Goal: Task Accomplishment & Management: Manage account settings

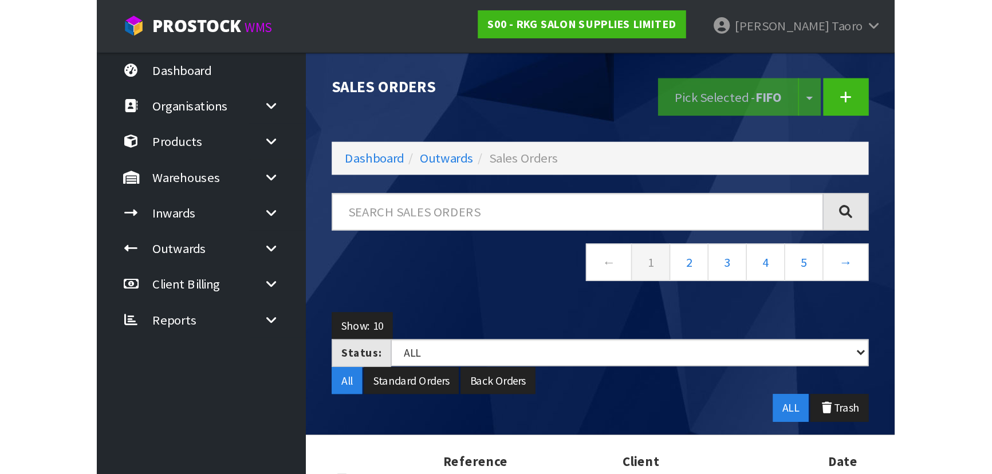
scroll to position [236, 0]
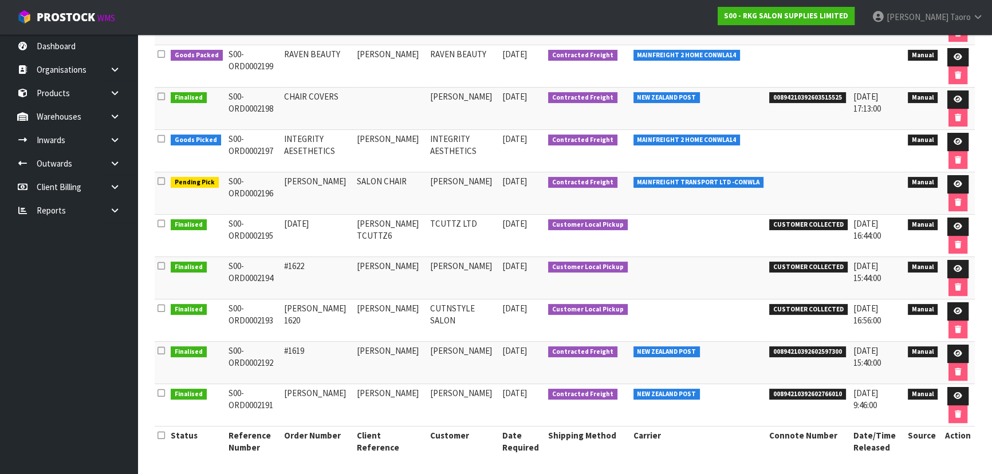
click at [502, 218] on span "[DATE]" at bounding box center [514, 223] width 25 height 11
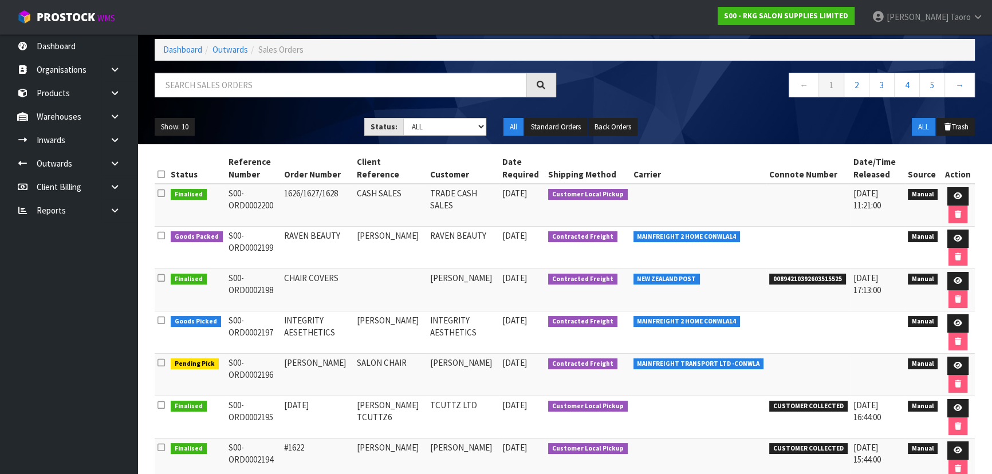
scroll to position [0, 0]
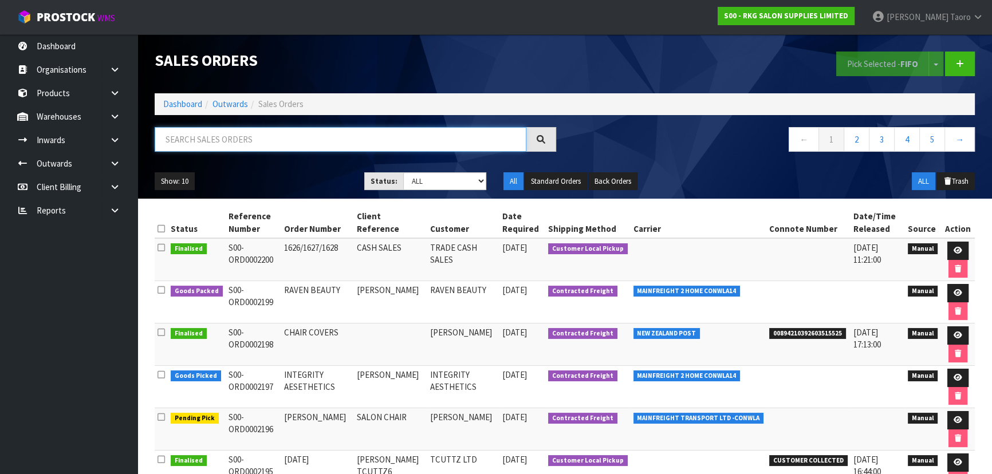
click at [286, 146] on input "text" at bounding box center [341, 139] width 372 height 25
type input "JOB-0414311"
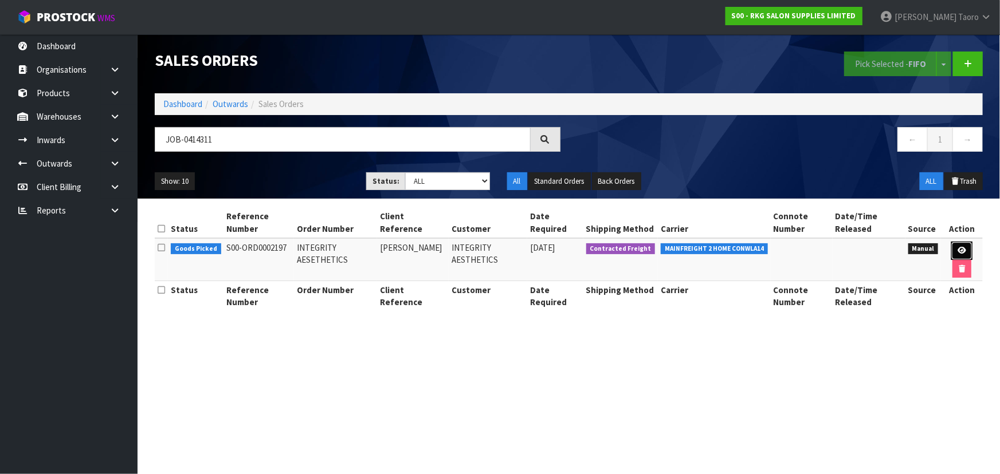
click at [525, 248] on icon at bounding box center [961, 250] width 9 height 7
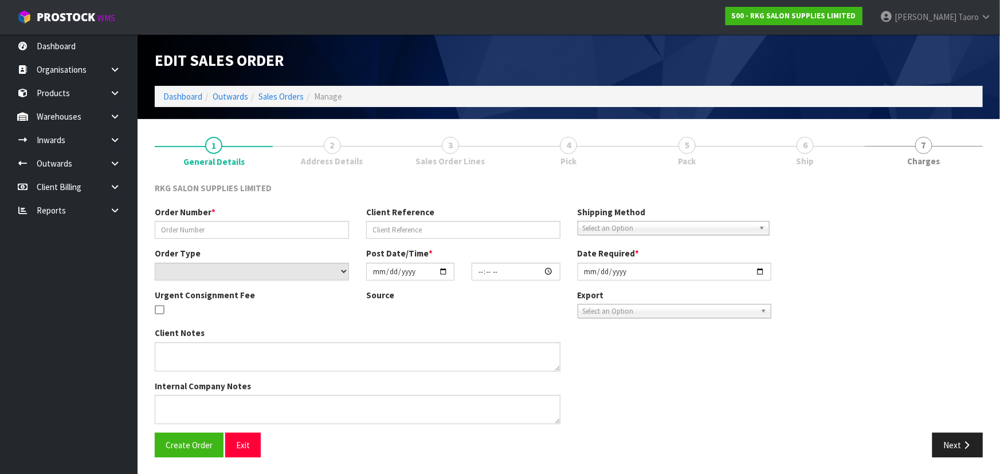
type input "INTEGRITY AESETHETICS"
type input "[PERSON_NAME]"
select select "number:0"
type input "[DATE]"
type input "14:15:00.000"
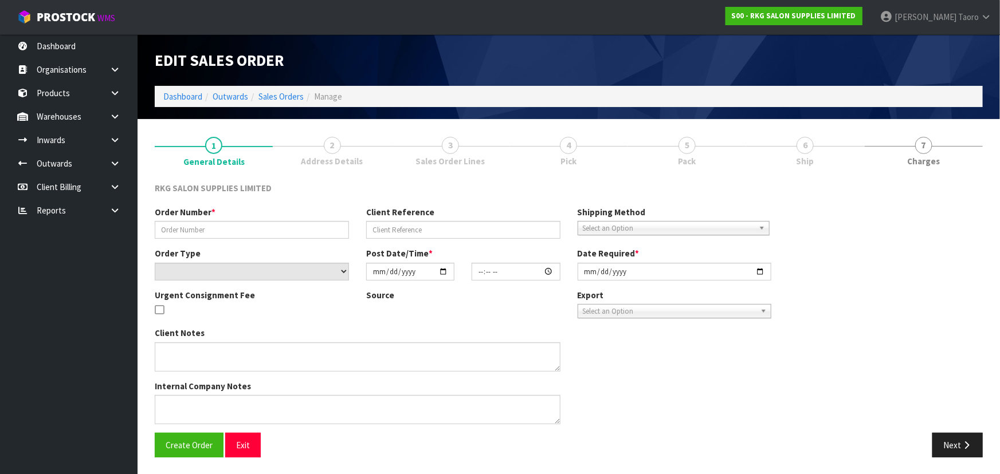
type input "[DATE]"
type textarea "PACK TOGETHER ON PALLET"
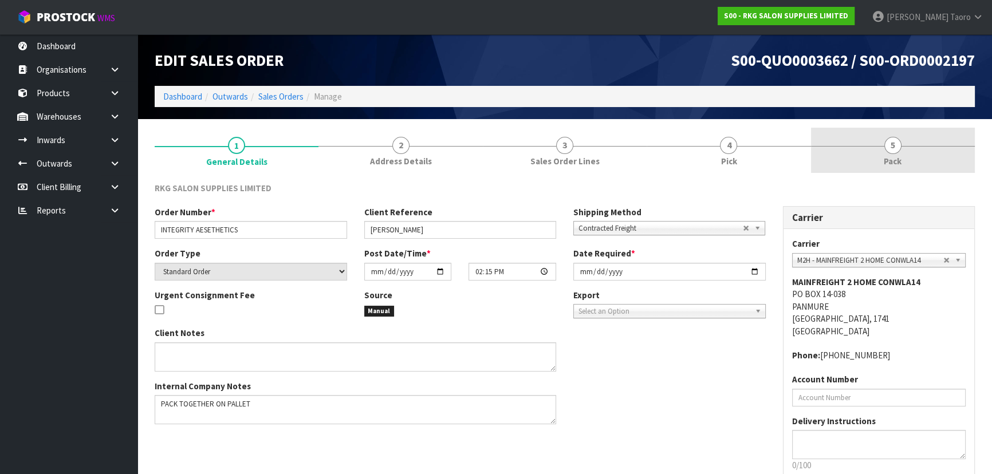
click at [525, 151] on link "5 Pack" at bounding box center [893, 150] width 164 height 45
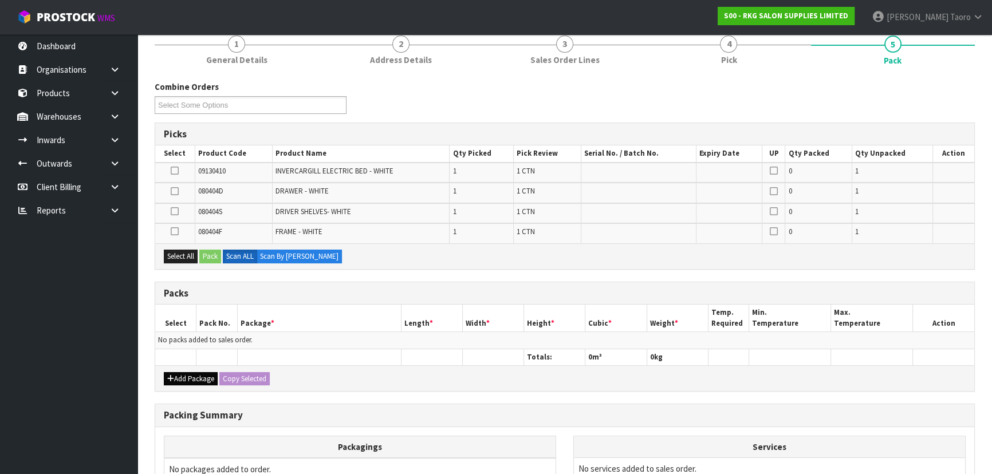
scroll to position [104, 0]
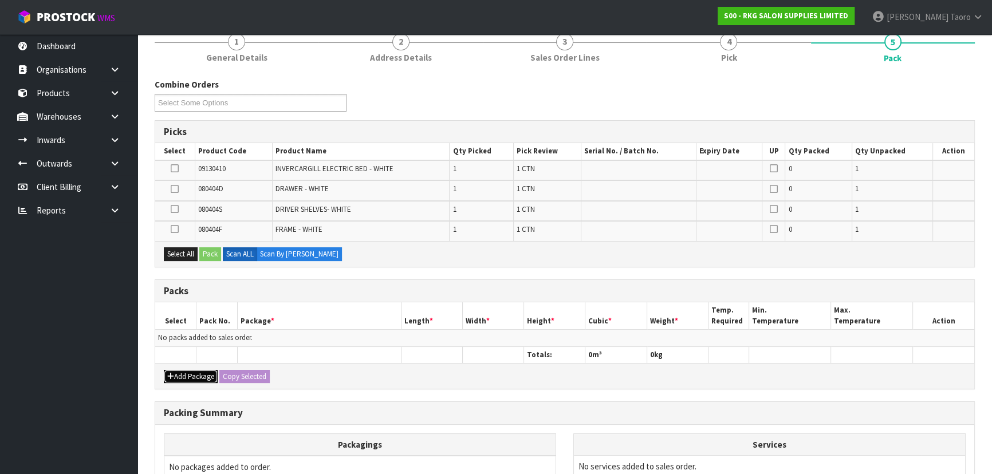
click at [177, 312] on button "Add Package" at bounding box center [191, 377] width 54 height 14
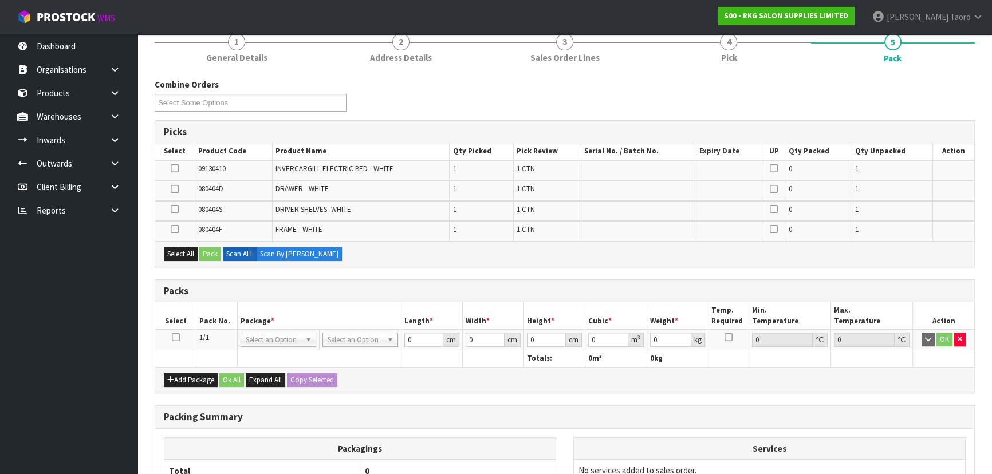
click at [175, 312] on icon at bounding box center [176, 337] width 8 height 1
click at [190, 250] on button "Select All" at bounding box center [181, 255] width 34 height 14
click at [209, 250] on button "Pack" at bounding box center [210, 255] width 22 height 14
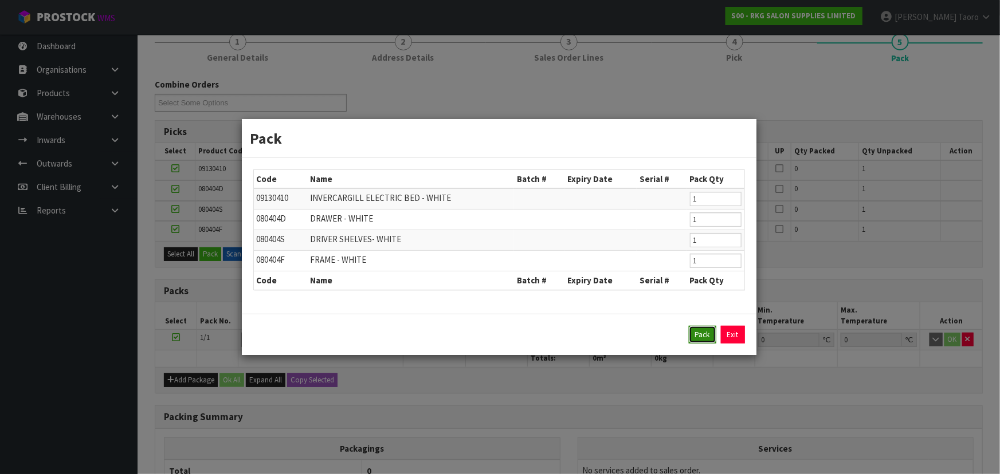
click at [525, 312] on button "Pack" at bounding box center [703, 335] width 28 height 18
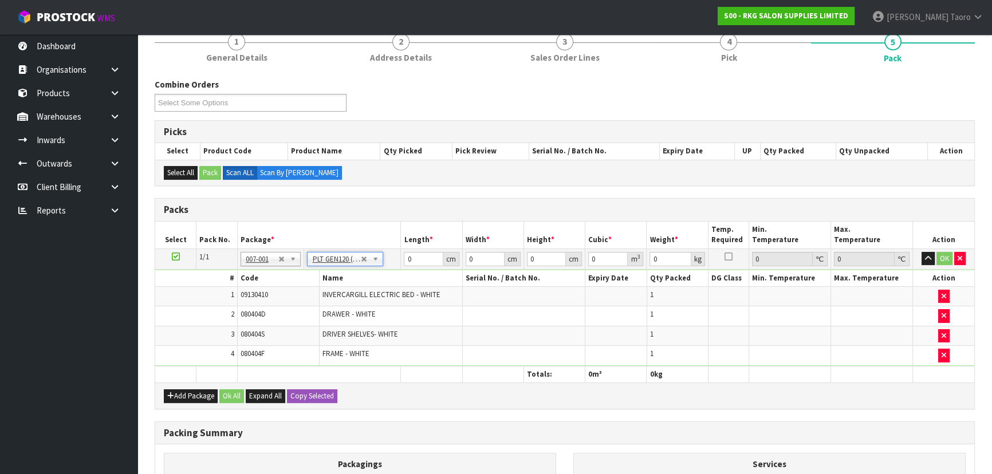
type input "120"
type input "100"
type input "106.5"
click at [415, 257] on input "120" at bounding box center [423, 259] width 39 height 14
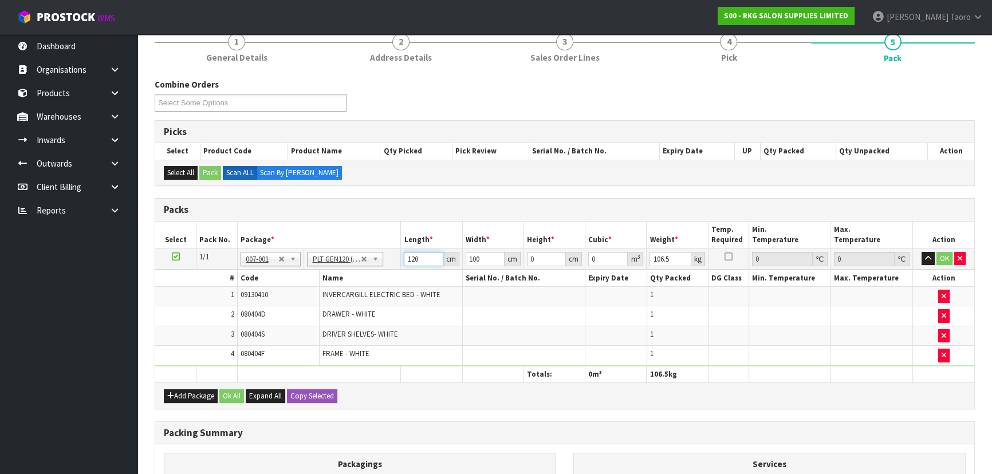
click at [415, 257] on input "120" at bounding box center [423, 259] width 39 height 14
click at [415, 258] on input "120" at bounding box center [423, 259] width 39 height 14
type input "131"
type input "101"
type input "9"
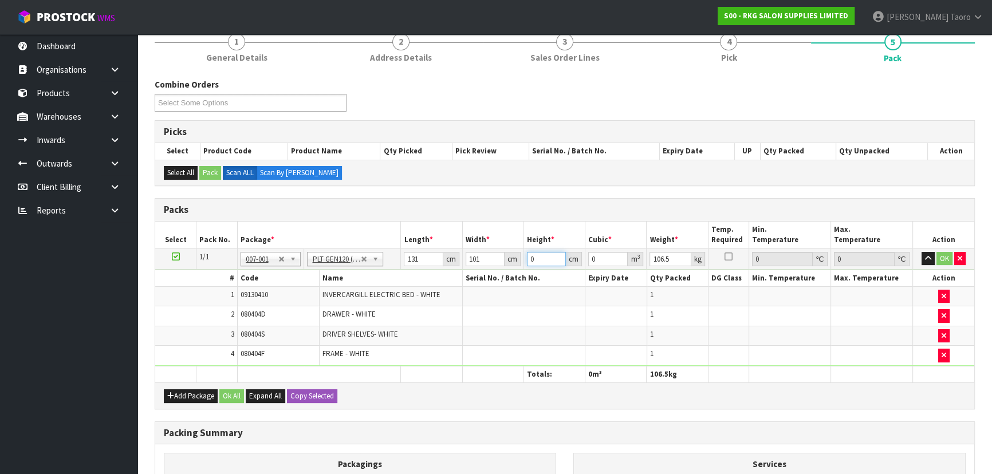
type input "0.119079"
type input "97"
type input "1.283407"
type input "97"
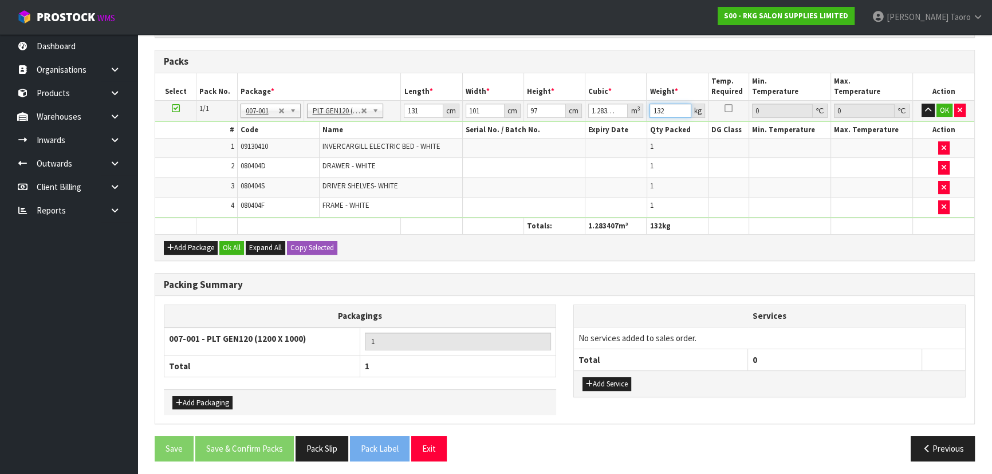
scroll to position [253, 0]
type input "132"
click at [241, 244] on button "Ok All" at bounding box center [231, 248] width 25 height 14
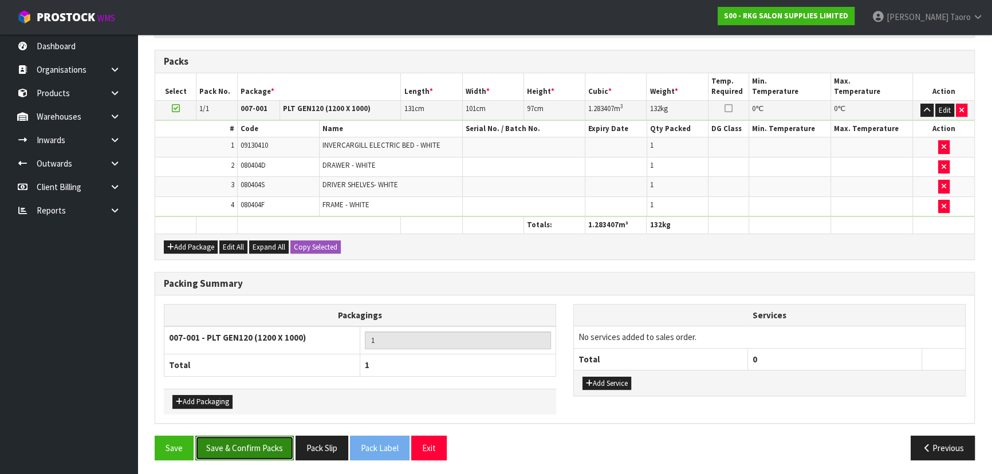
click at [263, 312] on button "Save & Confirm Packs" at bounding box center [244, 448] width 99 height 25
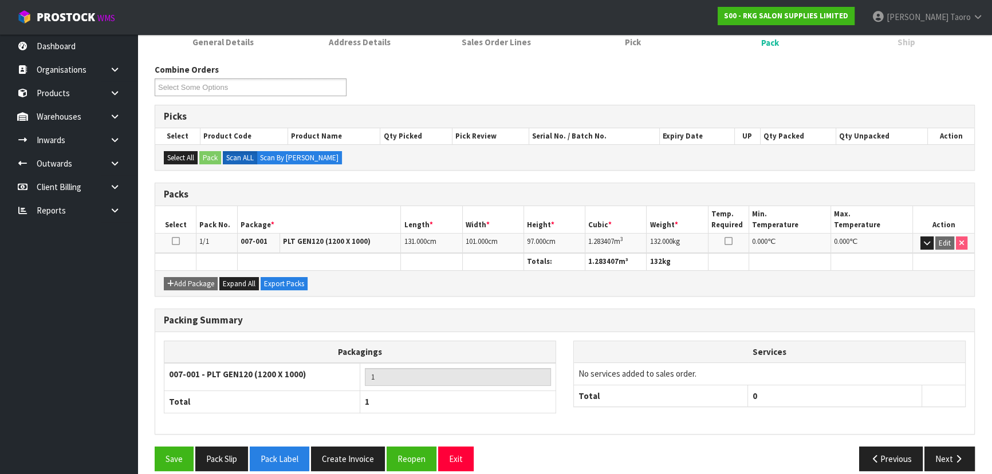
scroll to position [172, 0]
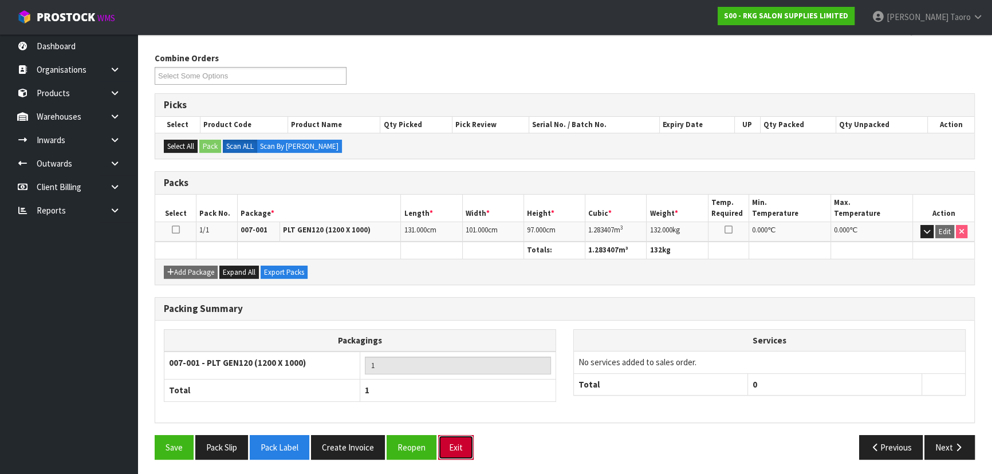
click at [468, 312] on button "Exit" at bounding box center [456, 447] width 36 height 25
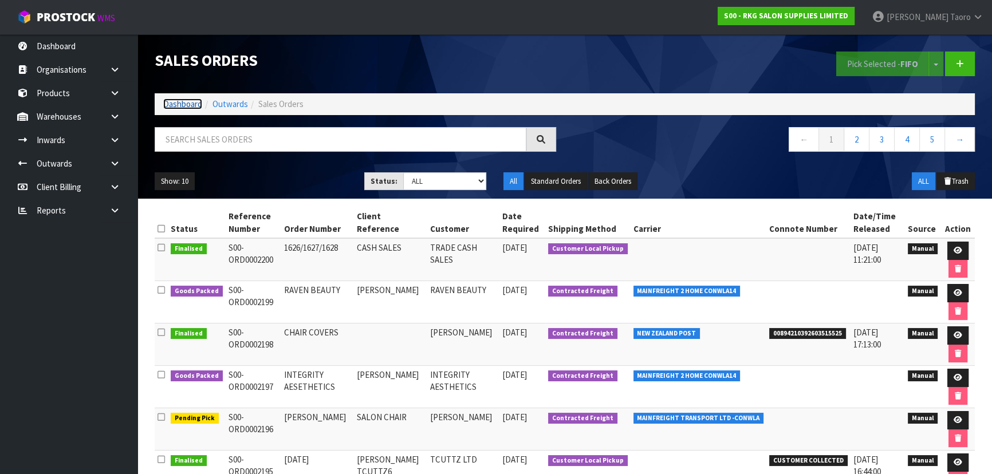
click at [199, 107] on link "Dashboard" at bounding box center [182, 104] width 39 height 11
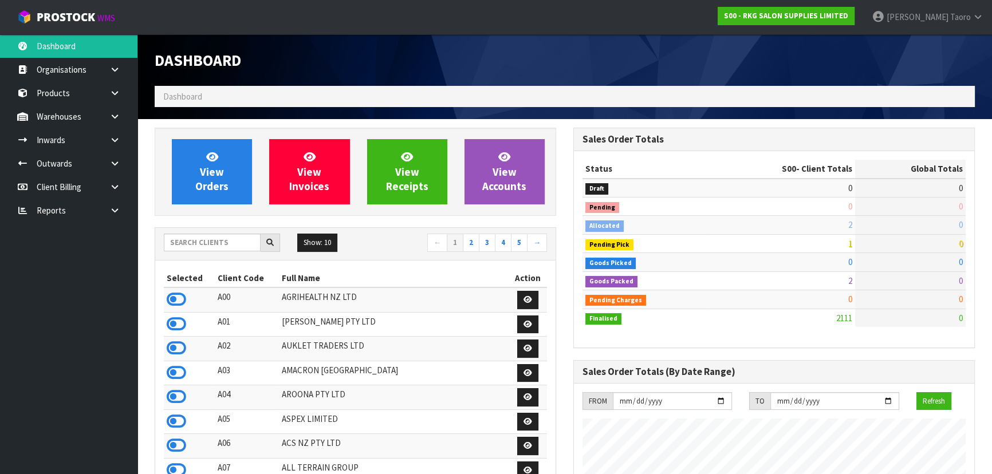
scroll to position [866, 418]
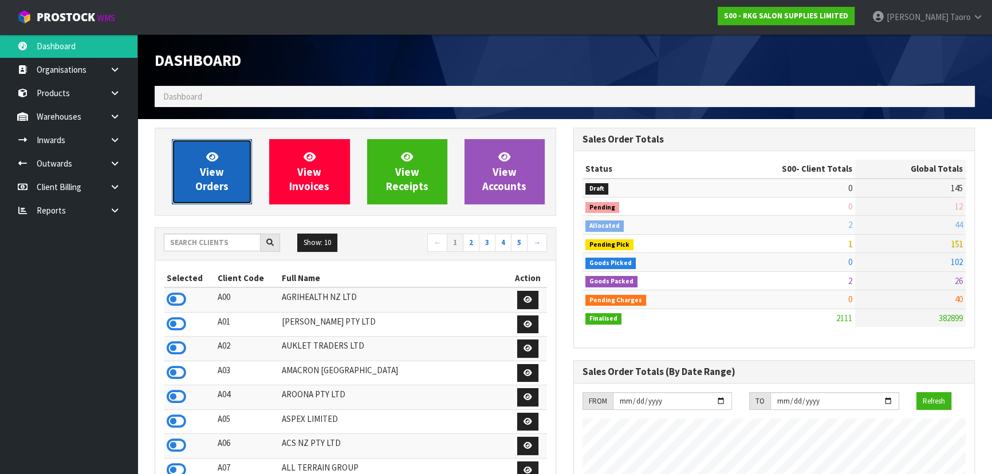
click at [194, 171] on link "View Orders" at bounding box center [212, 171] width 80 height 65
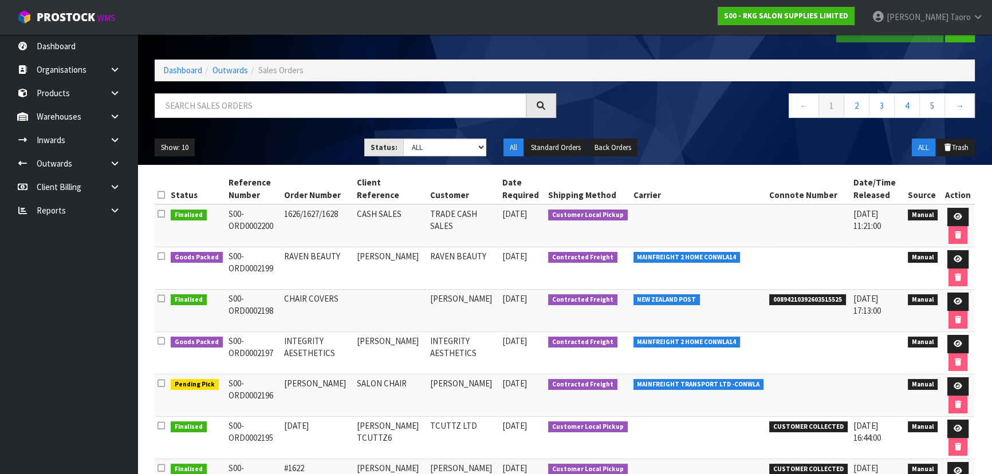
scroll to position [52, 0]
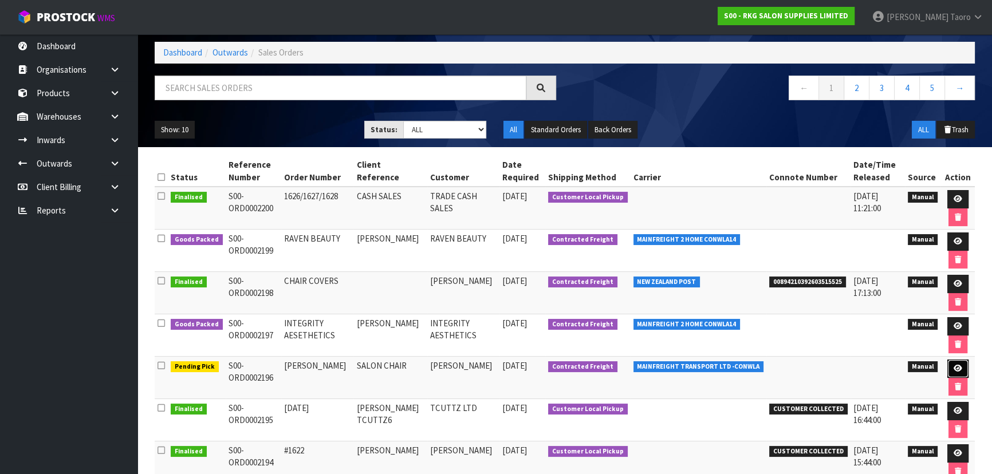
click at [525, 312] on icon at bounding box center [958, 368] width 9 height 7
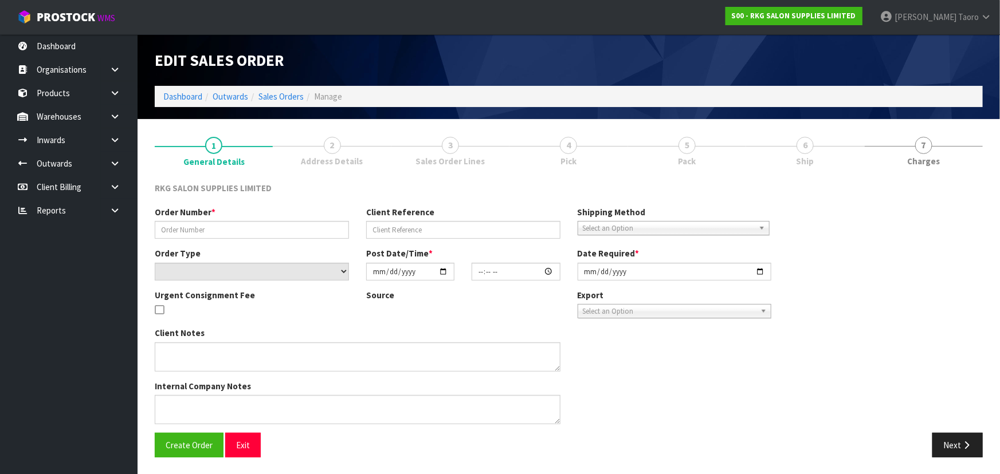
type input "[PERSON_NAME]"
type input "SALON CHAIR"
select select "number:0"
type input "[DATE]"
type input "14:10:00.000"
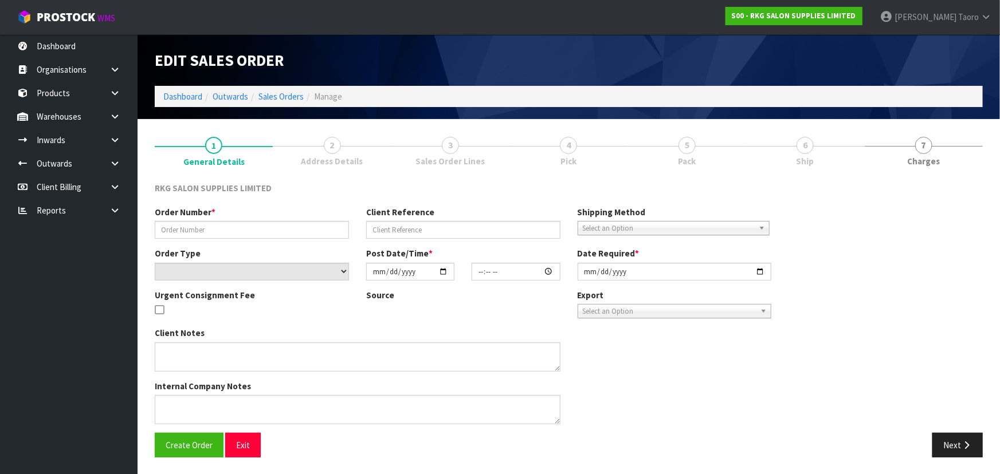
type input "[DATE]"
type textarea "SEND LOOSE CARTON"
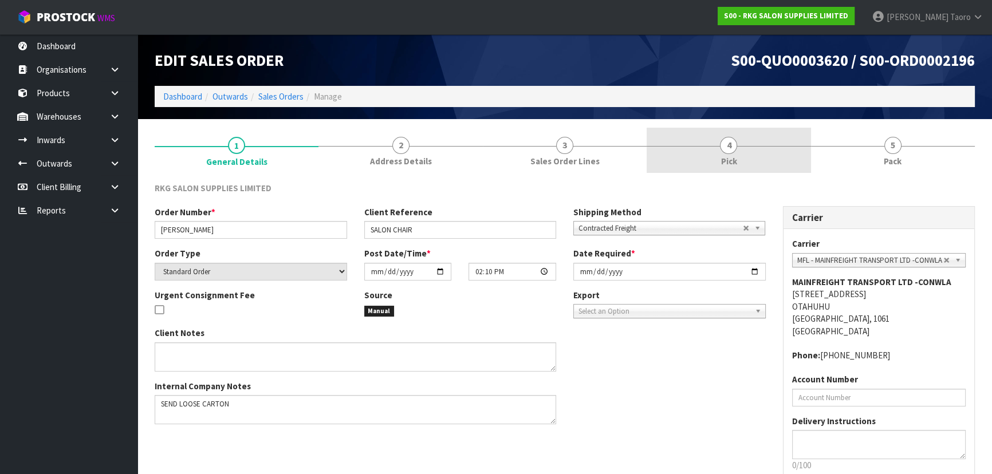
click at [525, 142] on span "4" at bounding box center [728, 145] width 17 height 17
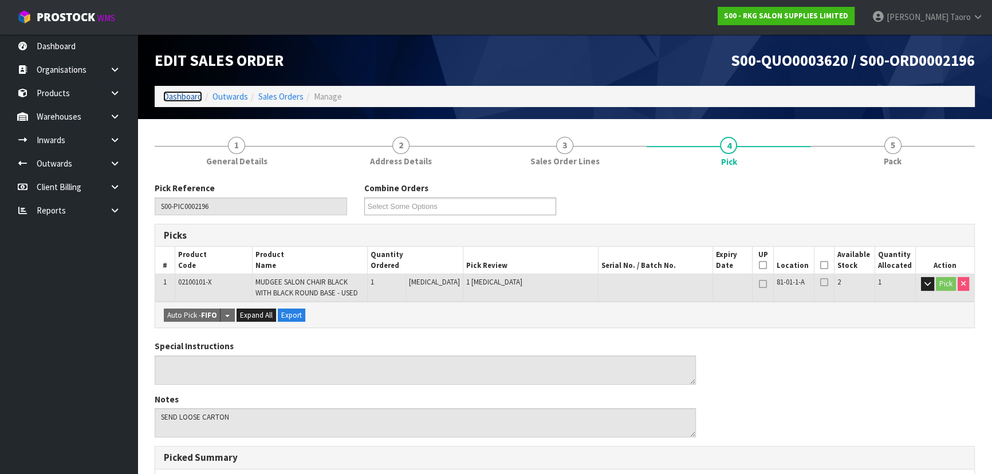
click at [184, 92] on link "Dashboard" at bounding box center [182, 96] width 39 height 11
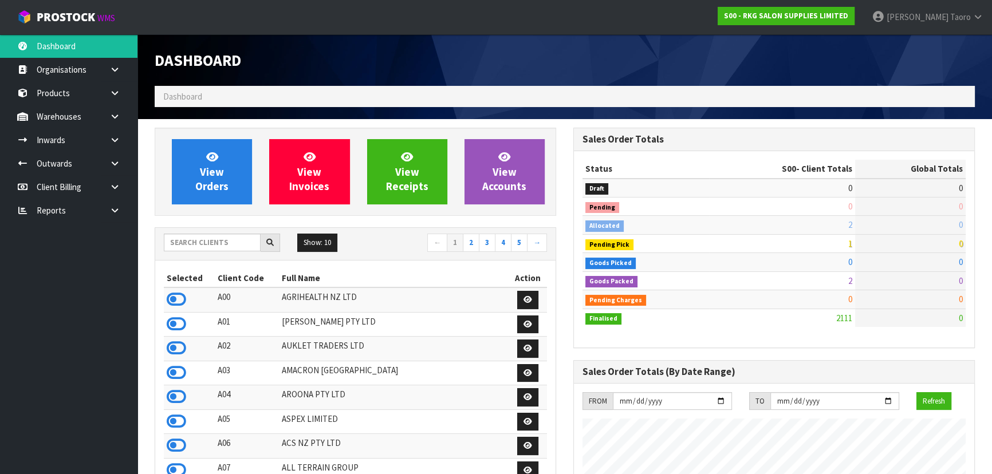
scroll to position [866, 418]
click at [421, 78] on div "Dashboard" at bounding box center [355, 60] width 419 height 52
click at [221, 245] on input "text" at bounding box center [212, 243] width 97 height 18
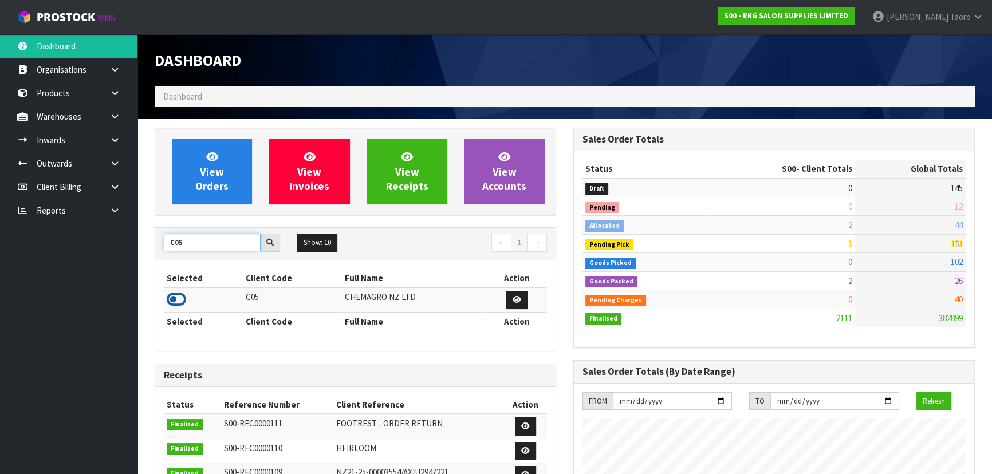
type input "C05"
click at [183, 300] on icon at bounding box center [176, 299] width 19 height 17
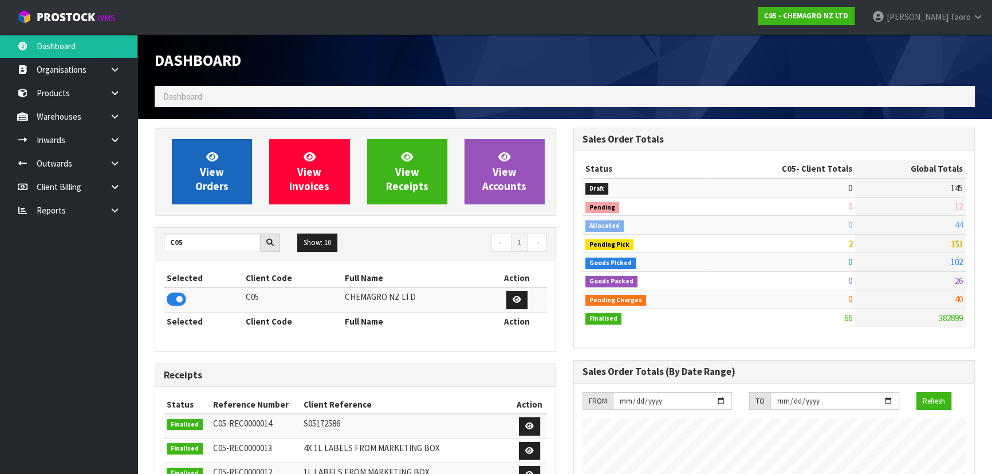
scroll to position [718, 418]
click at [219, 151] on link "View Orders" at bounding box center [212, 171] width 80 height 65
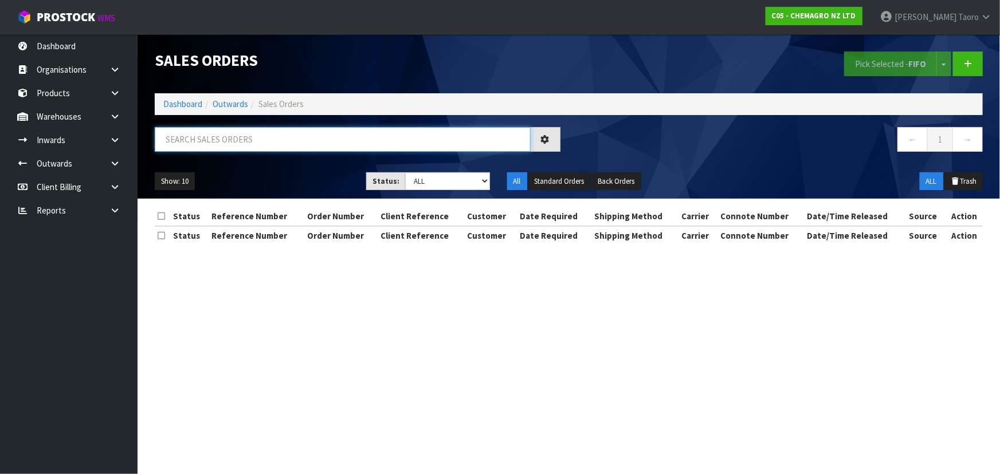
click at [234, 134] on input "text" at bounding box center [343, 139] width 376 height 25
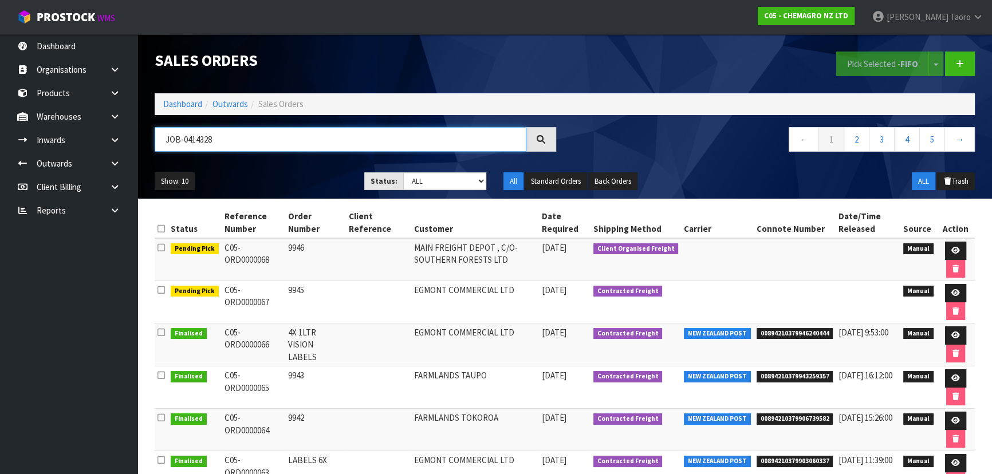
type input "JOB-0414328"
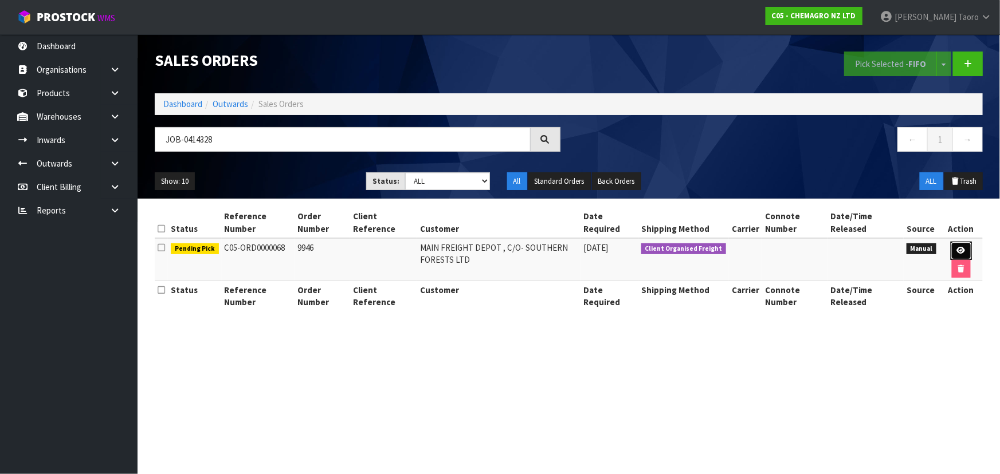
click at [525, 249] on icon at bounding box center [961, 250] width 9 height 7
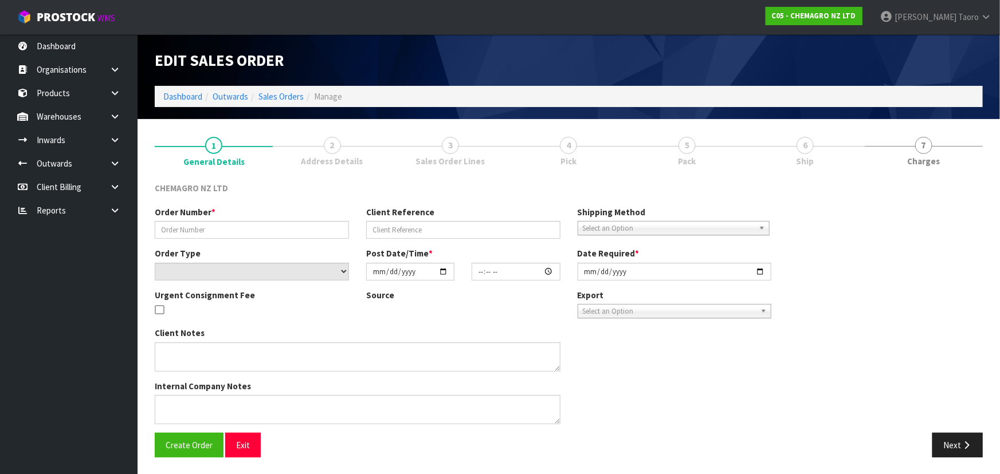
type input "9946"
select select "number:0"
type input "[DATE]"
type input "16:02:00.000"
type input "[DATE]"
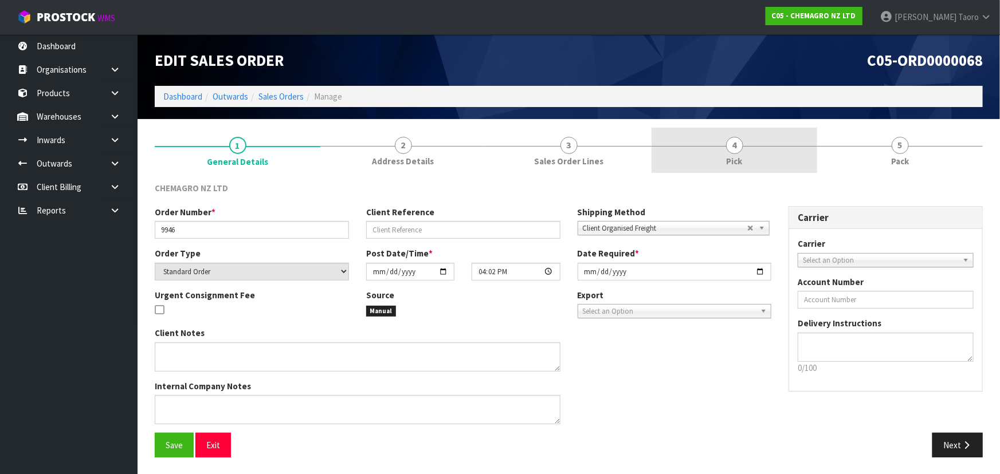
drag, startPoint x: 785, startPoint y: 136, endPoint x: 794, endPoint y: 132, distance: 9.7
click at [525, 136] on link "4 Pick" at bounding box center [734, 150] width 166 height 45
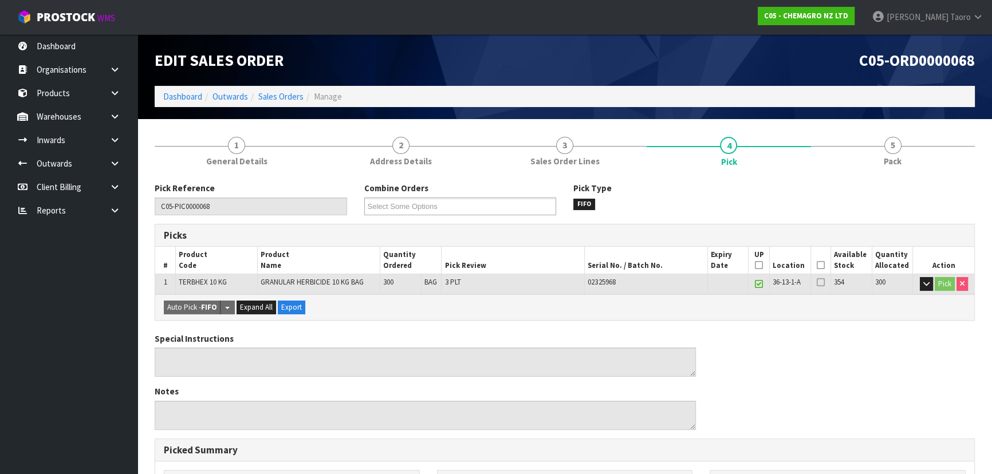
click at [525, 265] on icon at bounding box center [821, 265] width 8 height 1
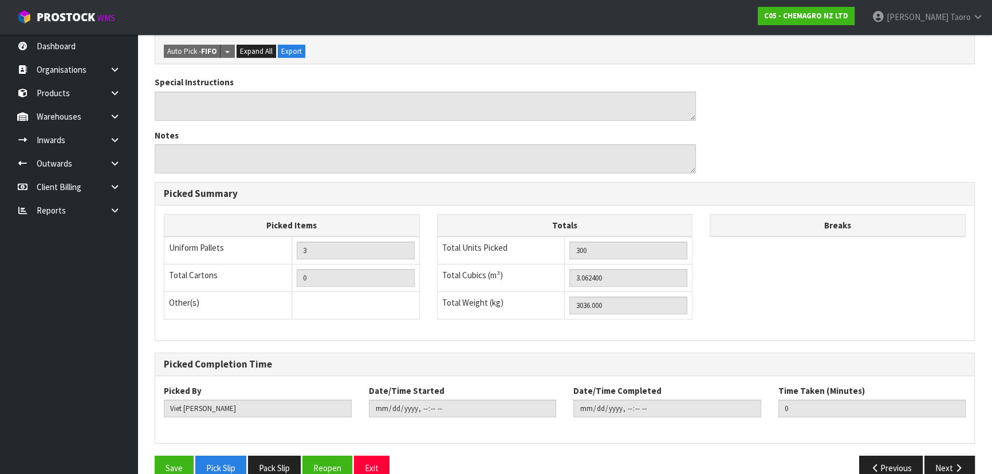
scroll to position [312, 0]
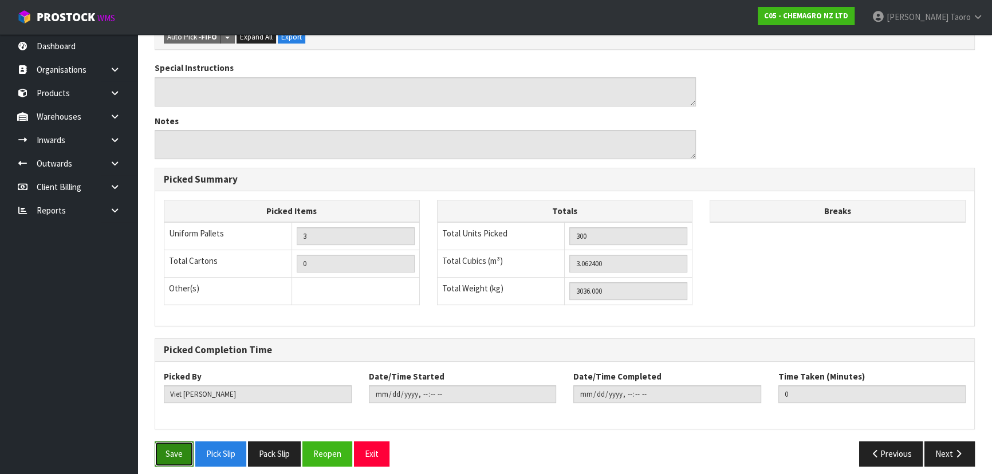
click at [189, 312] on button "Save" at bounding box center [174, 454] width 39 height 25
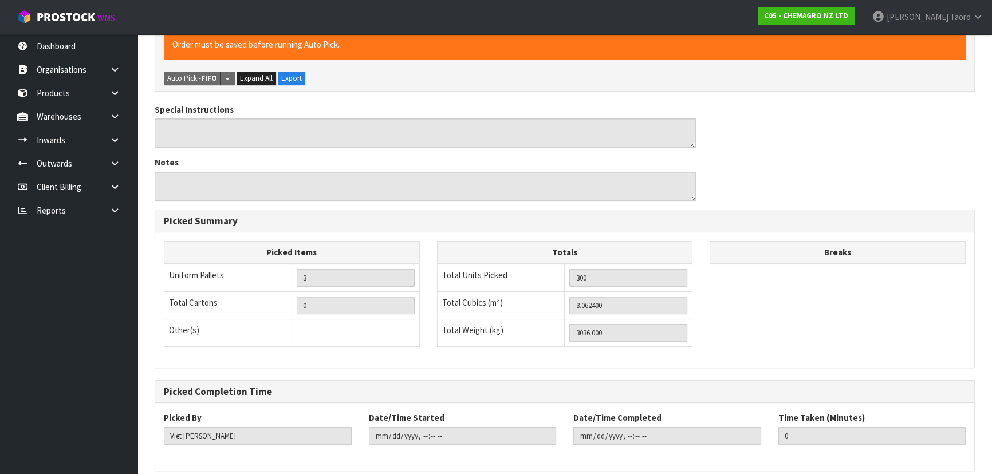
scroll to position [0, 0]
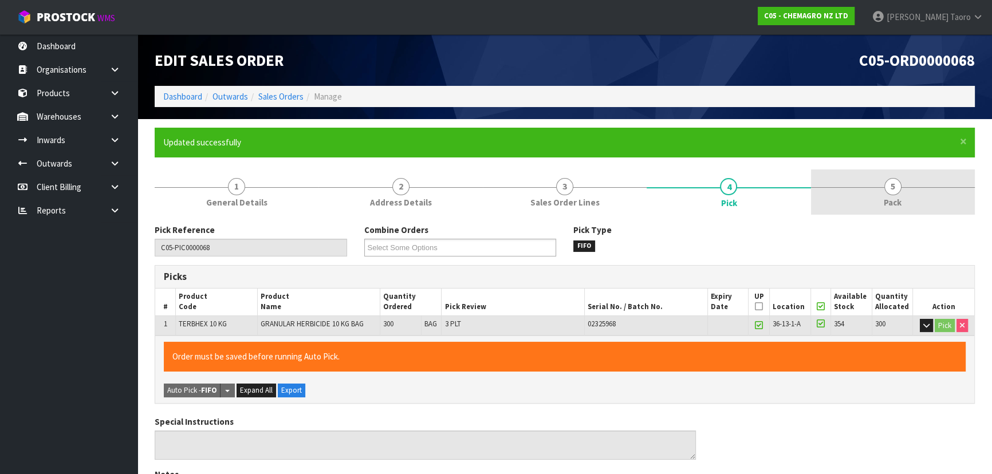
type input "[PERSON_NAME]"
type input "[DATE]T14:06:29"
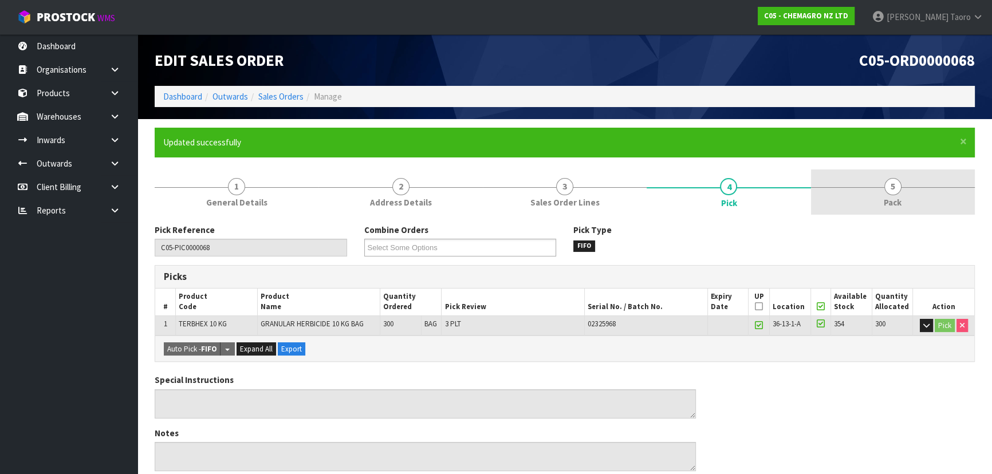
click at [525, 178] on link "5 Pack" at bounding box center [893, 192] width 164 height 45
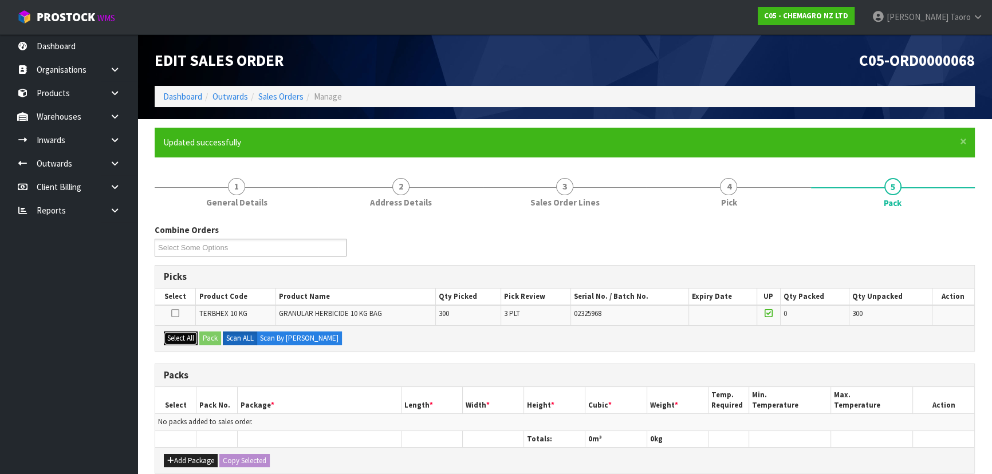
drag, startPoint x: 186, startPoint y: 338, endPoint x: 193, endPoint y: 337, distance: 7.0
click at [187, 312] on button "Select All" at bounding box center [181, 339] width 34 height 14
click at [210, 312] on button "Pack" at bounding box center [210, 339] width 22 height 14
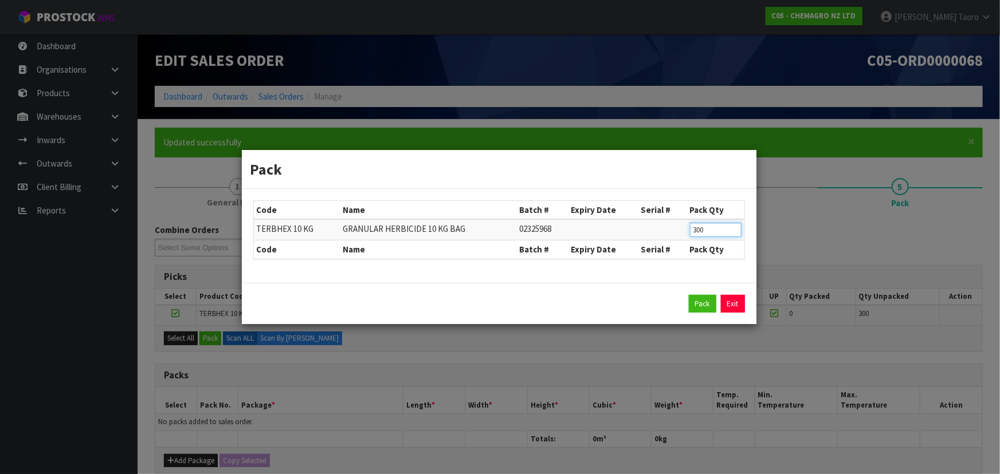
drag, startPoint x: 720, startPoint y: 226, endPoint x: 647, endPoint y: 223, distance: 73.4
click at [525, 224] on tr "TERBHEX 10 KG GRANULAR HERBICIDE 10 KG BAG 02325968 300" at bounding box center [499, 229] width 490 height 21
type input "10"
click button "Pack" at bounding box center [703, 304] width 28 height 18
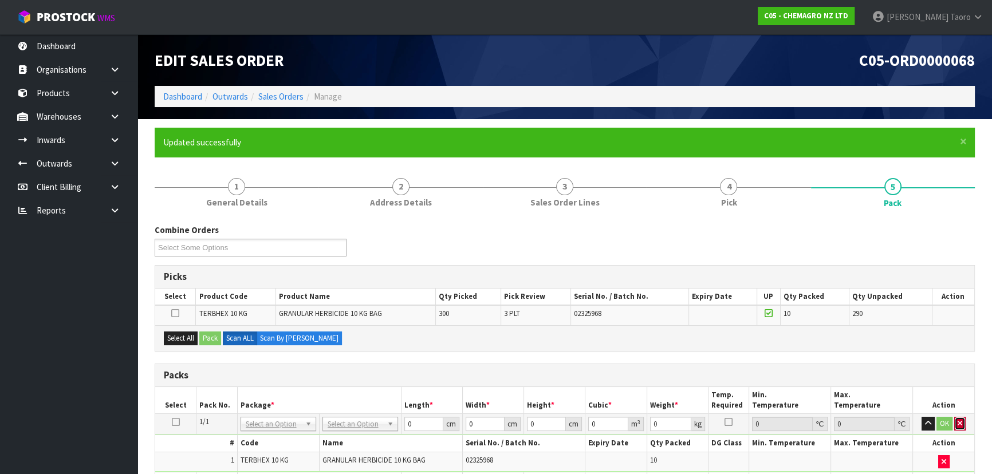
click at [525, 312] on icon "button" at bounding box center [960, 423] width 5 height 7
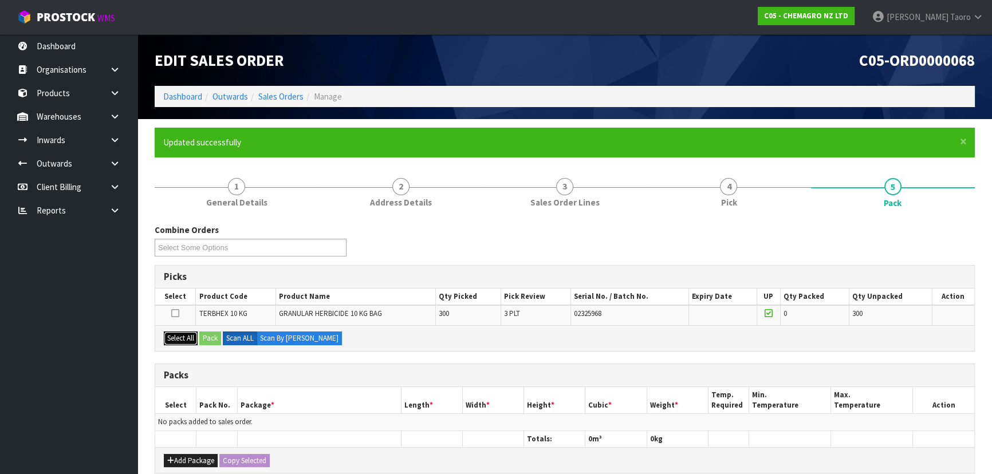
click at [187, 312] on button "Select All" at bounding box center [181, 339] width 34 height 14
click at [209, 312] on button "Pack" at bounding box center [210, 339] width 22 height 14
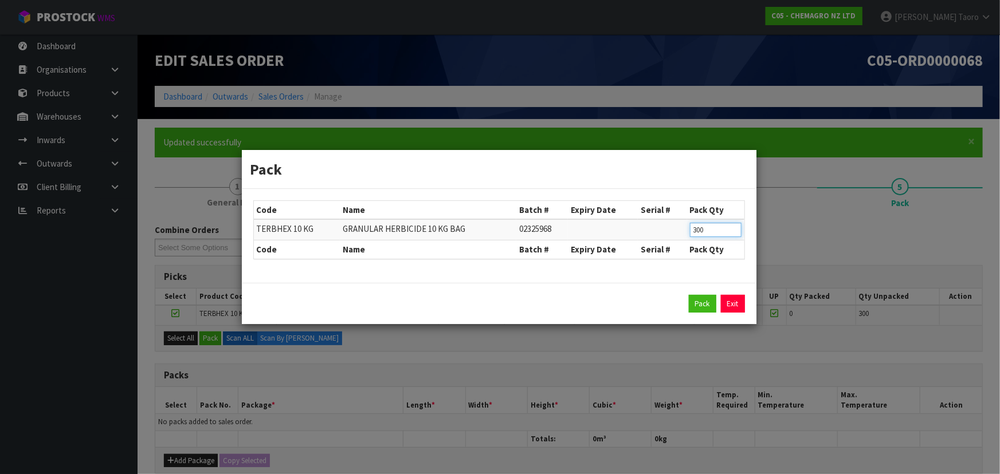
drag, startPoint x: 701, startPoint y: 227, endPoint x: 650, endPoint y: 224, distance: 50.5
click at [525, 224] on tr "TERBHEX 10 KG GRANULAR HERBICIDE 10 KG BAG 02325968 300" at bounding box center [499, 229] width 490 height 21
type input "100"
click button "Pack" at bounding box center [703, 304] width 28 height 18
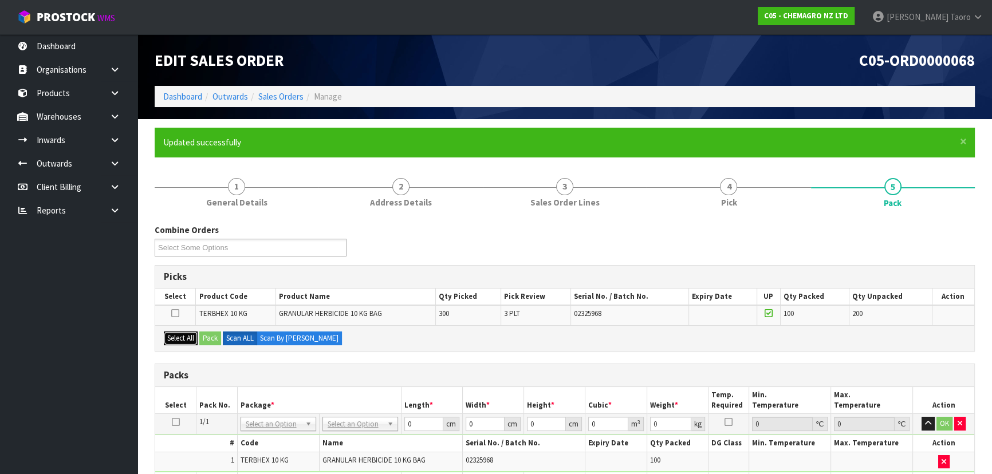
drag, startPoint x: 188, startPoint y: 341, endPoint x: 206, endPoint y: 338, distance: 18.7
click at [188, 312] on button "Select All" at bounding box center [181, 339] width 34 height 14
click at [209, 312] on button "Pack" at bounding box center [210, 339] width 22 height 14
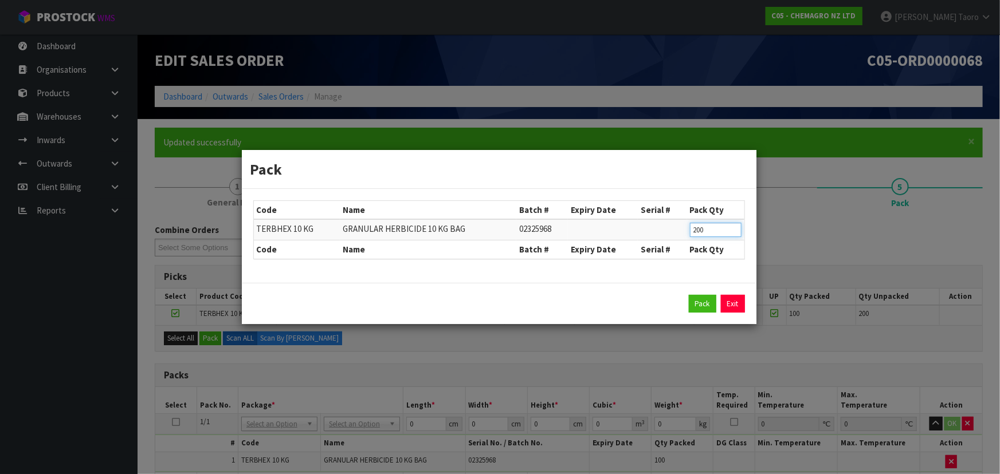
drag, startPoint x: 713, startPoint y: 228, endPoint x: 662, endPoint y: 223, distance: 51.8
click at [525, 228] on tr "TERBHEX 10 KG GRANULAR HERBICIDE 10 KG BAG 02325968 200" at bounding box center [499, 229] width 490 height 21
type input "100"
click button "Pack" at bounding box center [703, 304] width 28 height 18
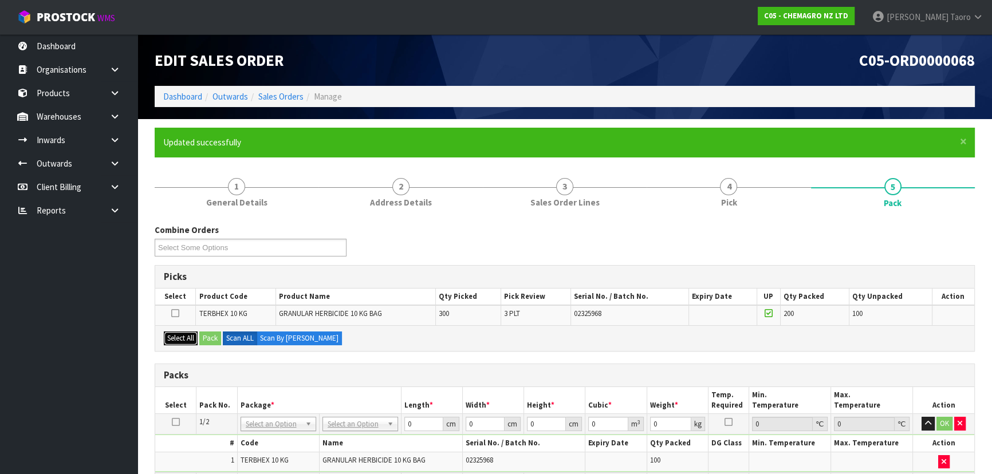
drag, startPoint x: 181, startPoint y: 339, endPoint x: 195, endPoint y: 339, distance: 14.3
click at [183, 312] on button "Select All" at bounding box center [181, 339] width 34 height 14
click at [210, 312] on button "Pack" at bounding box center [210, 339] width 22 height 14
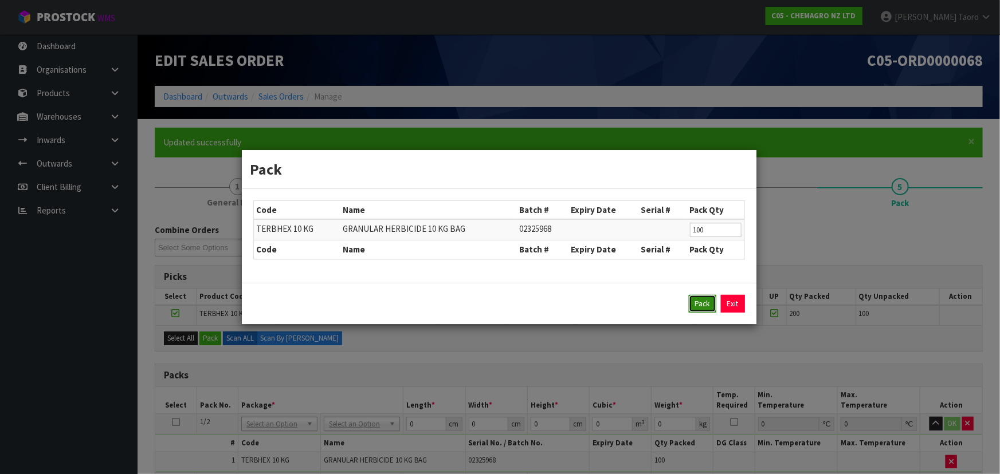
click at [525, 299] on button "Pack" at bounding box center [703, 304] width 28 height 18
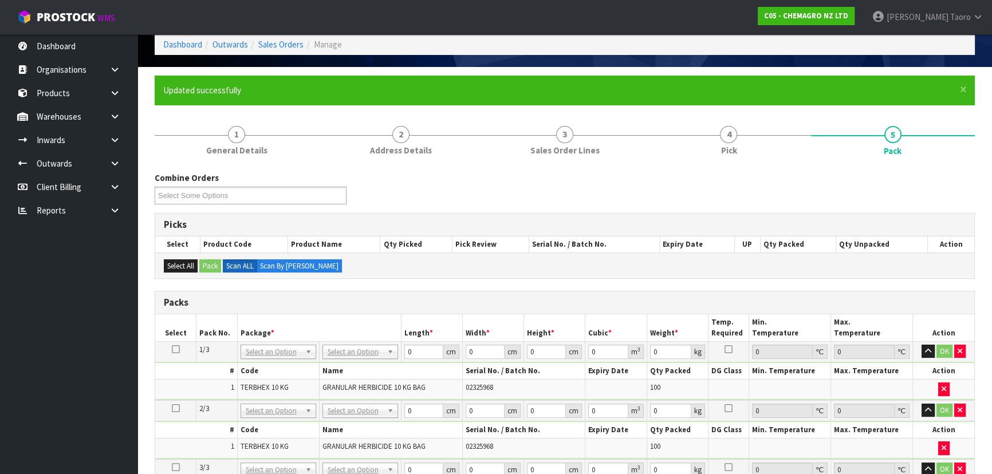
scroll to position [156, 0]
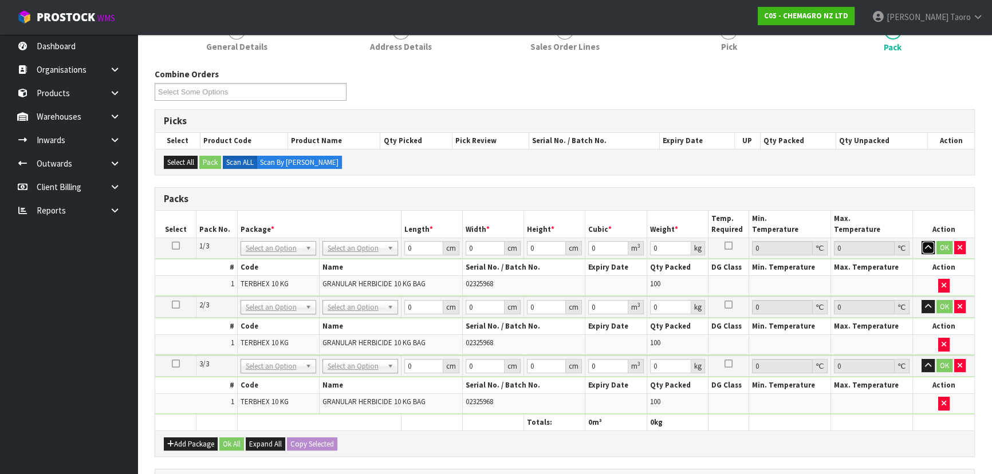
click at [525, 244] on icon "button" at bounding box center [928, 247] width 6 height 7
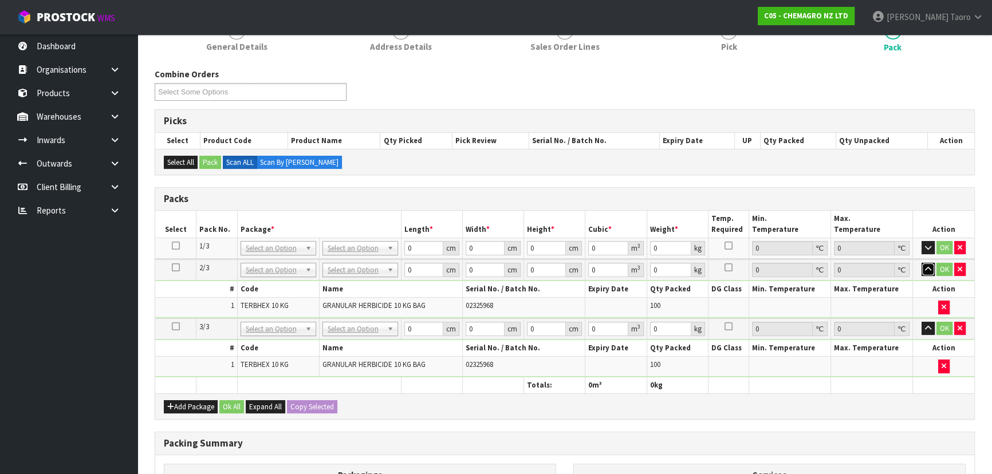
click at [525, 273] on button "button" at bounding box center [928, 270] width 13 height 14
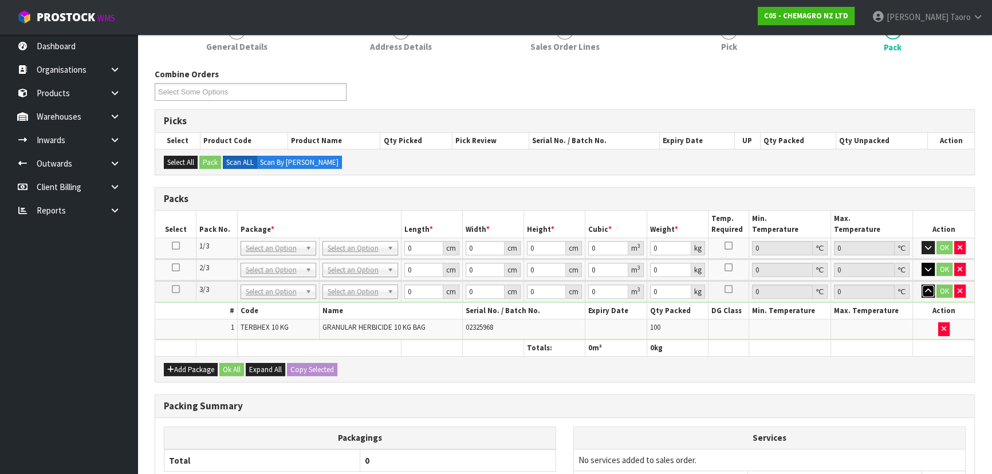
drag, startPoint x: 927, startPoint y: 288, endPoint x: 926, endPoint y: 274, distance: 13.2
click at [525, 288] on icon "button" at bounding box center [928, 291] width 6 height 7
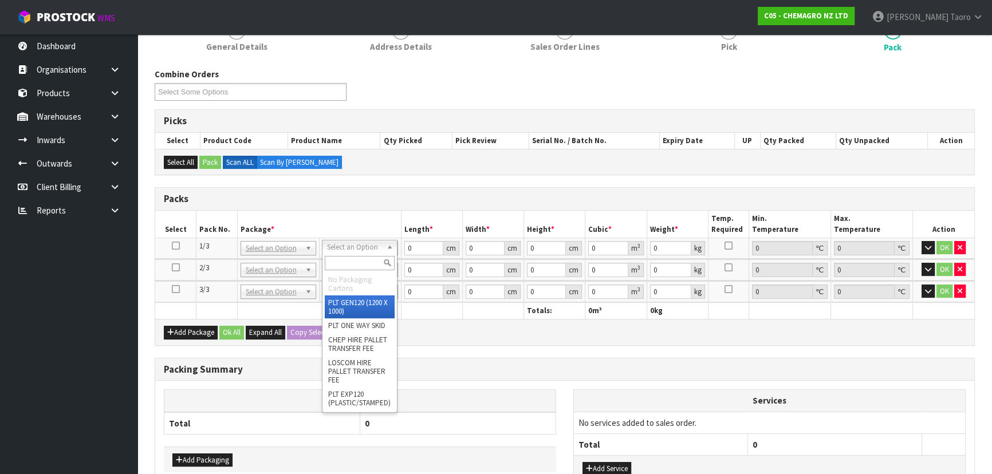
click at [364, 261] on input "text" at bounding box center [360, 263] width 70 height 14
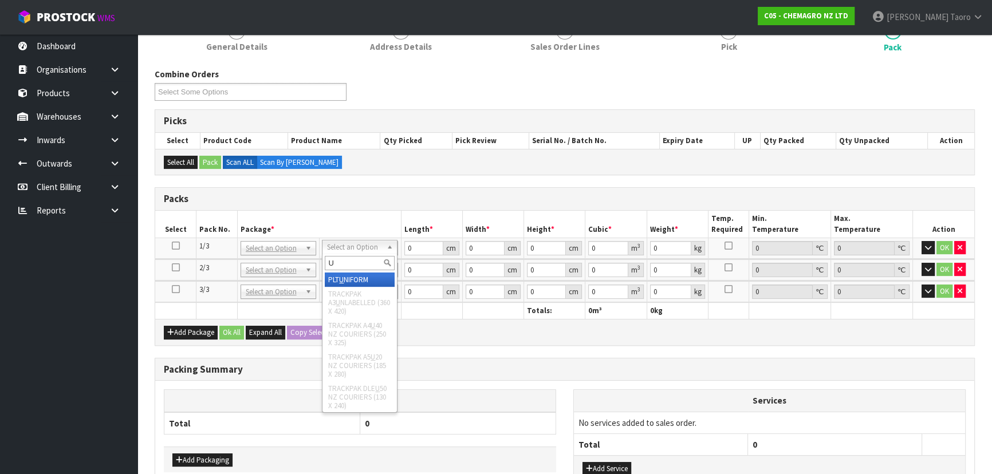
type input "U"
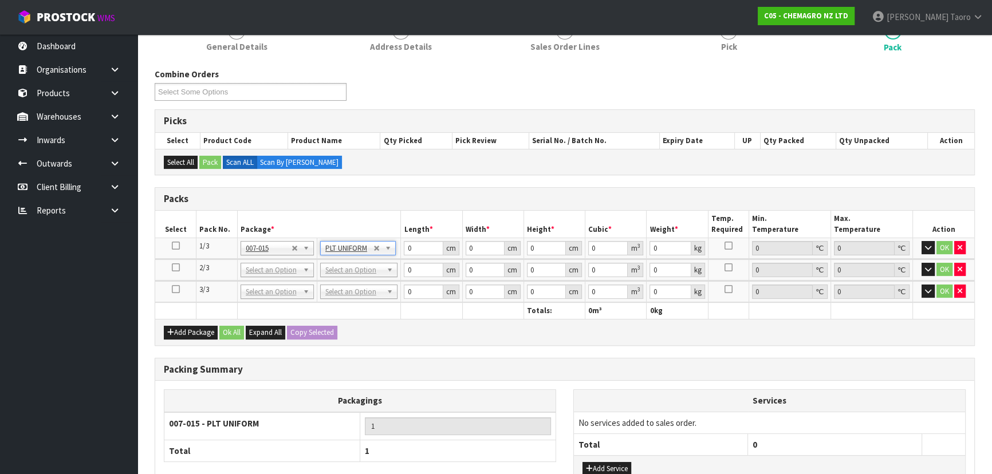
type input "1012"
click at [174, 246] on icon at bounding box center [176, 246] width 8 height 1
click at [427, 246] on input "0" at bounding box center [423, 248] width 39 height 14
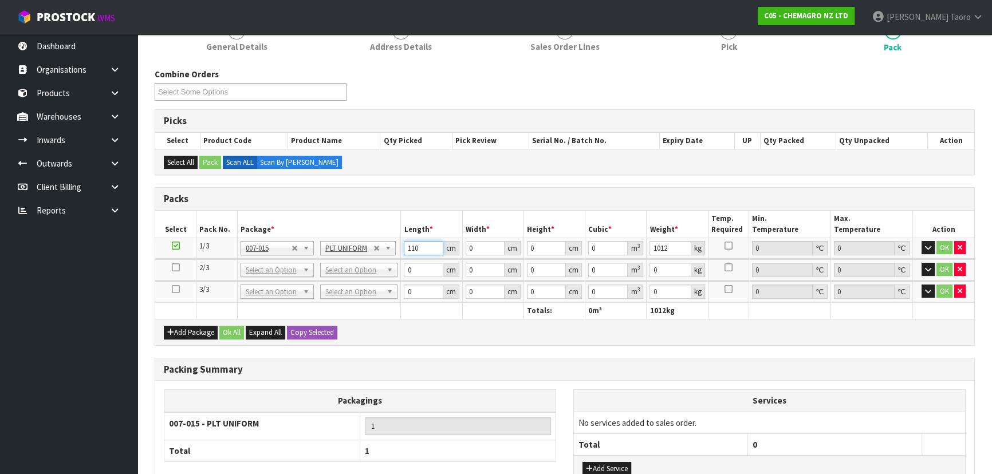
type input "110"
type input "1"
type input "110"
type input "8"
type input "0.0968"
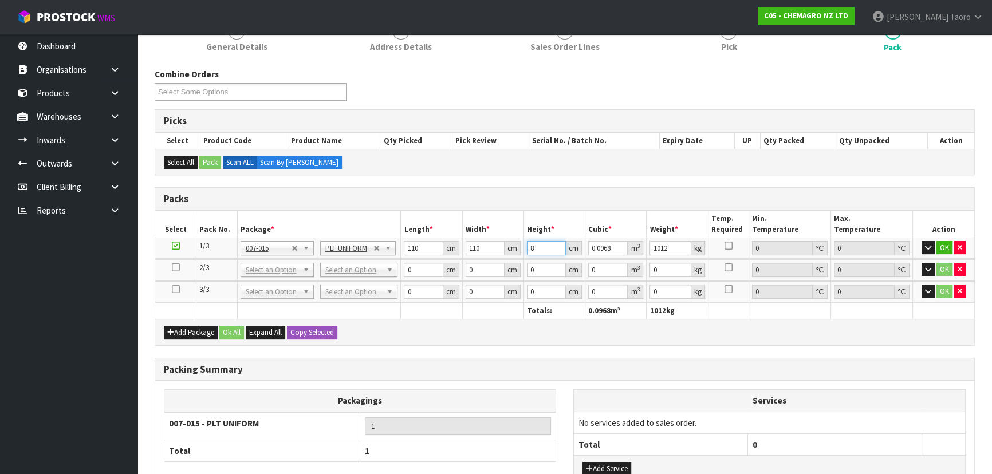
type input "85"
type input "1.0285"
type input "85"
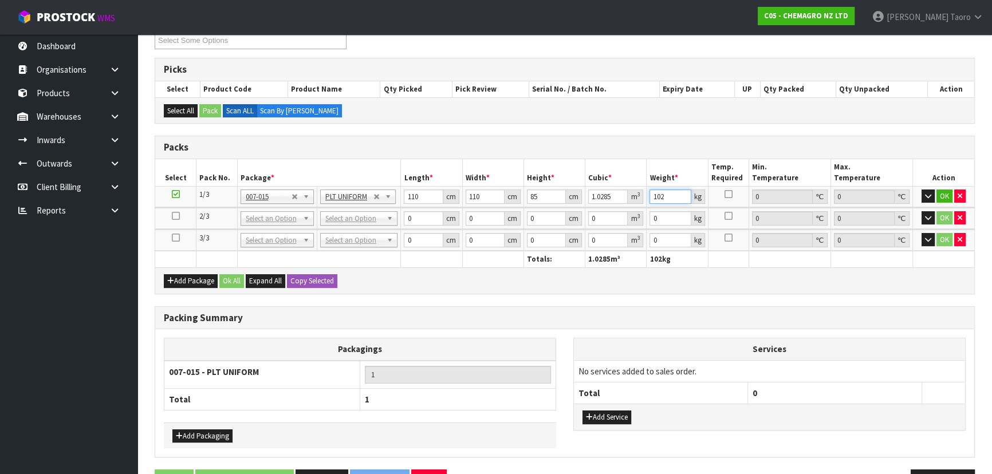
scroll to position [242, 0]
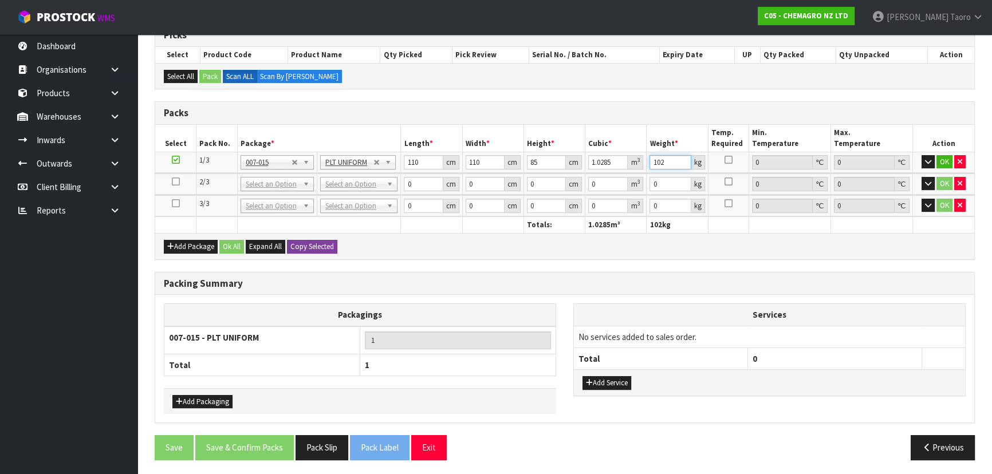
type input "102"
click at [305, 246] on button "Copy Selected" at bounding box center [312, 247] width 50 height 14
type input "110"
type input "85"
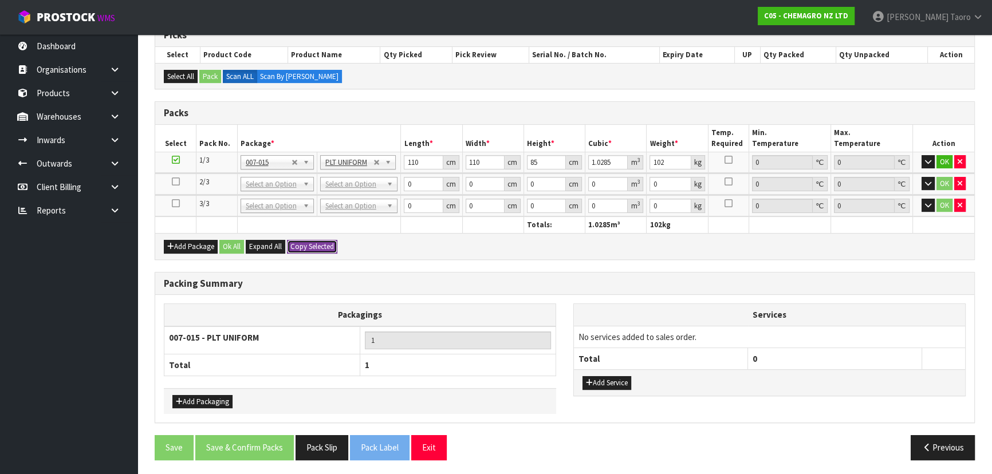
type input "1.0285"
type input "102"
type input "110"
type input "85"
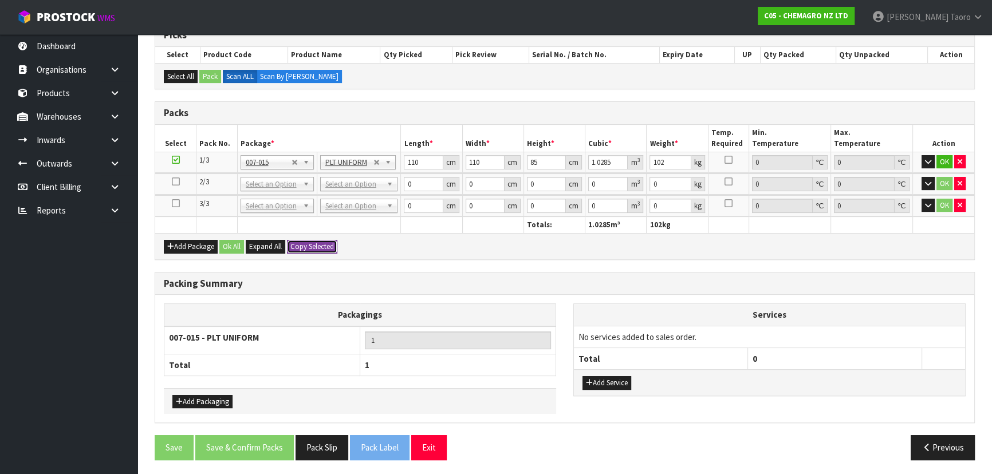
type input "1.0285"
type input "102"
type input "3"
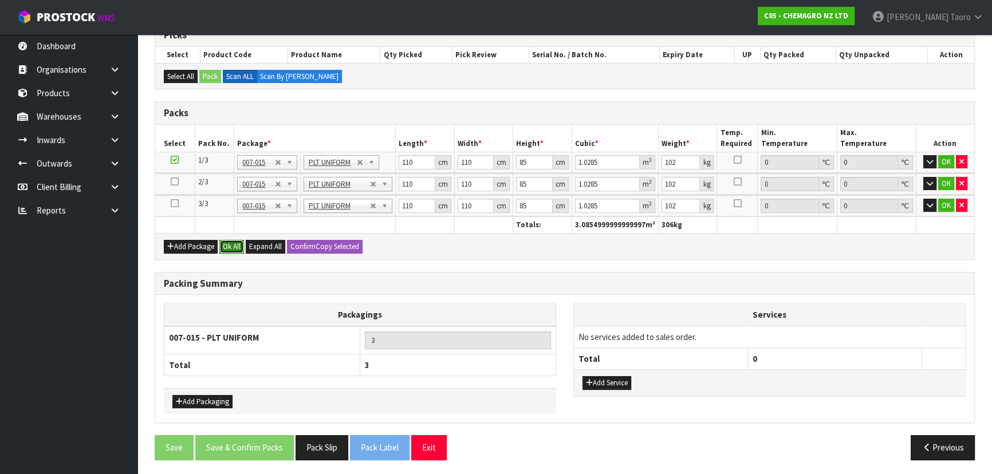
click at [232, 240] on button "Ok All" at bounding box center [231, 247] width 25 height 14
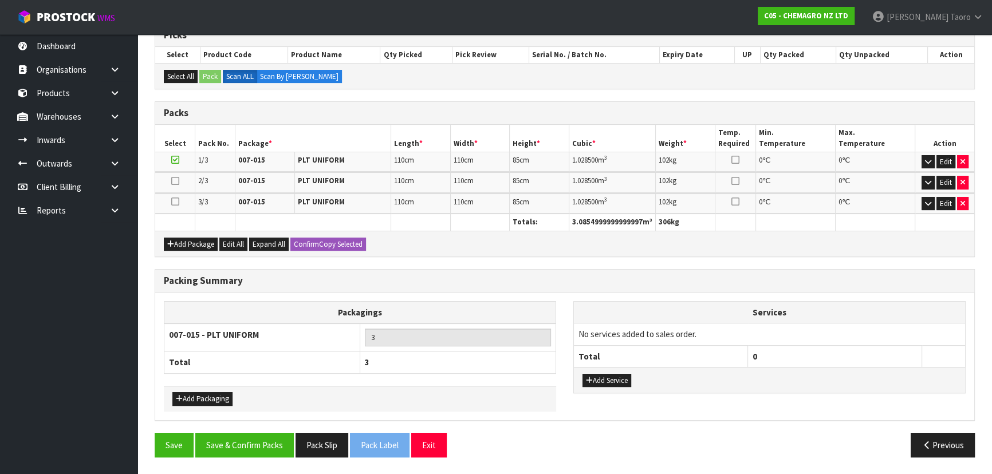
scroll to position [239, 0]
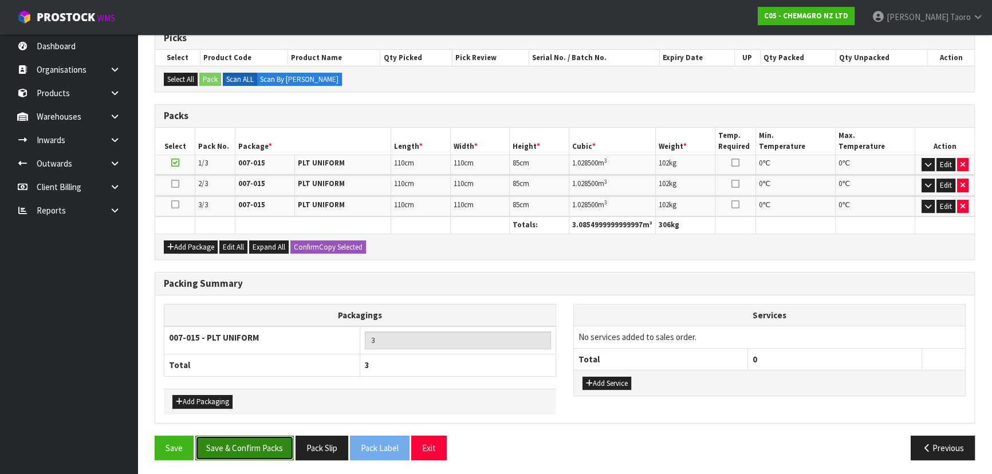
drag, startPoint x: 275, startPoint y: 441, endPoint x: 278, endPoint y: 435, distance: 6.2
click at [276, 312] on button "Save & Confirm Packs" at bounding box center [244, 448] width 99 height 25
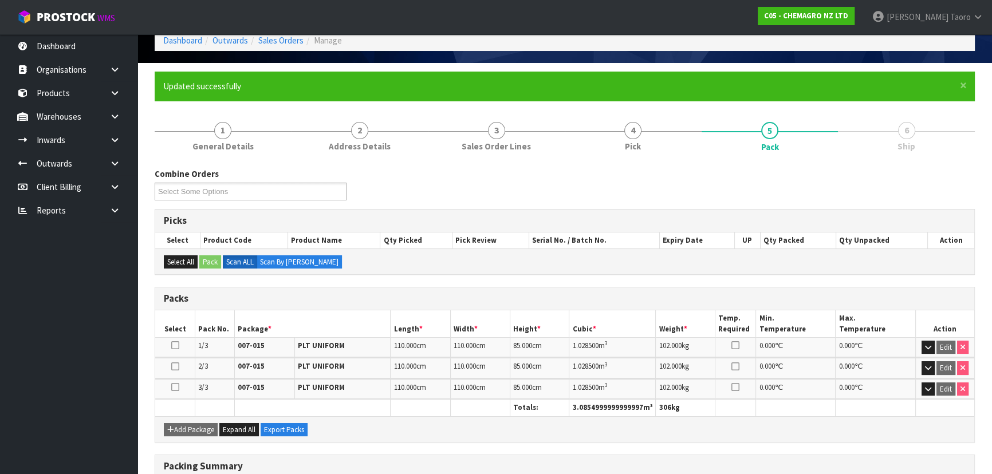
scroll to position [214, 0]
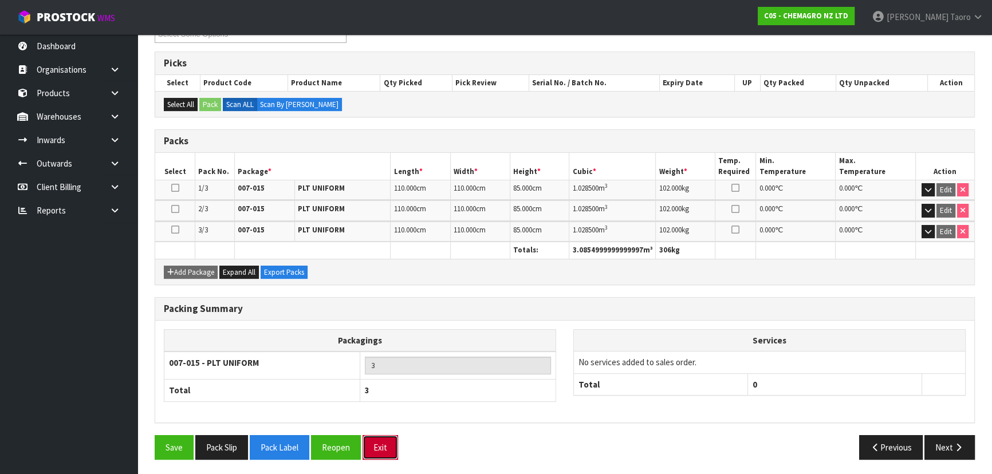
click at [383, 312] on button "Exit" at bounding box center [381, 447] width 36 height 25
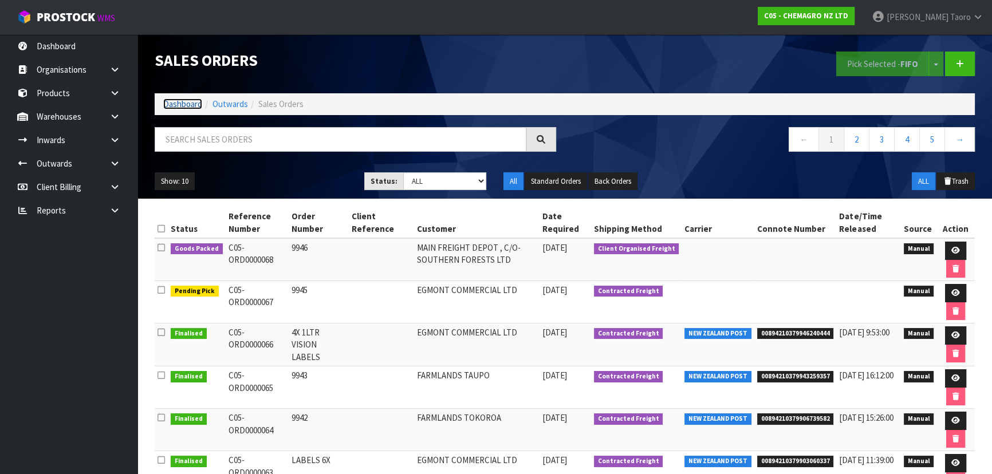
click at [198, 104] on link "Dashboard" at bounding box center [182, 104] width 39 height 11
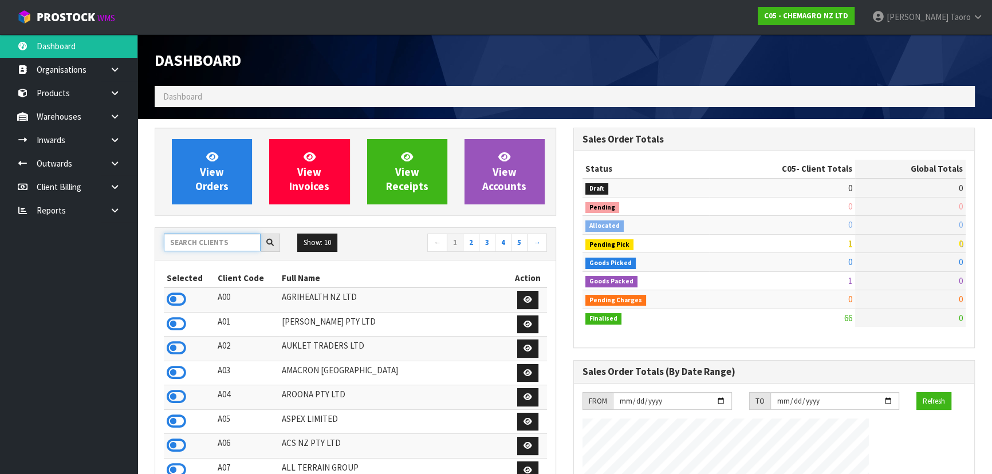
click at [219, 244] on input "text" at bounding box center [212, 243] width 97 height 18
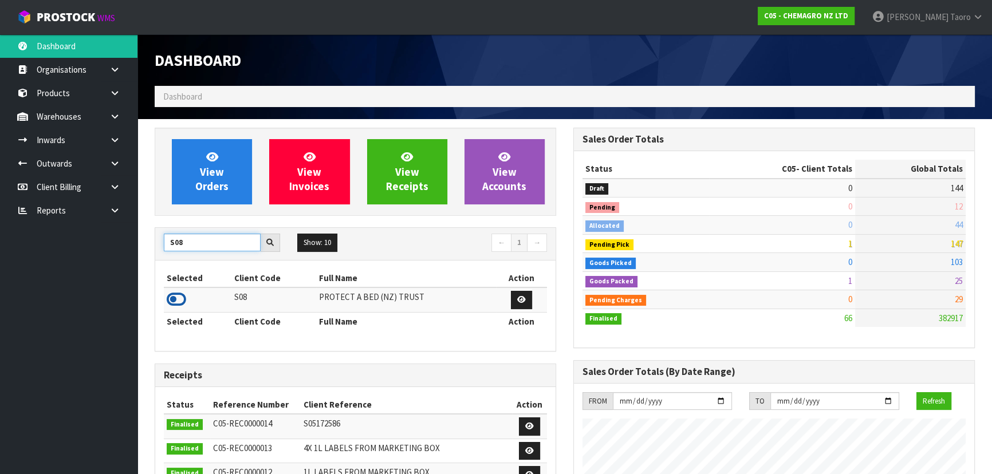
type input "S08"
click at [180, 302] on icon at bounding box center [176, 299] width 19 height 17
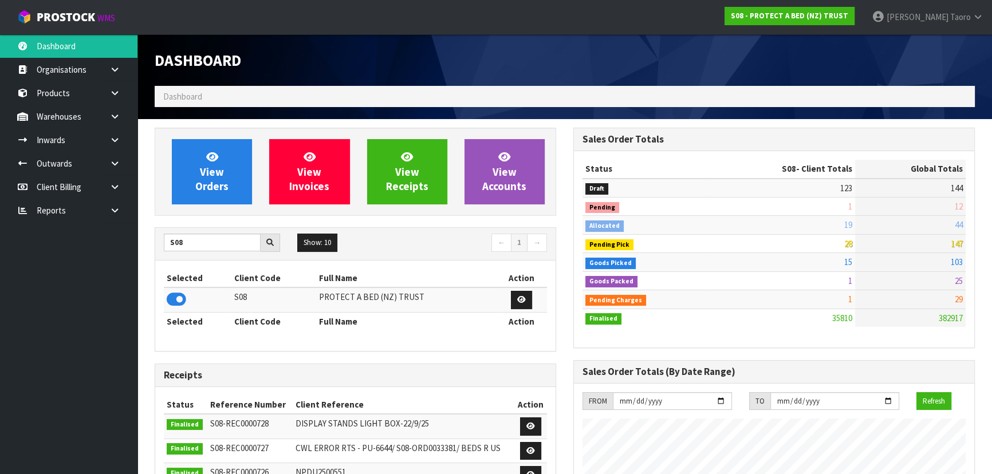
scroll to position [866, 418]
click at [192, 242] on input "S08" at bounding box center [212, 243] width 97 height 18
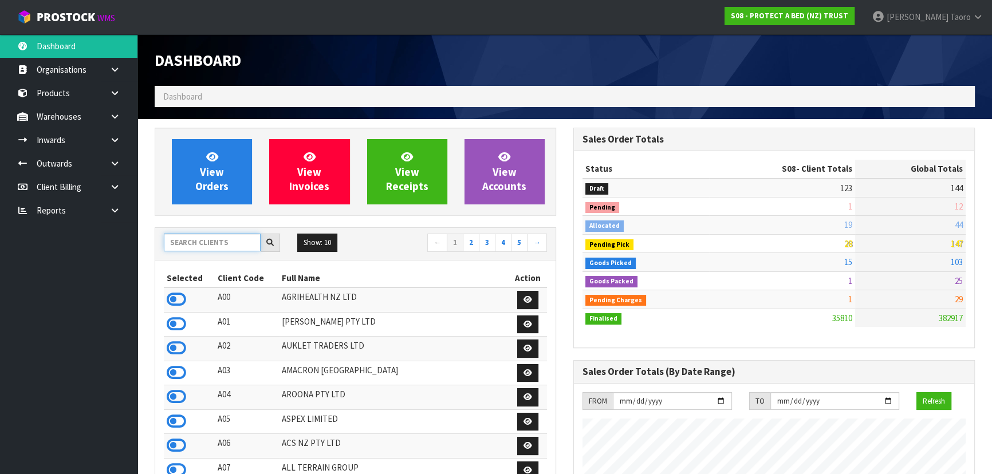
click at [246, 238] on input "text" at bounding box center [212, 243] width 97 height 18
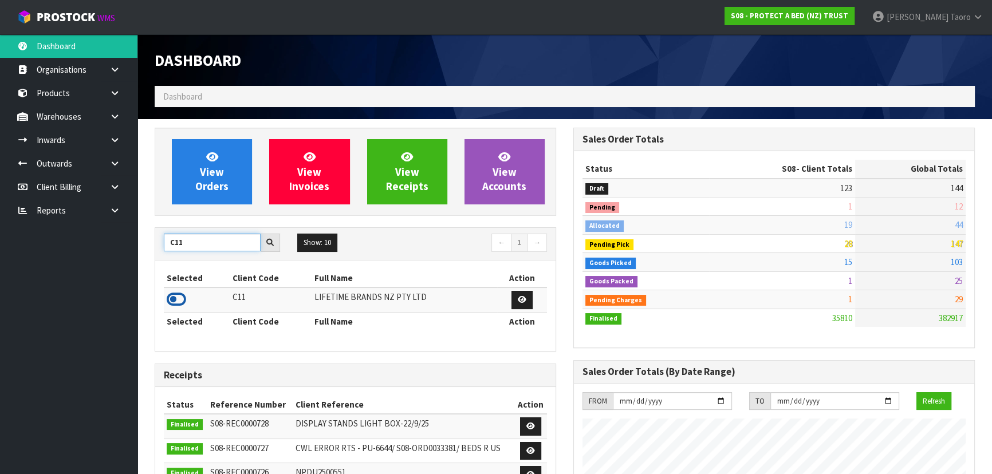
type input "C11"
drag, startPoint x: 176, startPoint y: 298, endPoint x: 198, endPoint y: 260, distance: 43.9
click at [177, 298] on icon at bounding box center [176, 299] width 19 height 17
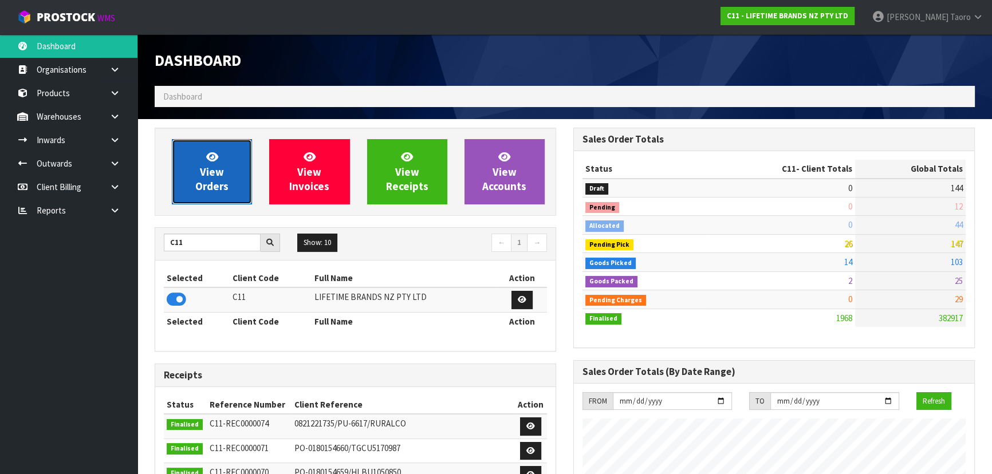
click at [222, 175] on span "View Orders" at bounding box center [211, 171] width 33 height 43
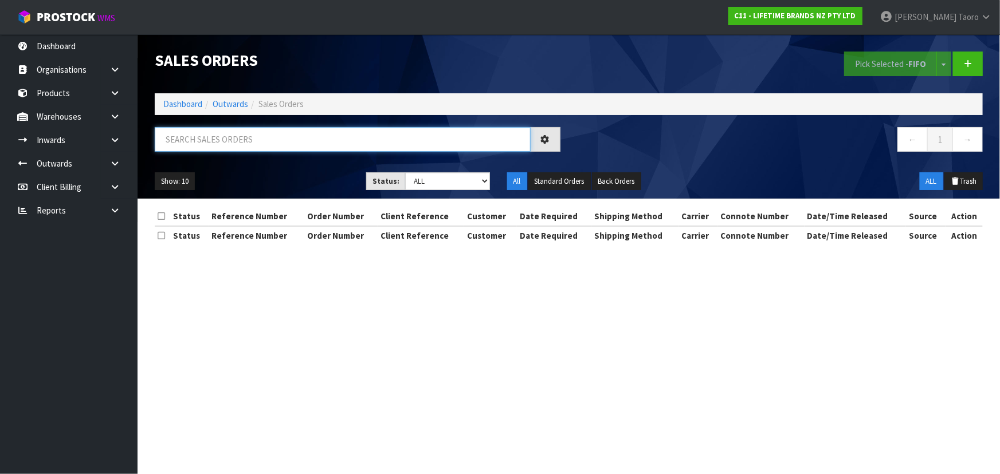
click at [223, 139] on input "text" at bounding box center [343, 139] width 376 height 25
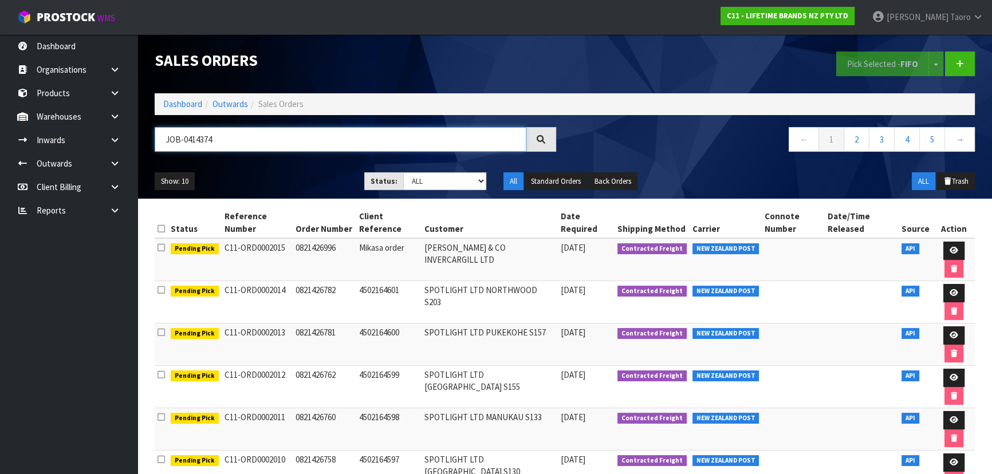
type input "JOB-0414374"
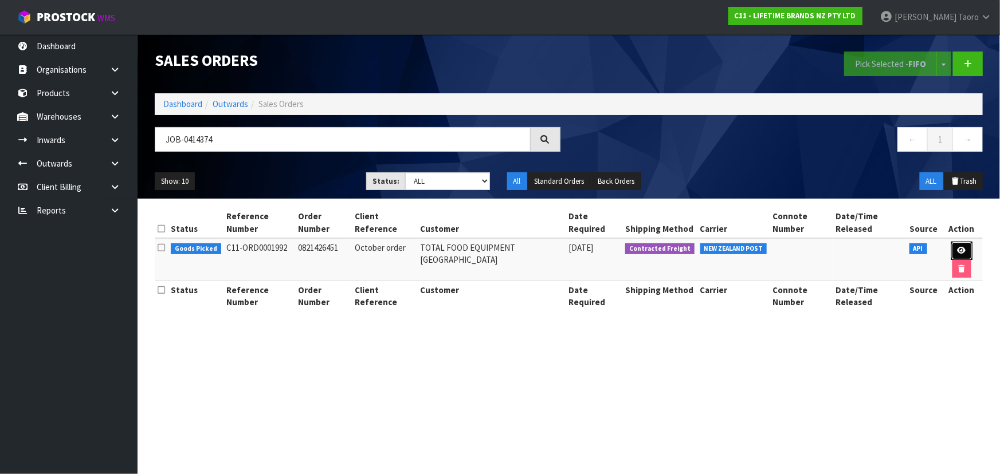
click at [525, 249] on icon at bounding box center [961, 250] width 9 height 7
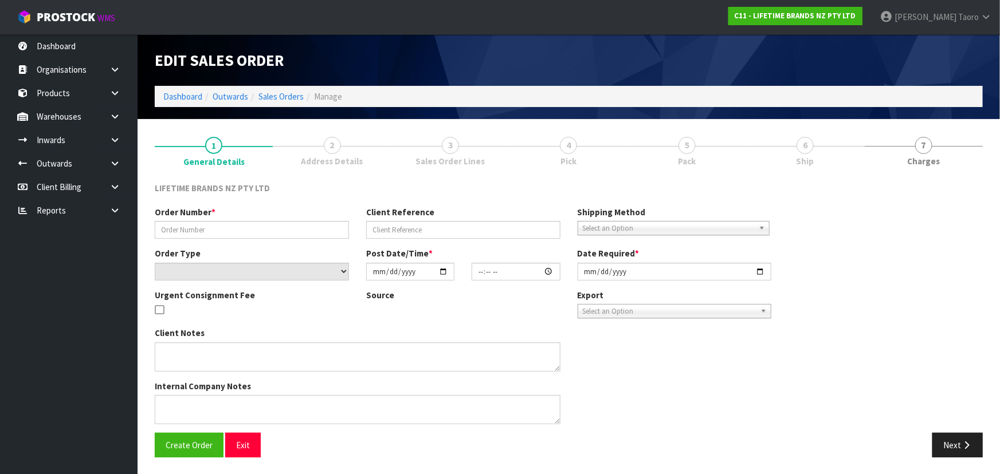
type input "0821426451"
type input "October order"
select select "number:0"
type input "[DATE]"
type input "07:54:26.000"
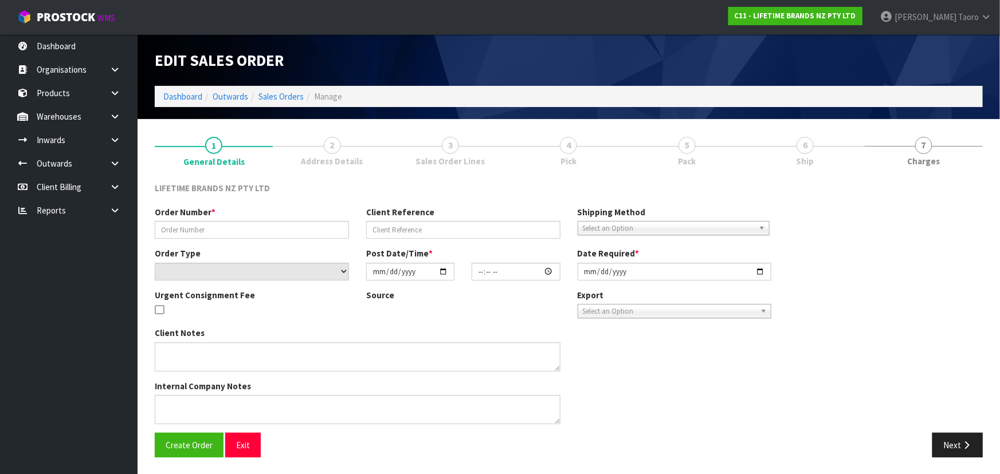
type input "[DATE]"
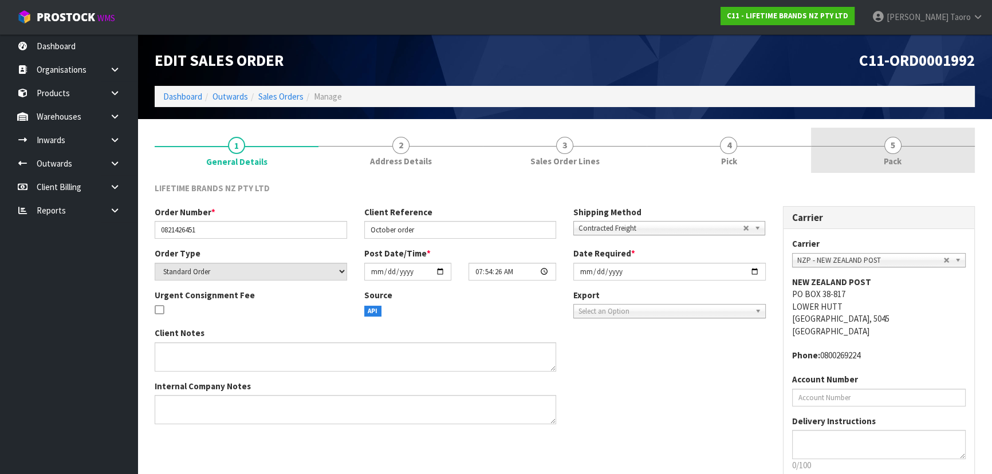
click at [525, 156] on span "Pack" at bounding box center [893, 161] width 18 height 12
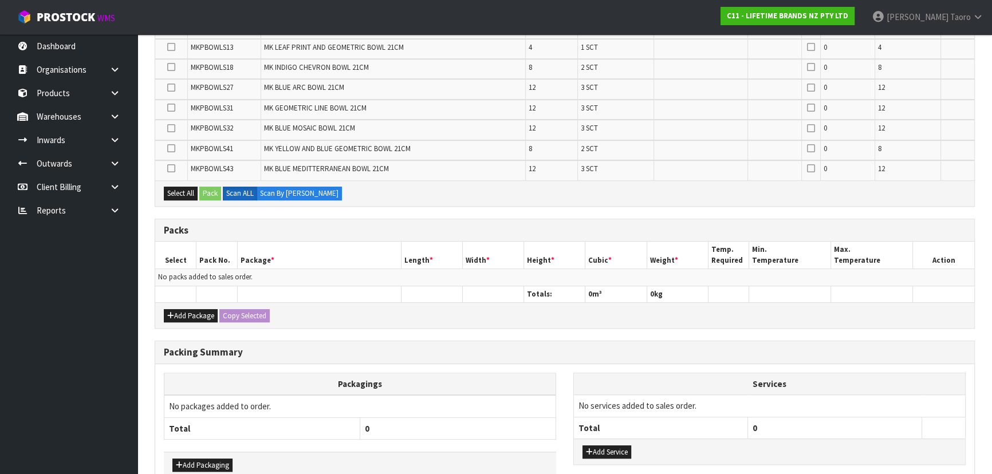
scroll to position [693, 0]
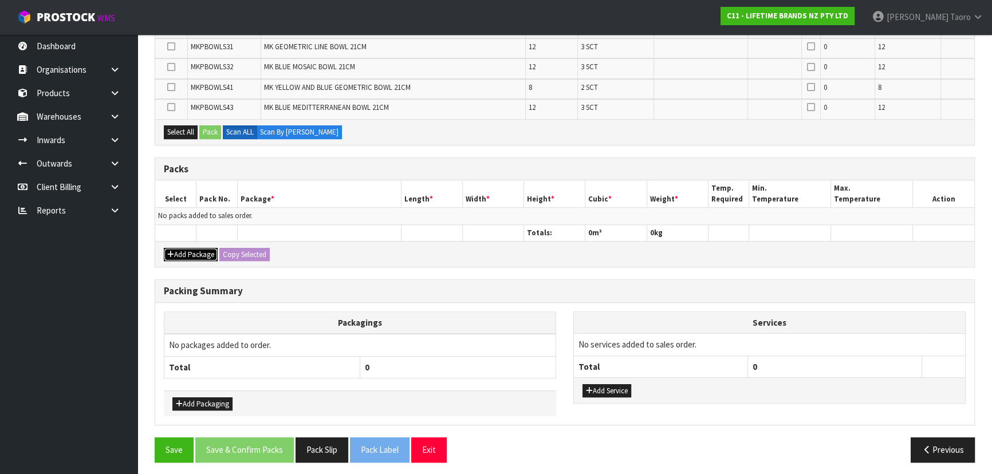
drag, startPoint x: 181, startPoint y: 249, endPoint x: 176, endPoint y: 235, distance: 14.7
click at [181, 248] on button "Add Package" at bounding box center [191, 255] width 54 height 14
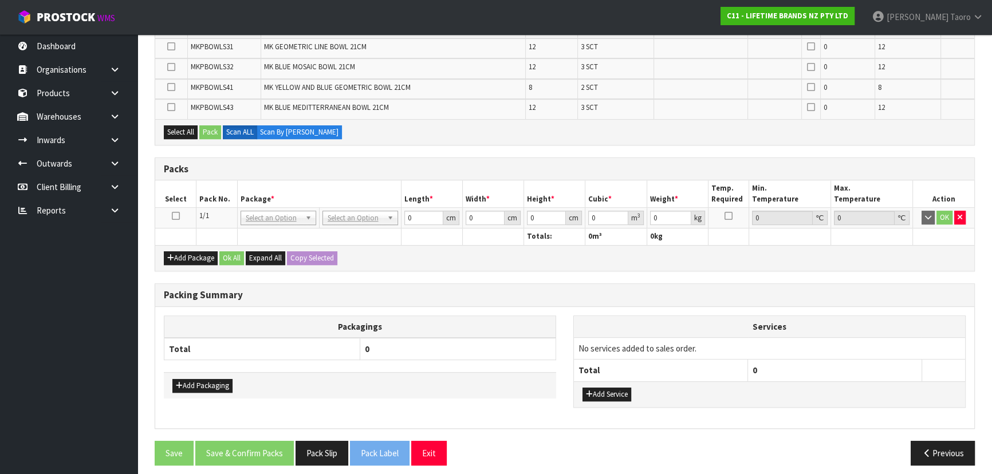
drag, startPoint x: 176, startPoint y: 211, endPoint x: 201, endPoint y: 197, distance: 28.5
click at [177, 216] on icon at bounding box center [176, 216] width 8 height 1
click at [201, 197] on th "Pack No." at bounding box center [217, 193] width 41 height 27
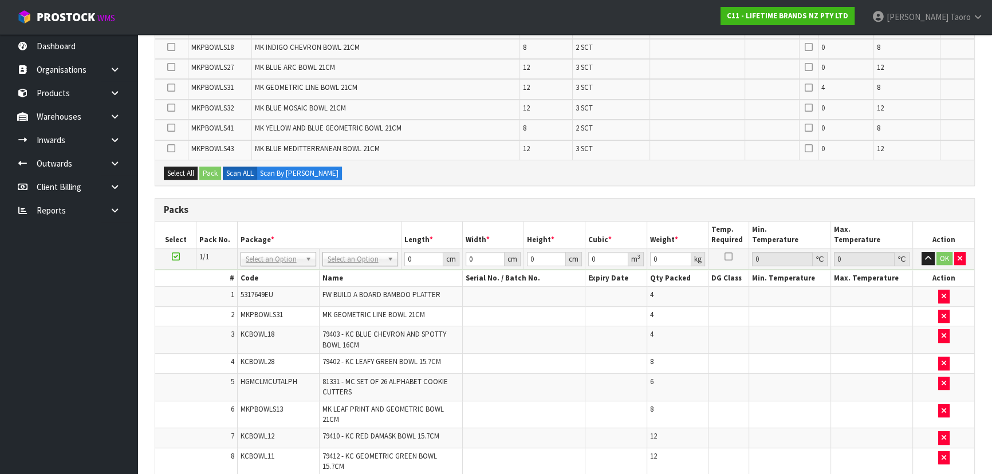
scroll to position [0, 0]
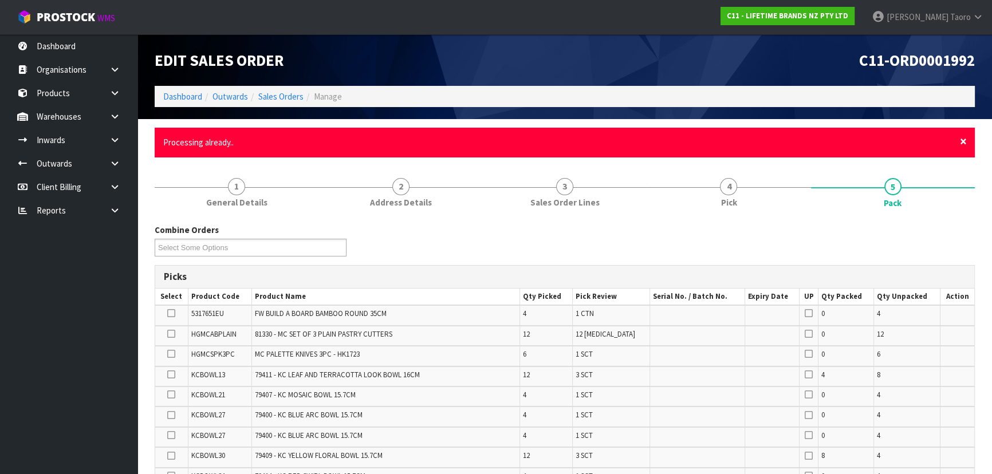
click at [525, 139] on span "×" at bounding box center [963, 141] width 7 height 16
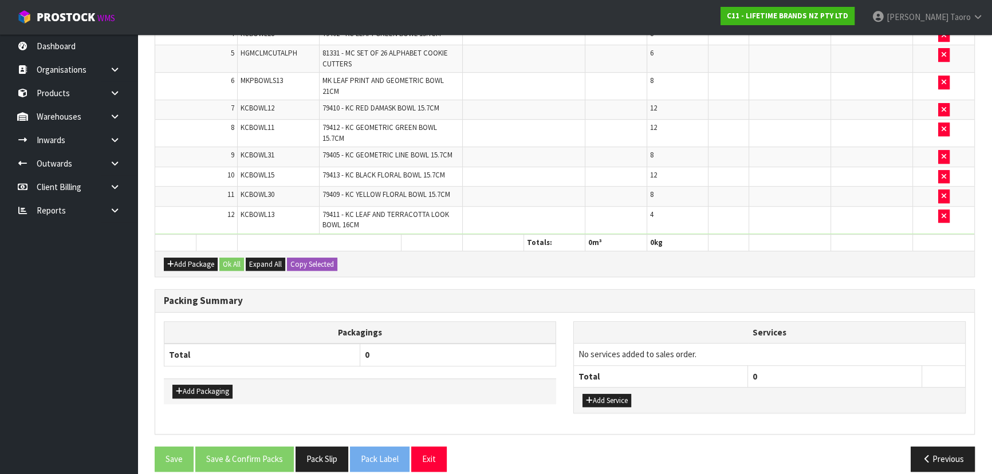
scroll to position [806, 0]
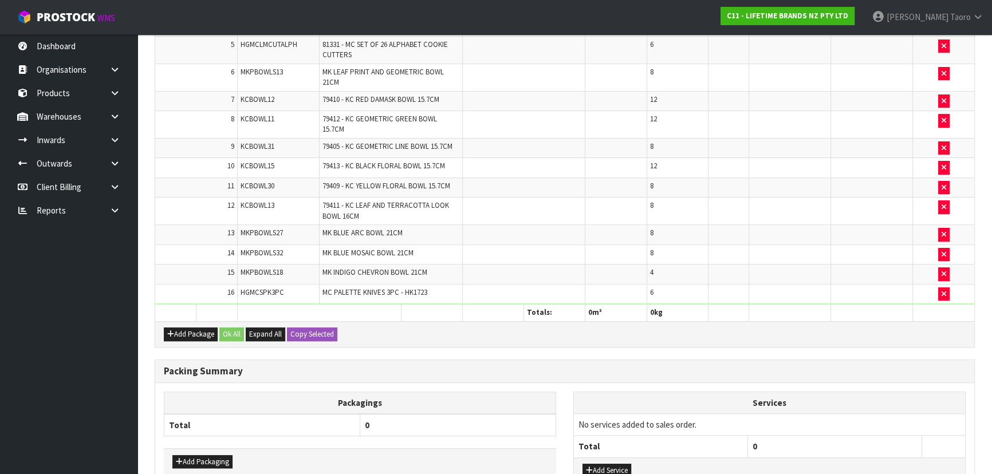
scroll to position [0, 0]
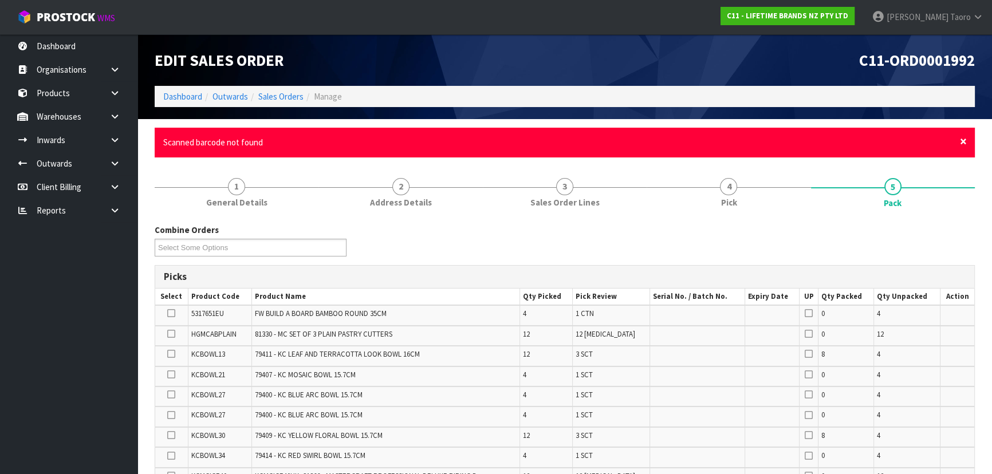
drag, startPoint x: 965, startPoint y: 143, endPoint x: 968, endPoint y: 182, distance: 39.1
click at [525, 143] on span "×" at bounding box center [963, 141] width 7 height 16
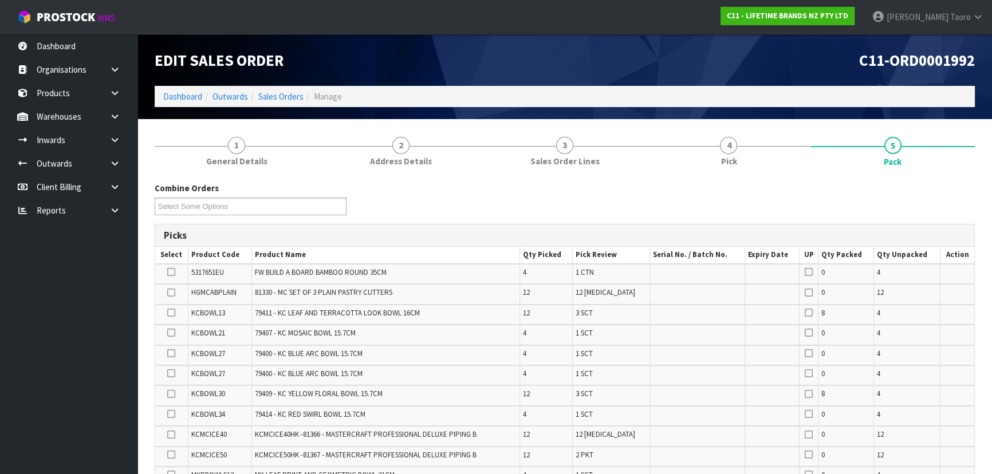
click at [525, 194] on div "Combine Orders C11-ORD0001821 C11-ORD0001925 C11-ORD0001960 C11-ORD0001963 C11-…" at bounding box center [565, 202] width 838 height 41
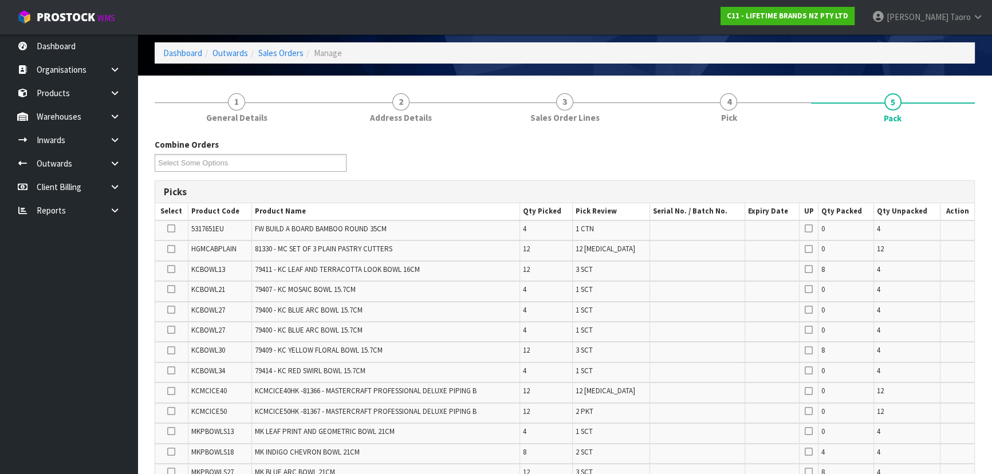
scroll to position [312, 0]
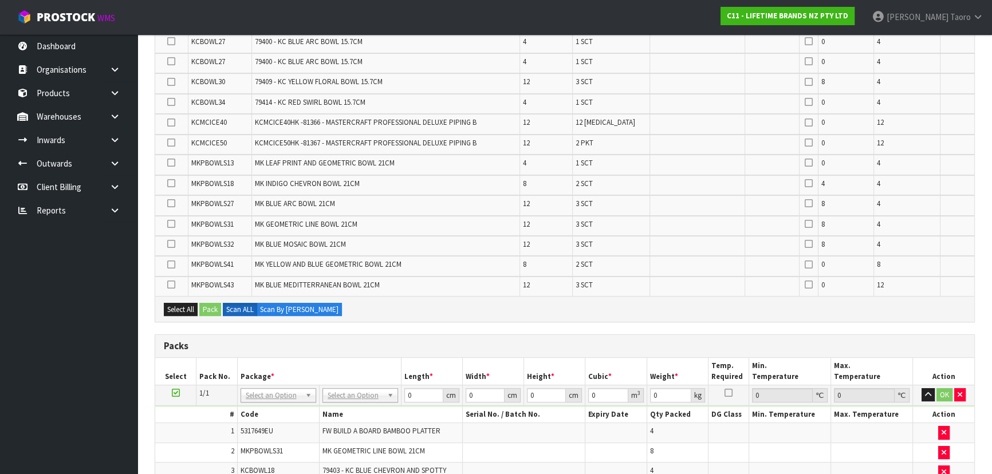
click at [525, 236] on td at bounding box center [697, 246] width 95 height 20
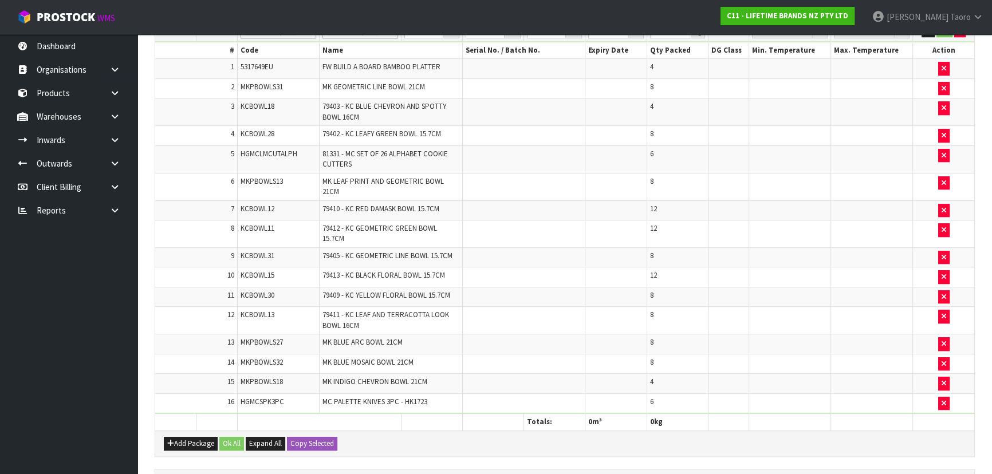
scroll to position [864, 0]
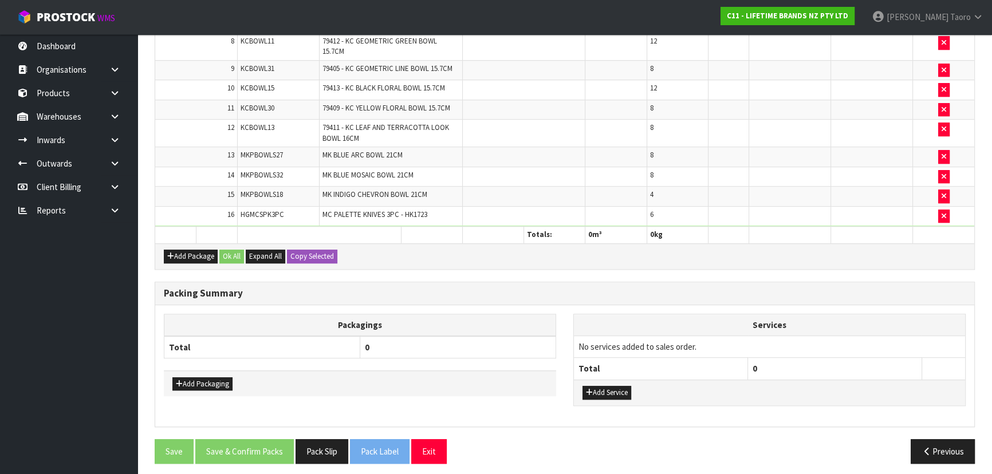
click at [525, 288] on h3 "Packing Summary" at bounding box center [565, 293] width 802 height 11
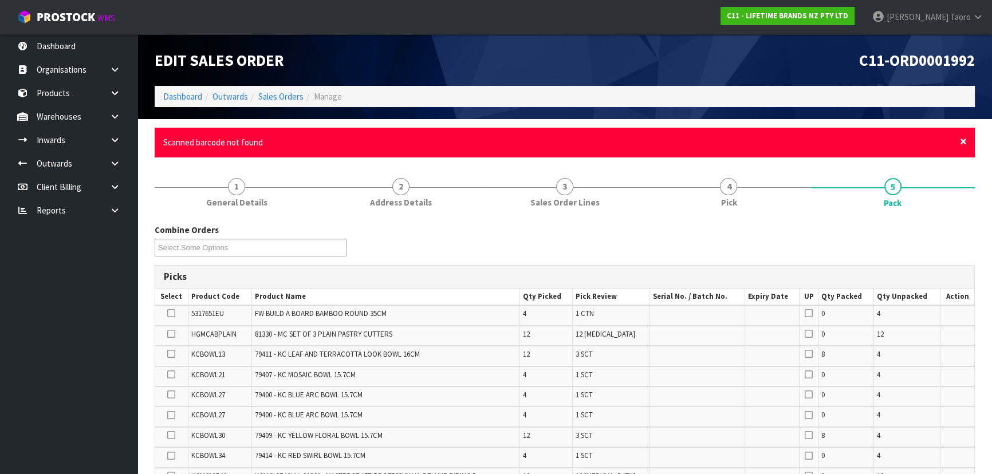
click at [525, 143] on span "×" at bounding box center [963, 141] width 7 height 16
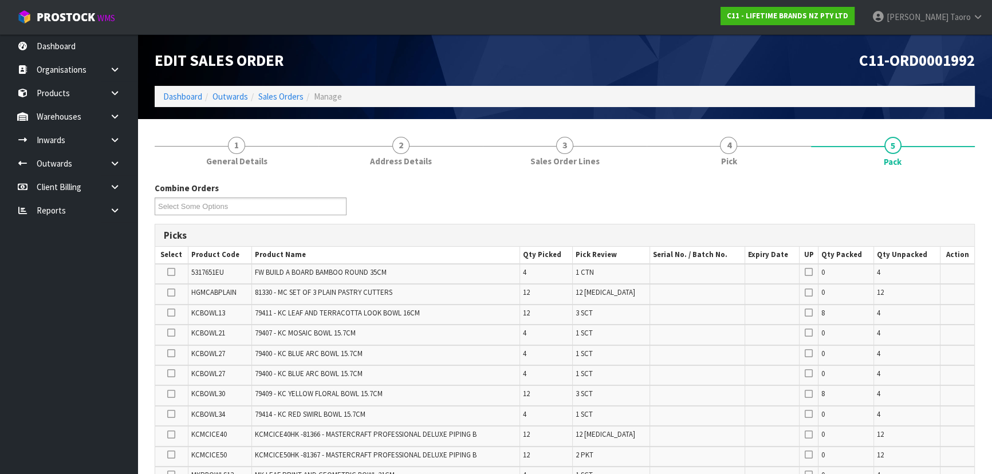
click at [525, 201] on div "Combine Orders C11-ORD0001821 C11-ORD0001925 C11-ORD0001960 C11-ORD0001963 C11-…" at bounding box center [565, 202] width 838 height 41
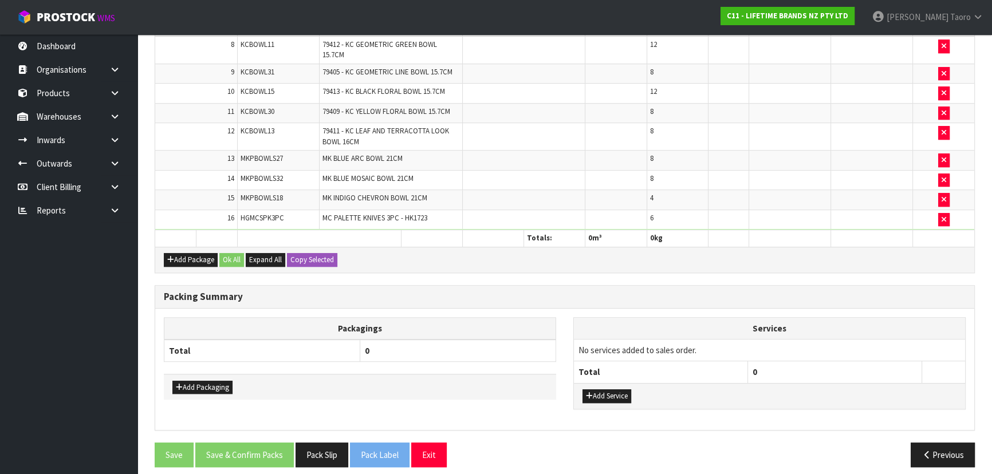
scroll to position [864, 0]
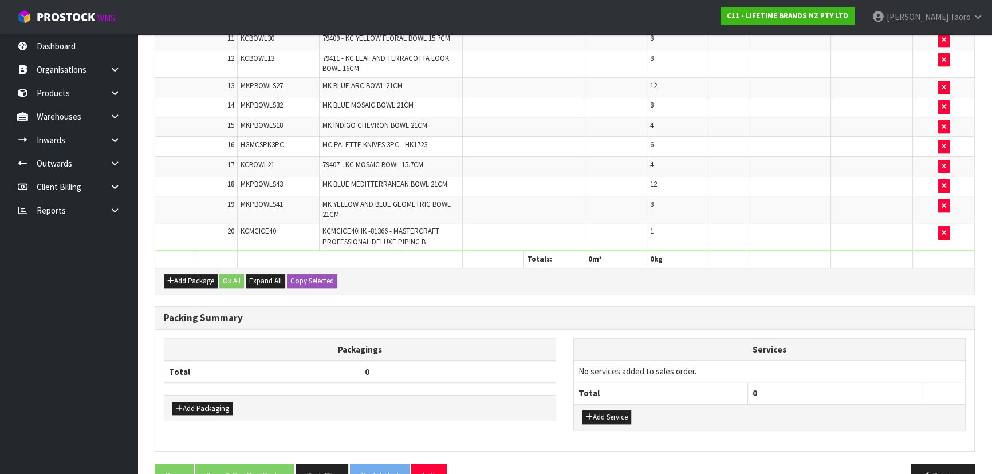
scroll to position [877, 0]
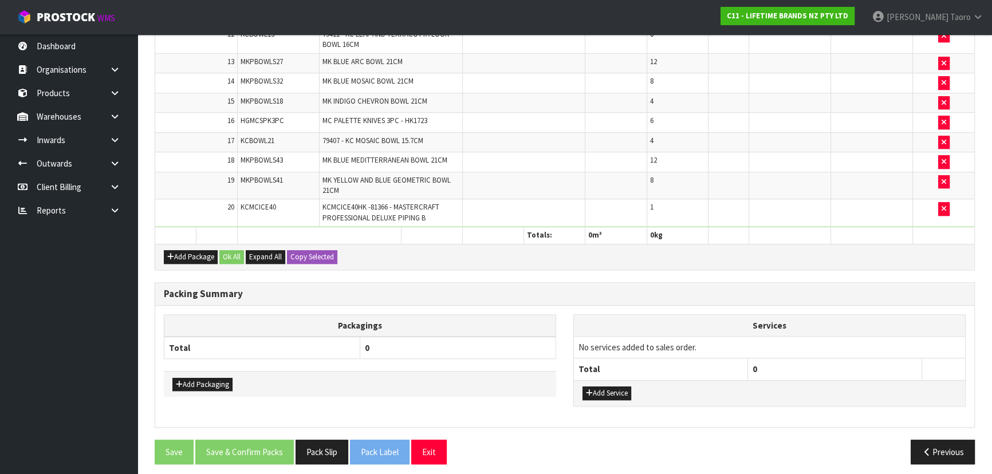
click at [525, 312] on th "Services" at bounding box center [769, 326] width 391 height 22
click at [525, 205] on icon "button" at bounding box center [944, 208] width 5 height 7
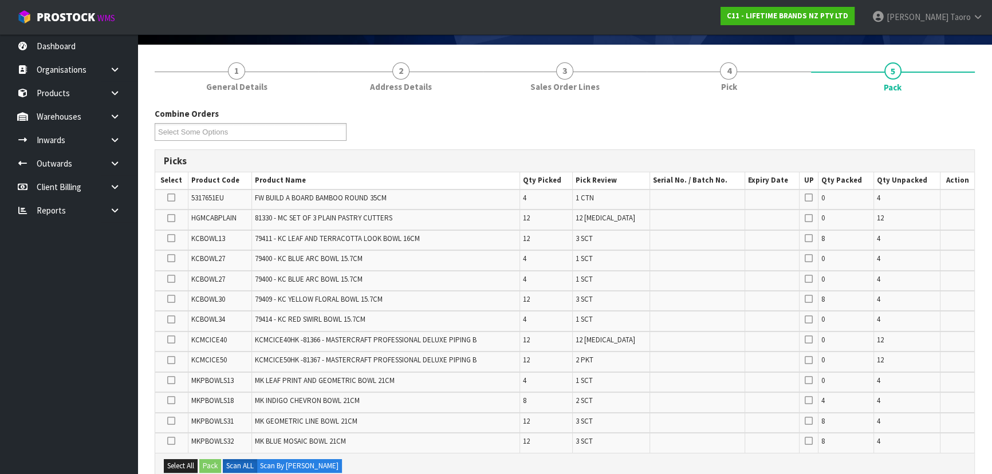
scroll to position [0, 0]
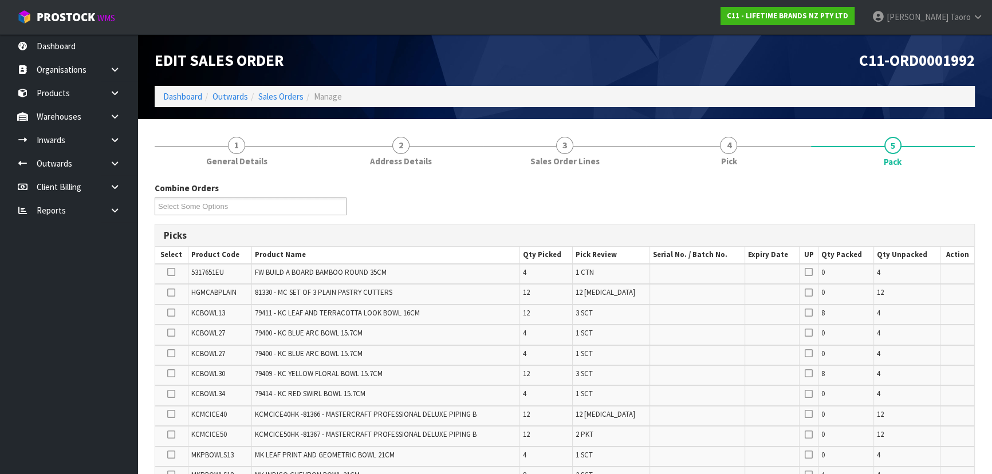
click at [525, 206] on div "Combine Orders C11-ORD0001821 C11-ORD0001925 C11-ORD0001960 C11-ORD0001963 C11-…" at bounding box center [565, 202] width 838 height 41
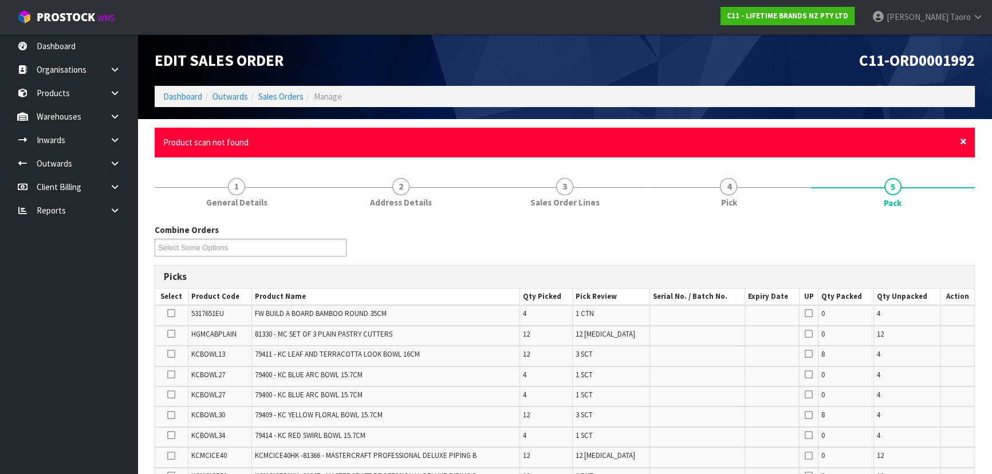
click at [525, 143] on span "×" at bounding box center [963, 141] width 7 height 16
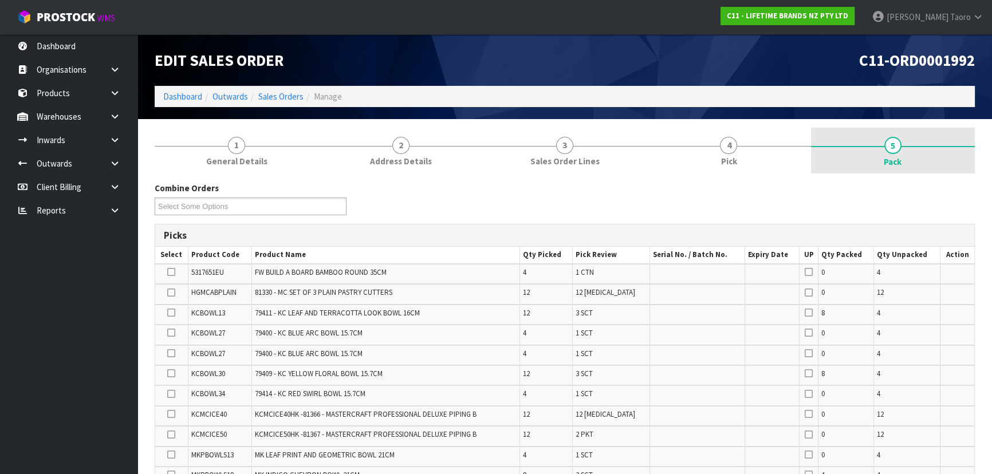
click at [525, 173] on link "5 Pack" at bounding box center [893, 151] width 164 height 46
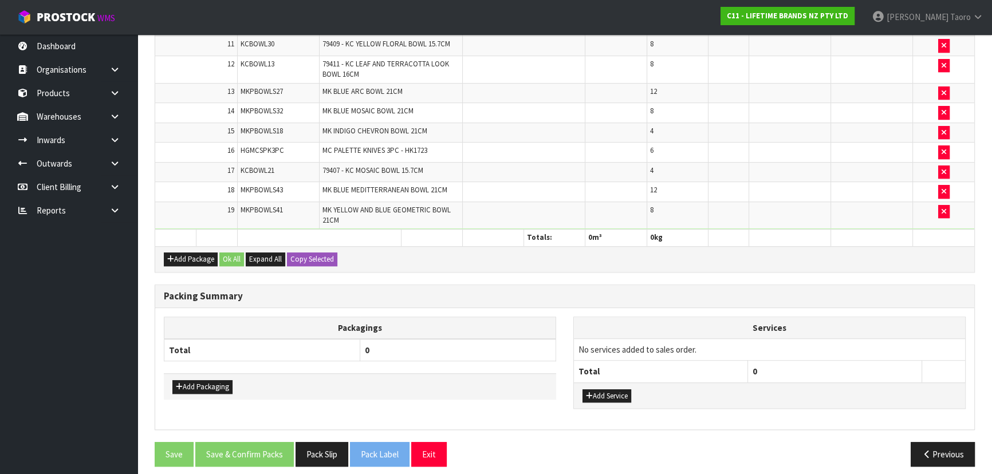
scroll to position [850, 0]
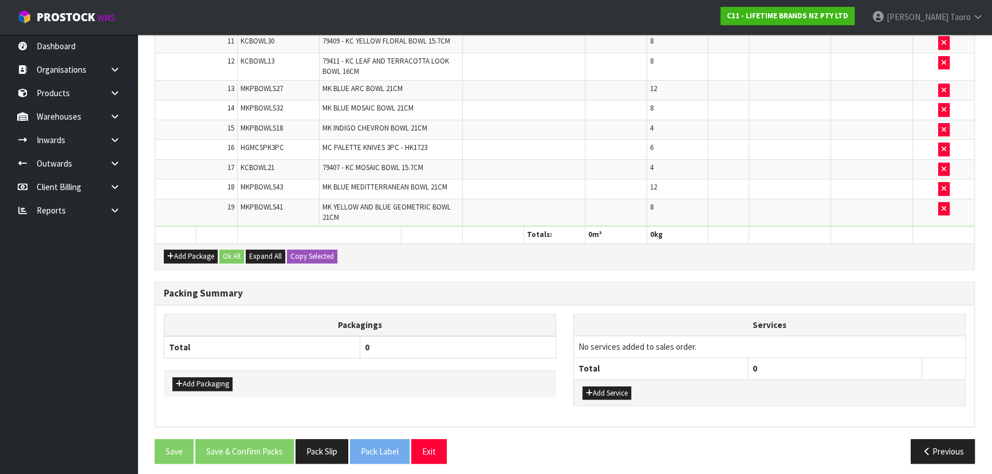
click at [525, 282] on div "Packing Summary" at bounding box center [564, 293] width 819 height 23
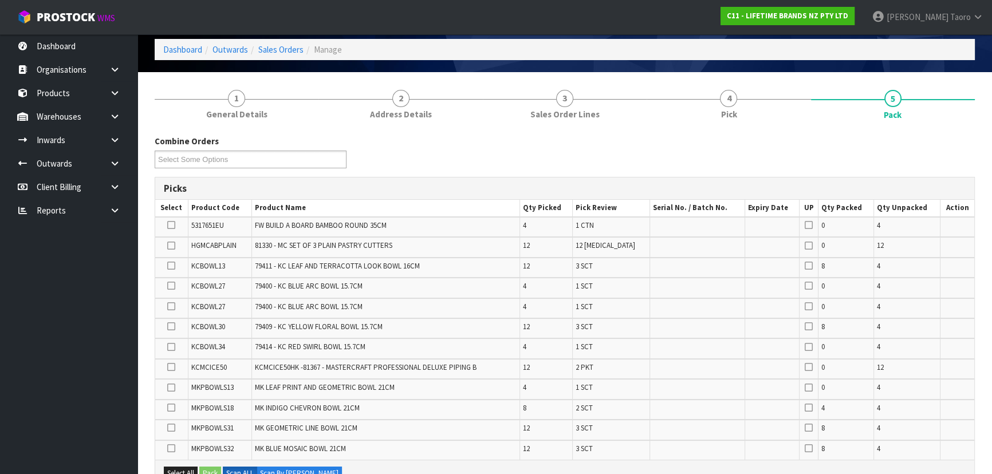
scroll to position [0, 0]
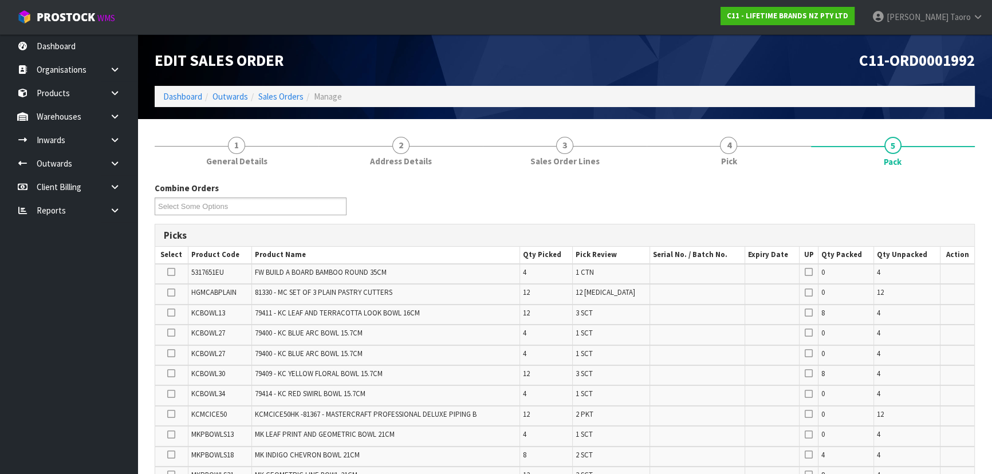
click at [431, 312] on td "79400 - KC BLUE ARC BOWL 15.7CM" at bounding box center [386, 335] width 268 height 20
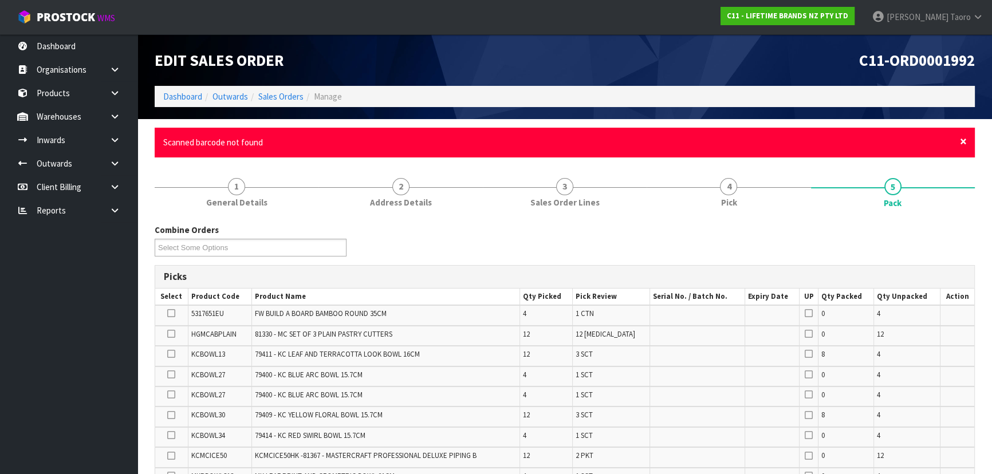
click at [525, 142] on span "×" at bounding box center [963, 141] width 7 height 16
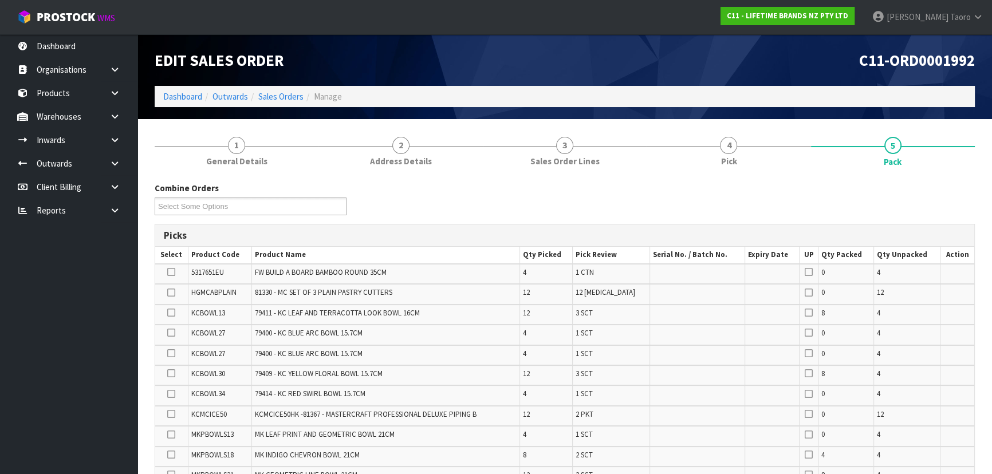
click at [525, 184] on div "Combine Orders C11-ORD0001821 C11-ORD0001925 C11-ORD0001960 C11-ORD0001963 C11-…" at bounding box center [565, 202] width 838 height 41
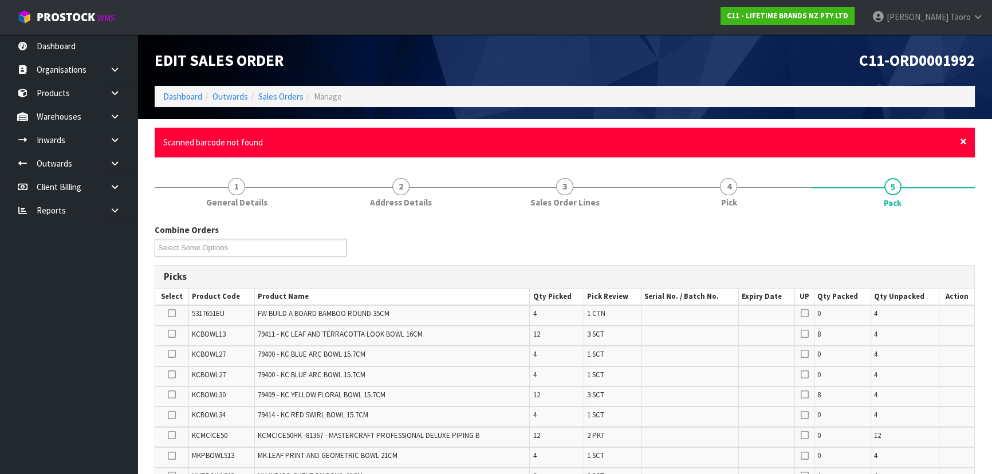
click at [525, 143] on span "×" at bounding box center [963, 141] width 7 height 16
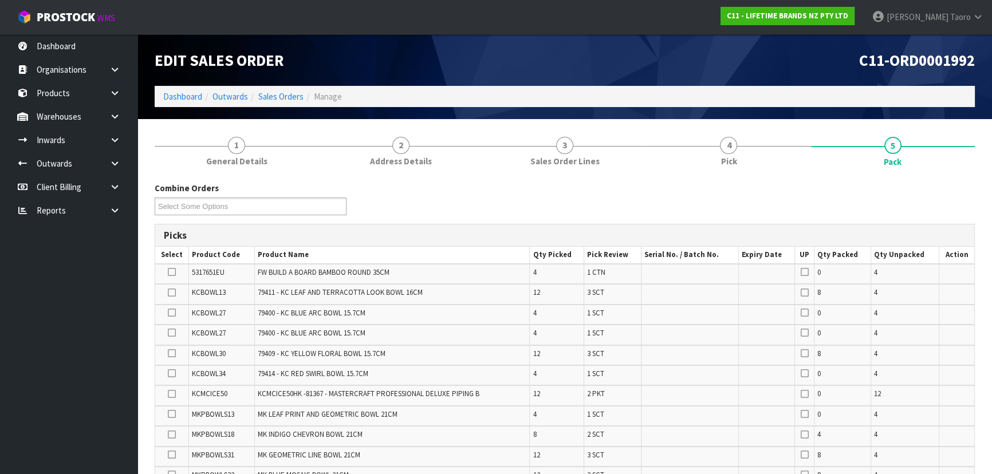
click at [525, 194] on div "Combine Orders C11-ORD0001821 C11-ORD0001925 C11-ORD0001960 C11-ORD0001963 C11-…" at bounding box center [565, 202] width 838 height 41
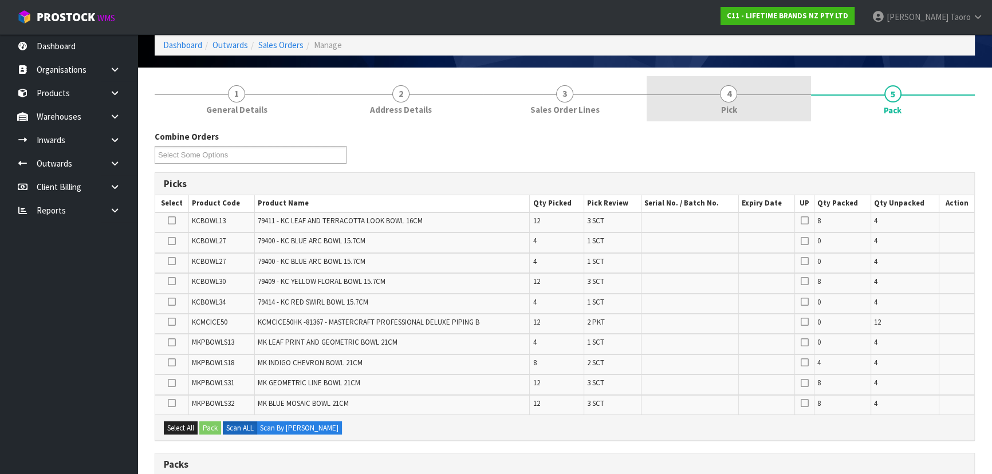
click at [525, 112] on link "4 Pick" at bounding box center [729, 98] width 164 height 45
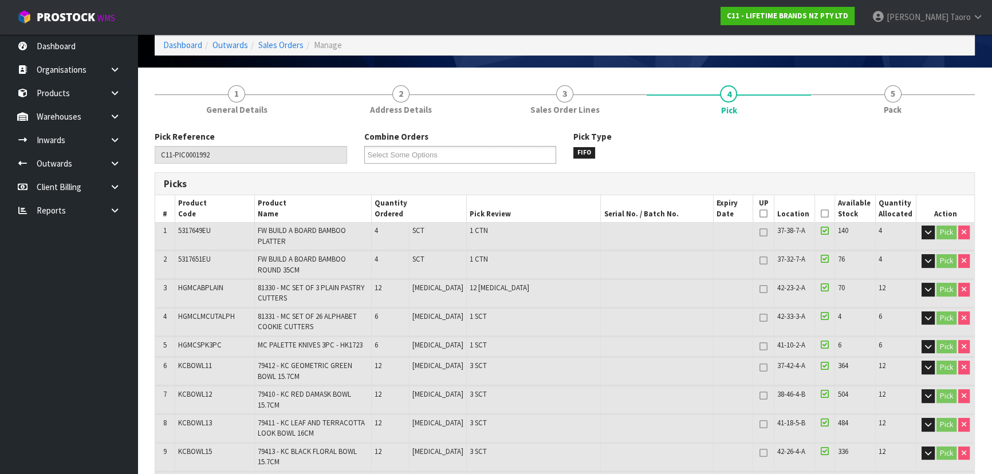
click at [525, 158] on div "Pick Type FIFO" at bounding box center [670, 145] width 210 height 28
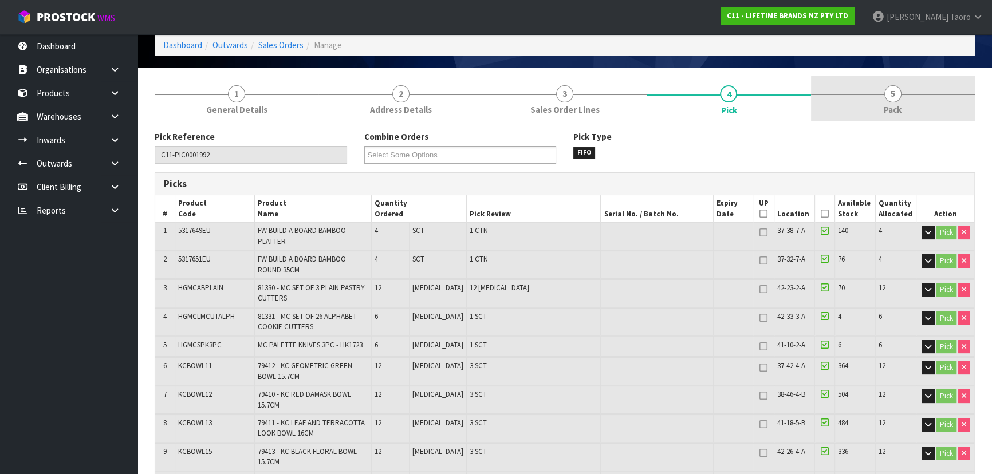
click at [525, 101] on link "5 Pack" at bounding box center [893, 98] width 164 height 45
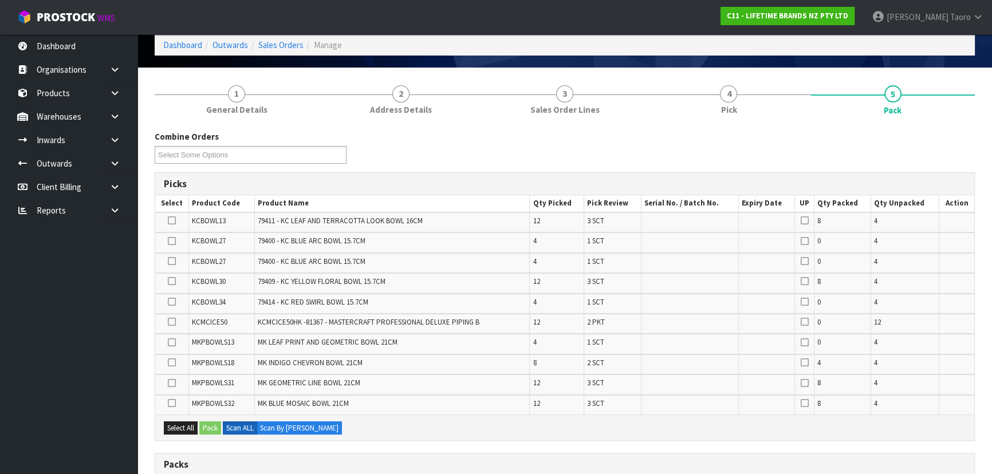
click at [525, 36] on ol "Dashboard Outwards Sales Orders Manage" at bounding box center [565, 44] width 820 height 21
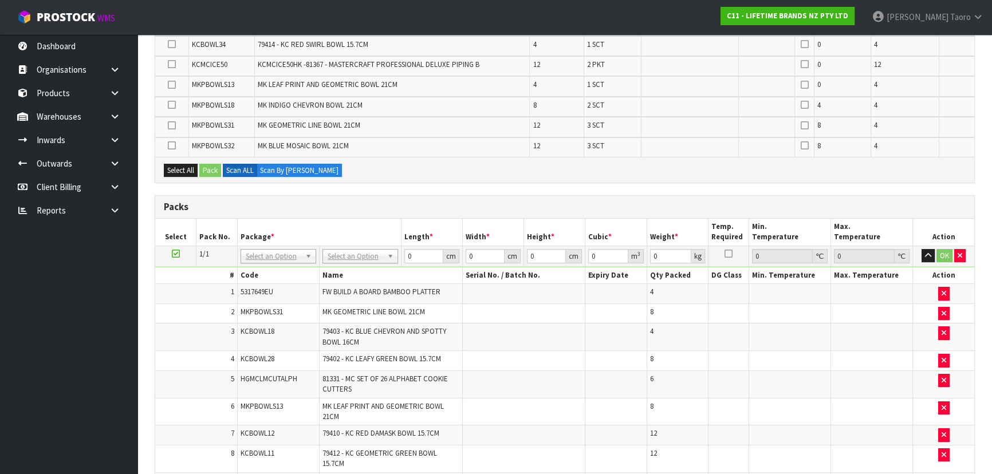
scroll to position [208, 0]
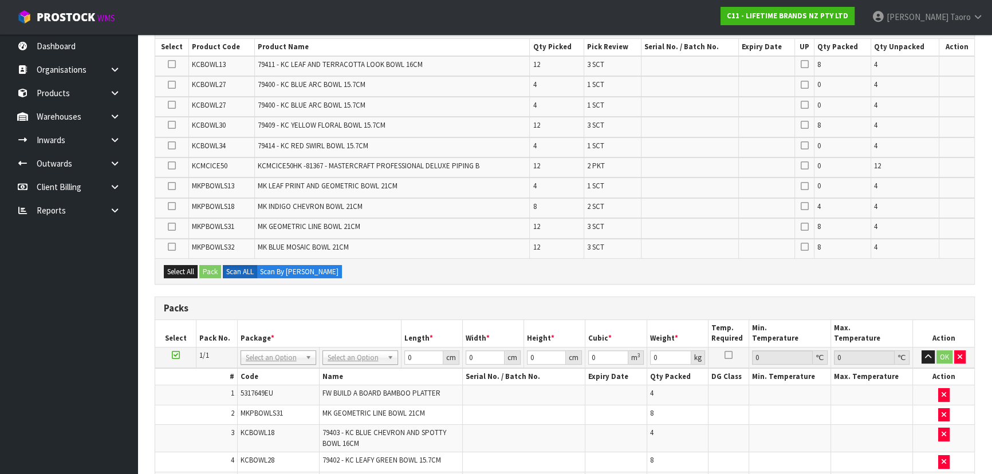
click at [525, 297] on div "Packs" at bounding box center [564, 308] width 819 height 23
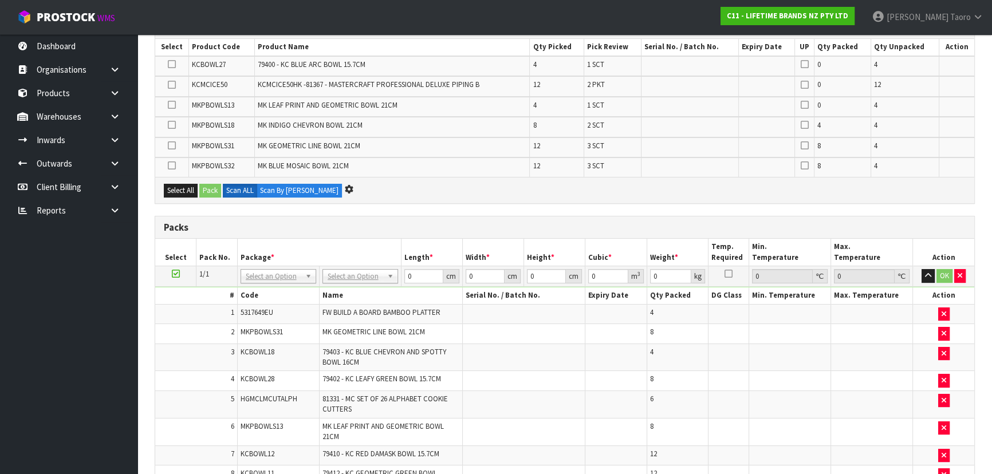
scroll to position [0, 0]
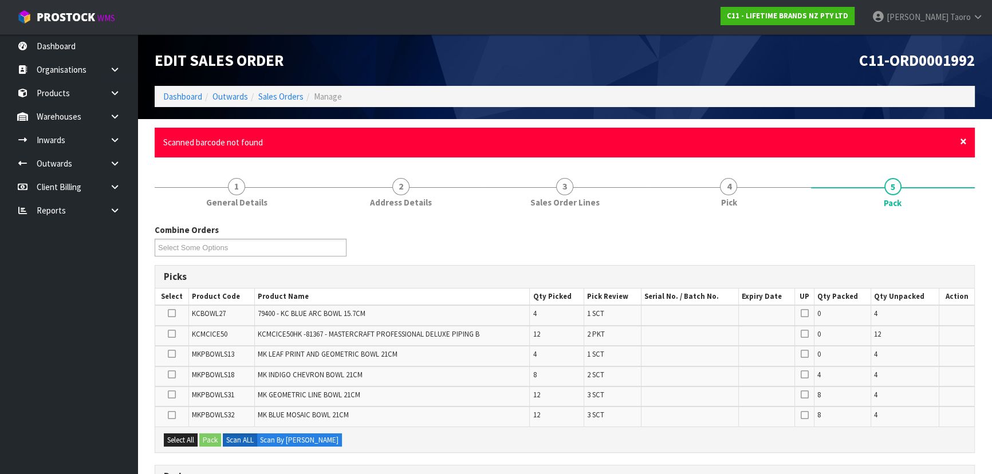
click at [525, 140] on span "×" at bounding box center [963, 141] width 7 height 16
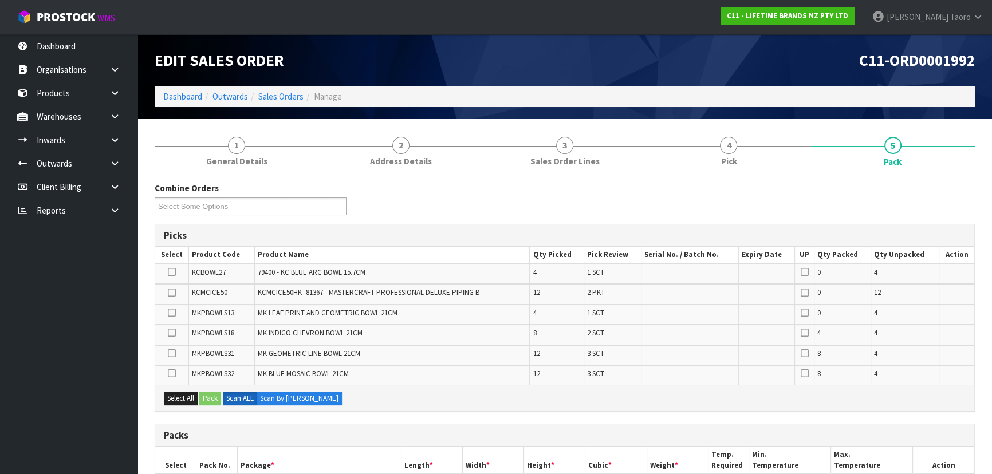
click at [525, 227] on div "Picks" at bounding box center [564, 236] width 819 height 23
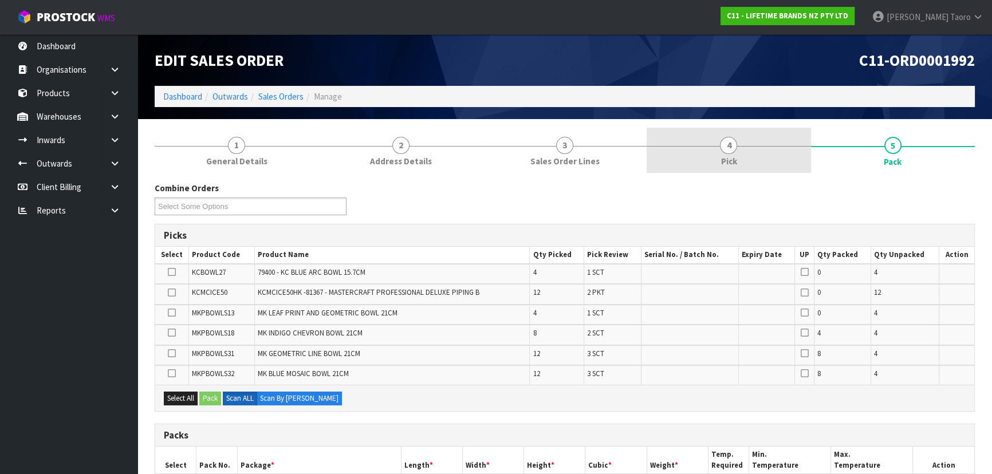
click at [525, 149] on link "4 Pick" at bounding box center [729, 150] width 164 height 45
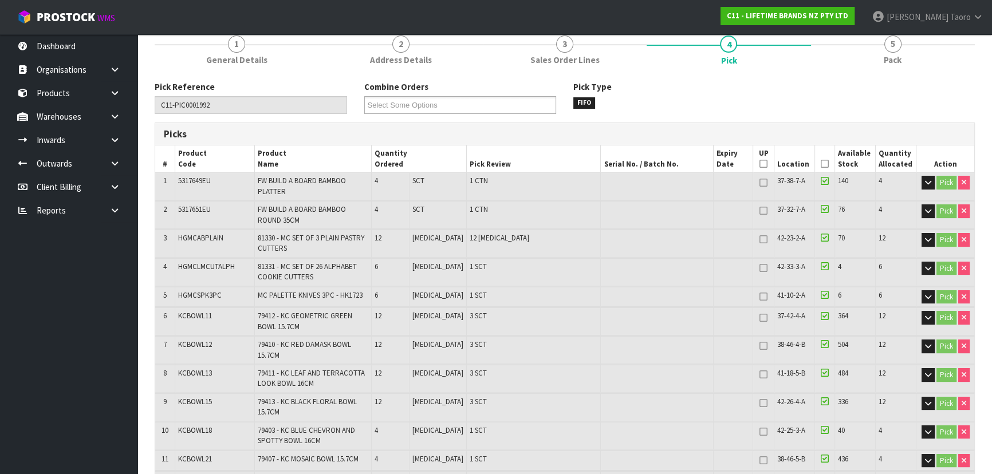
scroll to position [104, 0]
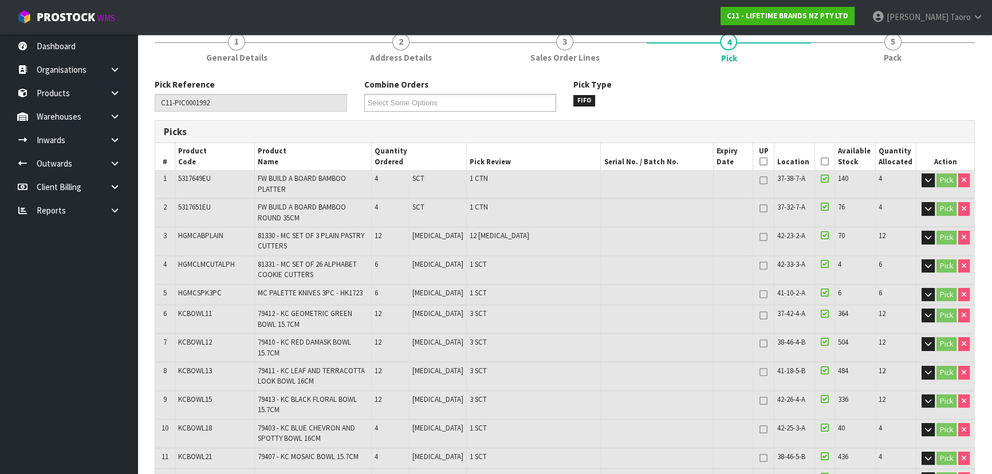
click at [190, 312] on span "KCBOWL12" at bounding box center [195, 342] width 34 height 10
copy tr "KCBOWL12"
click at [112, 123] on link at bounding box center [119, 116] width 37 height 23
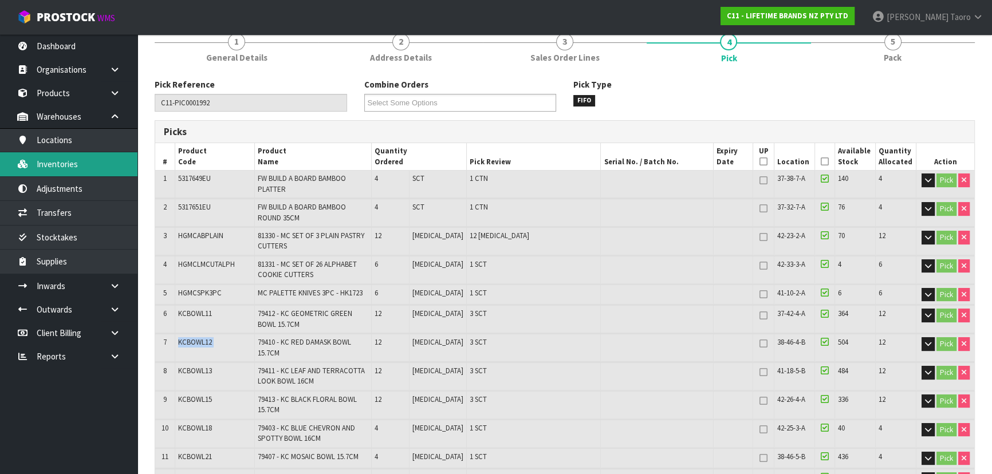
click at [80, 166] on link "Inventories" at bounding box center [69, 163] width 138 height 23
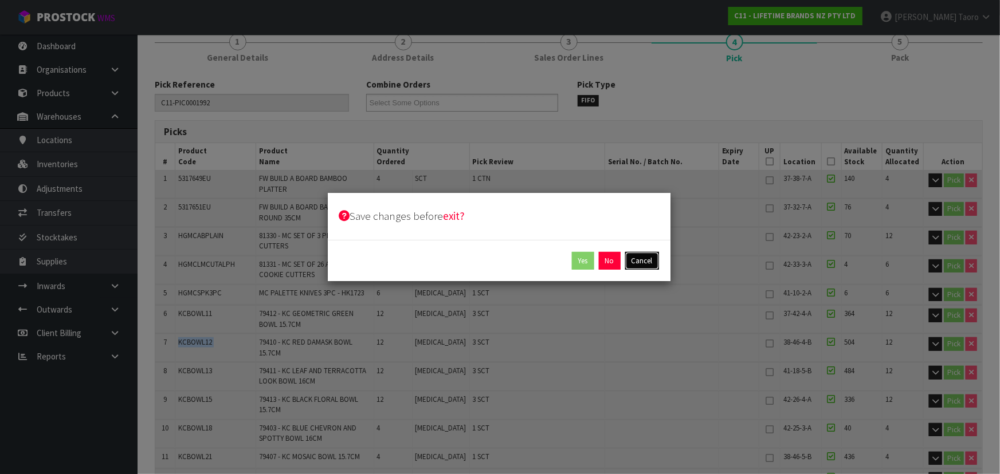
click at [525, 257] on button "Cancel" at bounding box center [642, 261] width 34 height 18
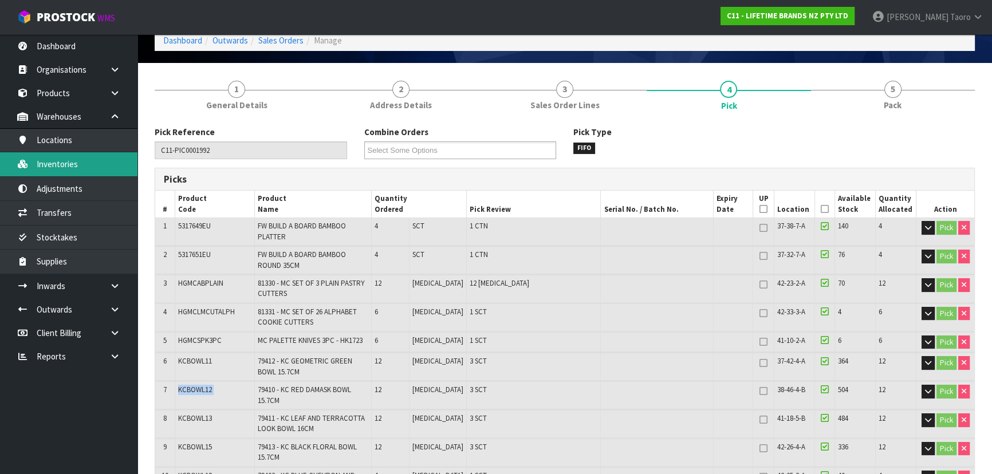
scroll to position [0, 0]
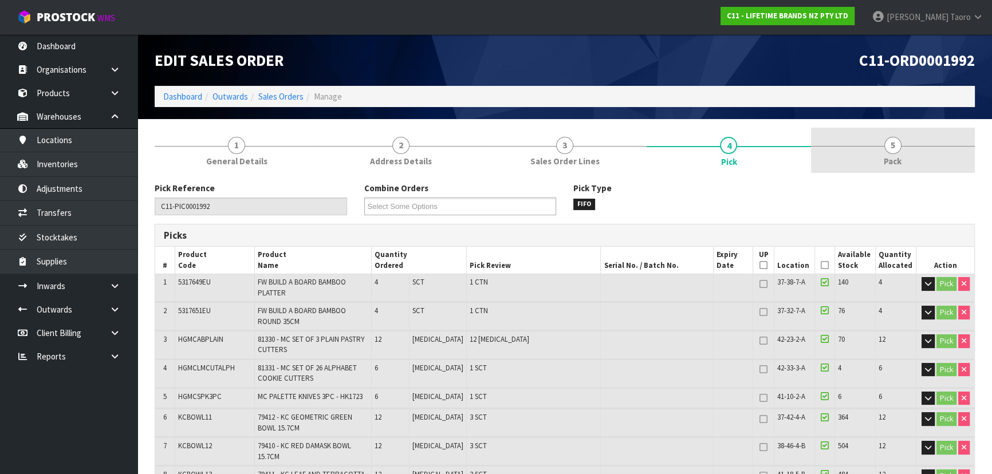
drag, startPoint x: 897, startPoint y: 154, endPoint x: 897, endPoint y: 142, distance: 12.0
click at [525, 153] on link "5 Pack" at bounding box center [893, 150] width 164 height 45
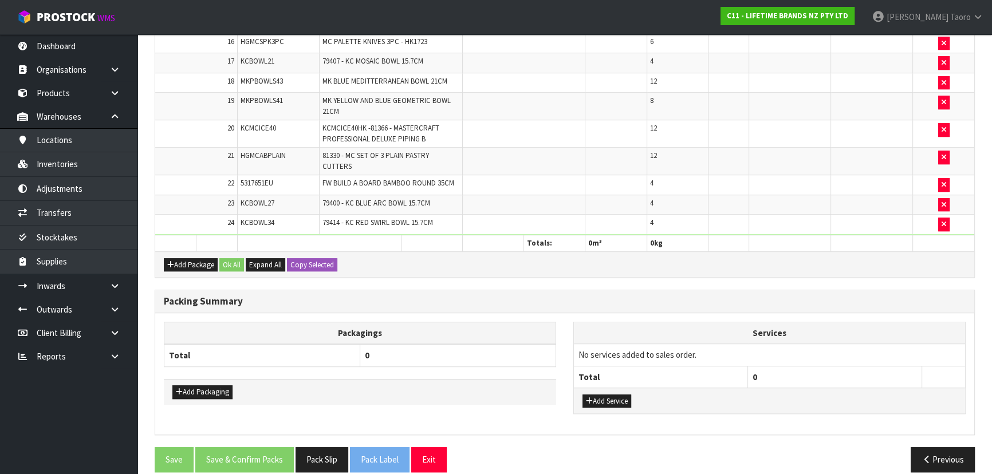
scroll to position [814, 0]
click at [437, 290] on div "Packing Summary" at bounding box center [564, 301] width 819 height 23
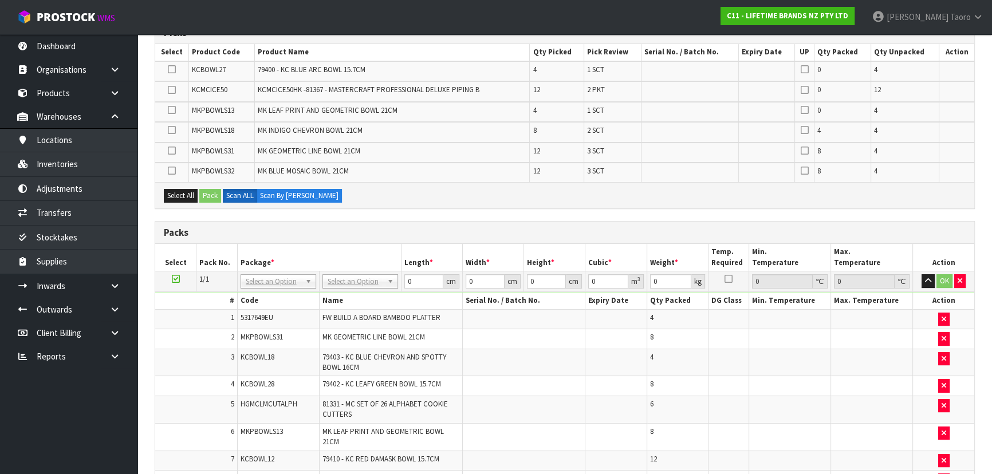
scroll to position [85, 0]
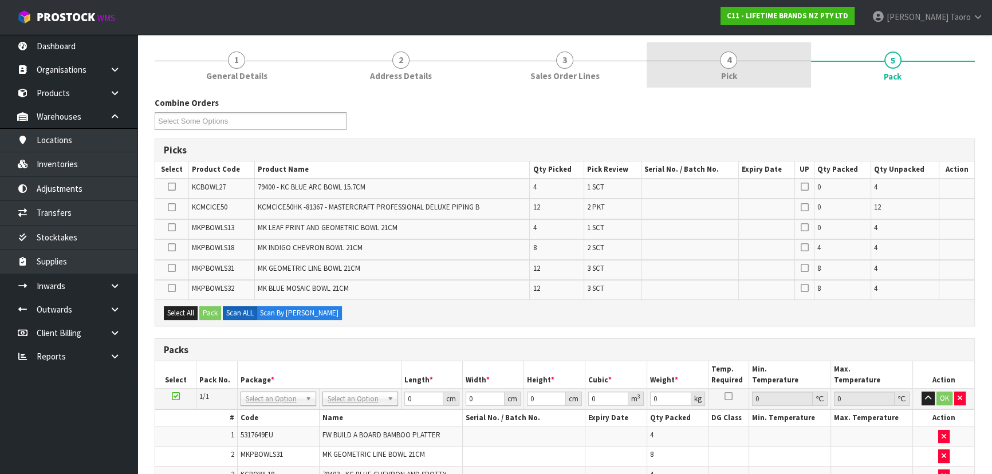
click at [525, 81] on link "4 Pick" at bounding box center [729, 64] width 164 height 45
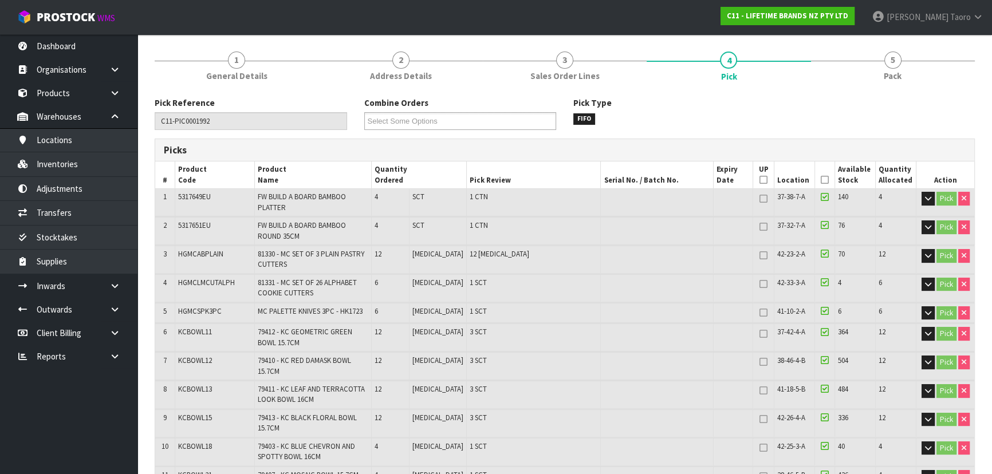
scroll to position [138, 0]
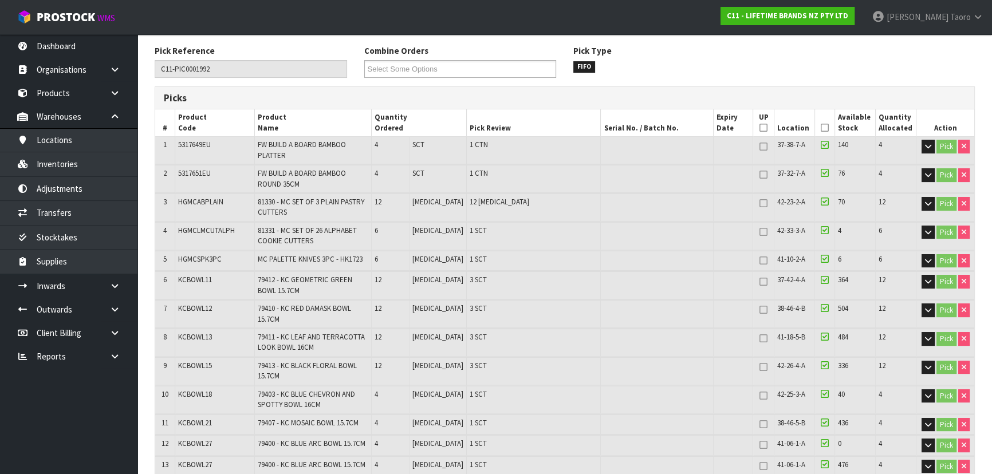
click at [180, 306] on span "KCBOWL12" at bounding box center [195, 309] width 34 height 10
click at [525, 312] on td at bounding box center [657, 343] width 113 height 28
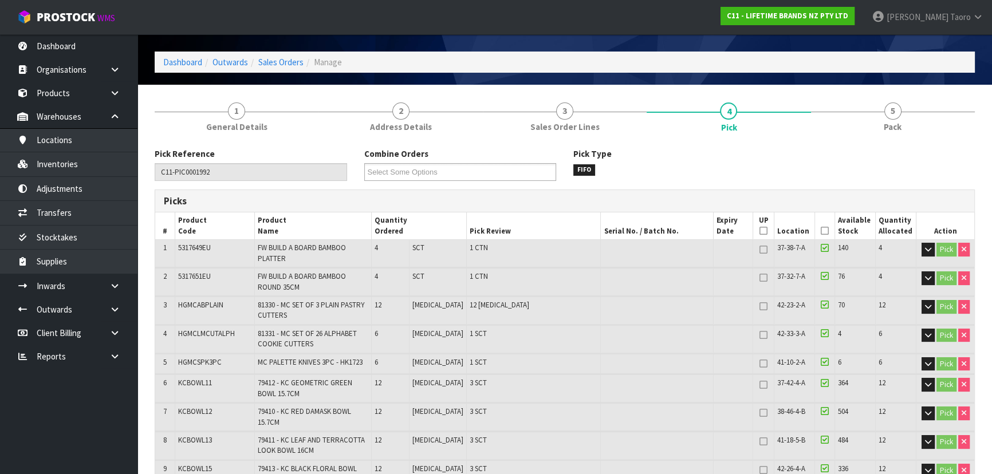
scroll to position [0, 0]
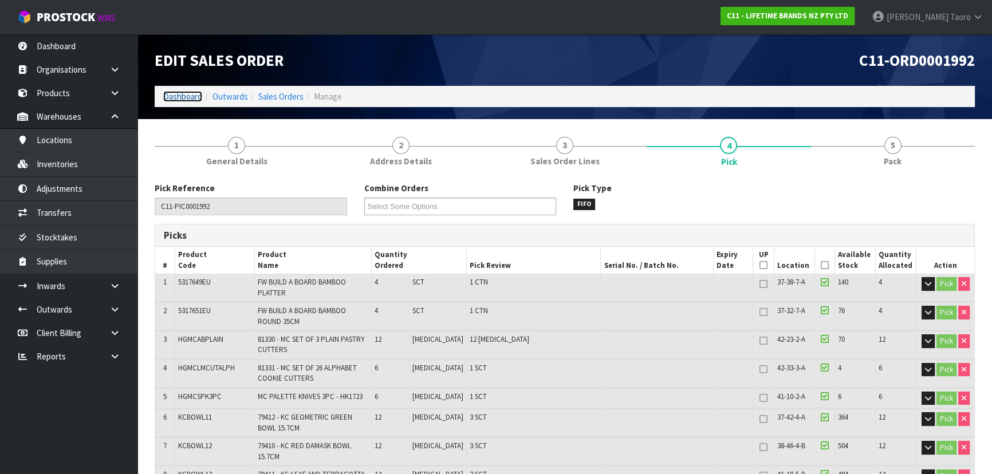
click at [179, 101] on link "Dashboard" at bounding box center [182, 96] width 39 height 11
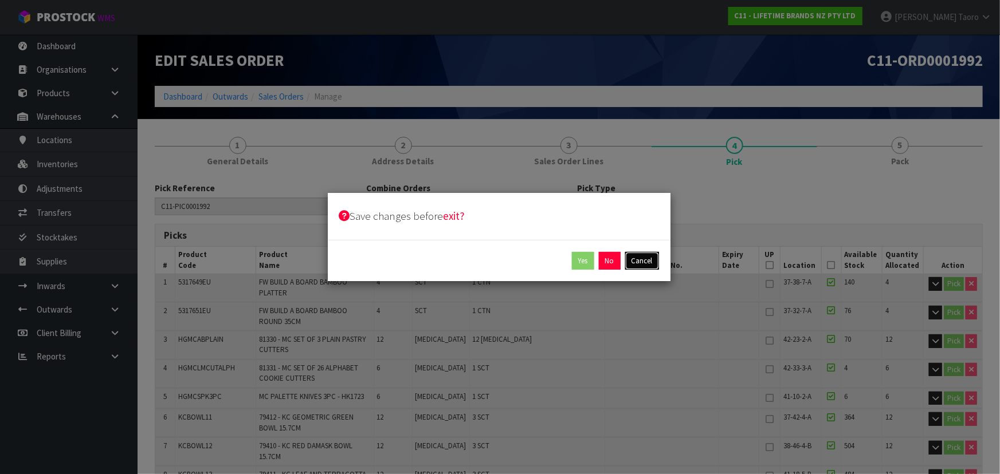
click at [525, 256] on button "Cancel" at bounding box center [642, 261] width 34 height 18
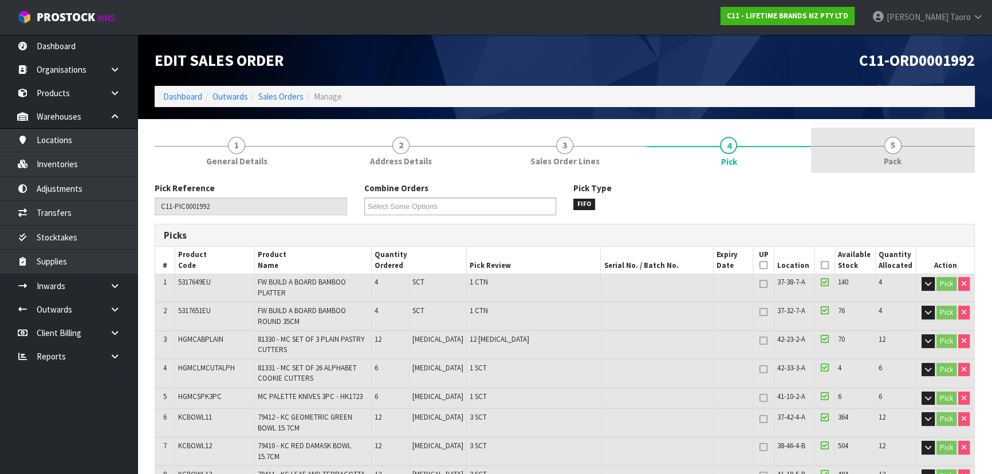
click at [525, 158] on span "Pack" at bounding box center [893, 161] width 18 height 12
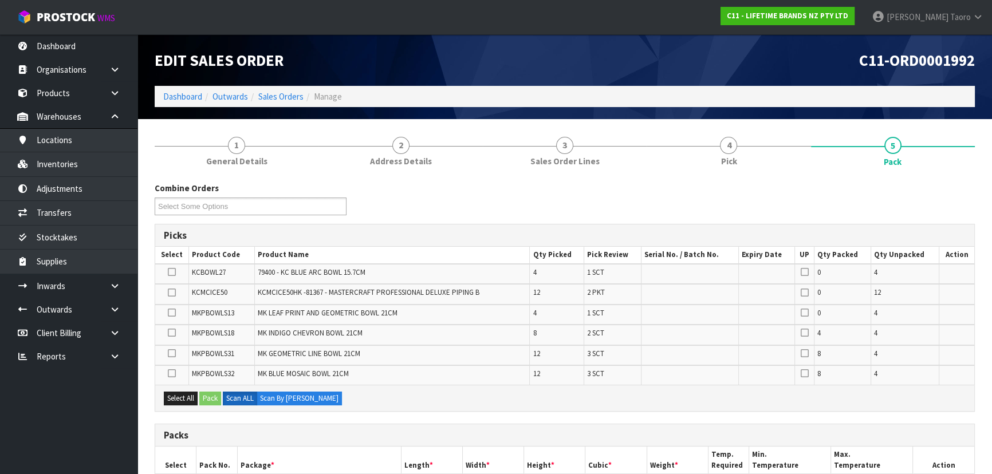
click at [438, 206] on div "Combine Orders C11-ORD0001821 C11-ORD0001925 C11-ORD0001960 C11-ORD0001963 C11-…" at bounding box center [565, 202] width 838 height 41
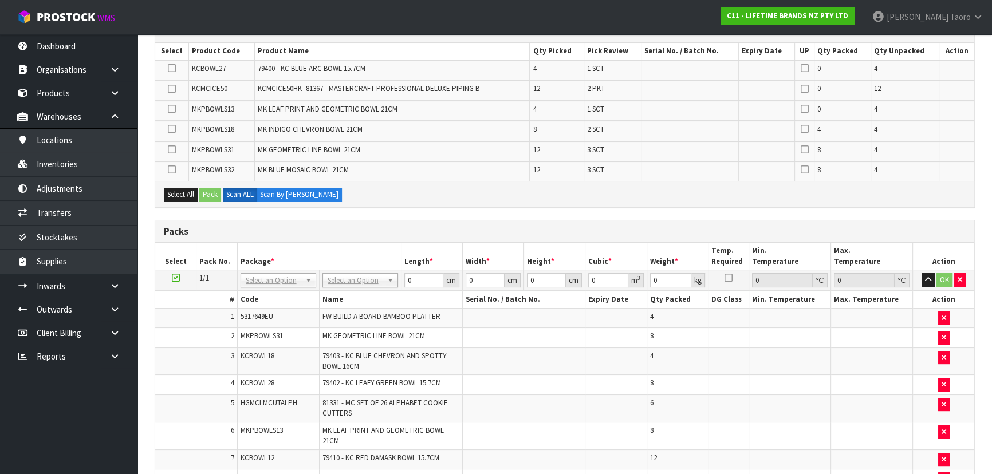
scroll to position [208, 0]
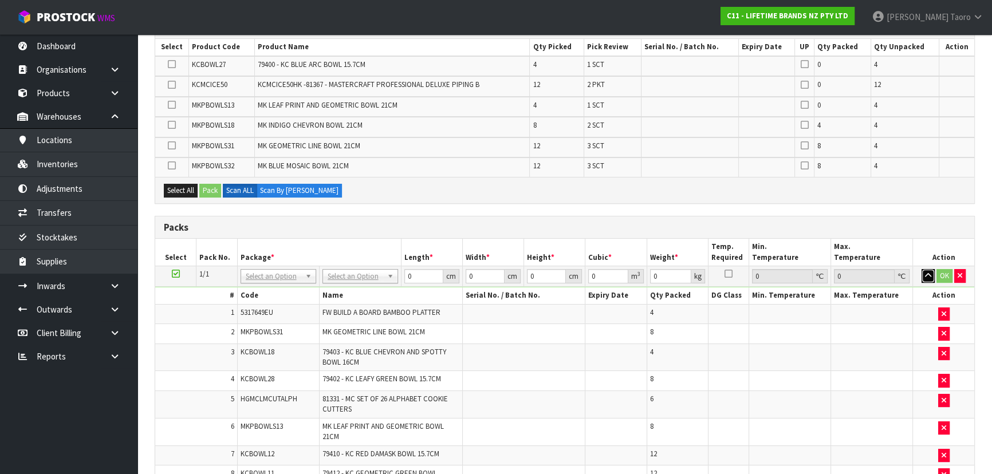
drag, startPoint x: 931, startPoint y: 274, endPoint x: 932, endPoint y: 268, distance: 7.0
click at [525, 274] on icon "button" at bounding box center [928, 275] width 6 height 7
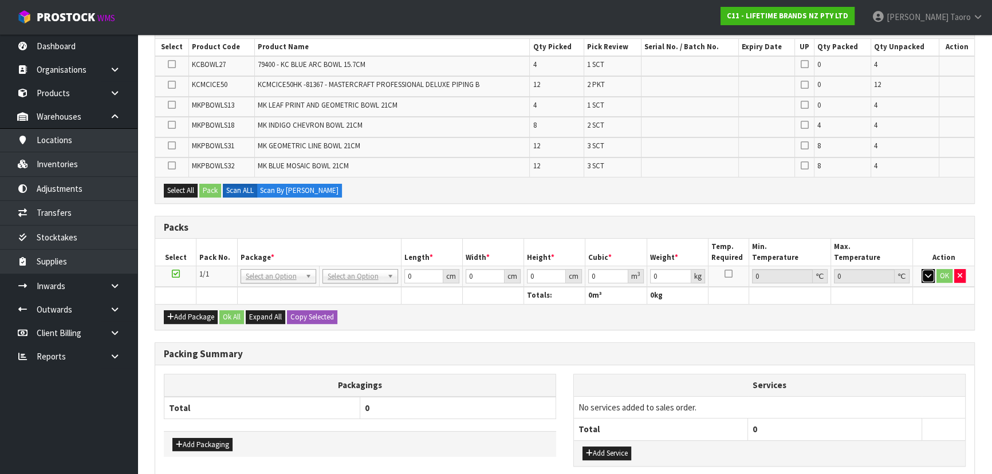
drag, startPoint x: 359, startPoint y: 272, endPoint x: 363, endPoint y: 281, distance: 9.3
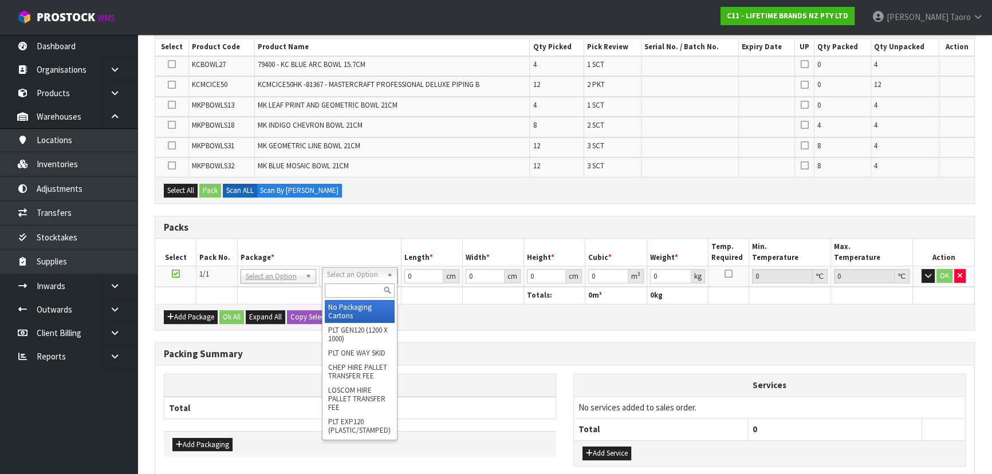
drag, startPoint x: 368, startPoint y: 303, endPoint x: 390, endPoint y: 288, distance: 26.5
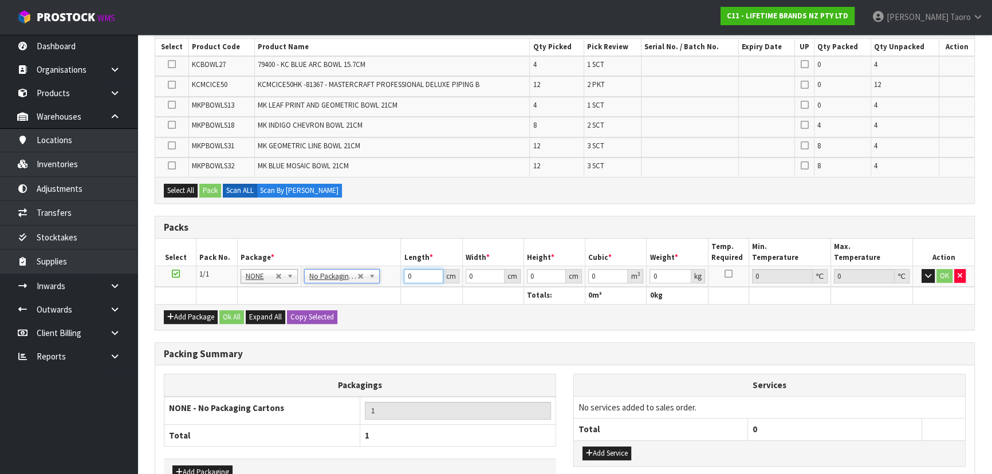
click at [422, 274] on input "0" at bounding box center [423, 276] width 39 height 14
type input "1"
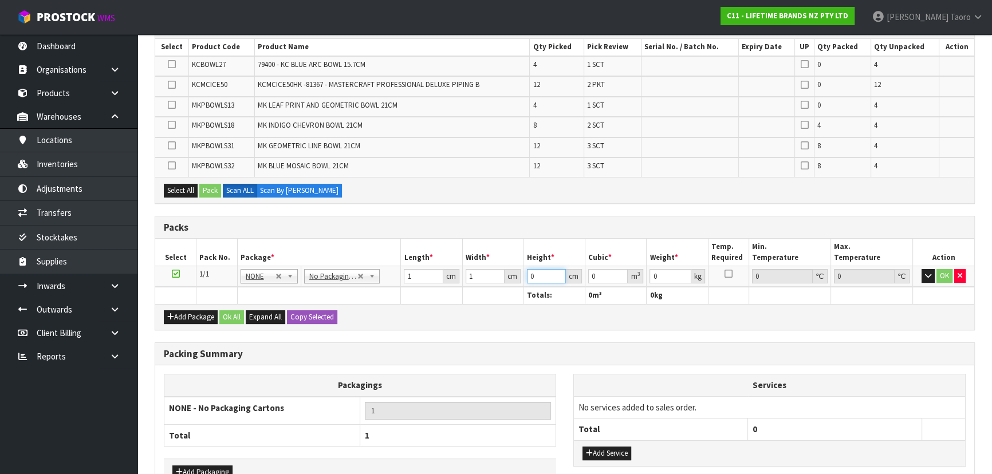
type input "1"
type input "0.000001"
type input "1"
drag, startPoint x: 237, startPoint y: 315, endPoint x: 234, endPoint y: 345, distance: 30.0
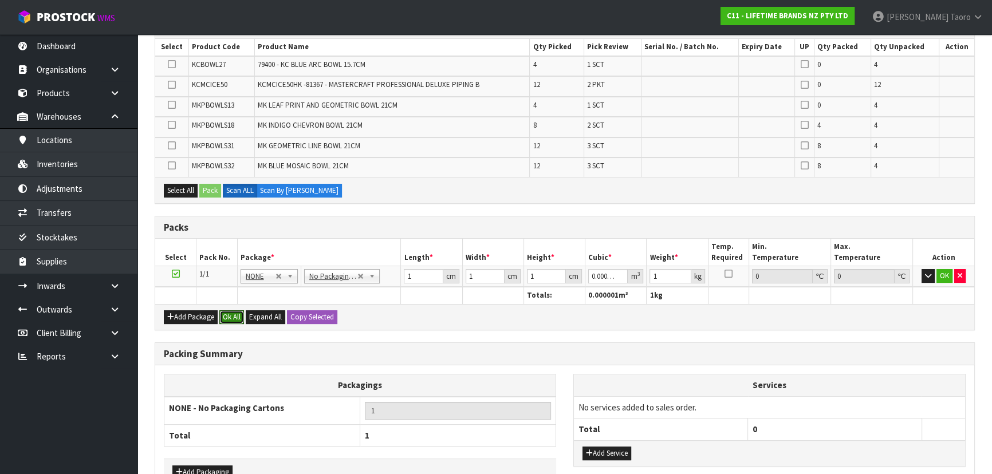
click at [237, 312] on button "Ok All" at bounding box center [231, 318] width 25 height 14
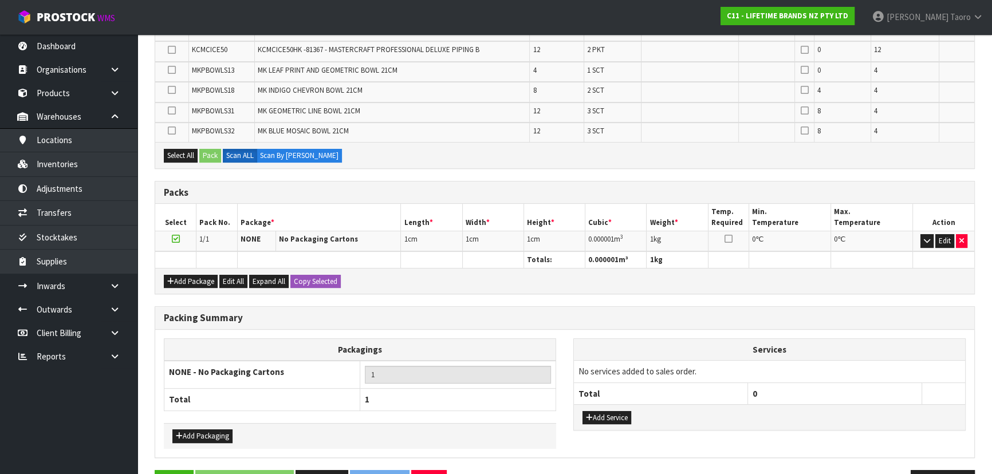
scroll to position [277, 0]
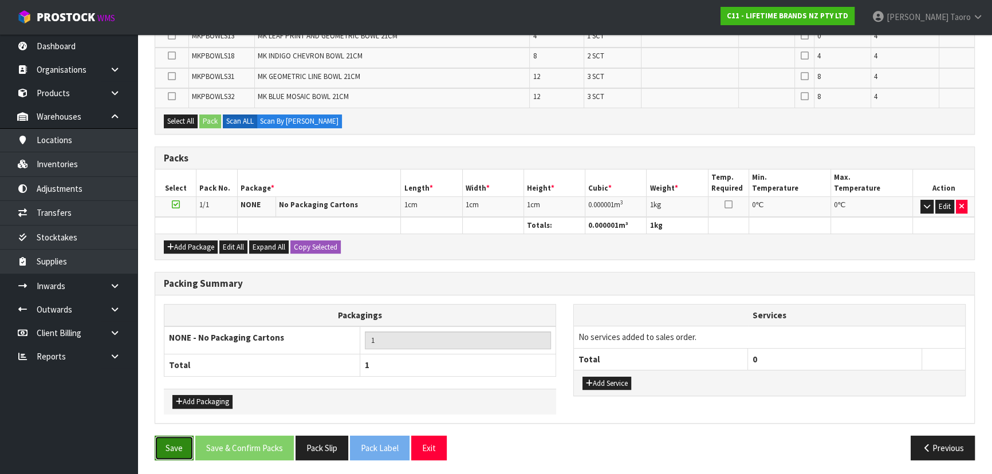
click at [190, 312] on button "Save" at bounding box center [174, 448] width 39 height 25
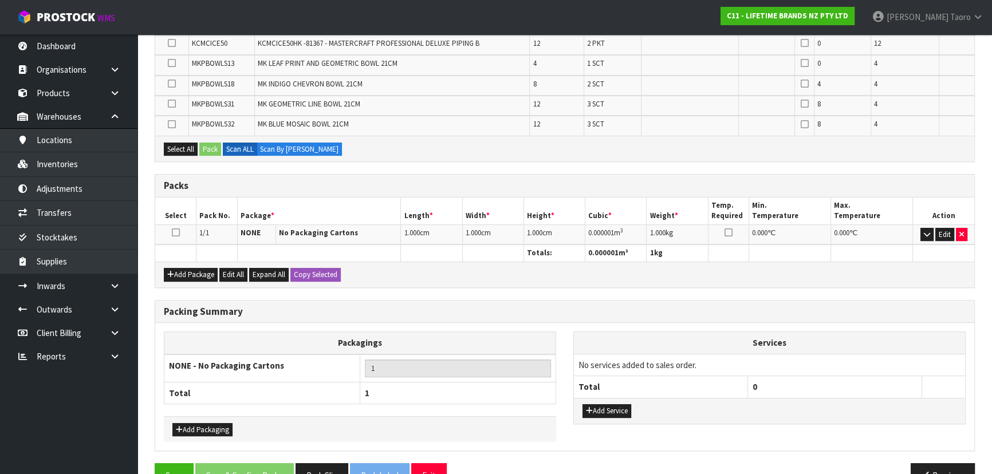
scroll to position [319, 0]
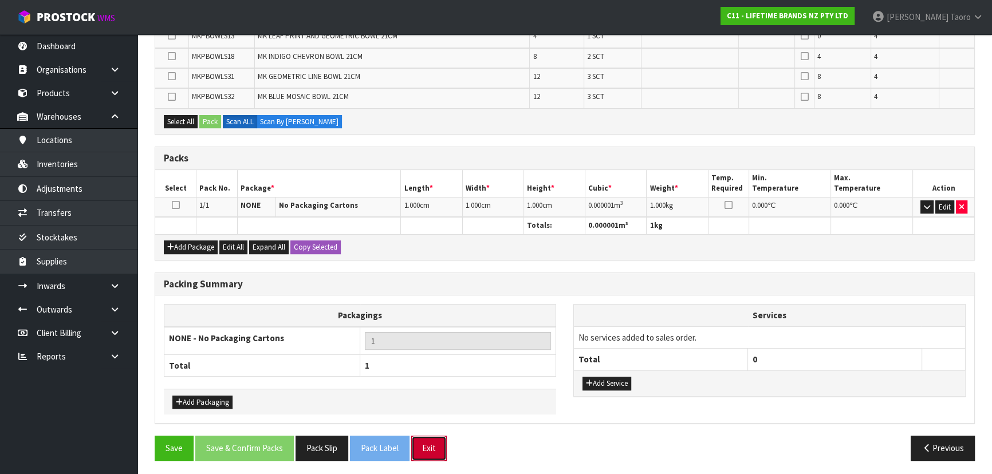
click at [431, 312] on button "Exit" at bounding box center [429, 448] width 36 height 25
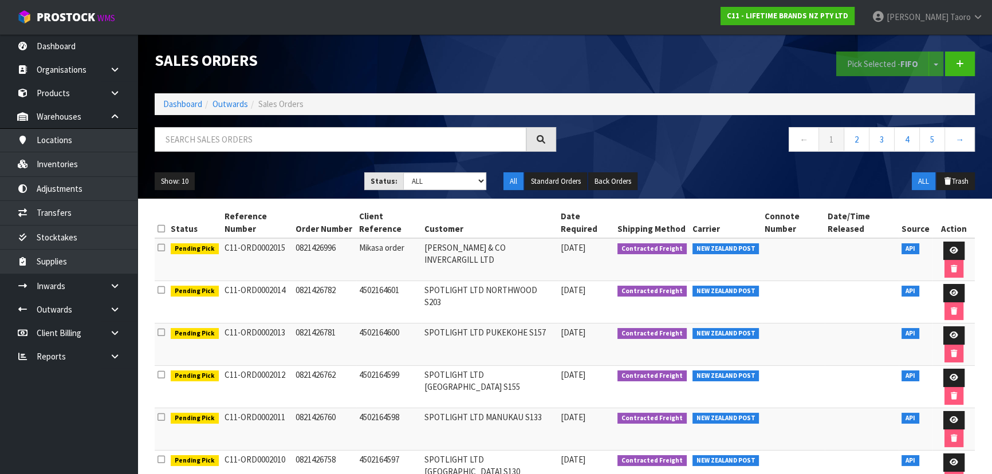
click at [180, 111] on ol "Dashboard Outwards Sales Orders" at bounding box center [565, 103] width 820 height 21
click at [183, 108] on link "Dashboard" at bounding box center [182, 104] width 39 height 11
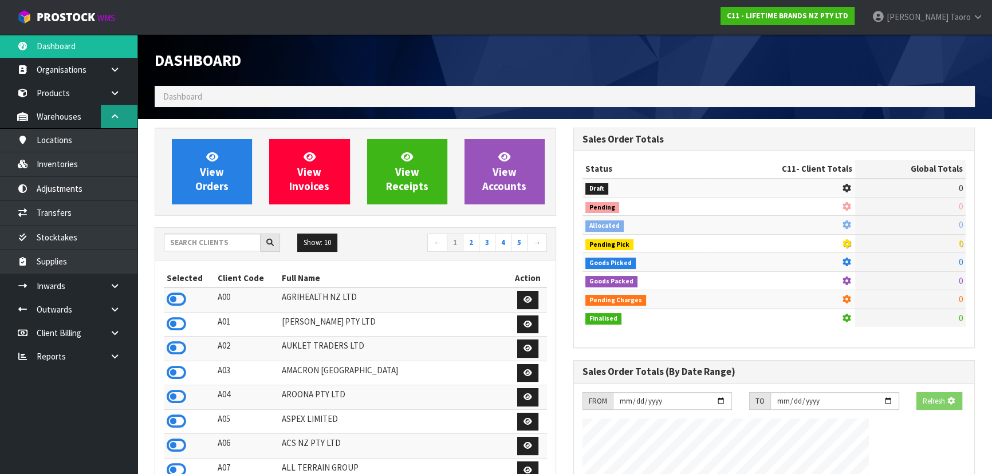
click at [113, 112] on icon at bounding box center [114, 116] width 11 height 9
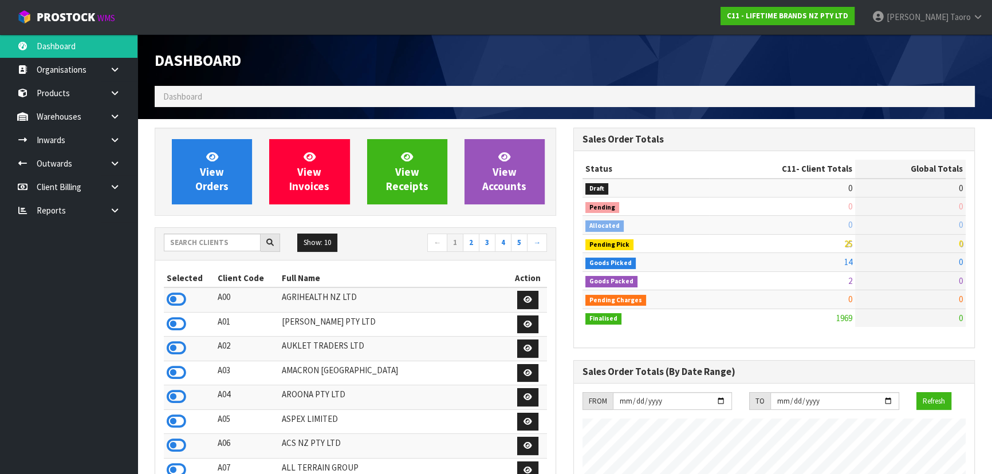
scroll to position [866, 418]
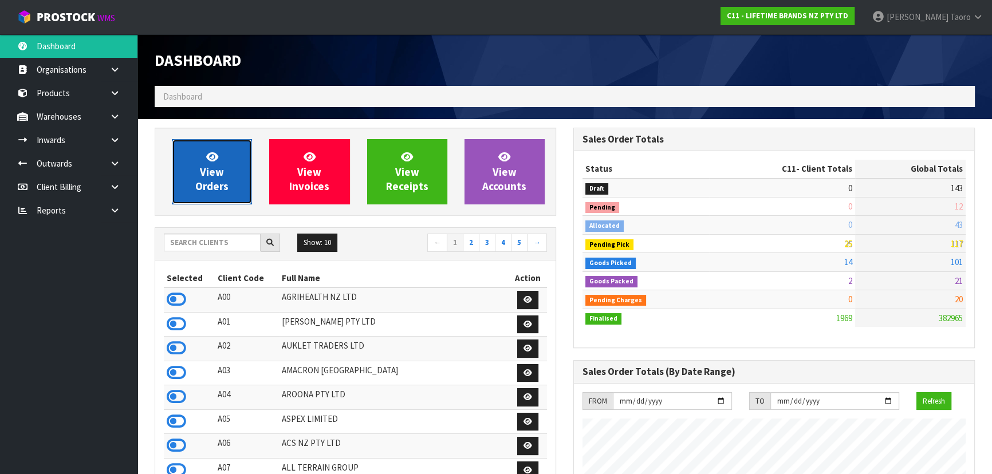
click at [234, 174] on link "View Orders" at bounding box center [212, 171] width 80 height 65
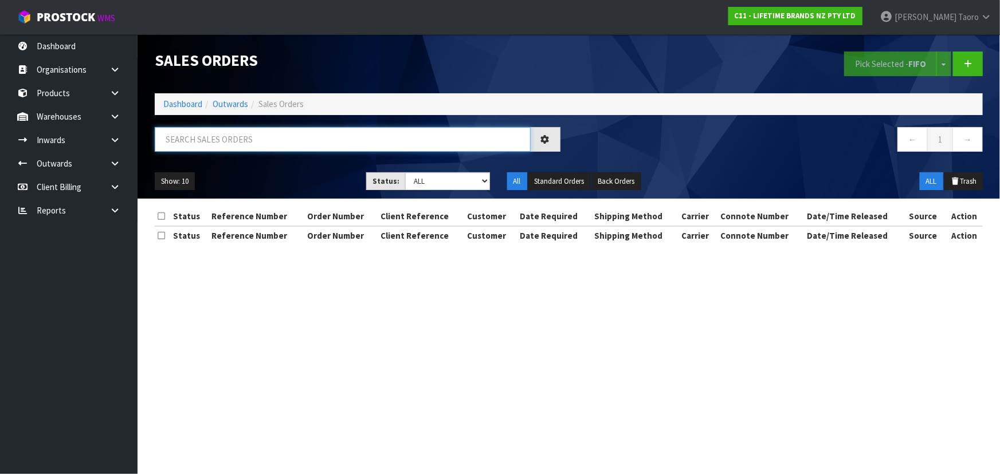
click at [234, 145] on input "text" at bounding box center [343, 139] width 376 height 25
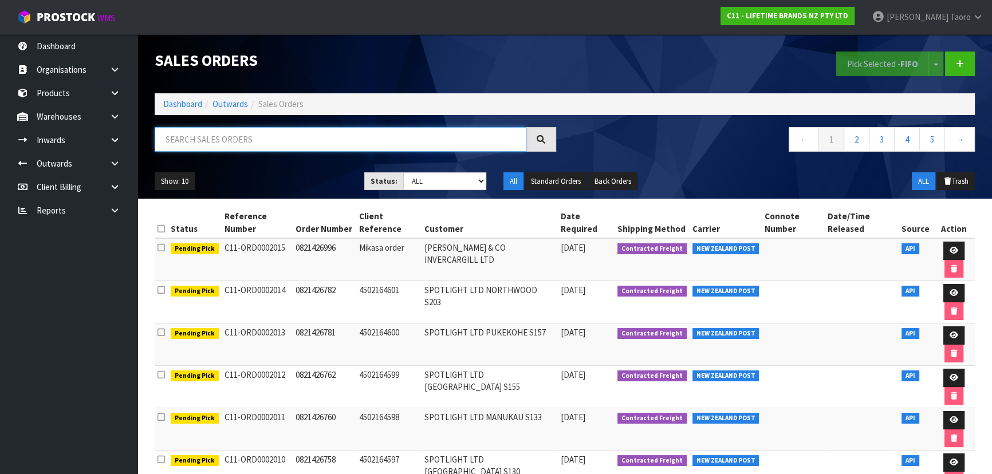
click at [234, 144] on input "text" at bounding box center [341, 139] width 372 height 25
type input "JOB-0414373"
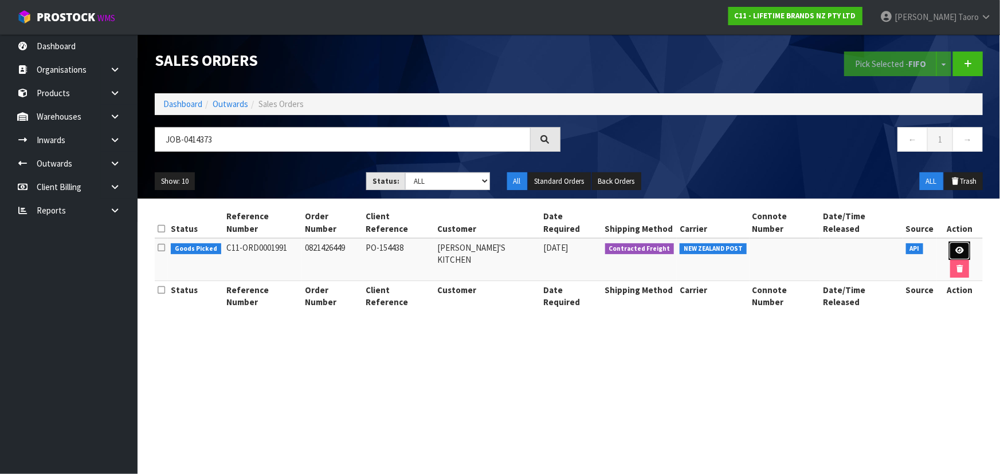
drag, startPoint x: 945, startPoint y: 234, endPoint x: 938, endPoint y: 230, distance: 8.5
click at [525, 247] on icon at bounding box center [959, 250] width 9 height 7
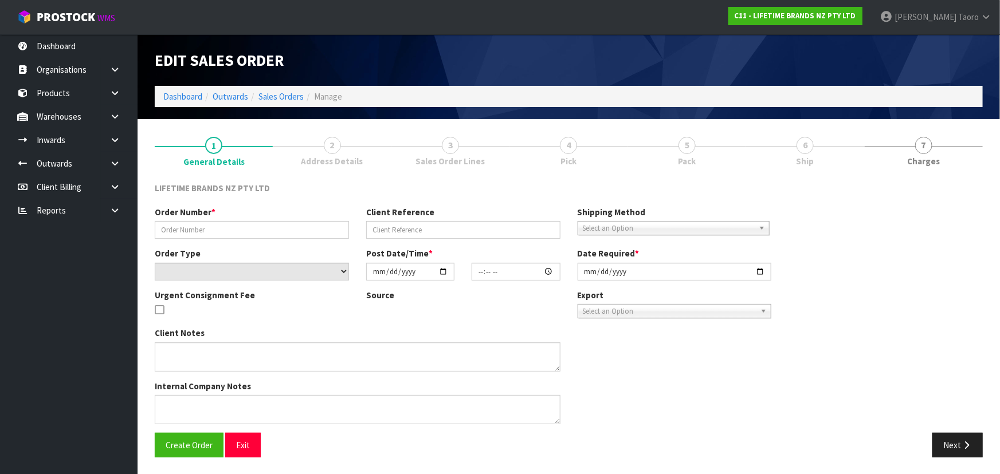
type input "0821426449"
type input "PO-154438"
select select "number:0"
type input "[DATE]"
type input "07:54:24.000"
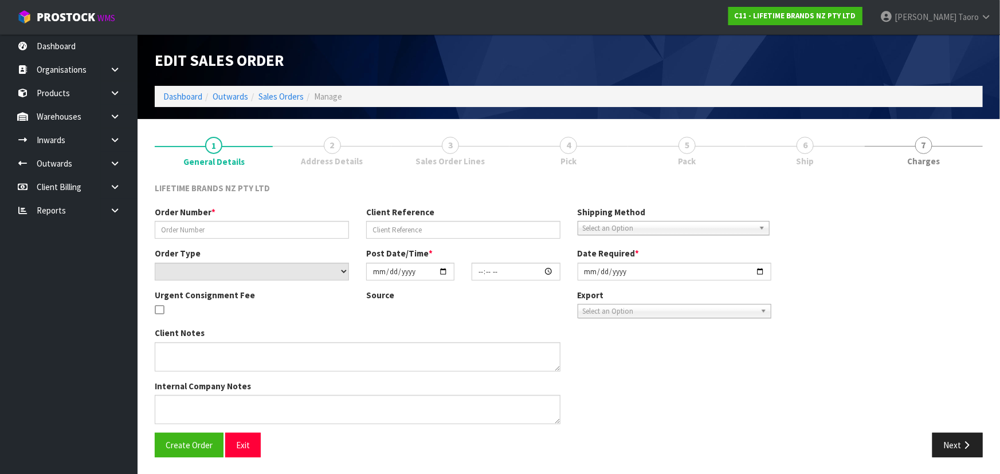
type input "[DATE]"
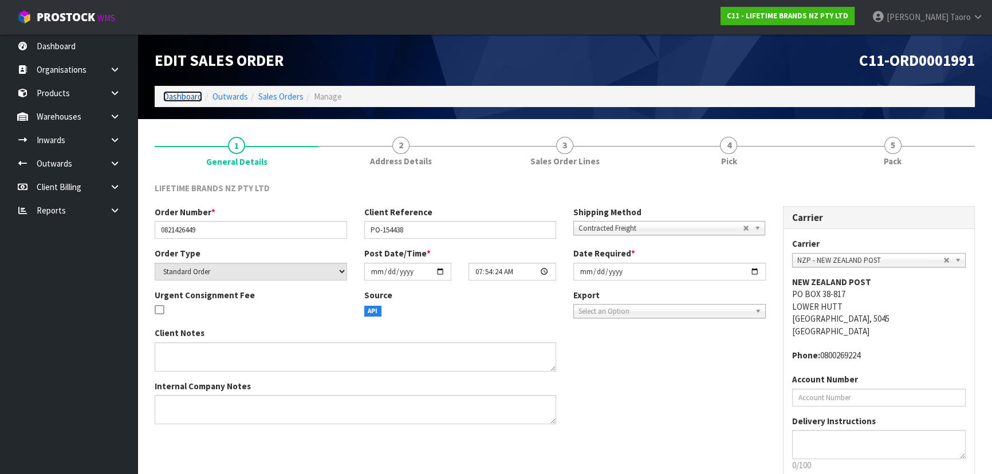
click at [186, 92] on link "Dashboard" at bounding box center [182, 96] width 39 height 11
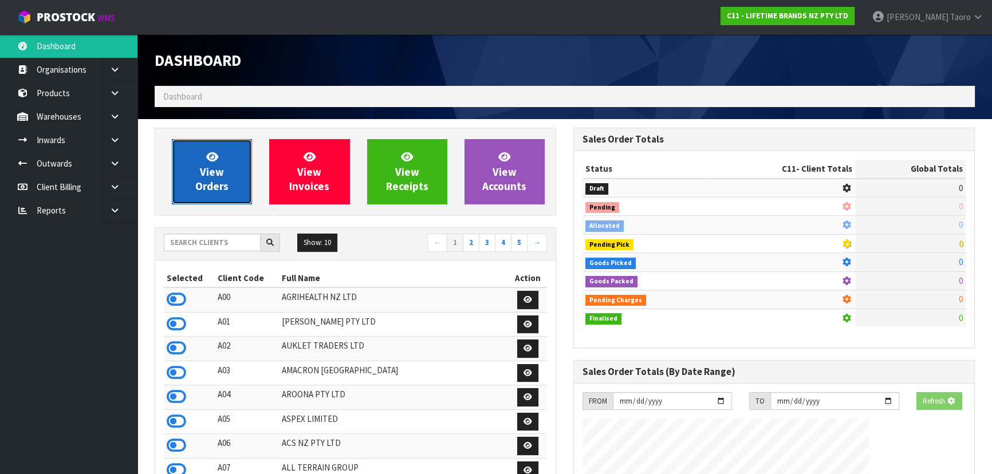
click at [219, 164] on span "View Orders" at bounding box center [211, 171] width 33 height 43
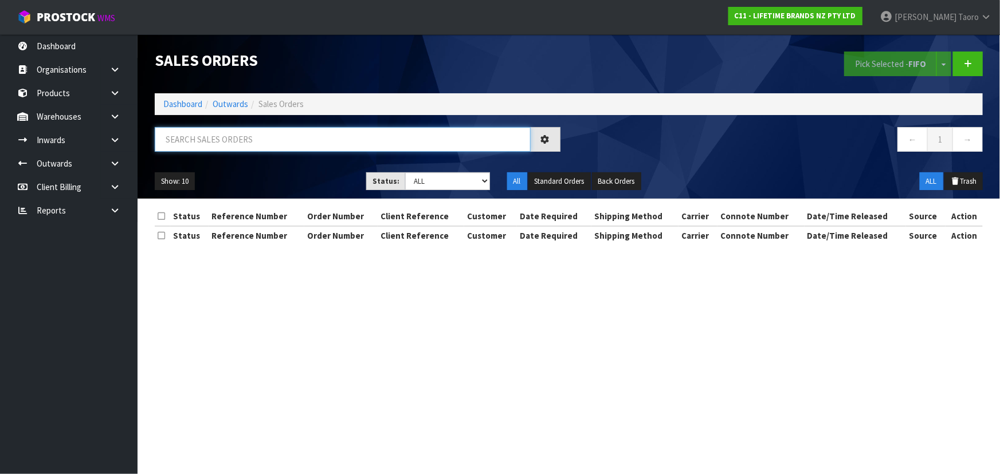
click at [242, 138] on input "text" at bounding box center [343, 139] width 376 height 25
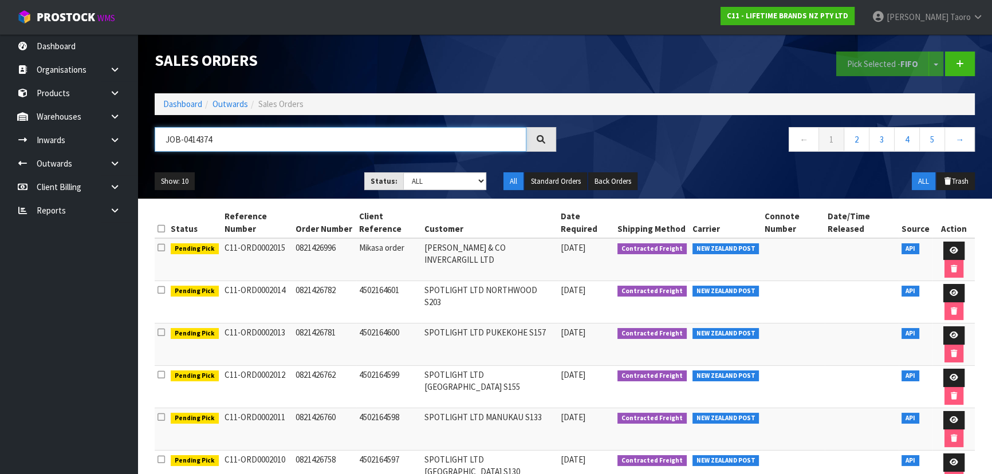
type input "JOB-0414374"
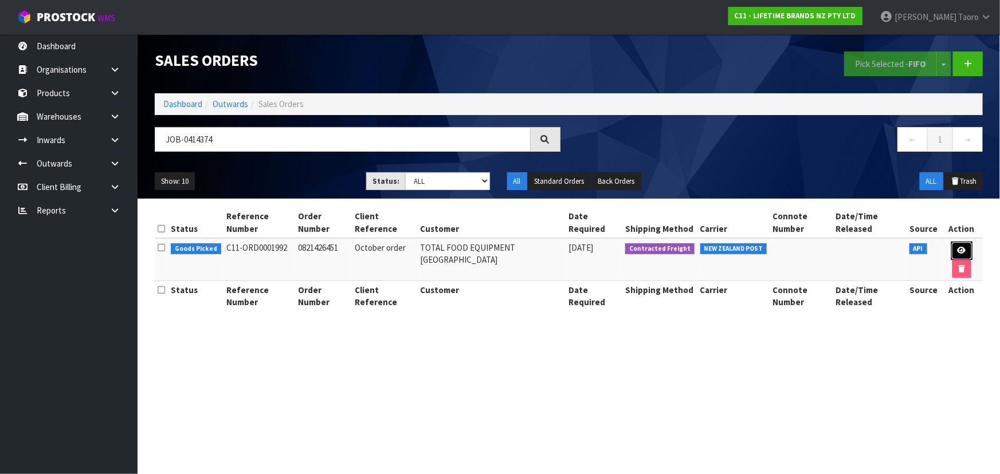
click at [525, 248] on link at bounding box center [961, 251] width 21 height 18
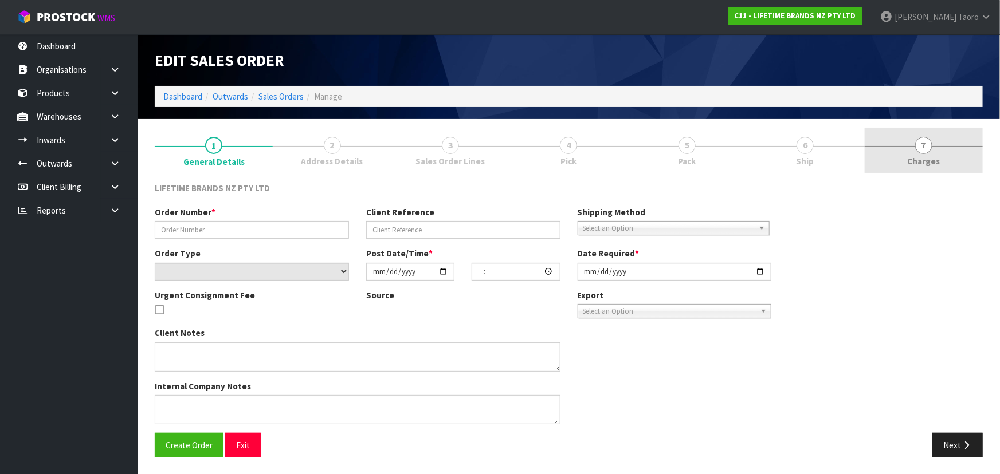
type input "0821426451"
type input "October order"
select select "number:0"
type input "[DATE]"
type input "07:54:26.000"
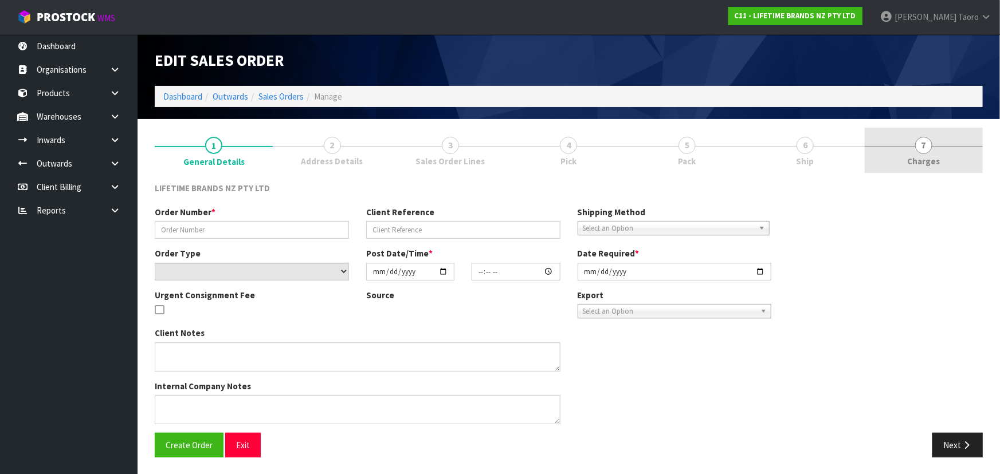
type input "[DATE]"
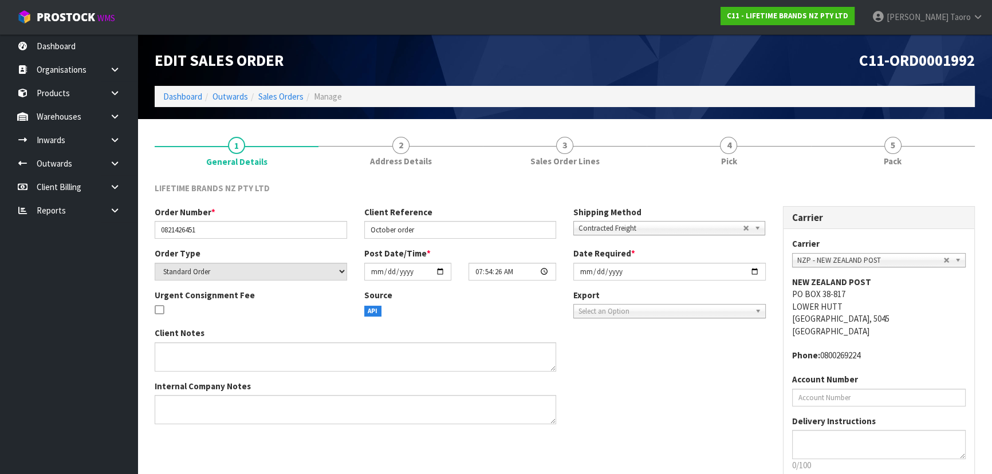
drag, startPoint x: 877, startPoint y: 136, endPoint x: 882, endPoint y: 125, distance: 12.3
click at [525, 136] on link "5 Pack" at bounding box center [893, 150] width 164 height 45
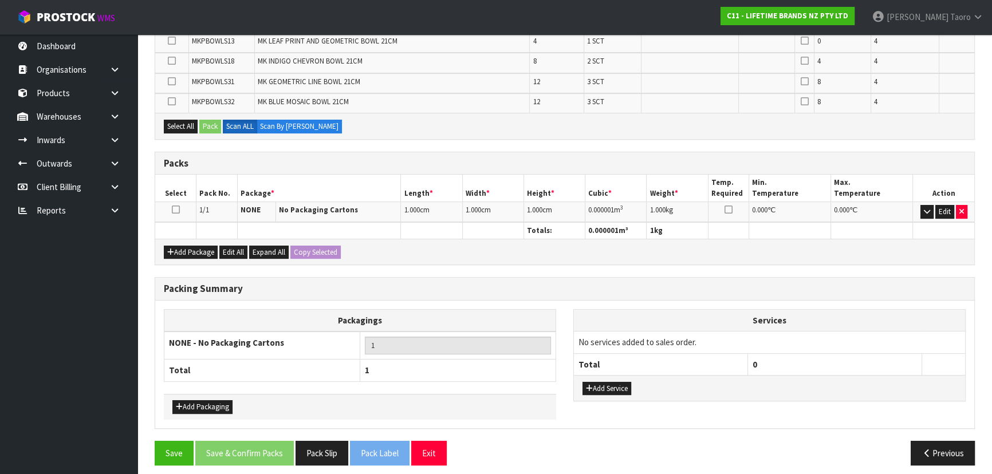
scroll to position [277, 0]
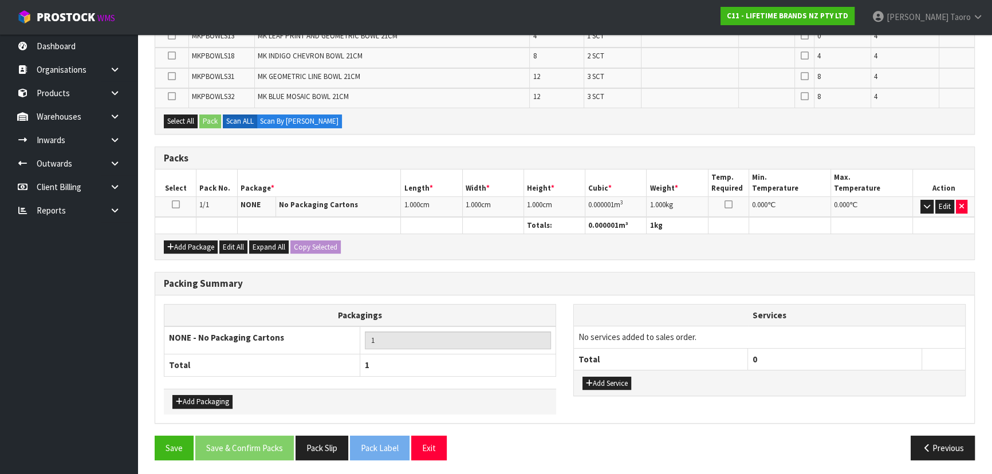
click at [525, 197] on td "Edit" at bounding box center [943, 207] width 61 height 20
click at [525, 205] on button "button" at bounding box center [927, 207] width 13 height 14
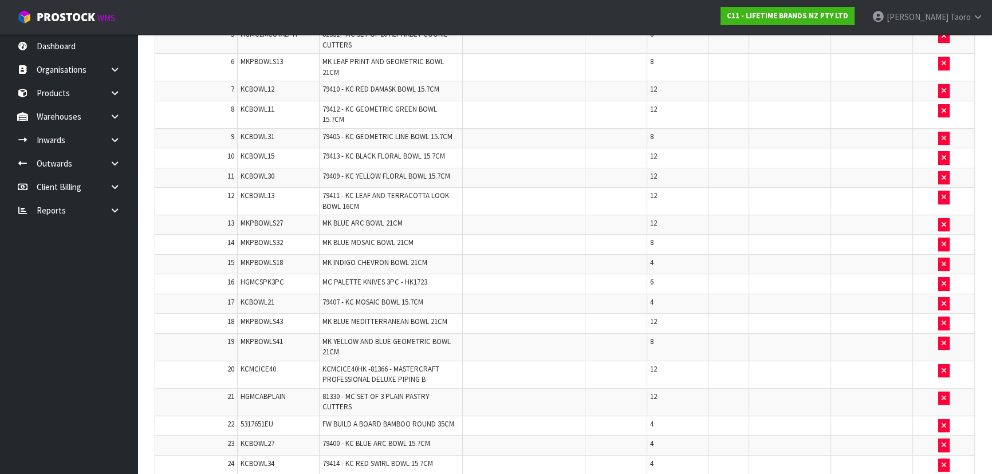
scroll to position [590, 0]
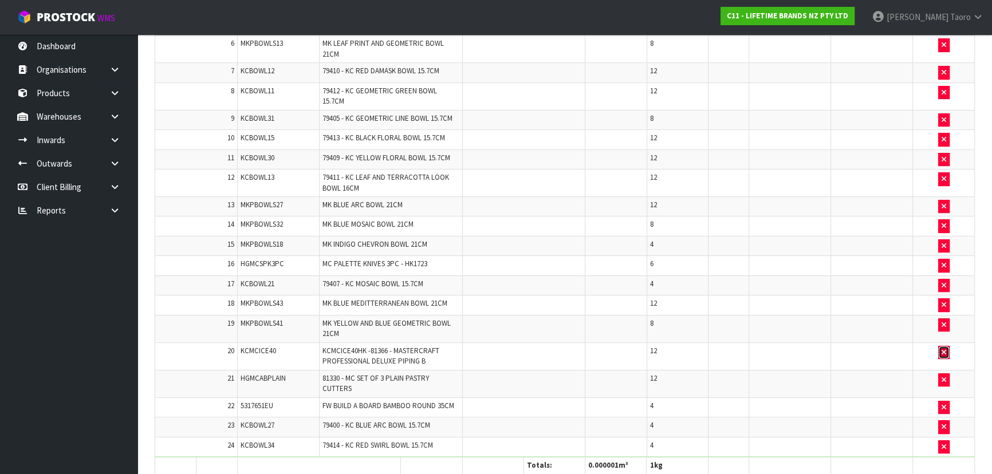
click at [525, 312] on icon "button" at bounding box center [944, 352] width 5 height 7
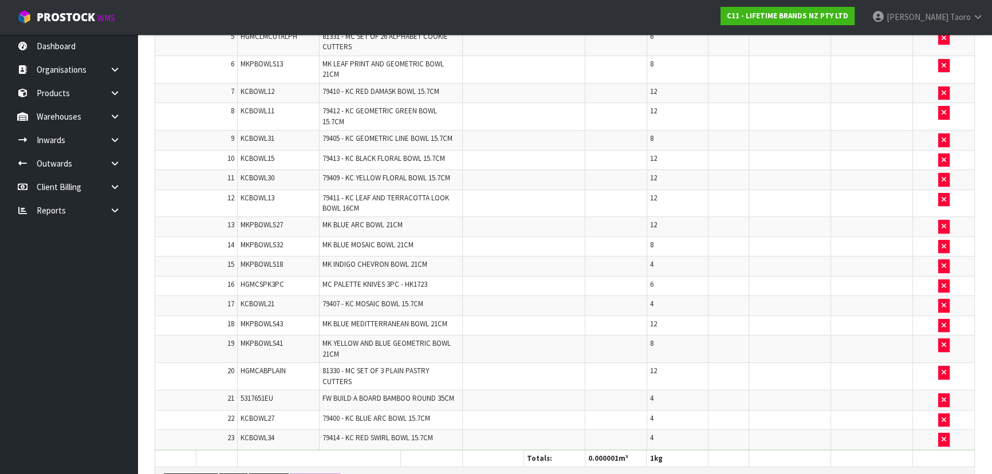
scroll to position [610, 0]
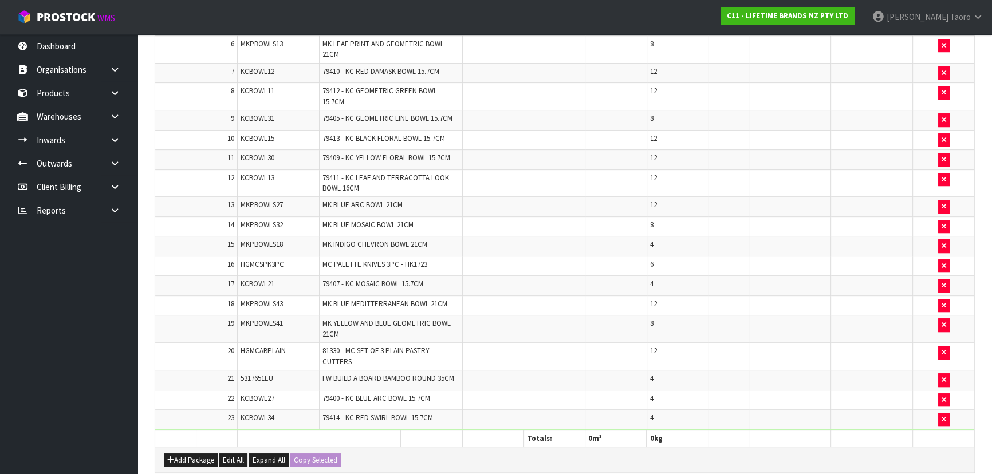
click at [525, 312] on div "Add Package Edit All Expand All Copy Selected" at bounding box center [564, 460] width 819 height 26
click at [525, 312] on div "Combine Orders C11-ORD0001821 C11-ORD0001925 C11-ORD0001960 C11-ORD0001963 C11-…" at bounding box center [565, 127] width 820 height 1110
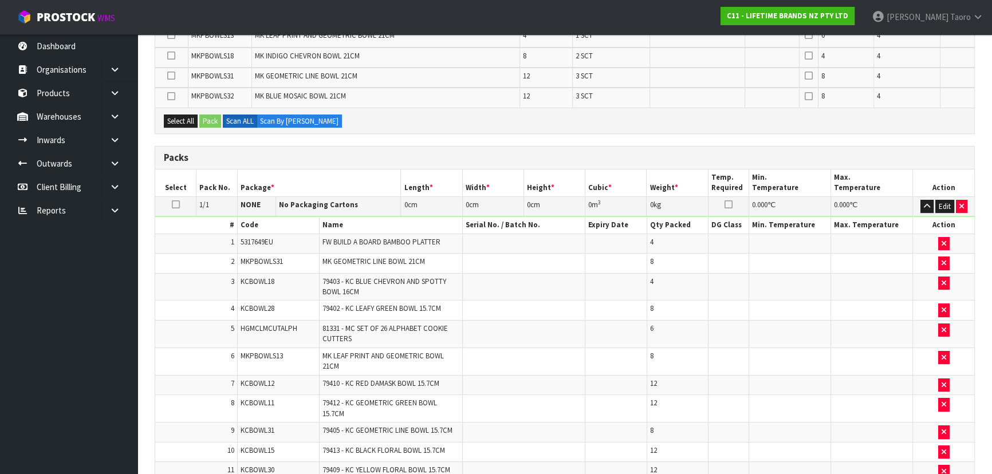
scroll to position [89, 0]
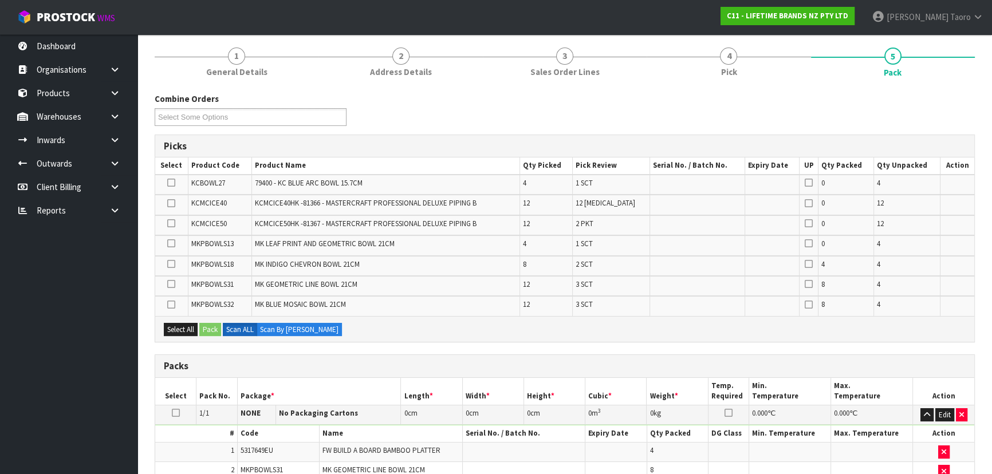
drag, startPoint x: 172, startPoint y: 414, endPoint x: 226, endPoint y: 400, distance: 55.6
click at [177, 312] on icon at bounding box center [176, 413] width 8 height 1
click at [293, 312] on th "Package *" at bounding box center [319, 391] width 164 height 27
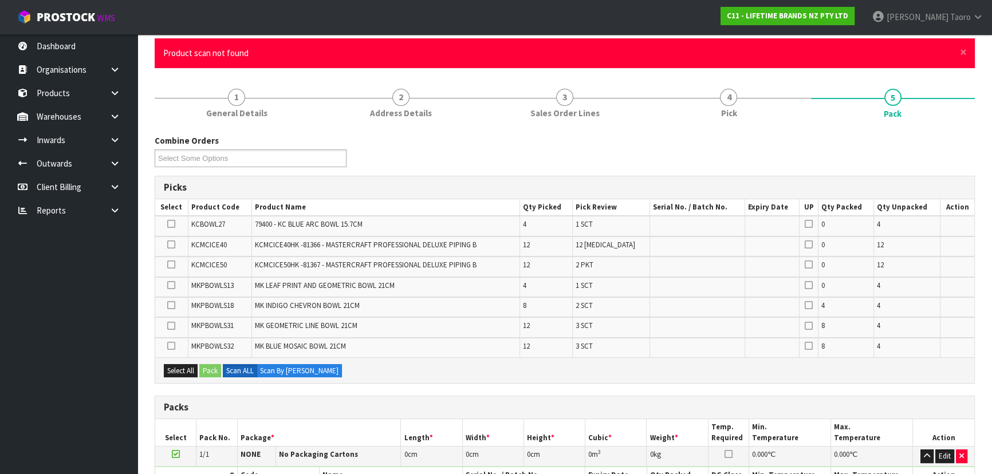
scroll to position [0, 0]
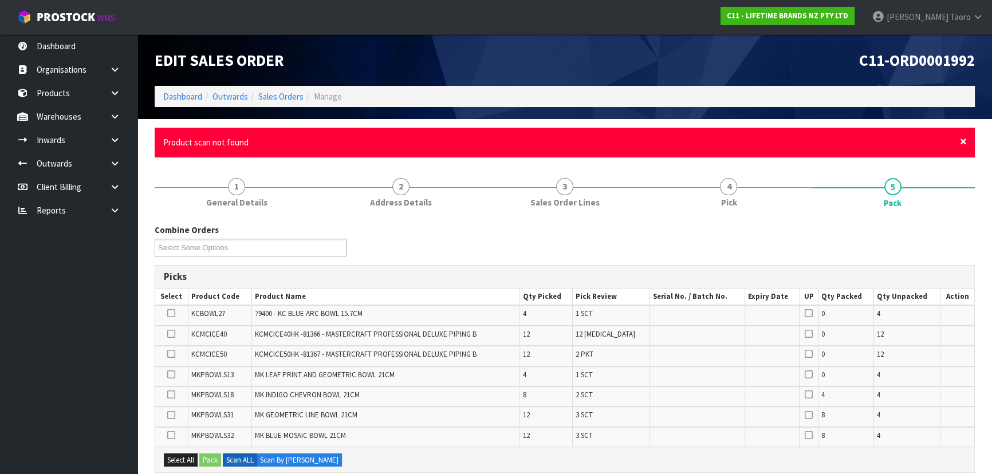
click at [525, 142] on span "×" at bounding box center [963, 141] width 7 height 16
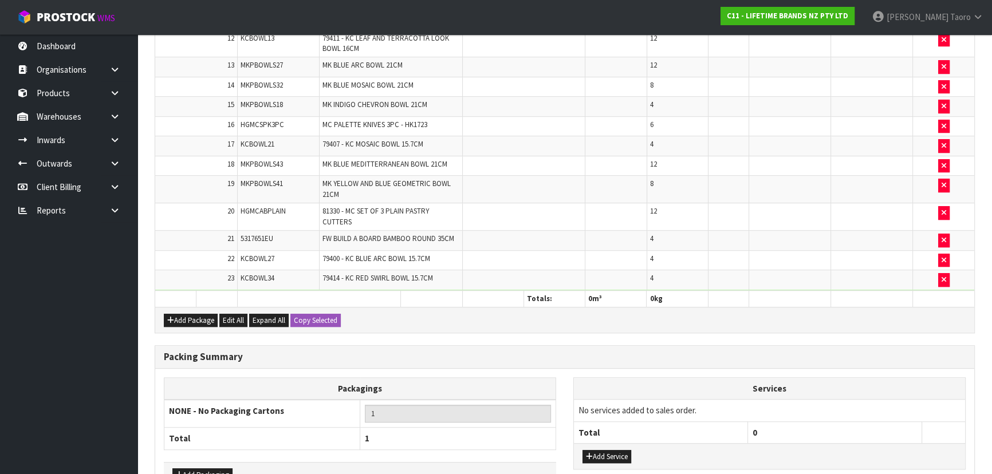
scroll to position [812, 0]
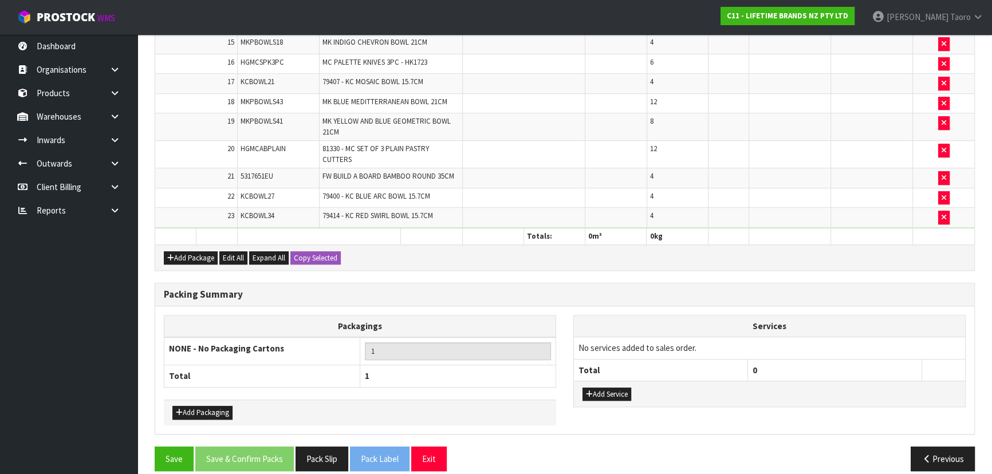
drag, startPoint x: 969, startPoint y: 176, endPoint x: 707, endPoint y: 331, distance: 304.3
click at [525, 312] on td "No services added to sales order." at bounding box center [769, 348] width 391 height 22
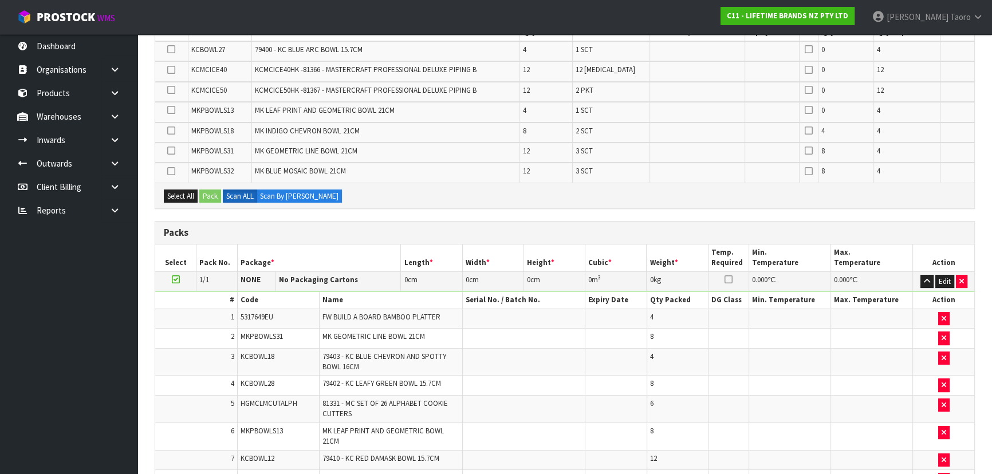
scroll to position [135, 0]
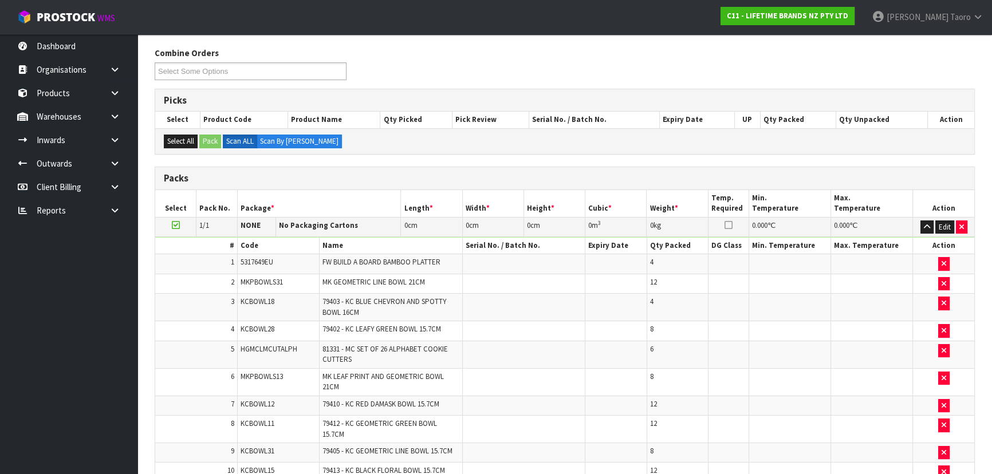
scroll to position [773, 0]
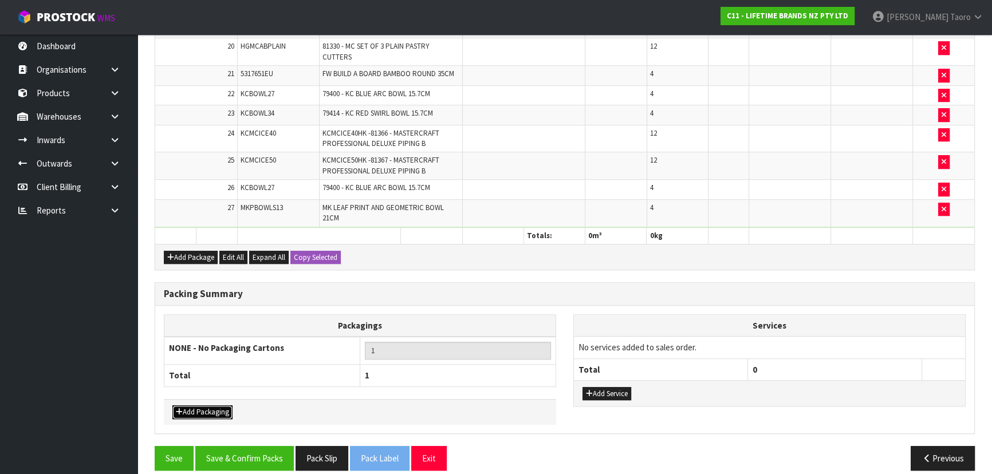
click at [201, 312] on button "Add Packaging" at bounding box center [202, 413] width 60 height 14
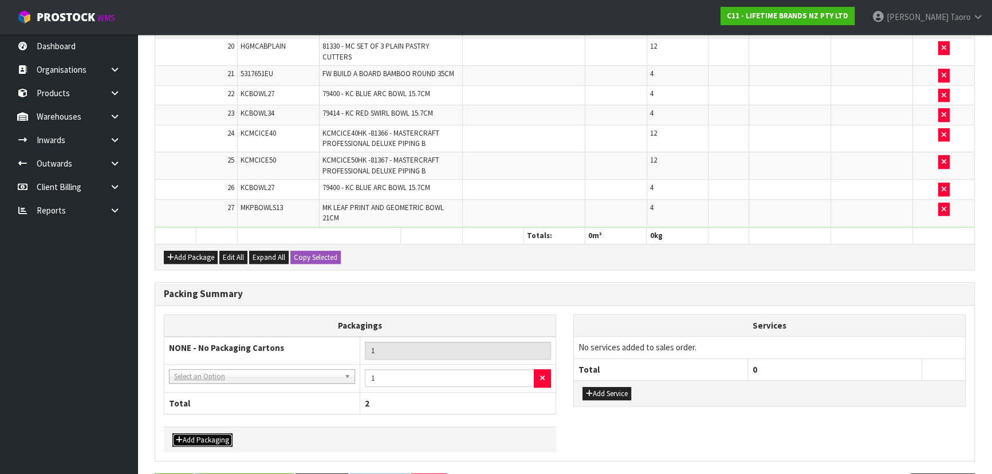
drag, startPoint x: 210, startPoint y: 366, endPoint x: 211, endPoint y: 375, distance: 8.7
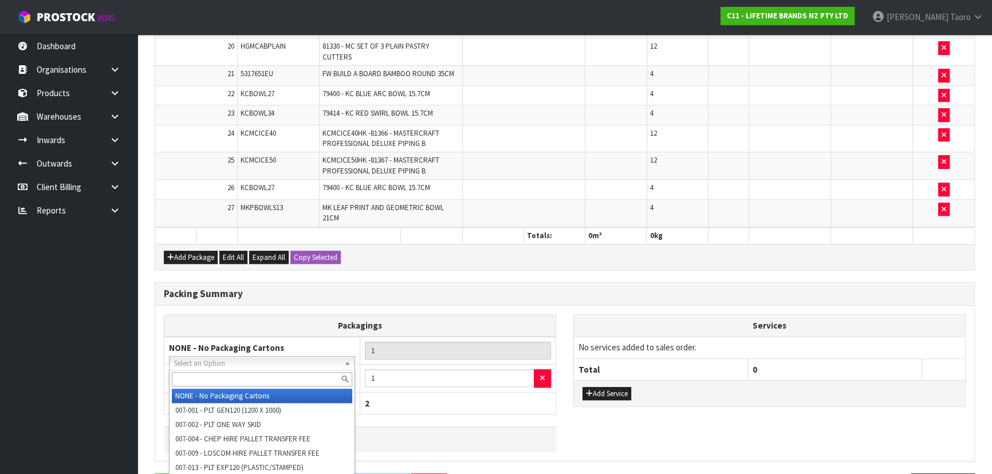
click at [211, 312] on input "text" at bounding box center [262, 379] width 180 height 14
type input "OC"
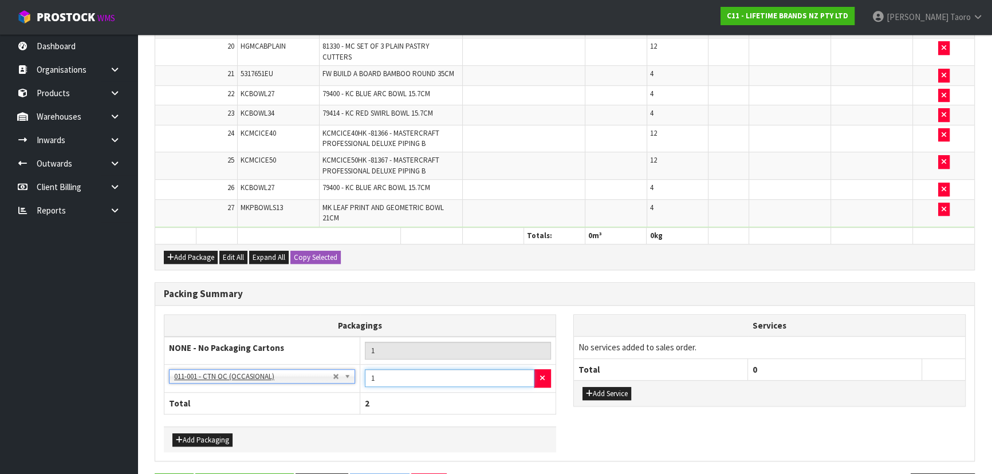
click at [392, 312] on input "1" at bounding box center [450, 379] width 170 height 18
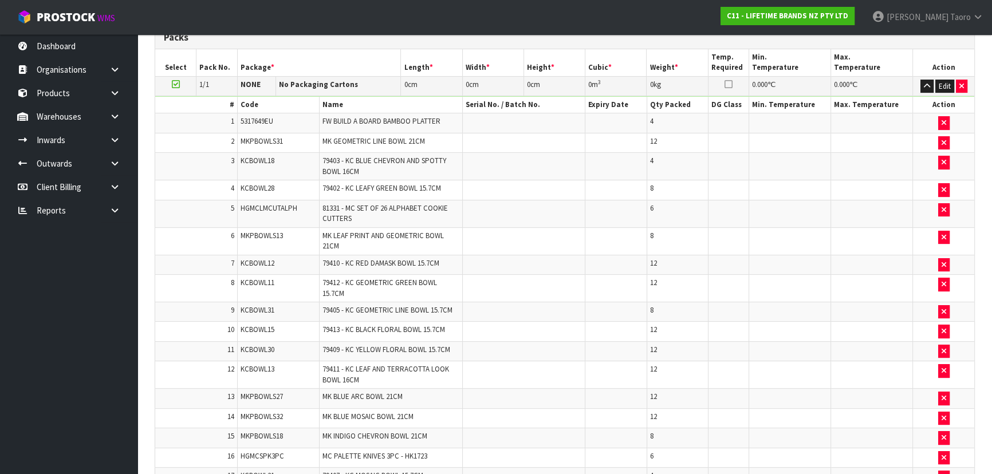
scroll to position [227, 0]
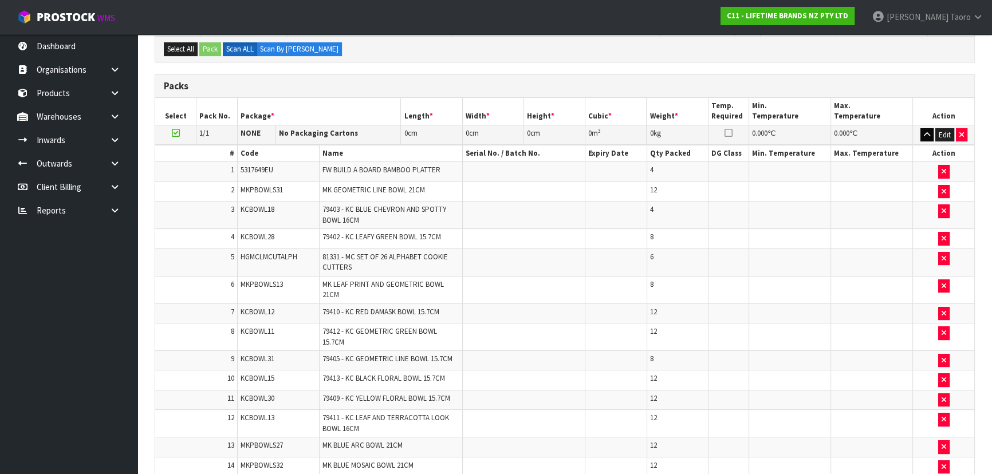
type input "11"
click at [525, 131] on icon "button" at bounding box center [927, 134] width 6 height 7
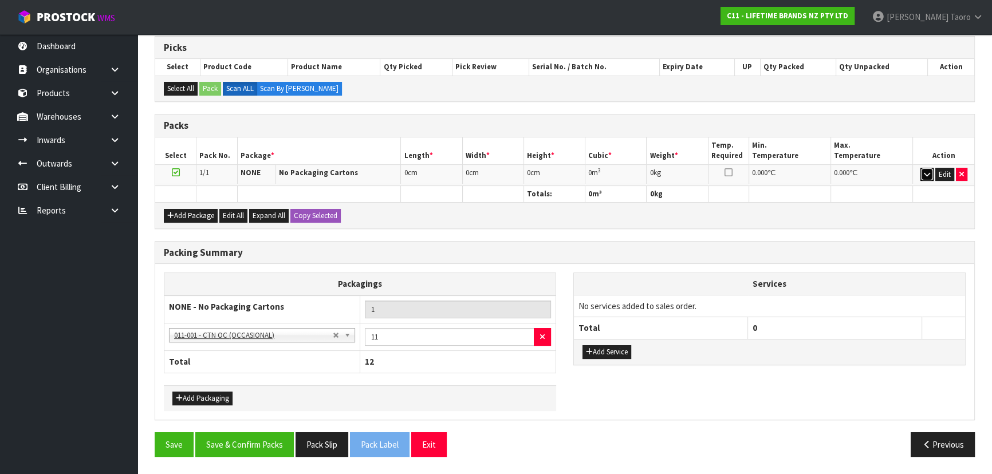
scroll to position [183, 0]
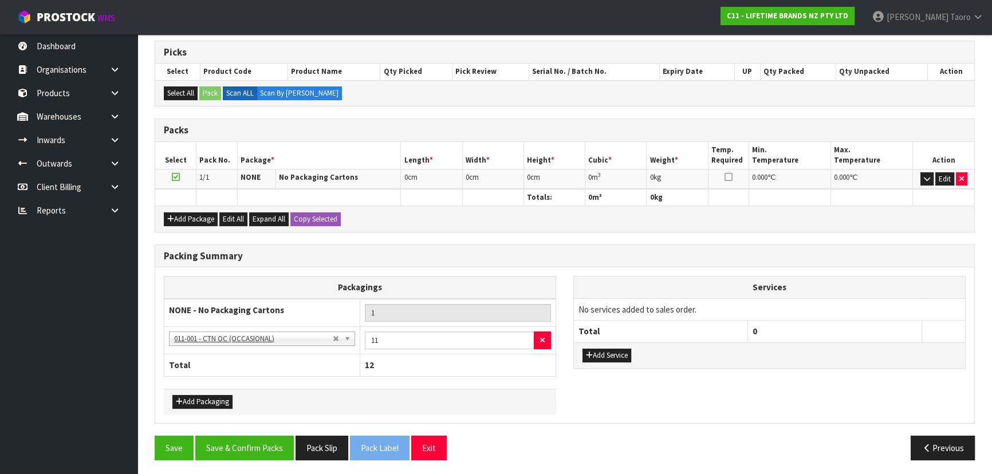
click at [525, 136] on div "Packs" at bounding box center [564, 130] width 819 height 23
click at [525, 180] on button "Edit" at bounding box center [945, 179] width 19 height 14
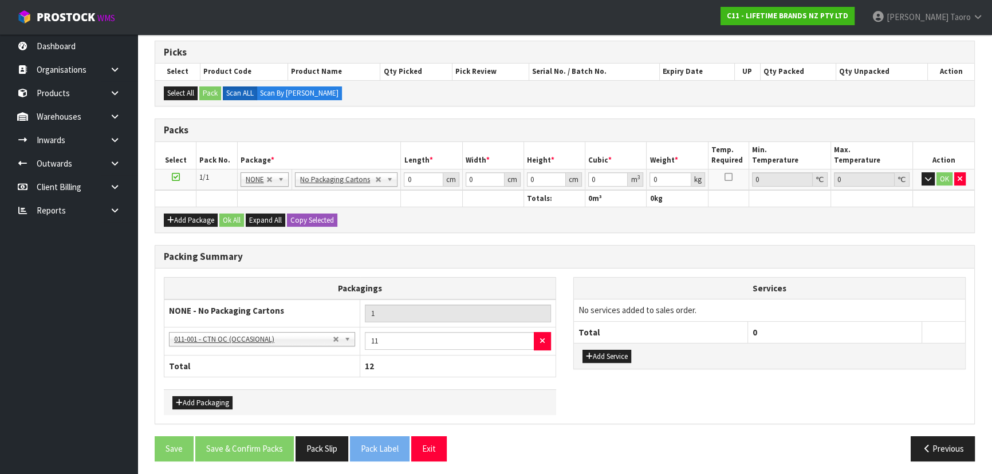
scroll to position [184, 0]
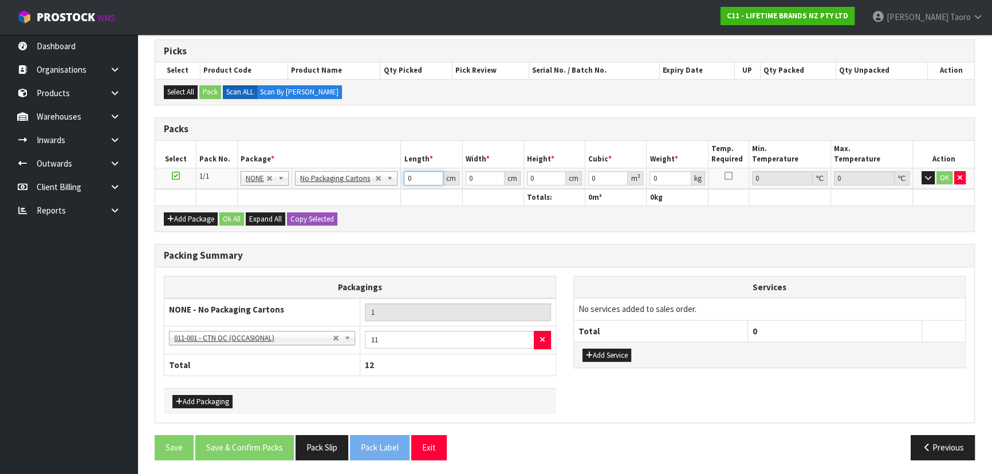
click at [418, 173] on input "0" at bounding box center [423, 178] width 39 height 14
type input "106"
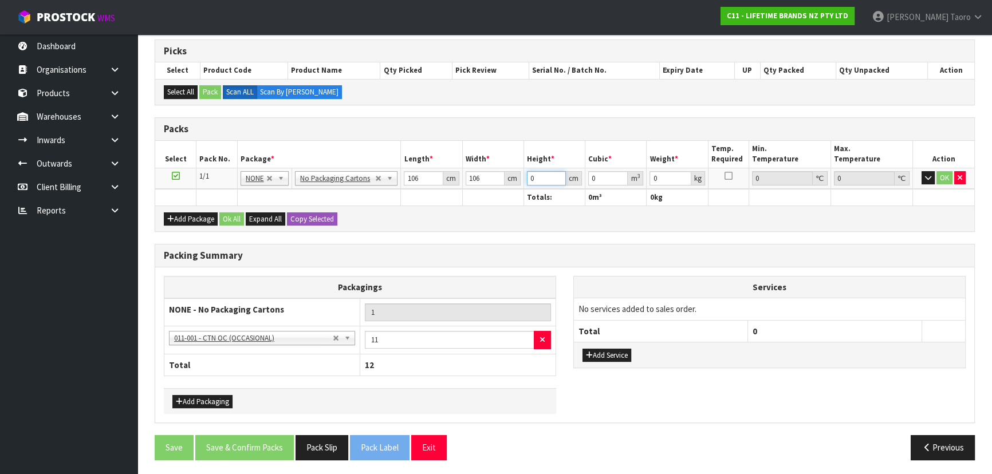
type input "7"
type input "0.078652"
type input "70"
type input "0.78652"
type input "70"
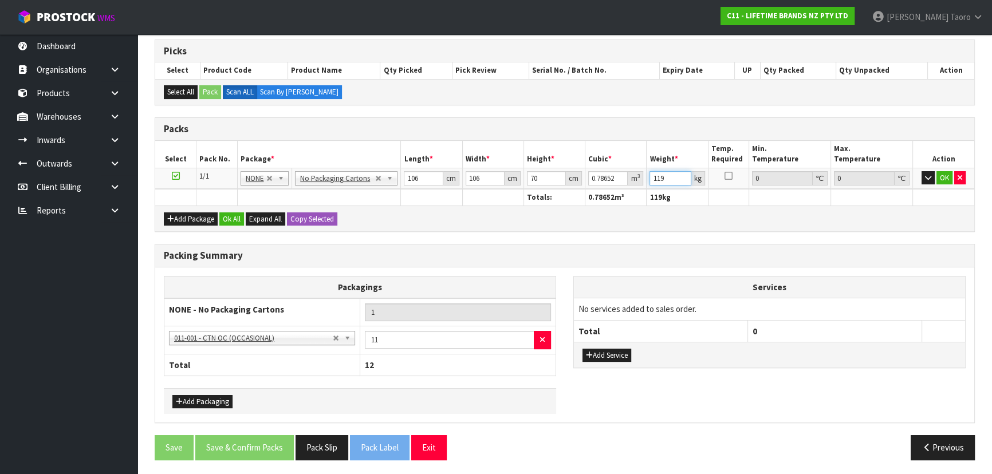
type input "119"
click at [232, 216] on button "Ok All" at bounding box center [231, 220] width 25 height 14
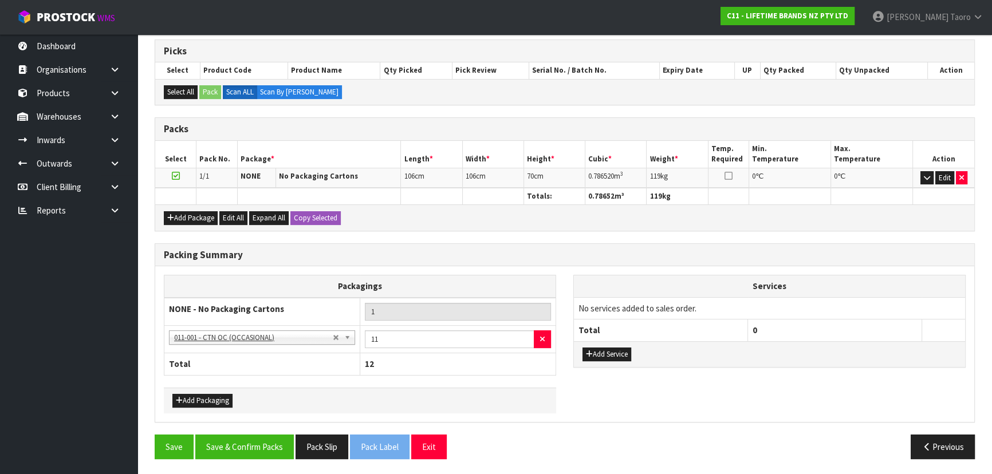
scroll to position [183, 0]
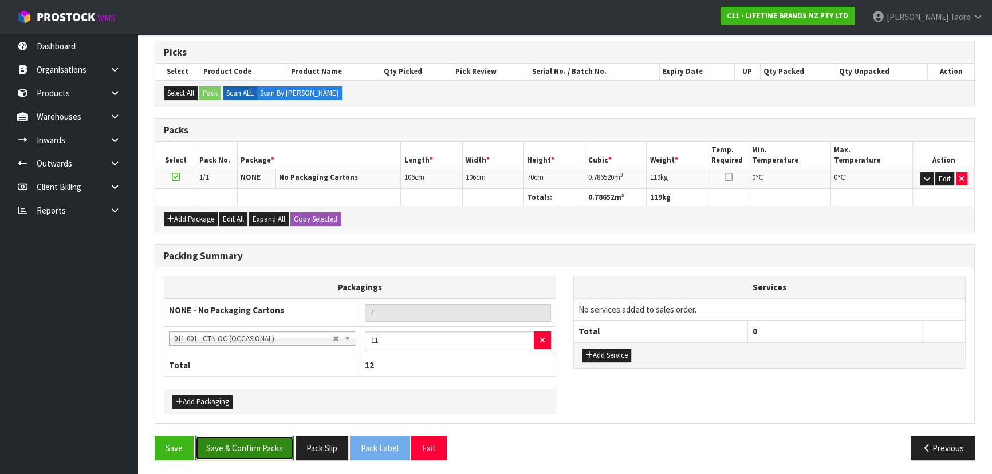
click at [279, 312] on button "Save & Confirm Packs" at bounding box center [244, 448] width 99 height 25
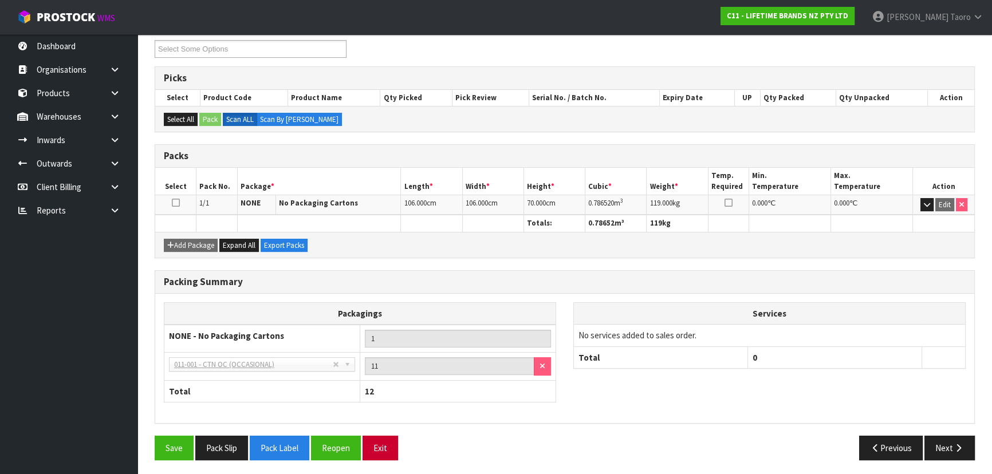
scroll to position [200, 0]
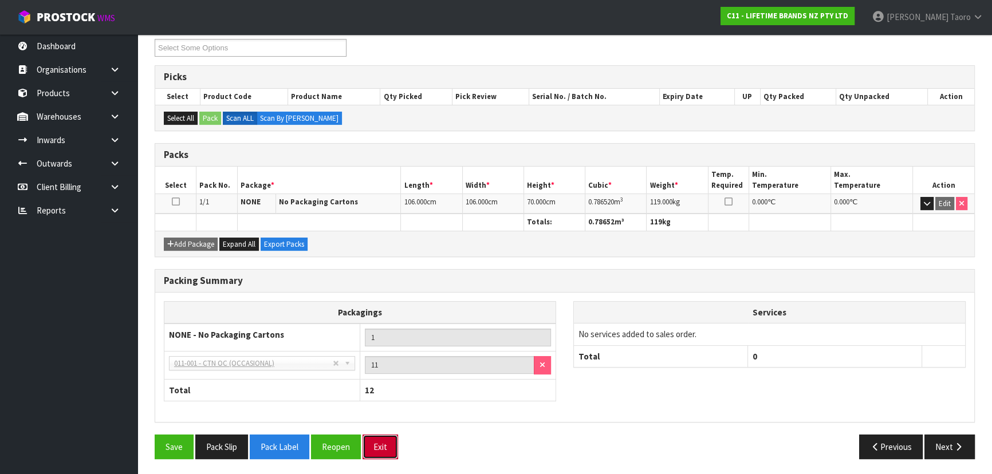
click at [392, 312] on button "Exit" at bounding box center [381, 447] width 36 height 25
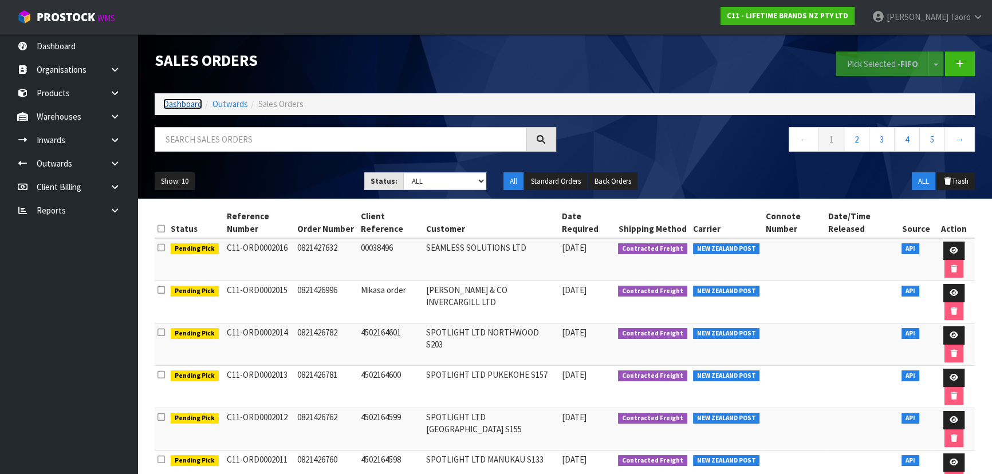
click at [186, 108] on link "Dashboard" at bounding box center [182, 104] width 39 height 11
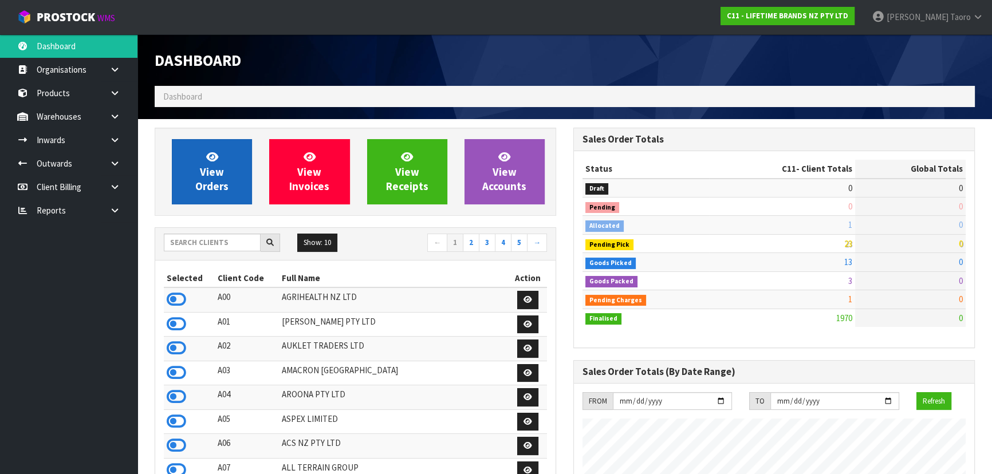
scroll to position [866, 418]
click at [209, 177] on span "View Orders" at bounding box center [211, 171] width 33 height 43
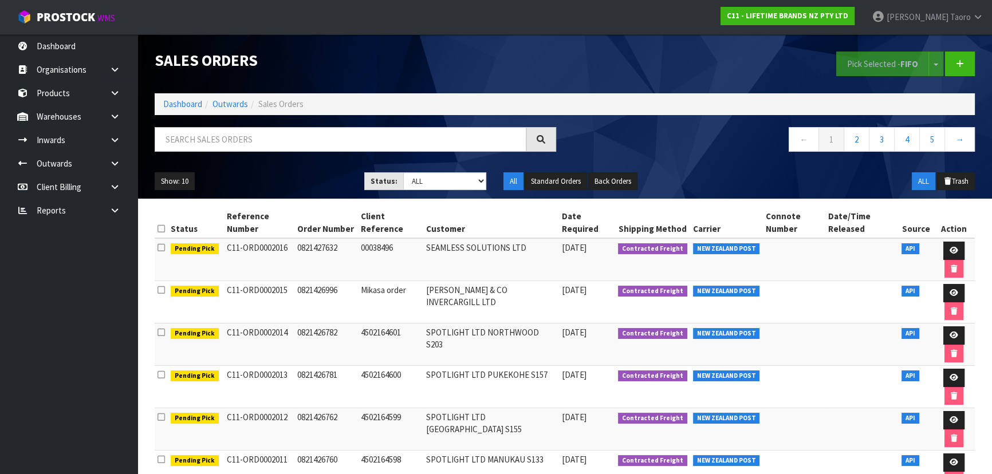
click at [209, 177] on ul "Show: 10 5 10 25 50" at bounding box center [251, 181] width 193 height 18
click at [317, 132] on input "text" at bounding box center [341, 139] width 372 height 25
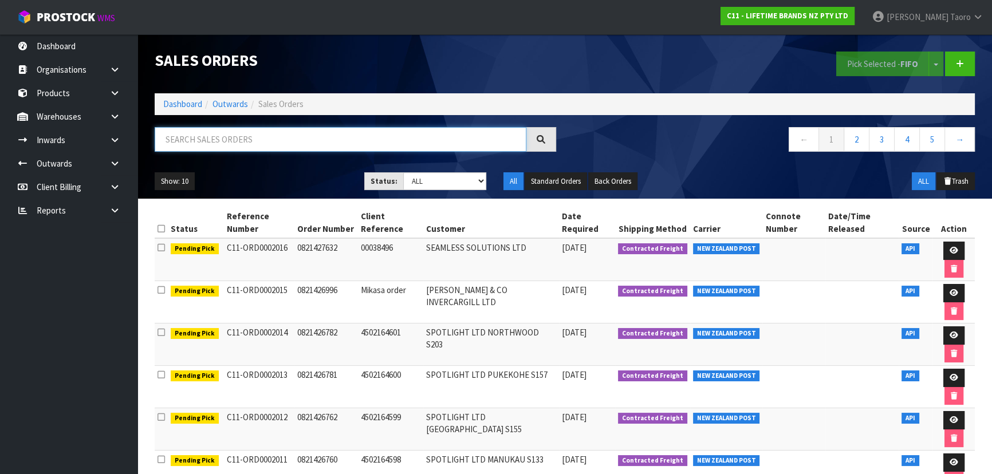
click at [265, 140] on input "text" at bounding box center [341, 139] width 372 height 25
type input "JOB-0414373"
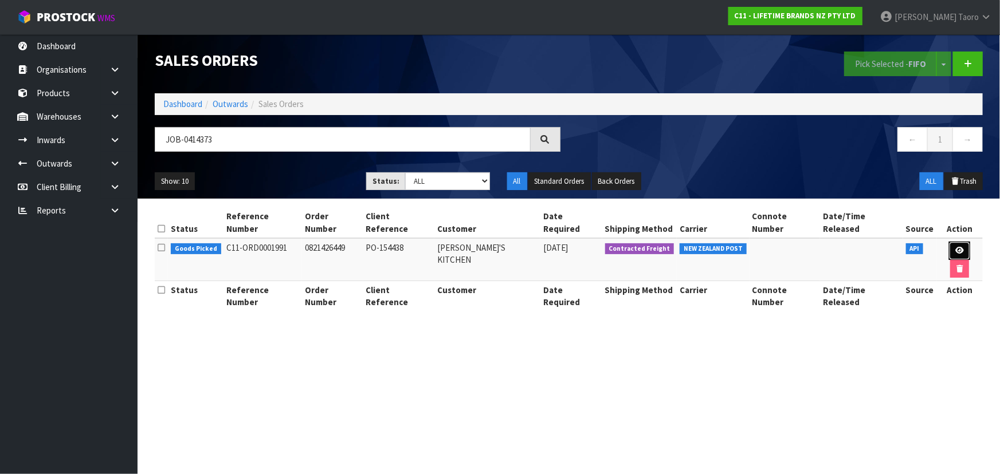
click at [525, 247] on icon at bounding box center [959, 250] width 9 height 7
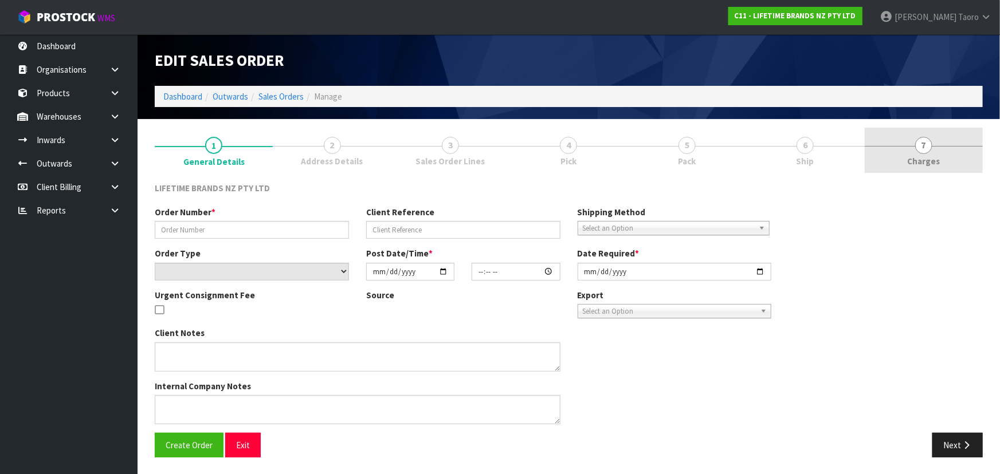
type input "0821426449"
type input "PO-154438"
select select "number:0"
type input "[DATE]"
type input "07:54:24.000"
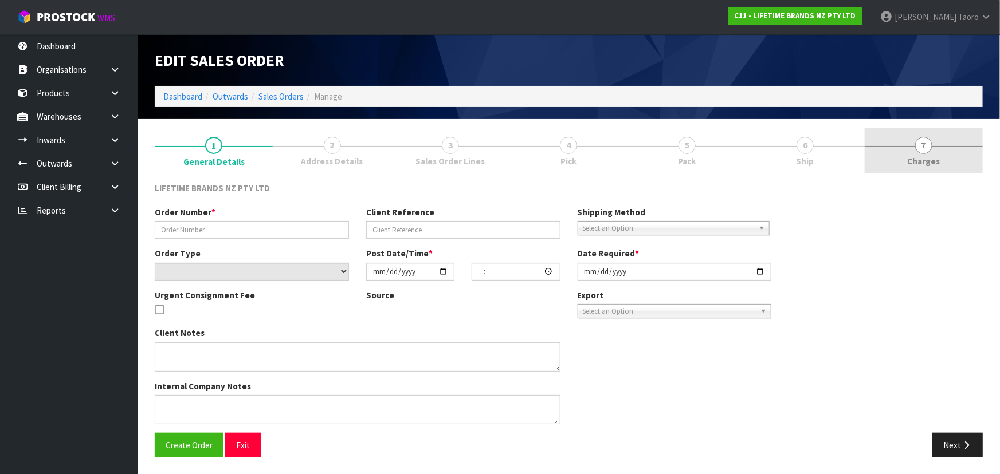
type input "[DATE]"
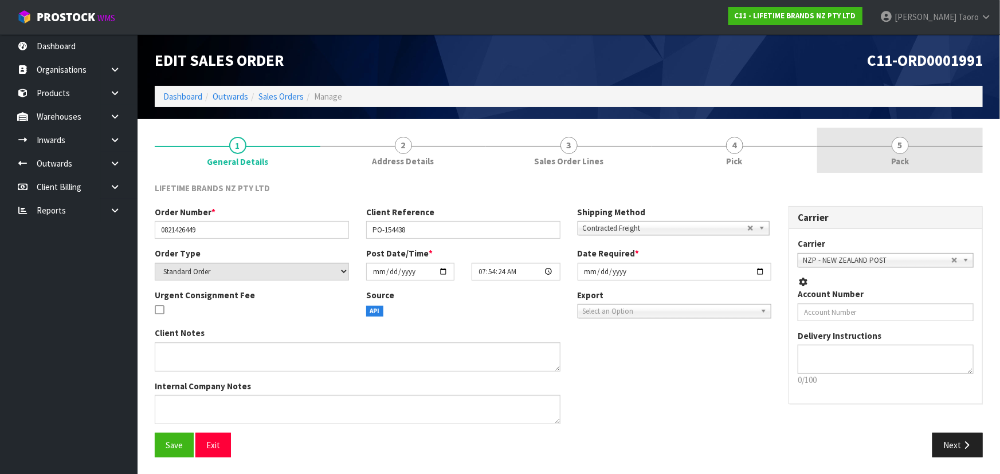
click at [525, 150] on link "5 Pack" at bounding box center [900, 150] width 166 height 45
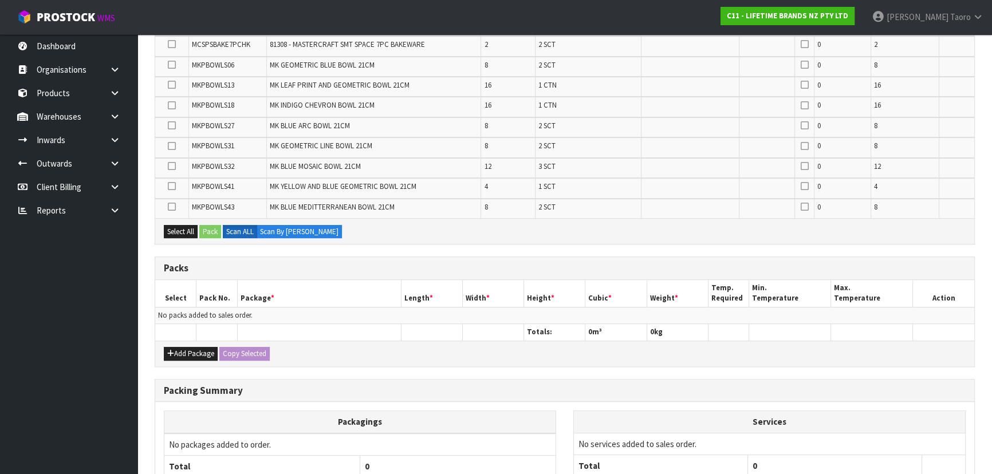
scroll to position [521, 0]
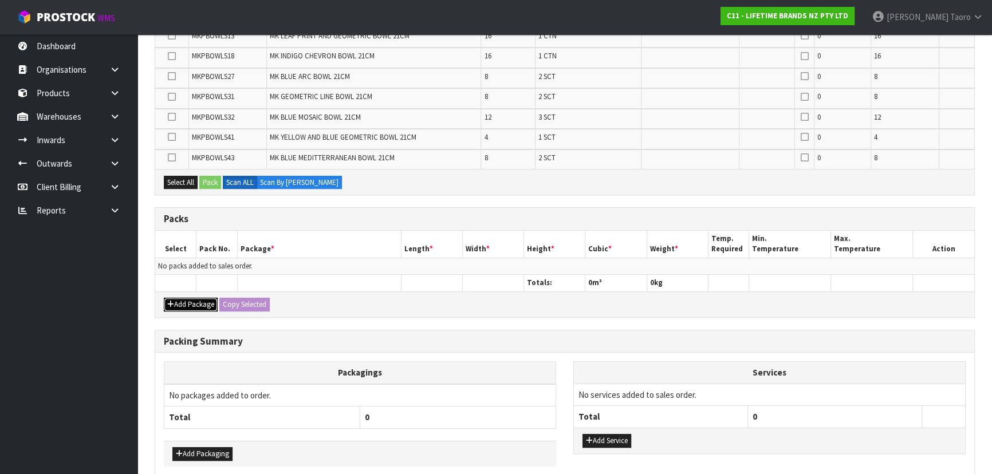
click at [183, 305] on button "Add Package" at bounding box center [191, 305] width 54 height 14
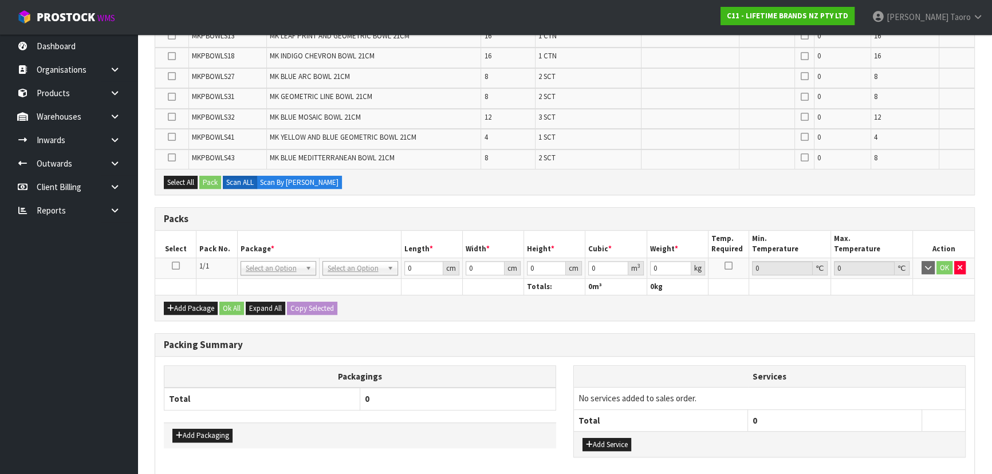
click at [176, 266] on icon at bounding box center [176, 266] width 8 height 1
click at [233, 235] on th "Pack No." at bounding box center [217, 244] width 41 height 27
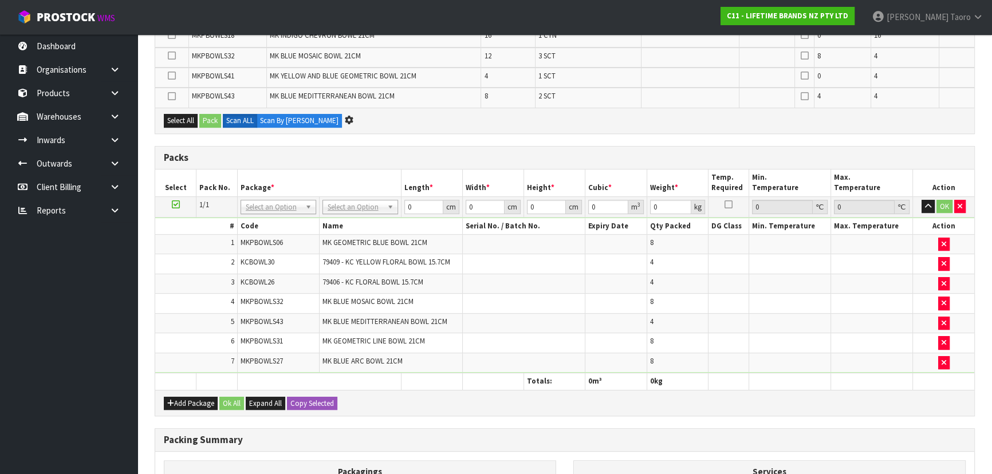
scroll to position [0, 0]
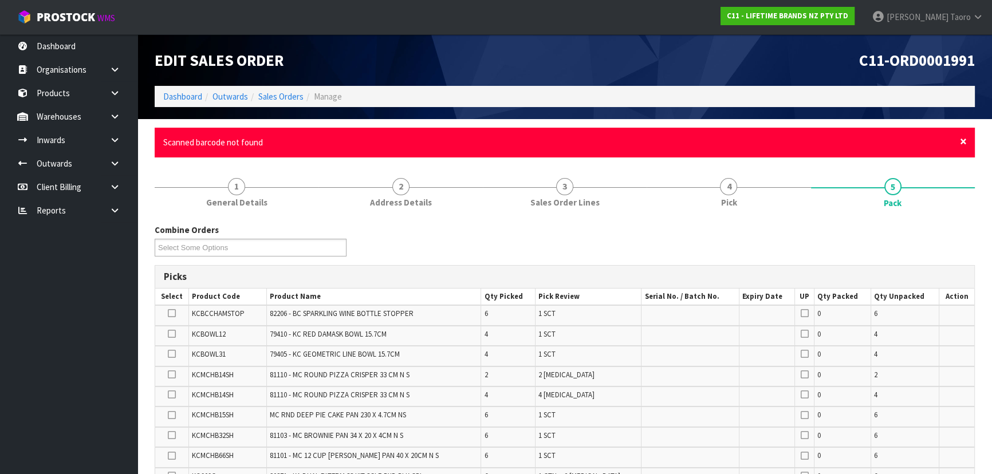
click at [525, 139] on span "×" at bounding box center [963, 141] width 7 height 16
click at [525, 136] on span "×" at bounding box center [963, 141] width 7 height 16
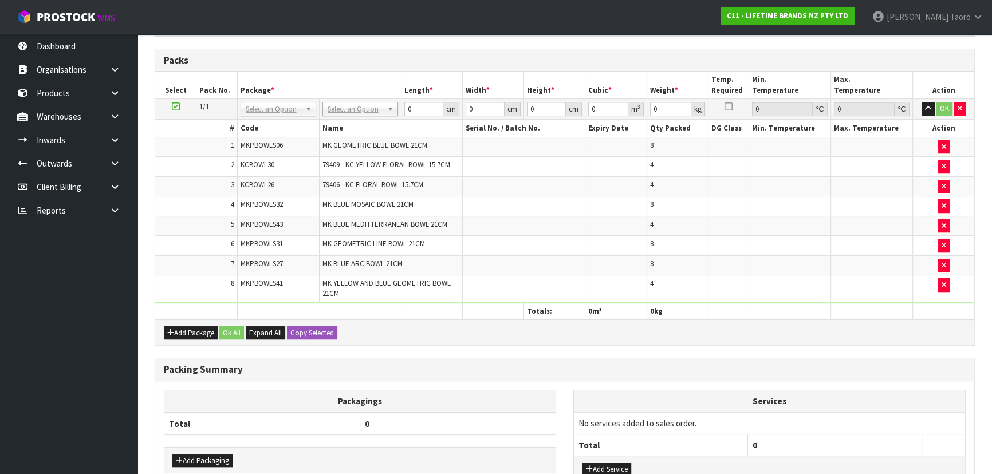
scroll to position [625, 0]
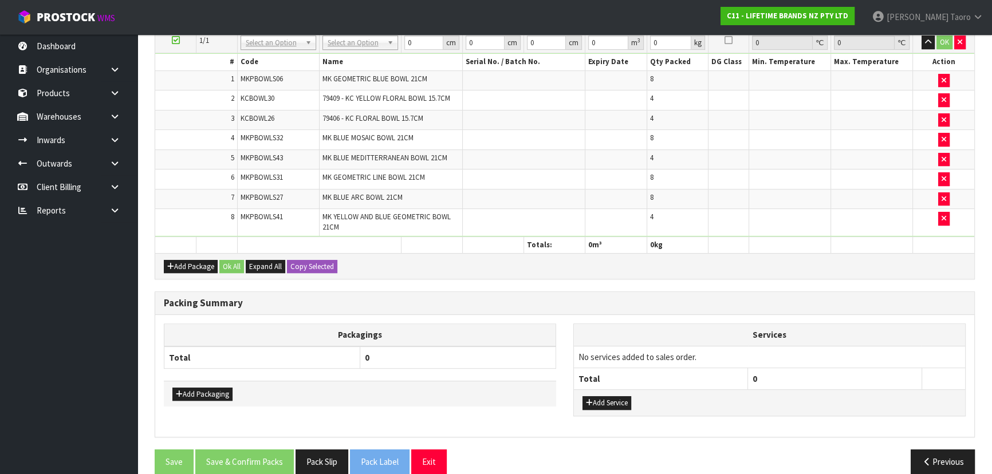
click at [525, 306] on div "Packing Summary" at bounding box center [564, 303] width 819 height 23
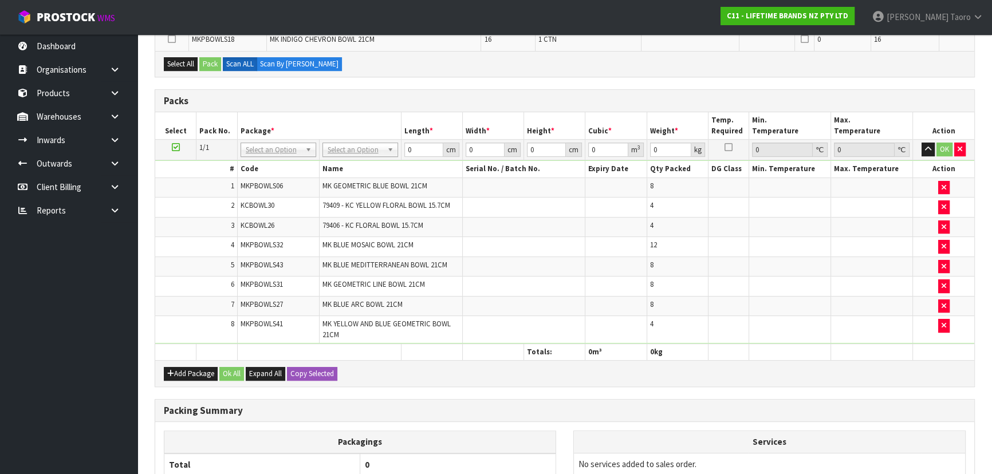
scroll to position [596, 0]
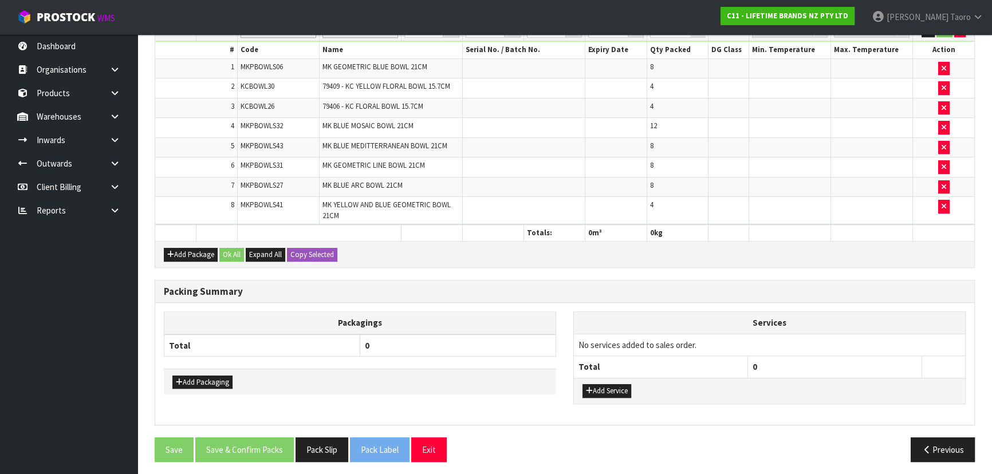
click at [525, 305] on div "Packagings Total 0 Add Packaging Services No services added to sales order. Tot…" at bounding box center [564, 363] width 819 height 121
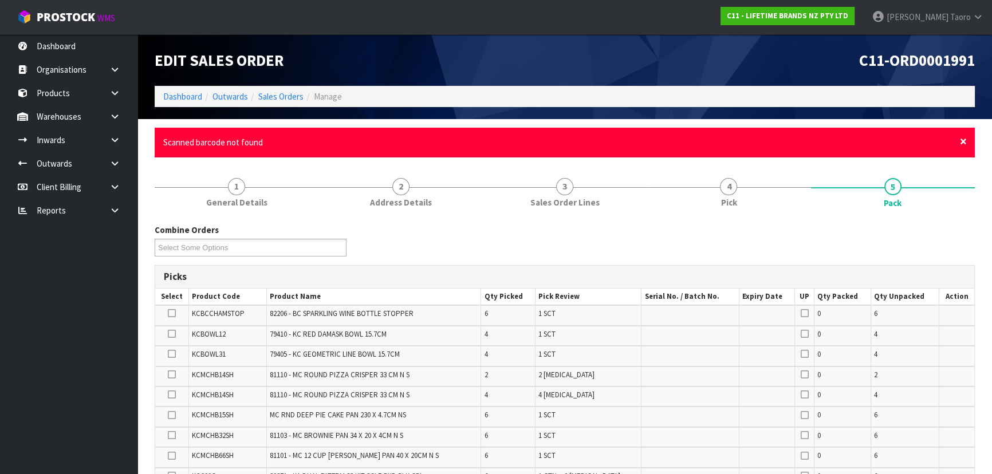
click at [525, 143] on span "×" at bounding box center [963, 141] width 7 height 16
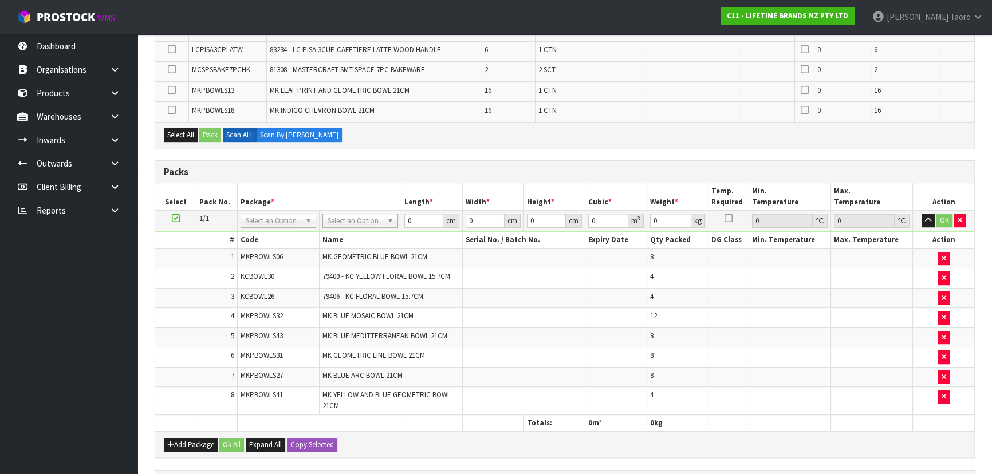
scroll to position [596, 0]
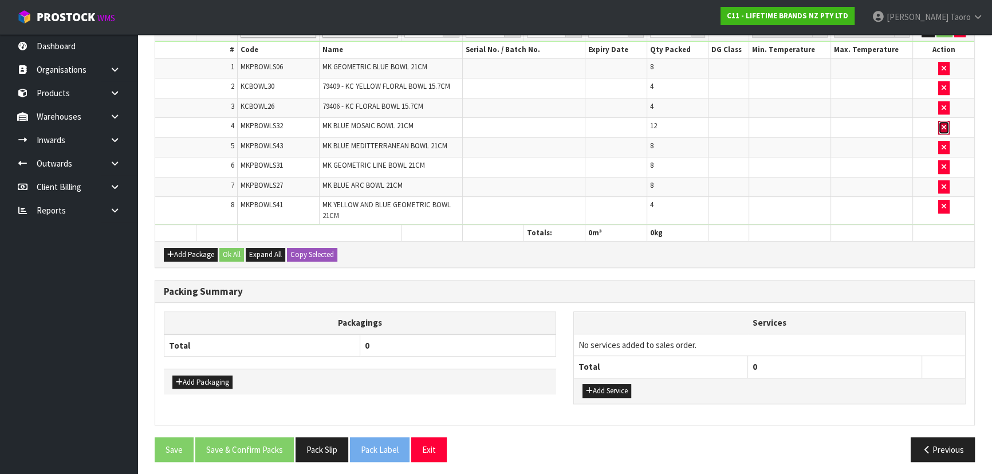
click at [525, 124] on icon "button" at bounding box center [944, 127] width 5 height 7
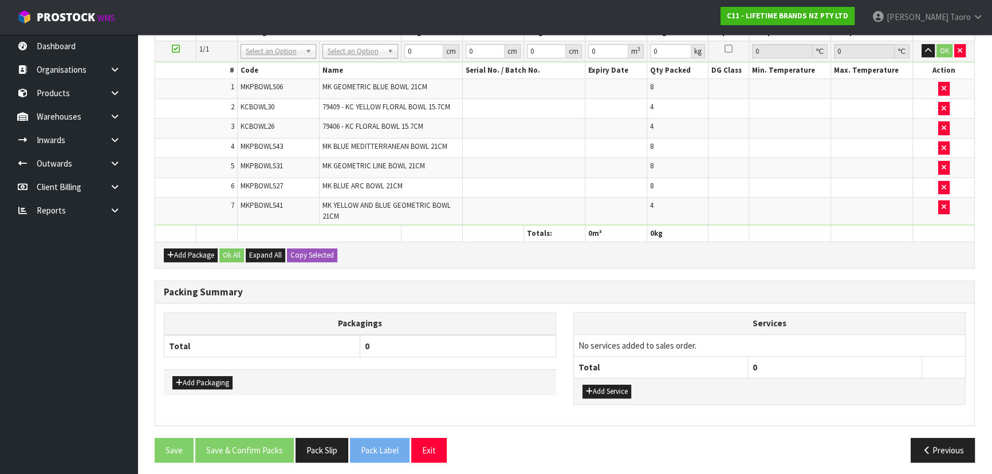
click at [525, 166] on td at bounding box center [872, 168] width 82 height 20
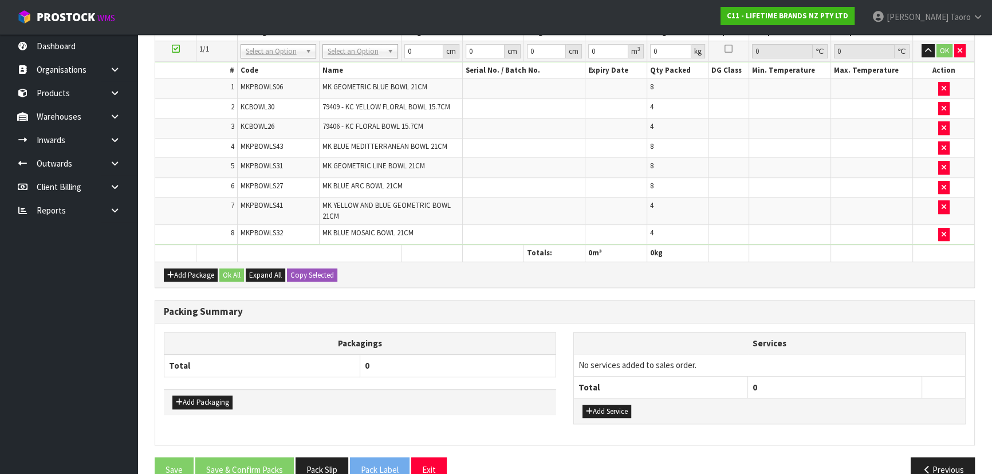
scroll to position [615, 0]
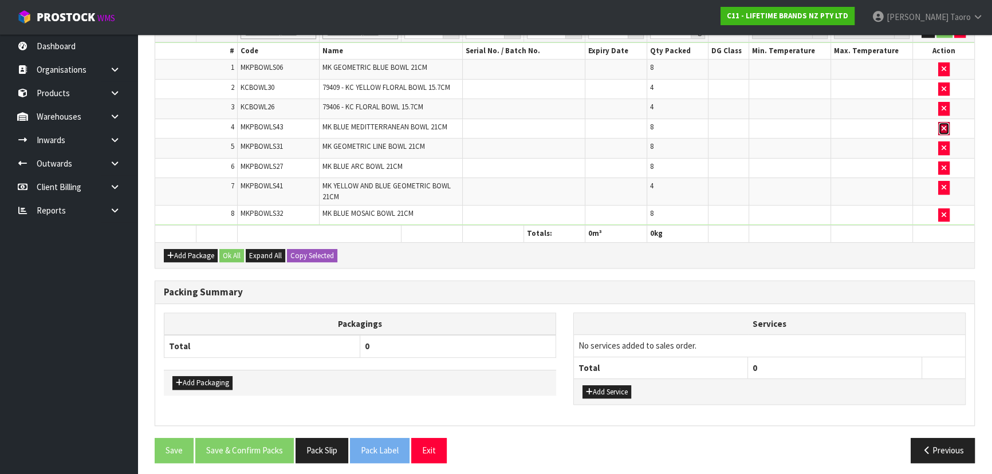
click at [525, 125] on icon "button" at bounding box center [944, 128] width 5 height 7
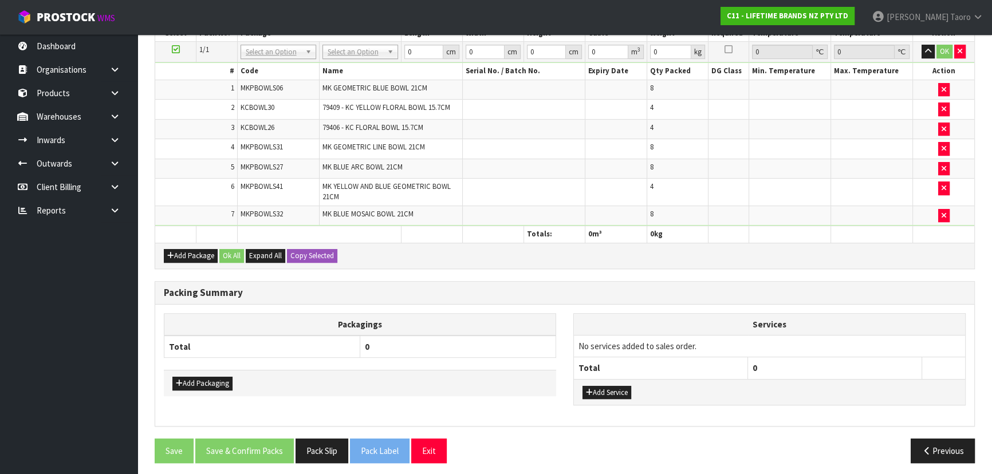
scroll to position [616, 0]
click at [525, 193] on td at bounding box center [790, 192] width 82 height 28
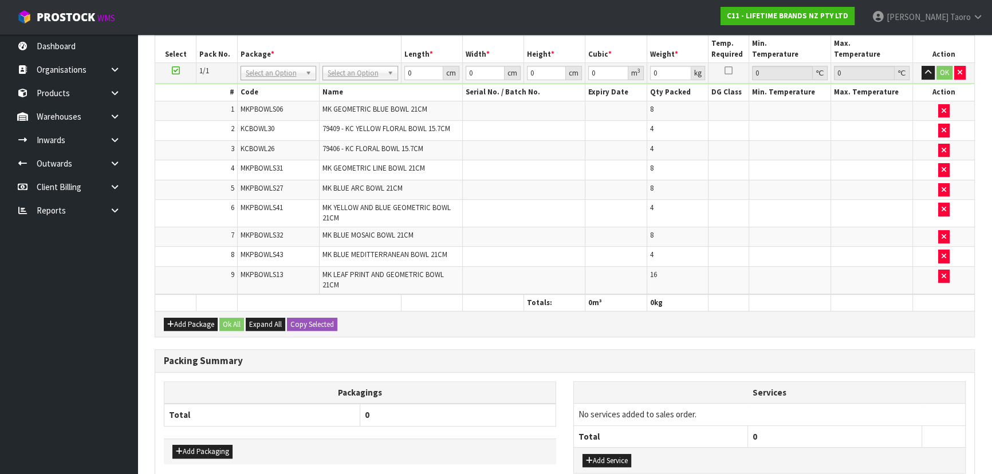
scroll to position [0, 0]
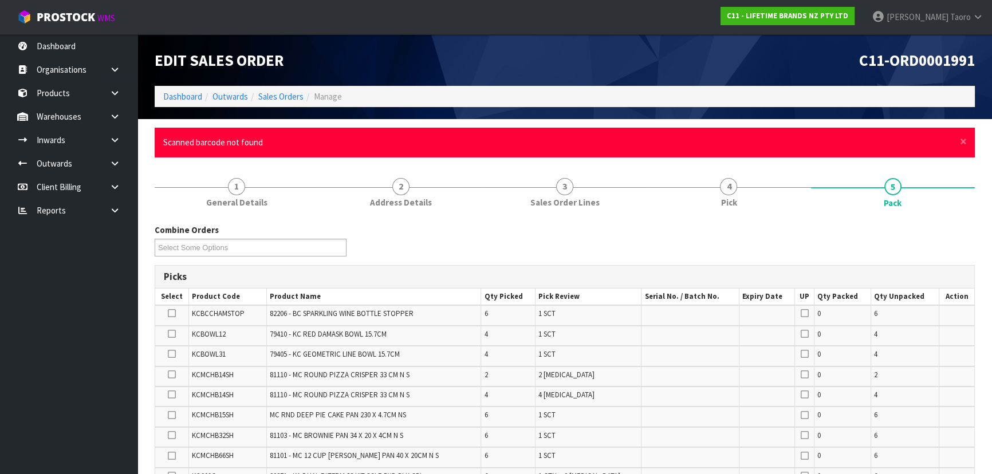
click at [525, 140] on div "× Close Scanned barcode not found" at bounding box center [565, 142] width 820 height 29
click at [525, 140] on span "×" at bounding box center [963, 141] width 7 height 16
click at [525, 145] on span "×" at bounding box center [963, 141] width 7 height 16
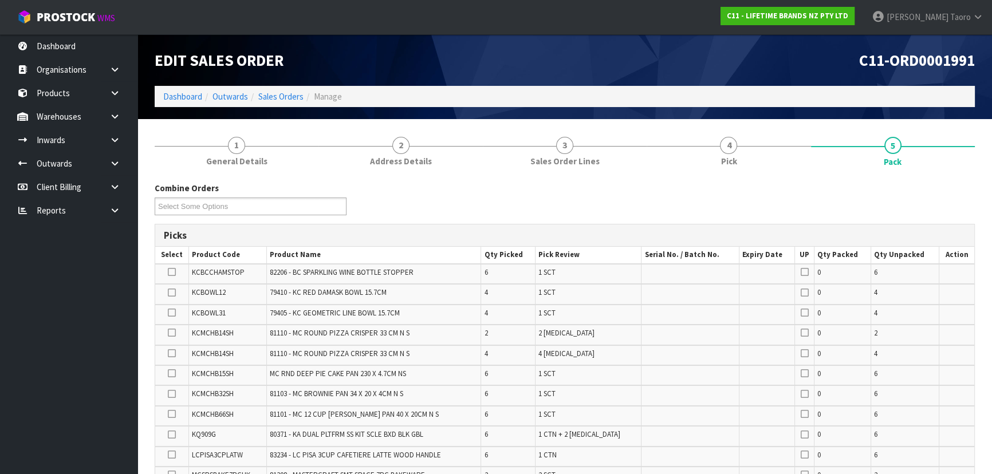
click at [525, 188] on div "Combine Orders C11-ORD0001821 C11-ORD0001925 C11-ORD0001960 C11-ORD0001963 C11-…" at bounding box center [565, 202] width 838 height 41
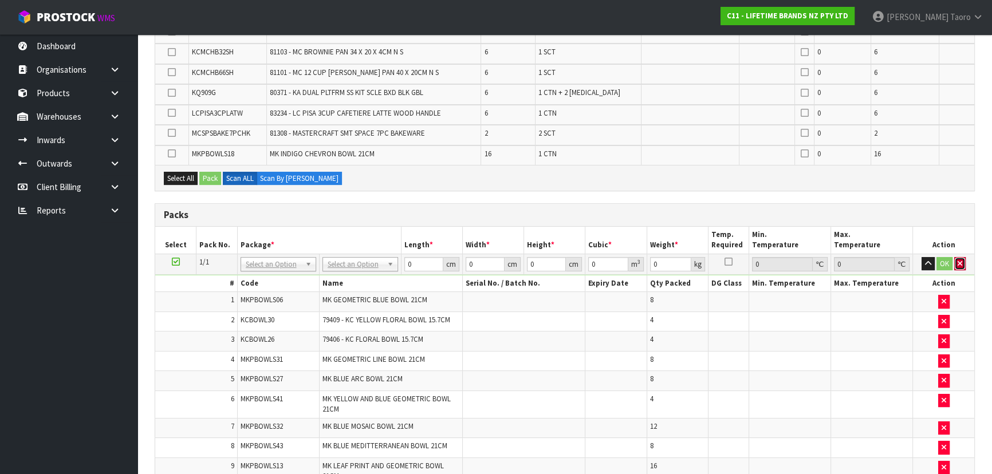
click at [525, 260] on icon "button" at bounding box center [960, 263] width 5 height 7
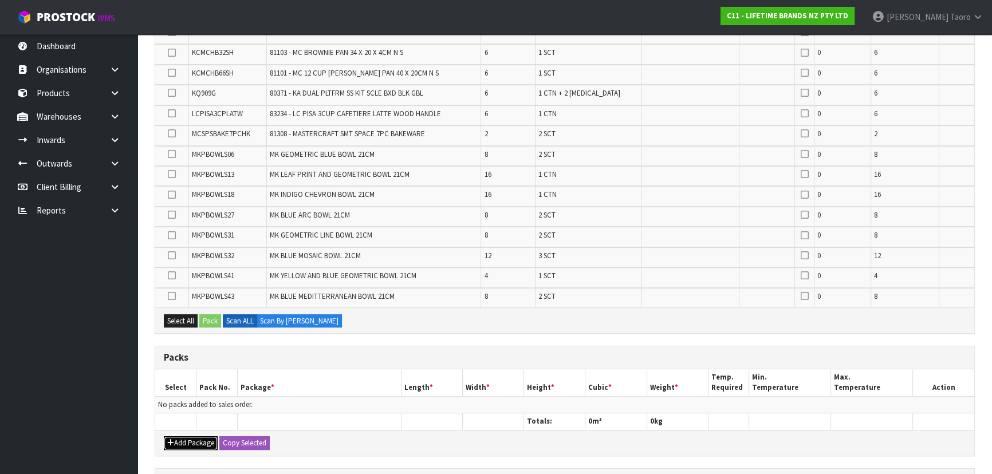
drag, startPoint x: 183, startPoint y: 439, endPoint x: 179, endPoint y: 418, distance: 21.5
click at [183, 312] on button "Add Package" at bounding box center [191, 444] width 54 height 14
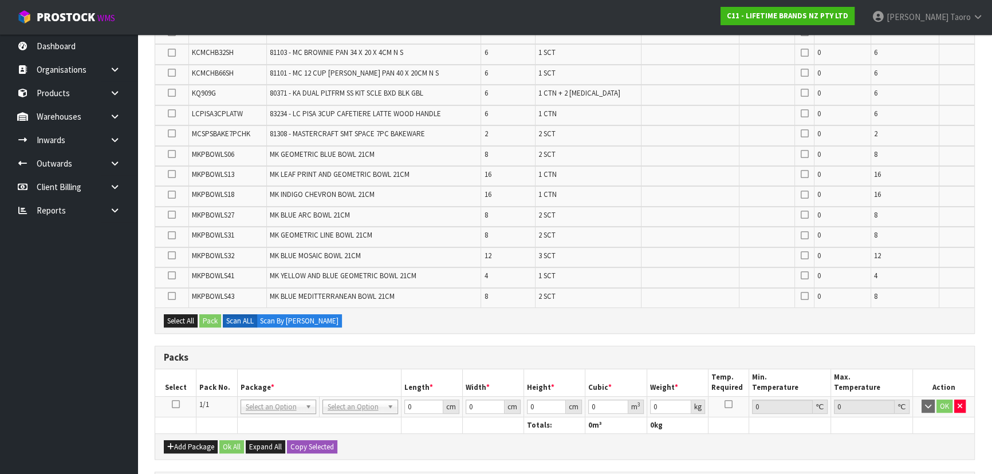
click at [178, 312] on icon at bounding box center [176, 404] width 8 height 1
click at [195, 312] on th "Select" at bounding box center [175, 383] width 41 height 27
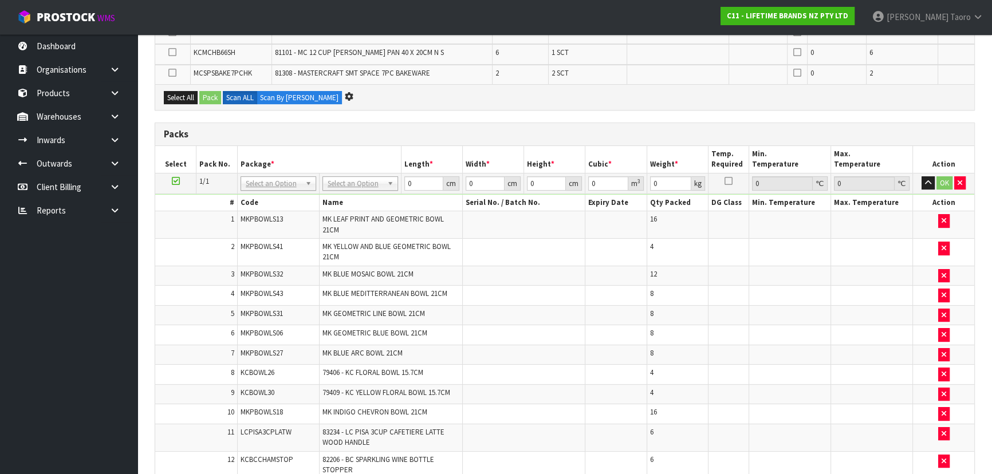
scroll to position [0, 0]
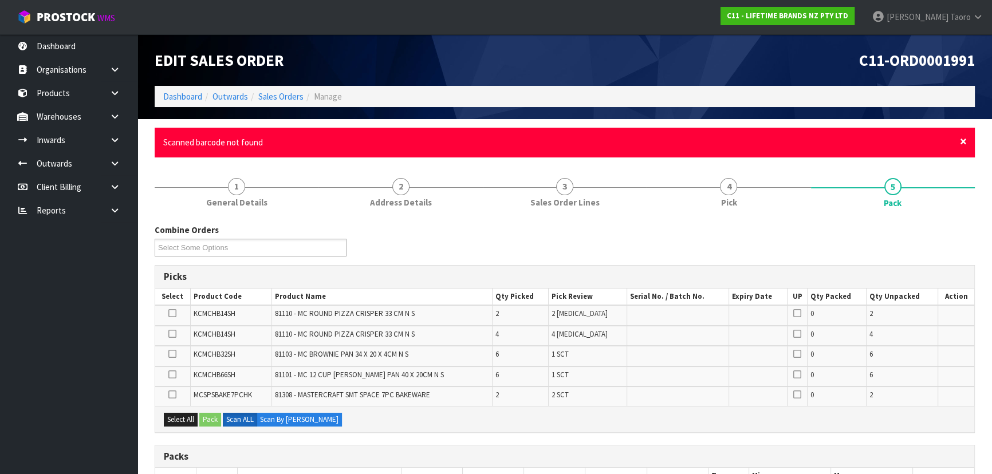
click at [525, 142] on span "×" at bounding box center [963, 141] width 7 height 16
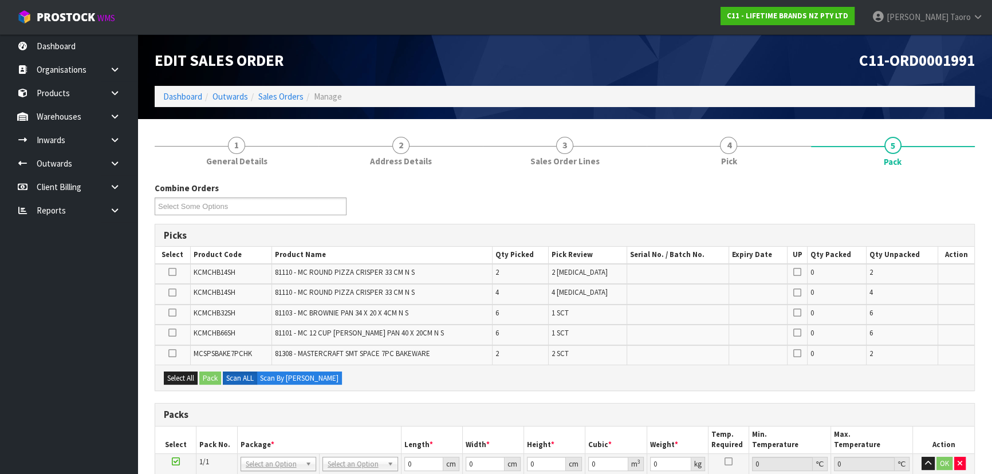
click at [525, 213] on div "Combine Orders C11-ORD0001821 C11-ORD0001925 C11-ORD0001960 C11-ORD0001963 C11-…" at bounding box center [565, 202] width 838 height 41
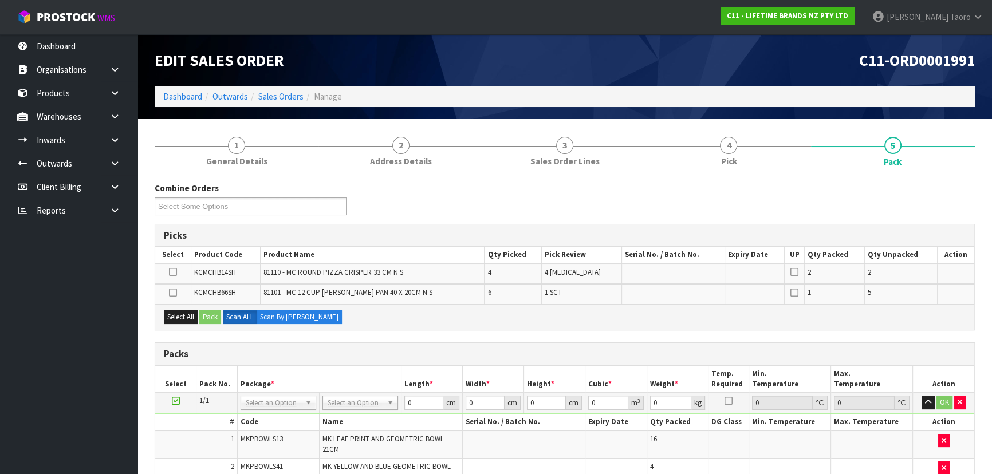
click at [525, 212] on div "Combine Orders C11-ORD0001821 C11-ORD0001925 C11-ORD0001960 C11-ORD0001963 C11-…" at bounding box center [565, 202] width 838 height 41
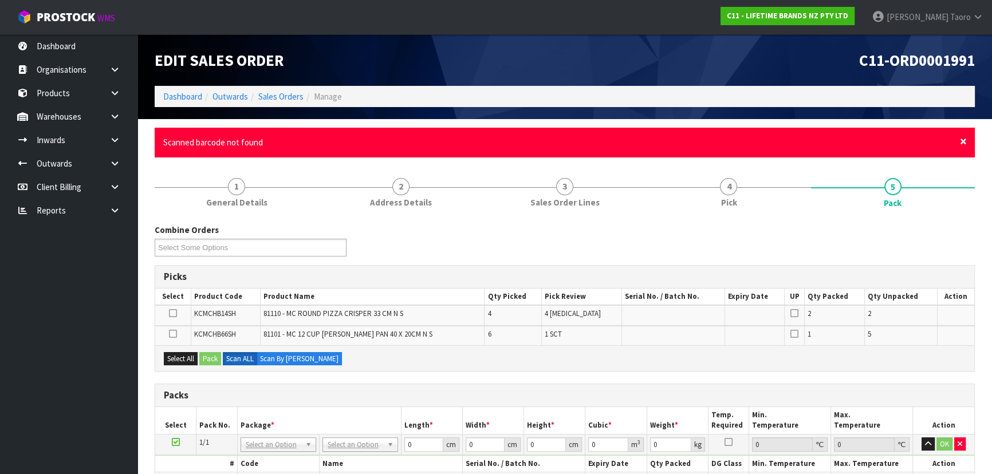
click at [525, 140] on span "×" at bounding box center [963, 141] width 7 height 16
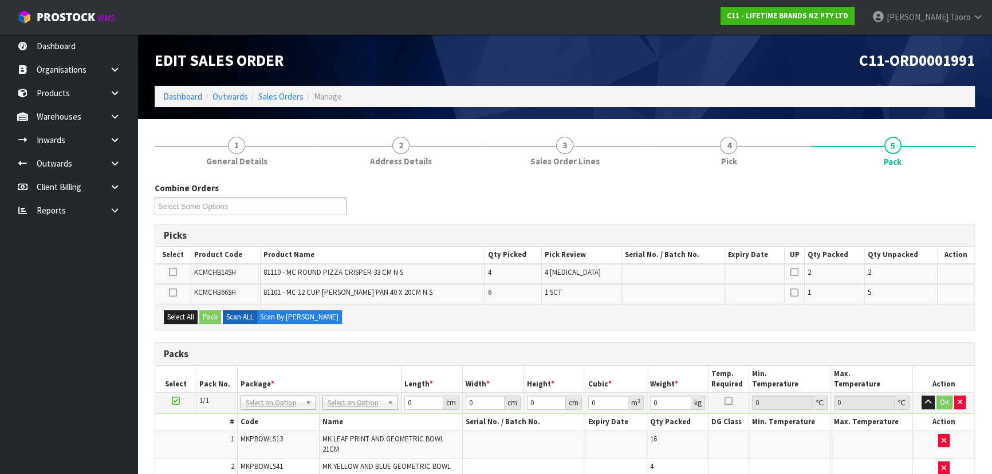
click at [525, 196] on div "Combine Orders C11-ORD0001821 C11-ORD0001925 C11-ORD0001960 C11-ORD0001963 C11-…" at bounding box center [565, 202] width 838 height 41
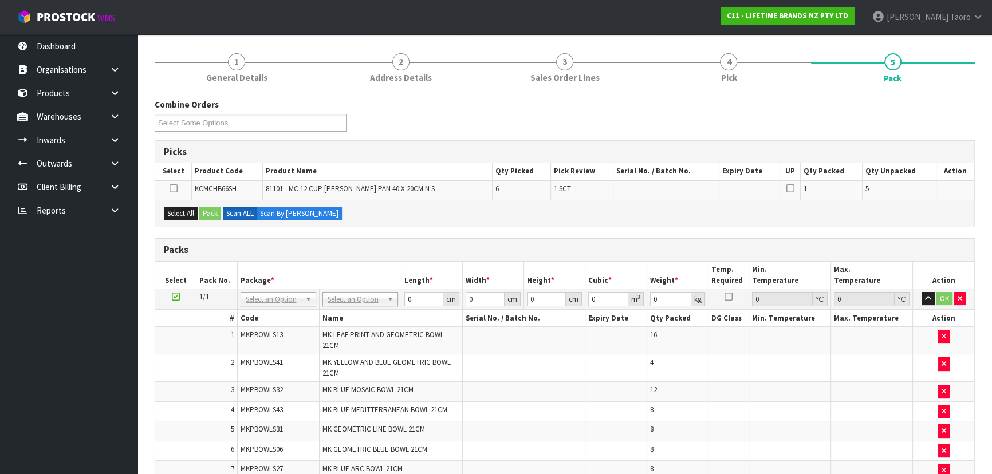
click at [525, 312] on td at bounding box center [728, 369] width 41 height 28
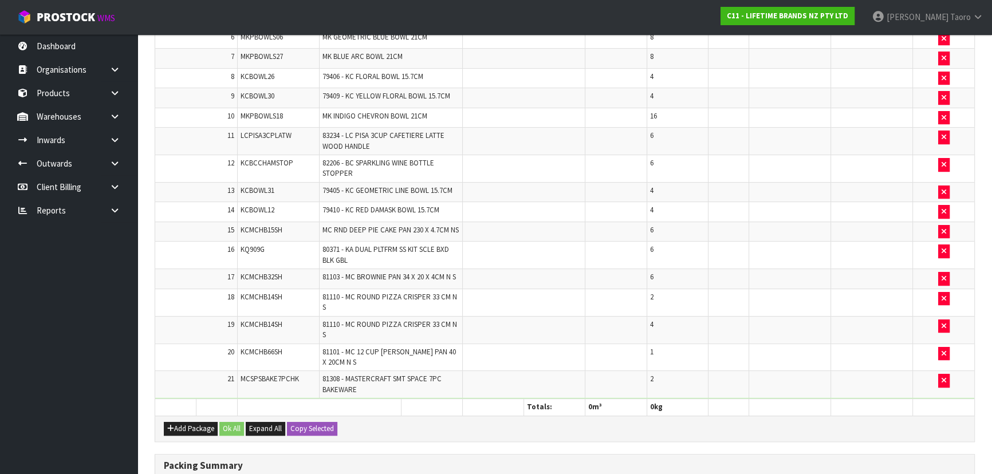
scroll to position [587, 0]
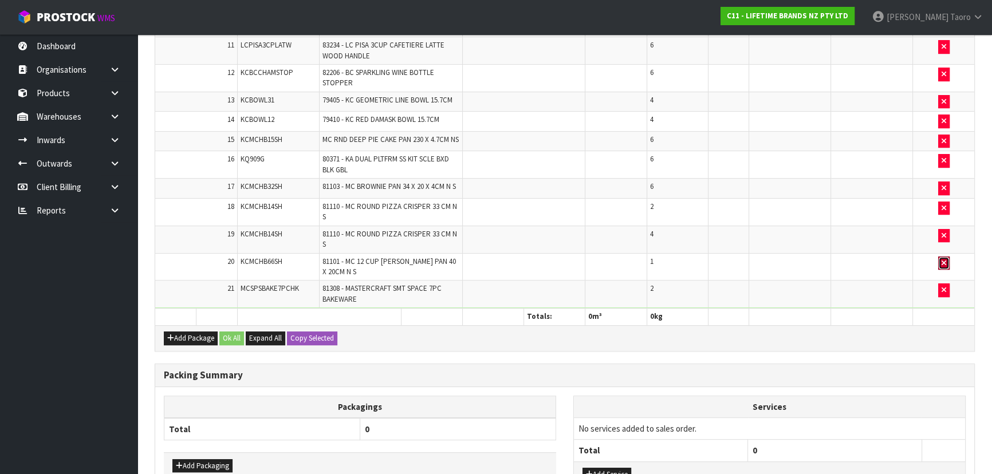
drag, startPoint x: 941, startPoint y: 241, endPoint x: 705, endPoint y: 276, distance: 238.7
click at [525, 257] on button "button" at bounding box center [943, 264] width 11 height 14
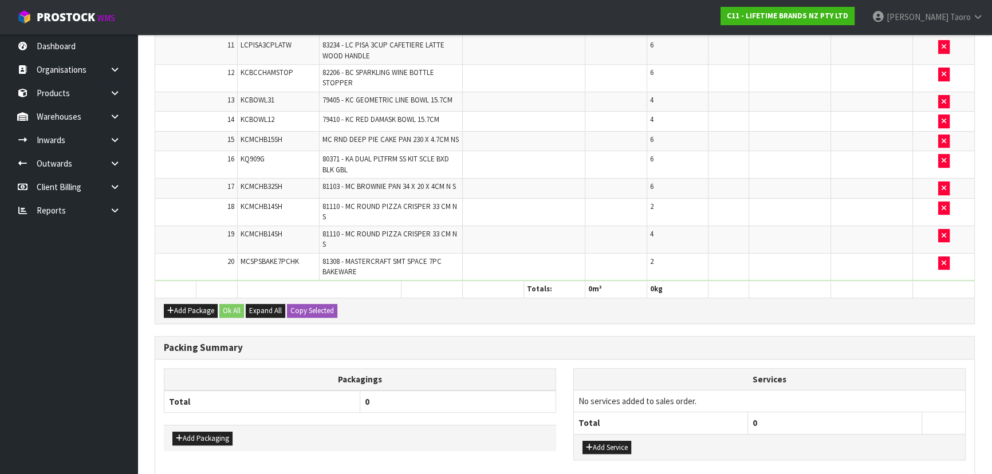
click at [525, 304] on div "Packs Select Pack No. Package * Length * Width * Height * Cubic * Weight * Temp…" at bounding box center [565, 29] width 820 height 589
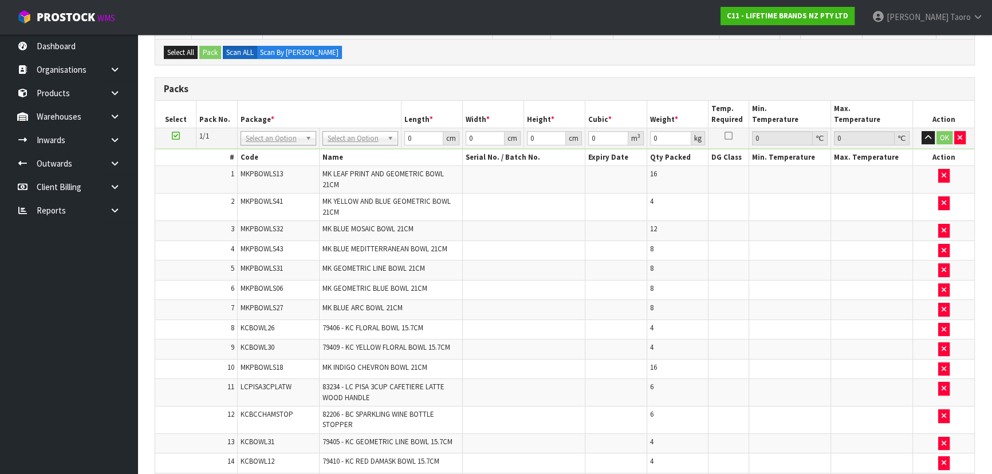
scroll to position [170, 0]
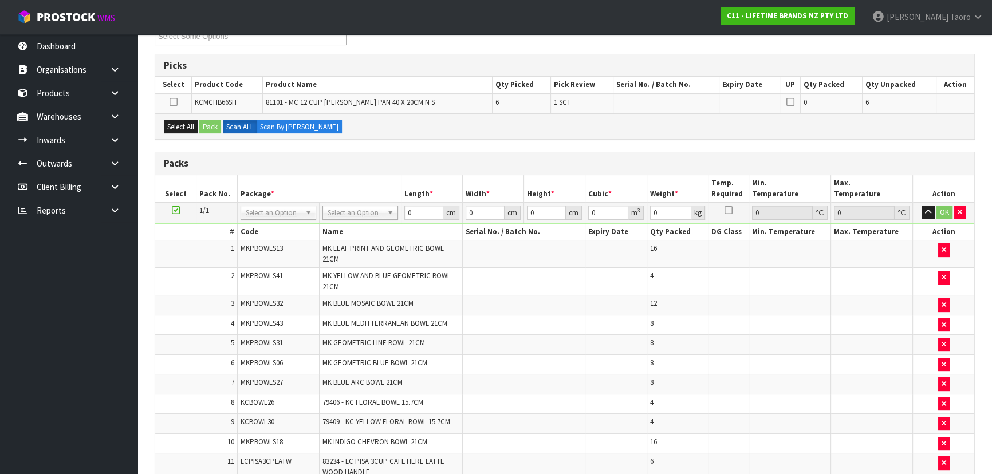
click at [525, 303] on td at bounding box center [523, 306] width 123 height 20
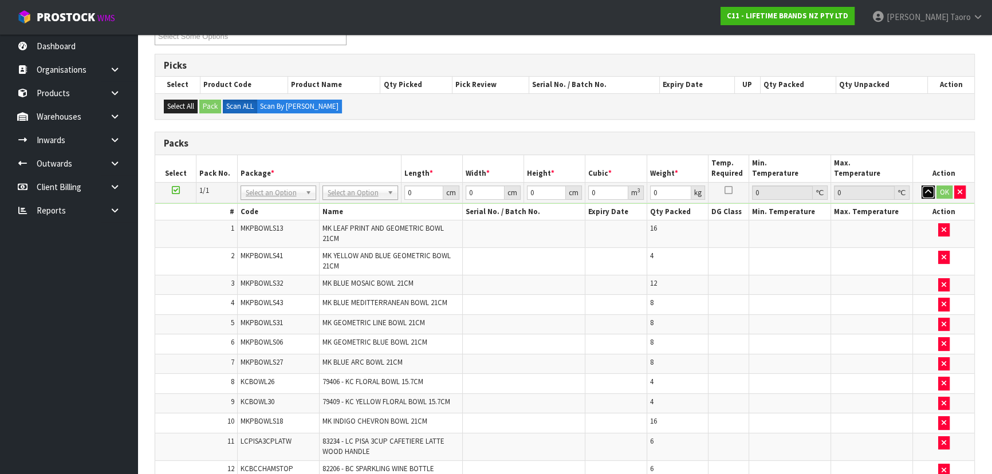
click at [525, 195] on button "button" at bounding box center [928, 193] width 13 height 14
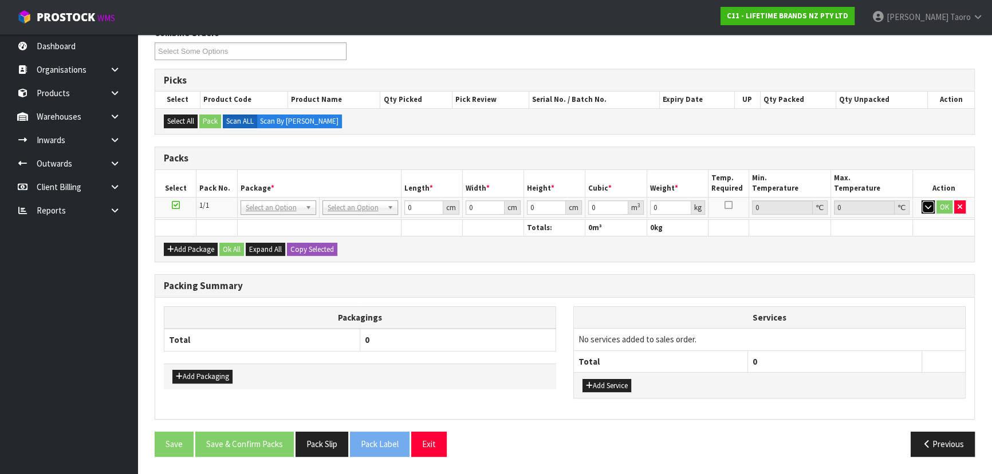
scroll to position [151, 0]
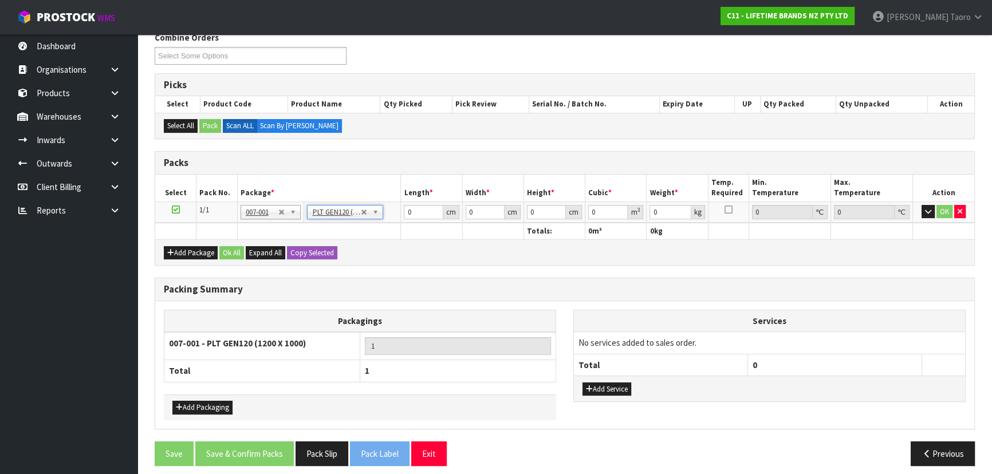
type input "120"
type input "100"
type input "89.064"
click at [421, 215] on input "120" at bounding box center [423, 212] width 39 height 14
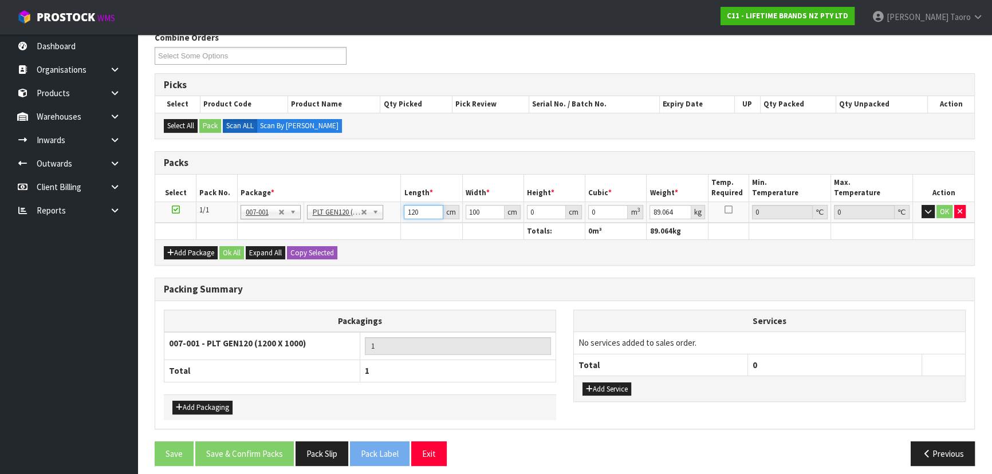
click at [421, 215] on input "120" at bounding box center [423, 212] width 39 height 14
type input "110"
type input "6"
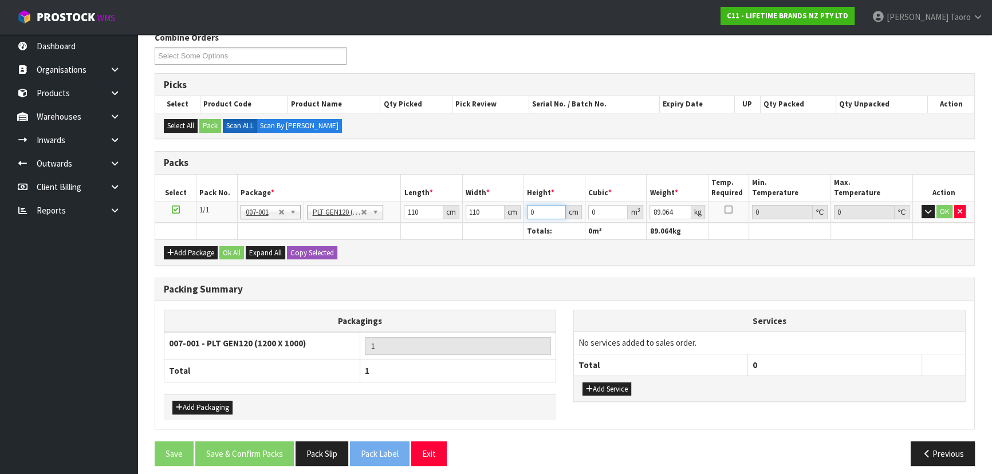
type input "0.0726"
type input "60"
type input "0.726"
type input "60"
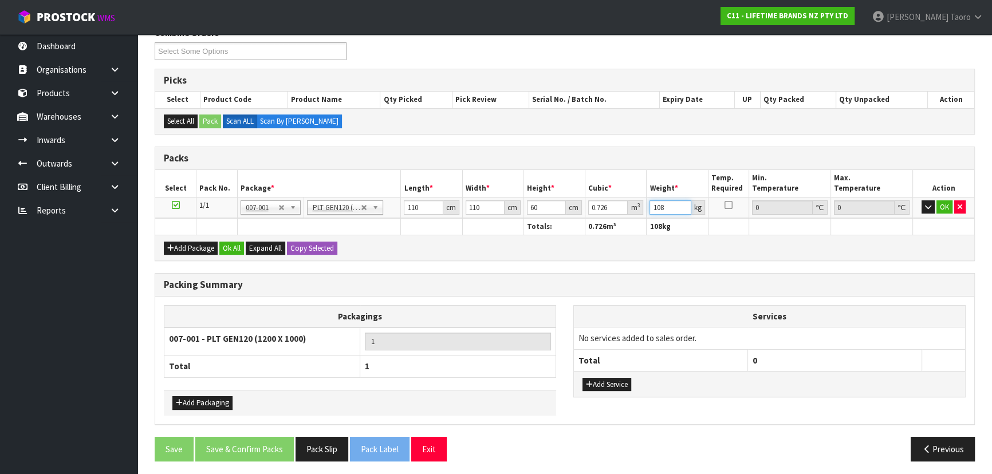
scroll to position [157, 0]
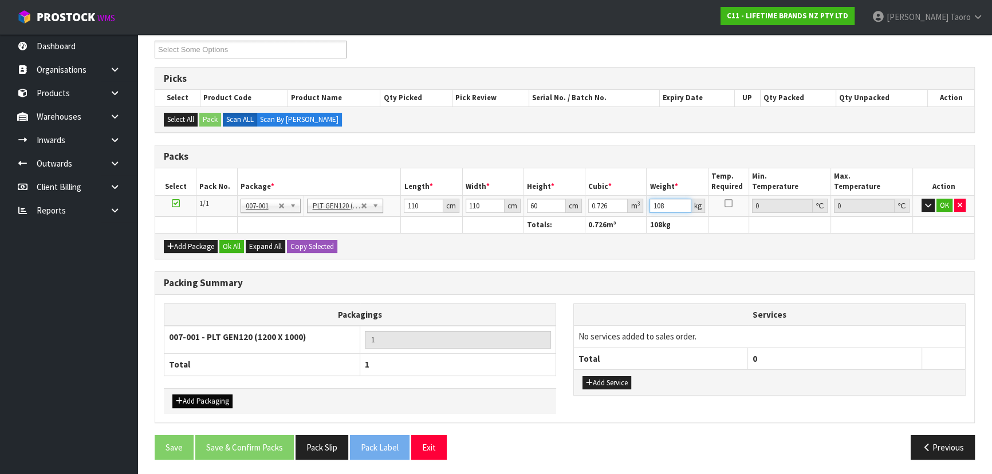
type input "108"
click at [218, 312] on button "Add Packaging" at bounding box center [202, 402] width 60 height 14
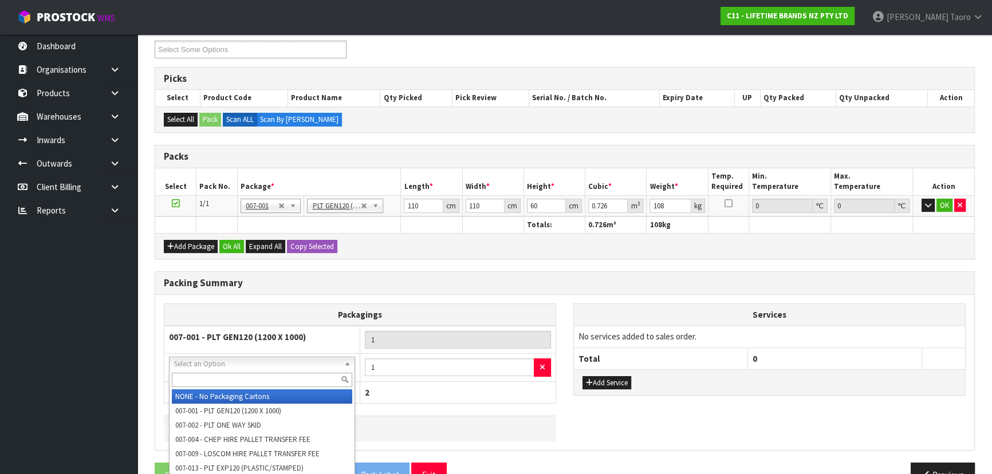
click at [229, 312] on input "text" at bounding box center [262, 380] width 180 height 14
type input "OC"
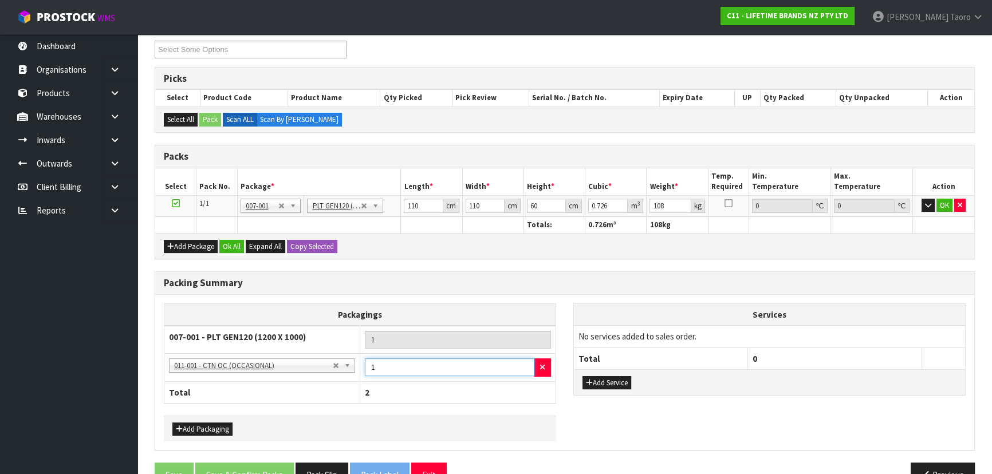
click at [430, 312] on input "1" at bounding box center [450, 368] width 170 height 18
type input "4"
click at [235, 241] on button "Ok All" at bounding box center [231, 247] width 25 height 14
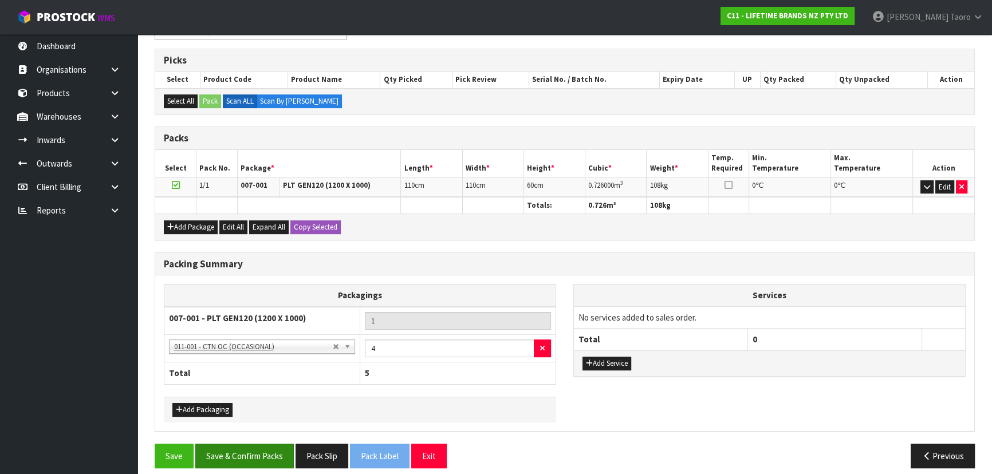
scroll to position [183, 0]
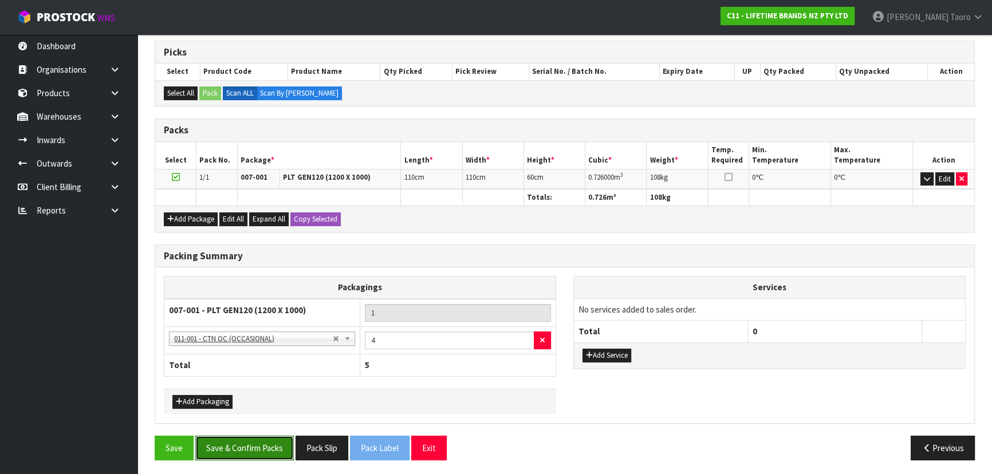
click at [282, 312] on button "Save & Confirm Packs" at bounding box center [244, 448] width 99 height 25
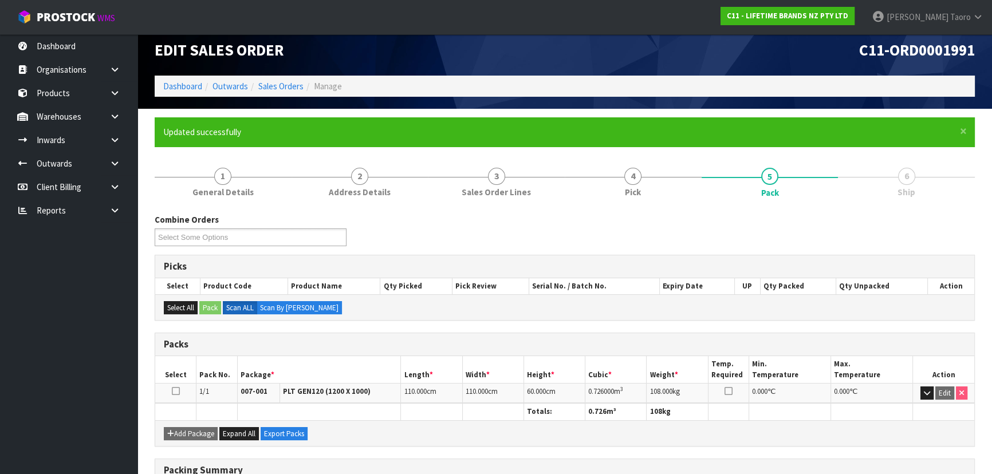
scroll to position [200, 0]
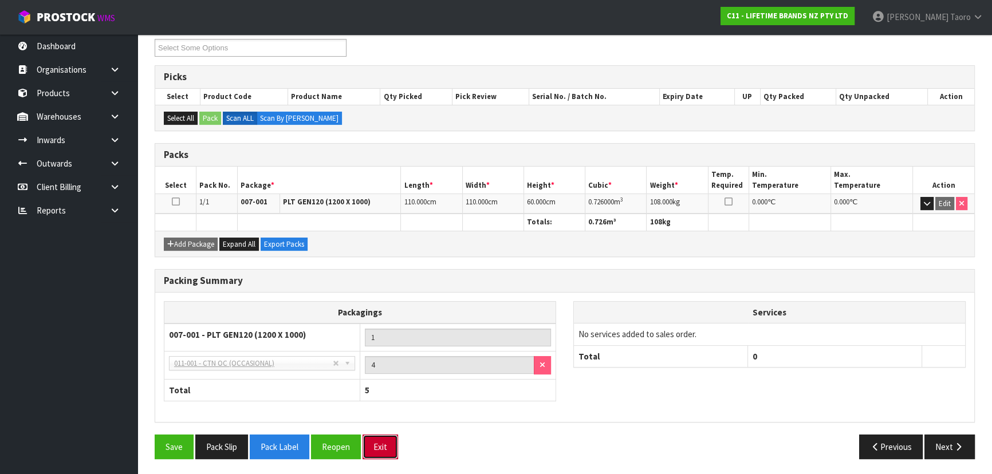
click at [395, 312] on button "Exit" at bounding box center [381, 447] width 36 height 25
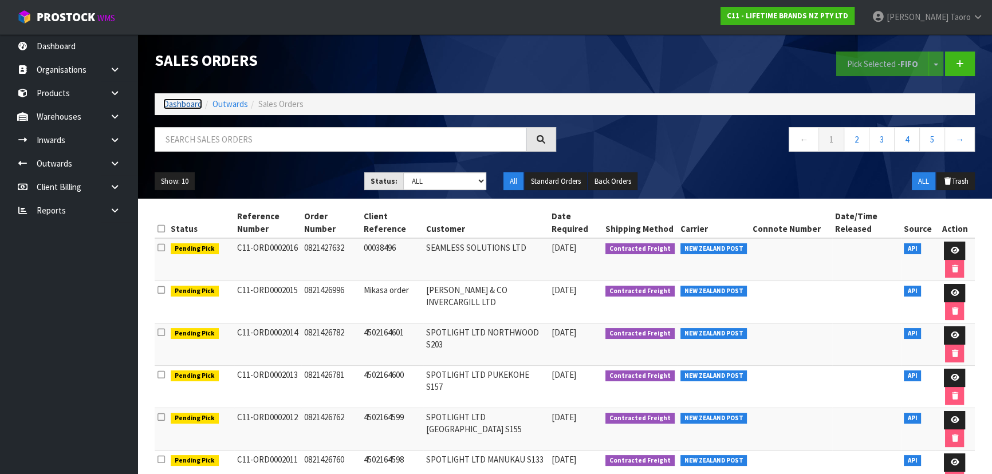
click at [198, 103] on link "Dashboard" at bounding box center [182, 104] width 39 height 11
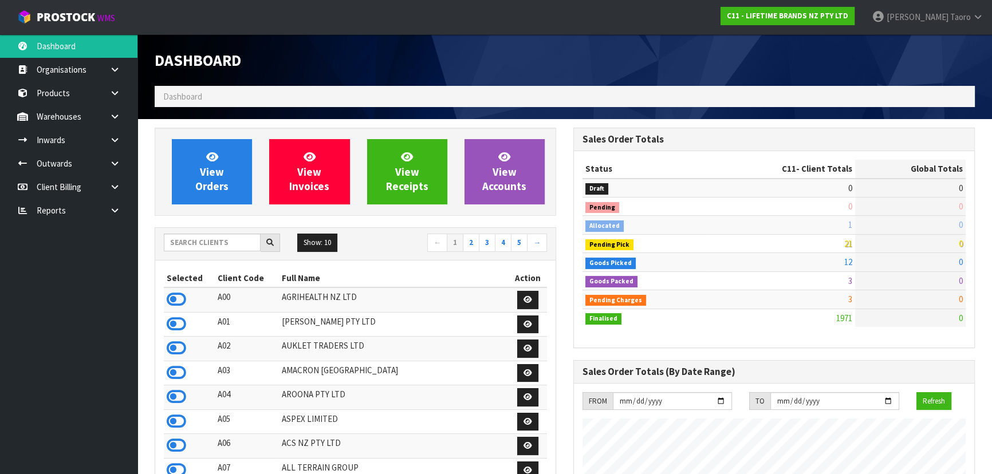
scroll to position [572071, 572518]
click at [182, 291] on icon at bounding box center [176, 299] width 19 height 17
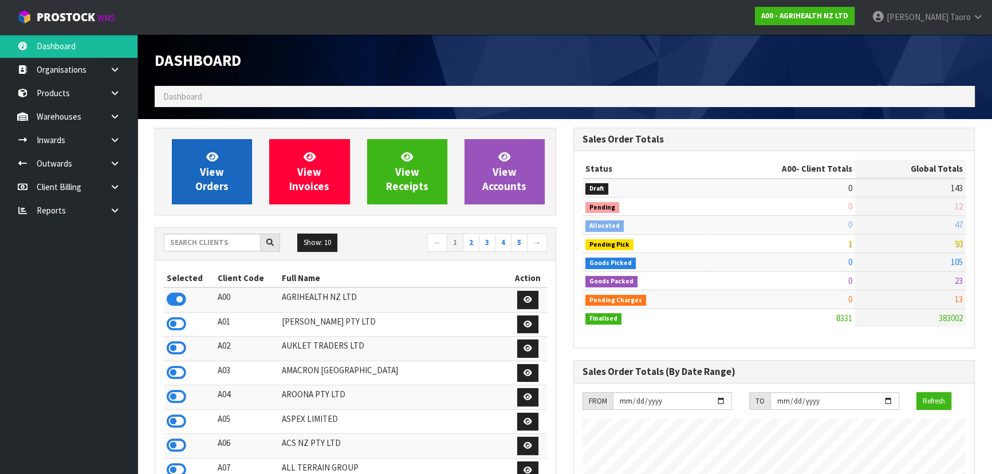
scroll to position [866, 418]
click at [219, 158] on link "View Orders" at bounding box center [212, 171] width 80 height 65
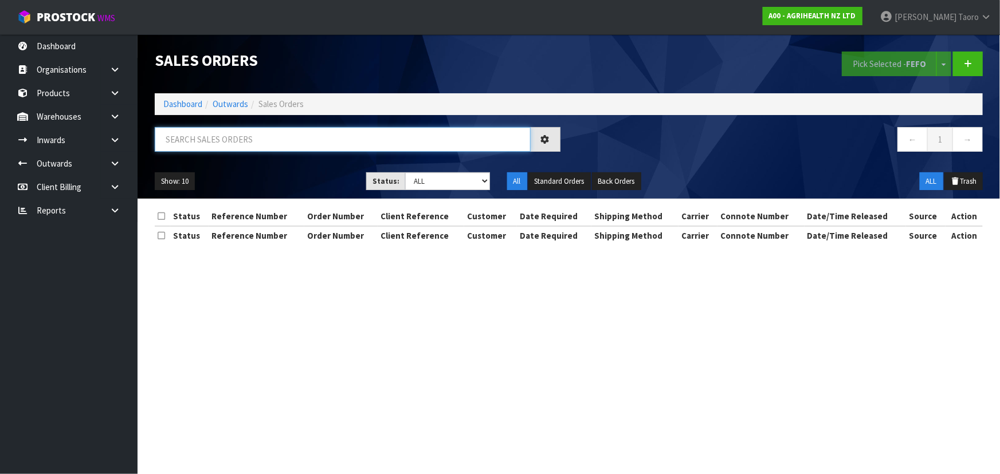
click at [228, 136] on input "text" at bounding box center [343, 139] width 376 height 25
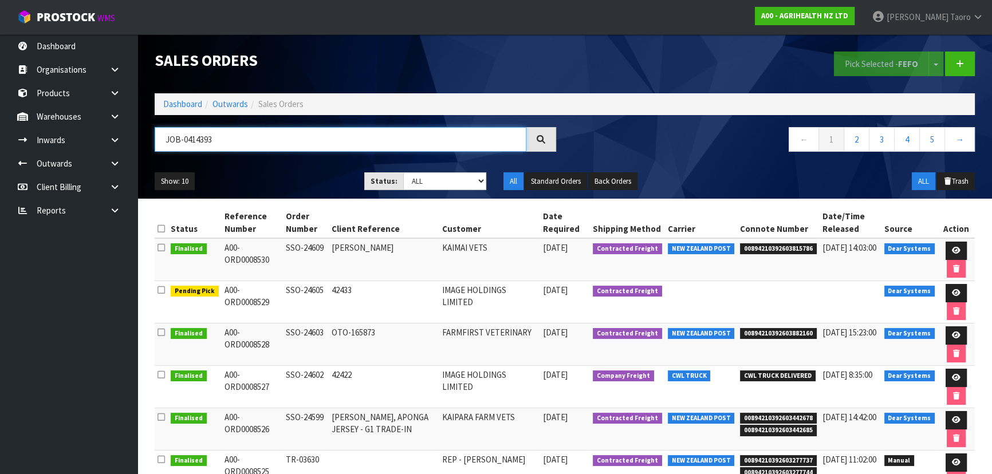
type input "JOB-0414393"
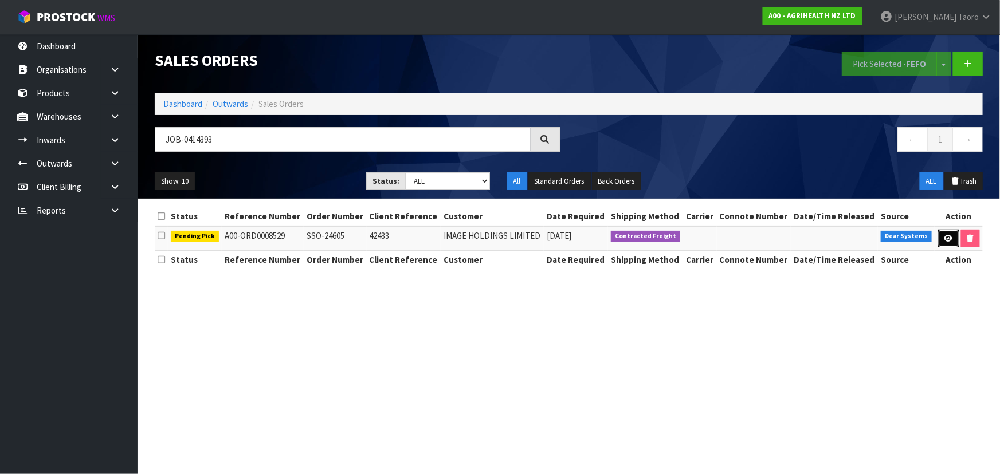
click at [525, 235] on icon at bounding box center [948, 238] width 9 height 7
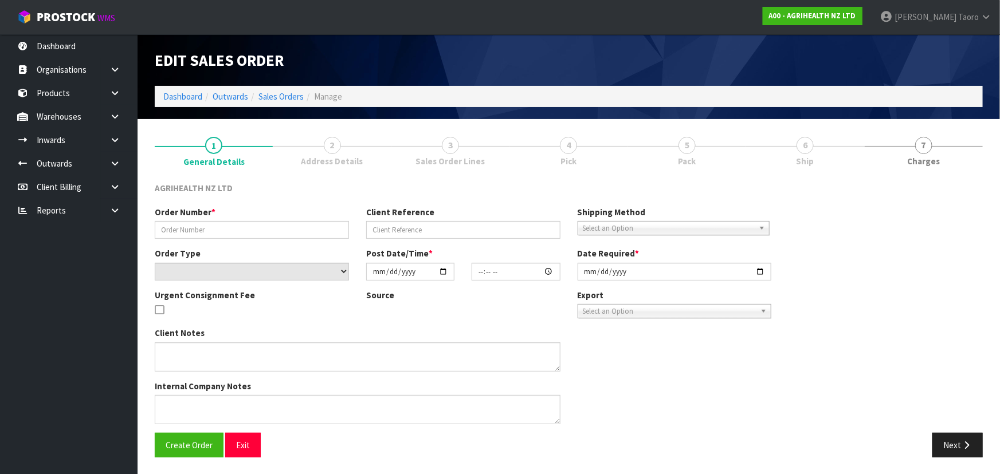
type input "SSO-24605"
type input "42433"
select select "number:0"
type input "[DATE]"
type input "09:04:40.000"
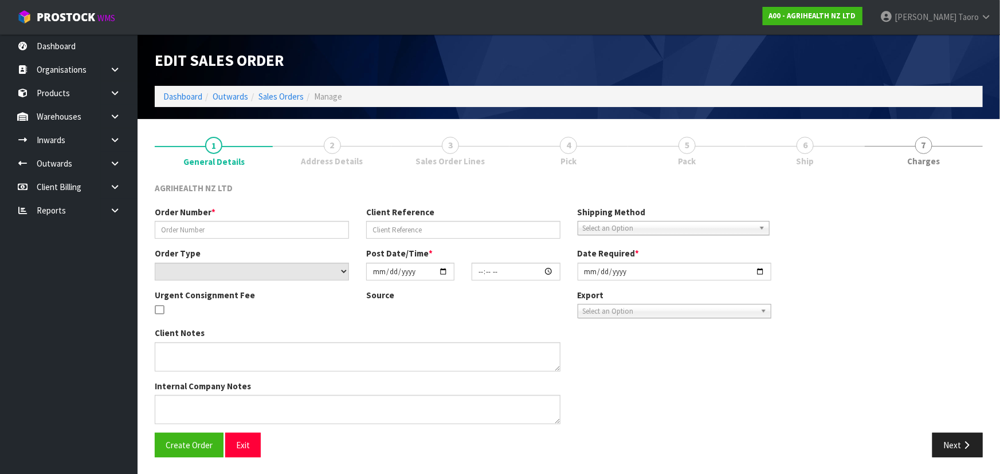
type input "[DATE]"
type textarea "ENSURE THE BATCHES ARE SEPARATED E.G. WITH CARDBOARD SHIP BY: Freight"
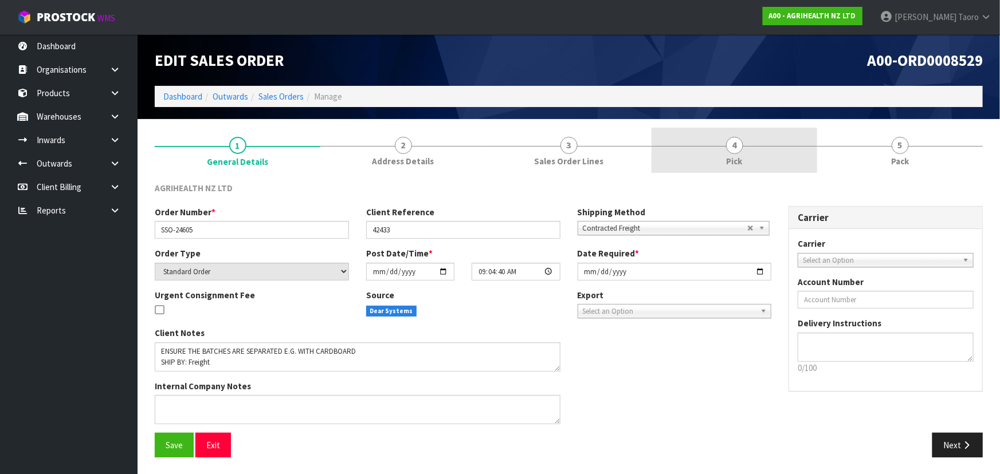
click at [525, 153] on span "4" at bounding box center [734, 145] width 17 height 17
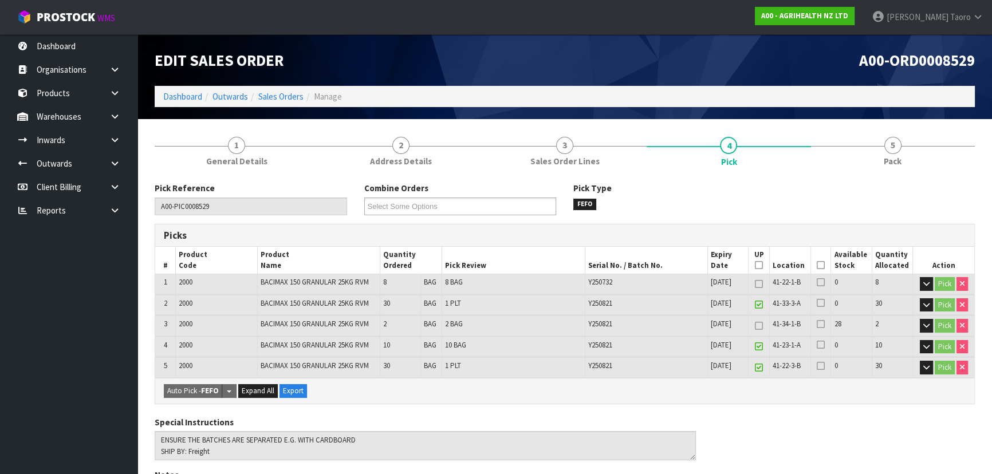
click at [525, 265] on icon at bounding box center [821, 265] width 8 height 1
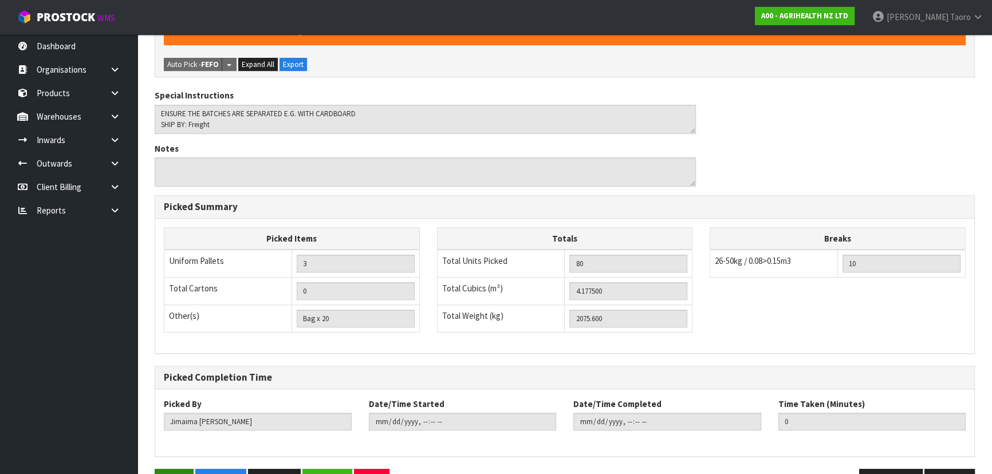
scroll to position [402, 0]
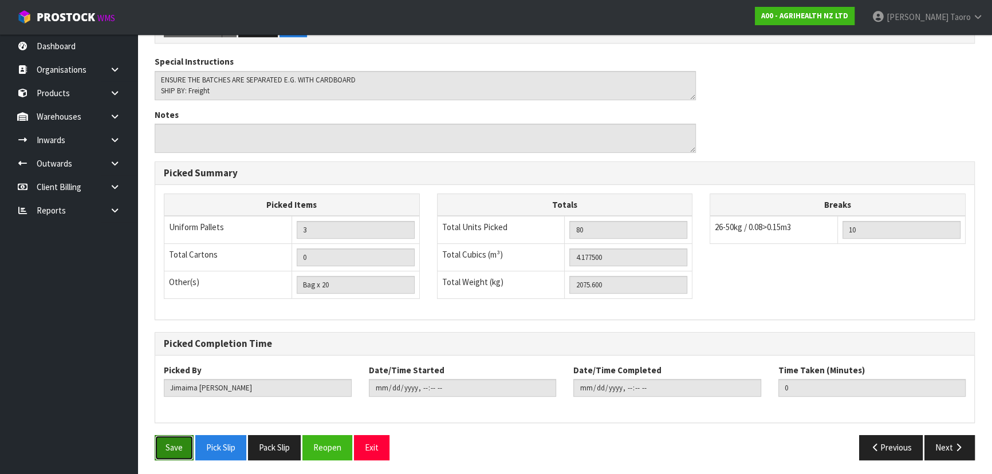
click at [182, 312] on button "Save" at bounding box center [174, 447] width 39 height 25
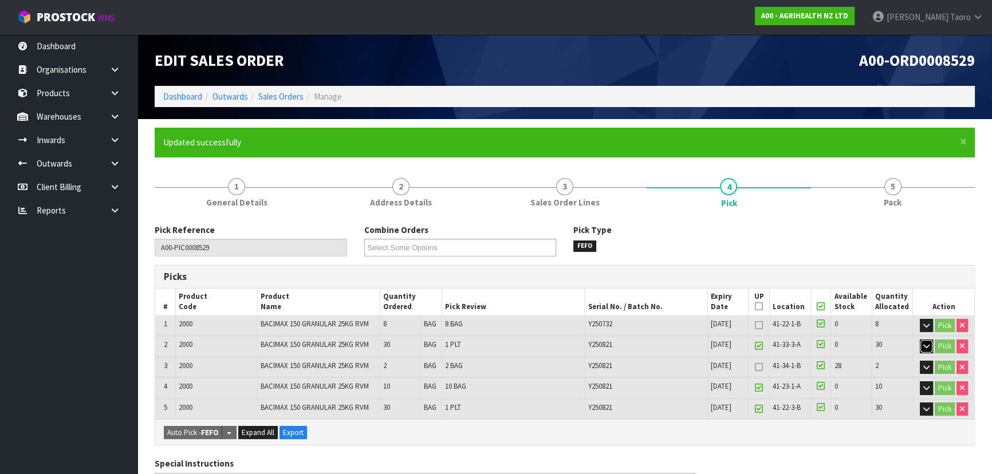
click at [525, 312] on icon "button" at bounding box center [927, 346] width 6 height 7
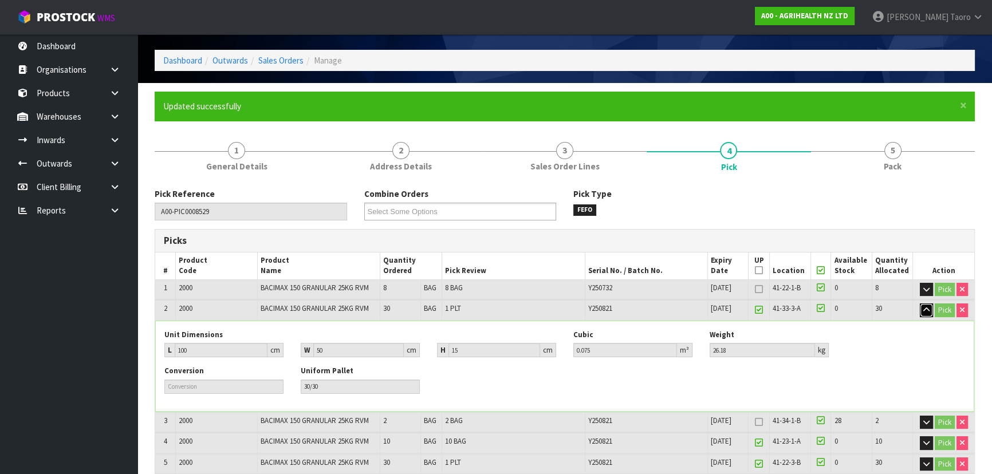
scroll to position [52, 0]
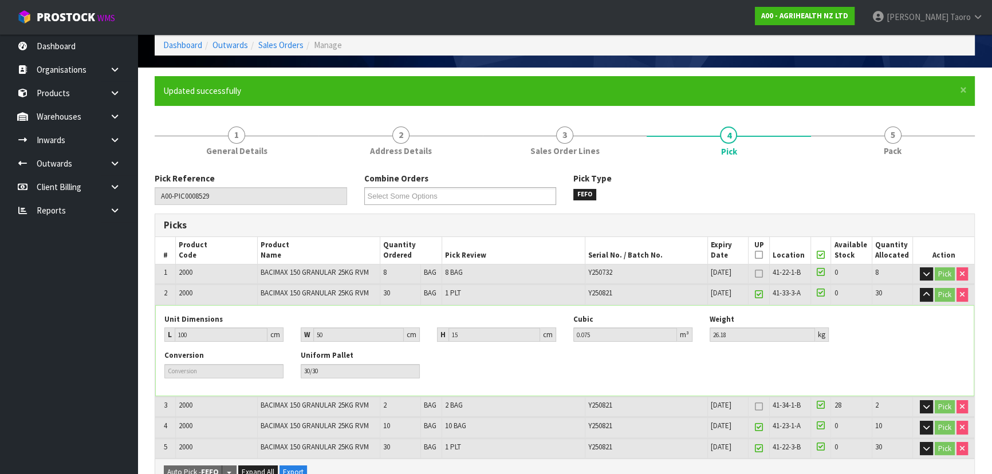
click at [525, 292] on span "Y250821" at bounding box center [600, 293] width 24 height 10
copy tr "Y250821"
click at [179, 296] on span "2000" at bounding box center [186, 293] width 14 height 10
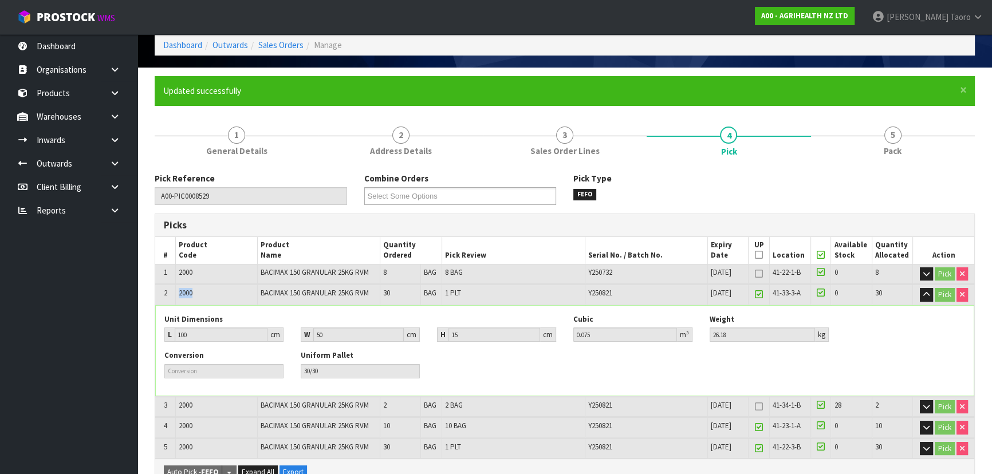
click at [179, 296] on span "2000" at bounding box center [186, 293] width 14 height 10
copy span "2000"
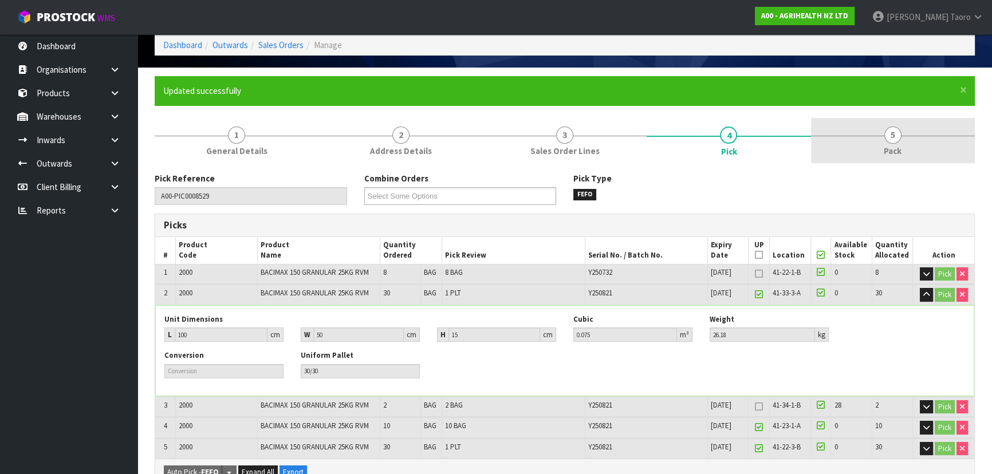
click at [525, 156] on span "Pack" at bounding box center [893, 151] width 18 height 12
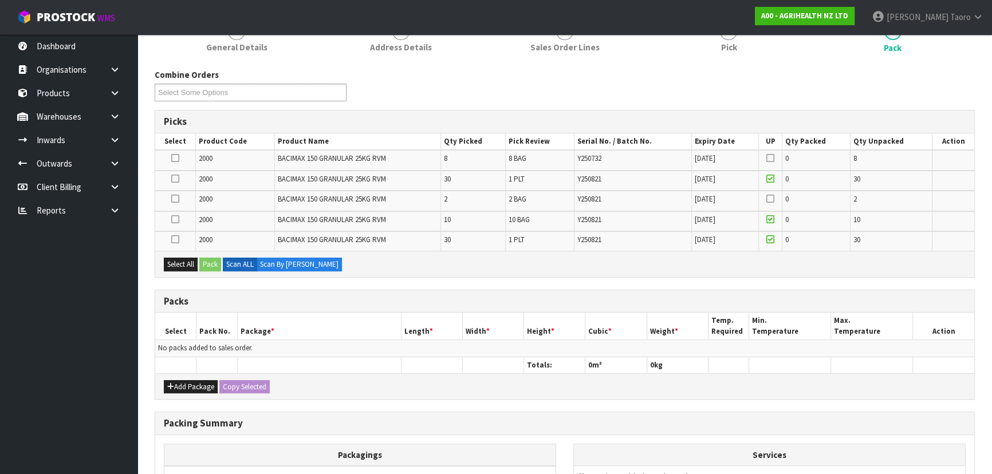
scroll to position [156, 0]
drag, startPoint x: 191, startPoint y: 381, endPoint x: 181, endPoint y: 362, distance: 21.3
click at [191, 312] on button "Add Package" at bounding box center [191, 387] width 54 height 14
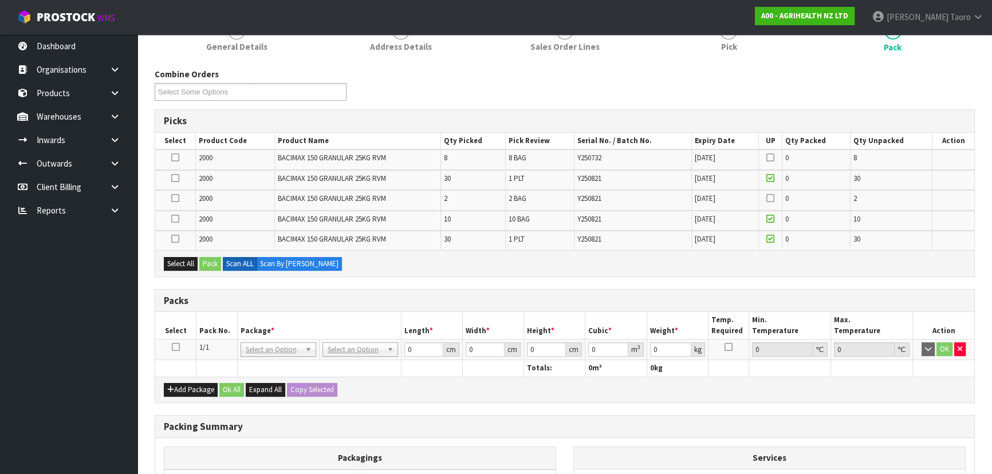
click at [175, 312] on icon at bounding box center [176, 347] width 8 height 1
click at [178, 219] on icon at bounding box center [175, 219] width 8 height 1
click at [0, 0] on input "checkbox" at bounding box center [0, 0] width 0 height 0
click at [177, 198] on icon at bounding box center [175, 198] width 8 height 1
click at [0, 0] on input "checkbox" at bounding box center [0, 0] width 0 height 0
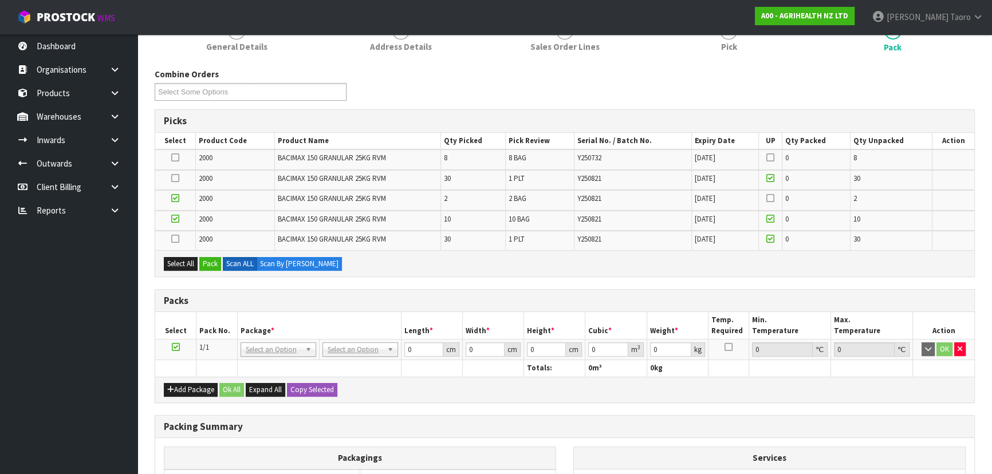
click at [176, 158] on icon at bounding box center [175, 158] width 8 height 1
click at [0, 0] on input "checkbox" at bounding box center [0, 0] width 0 height 0
click at [215, 261] on button "Pack" at bounding box center [210, 264] width 22 height 14
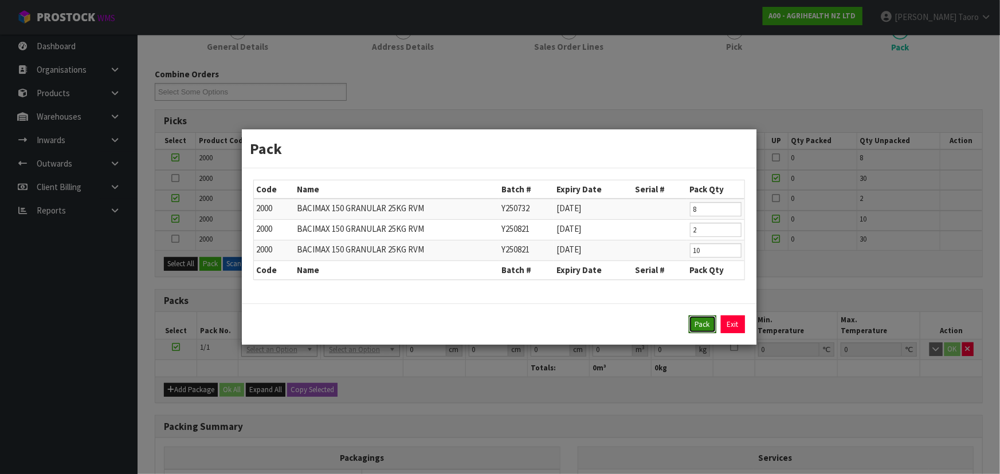
click at [525, 312] on button "Pack" at bounding box center [703, 325] width 28 height 18
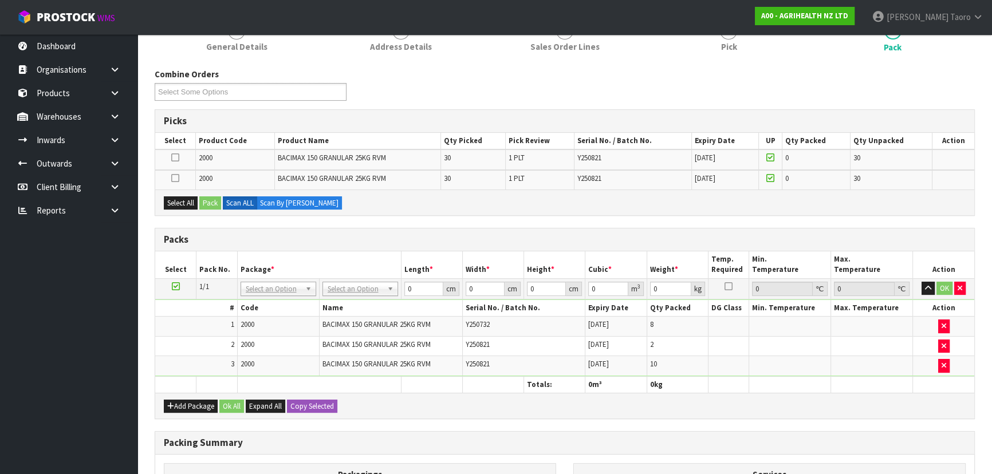
click at [175, 286] on icon at bounding box center [176, 286] width 8 height 1
click at [189, 198] on button "Select All" at bounding box center [181, 204] width 34 height 14
click at [209, 198] on button "Pack" at bounding box center [210, 204] width 22 height 14
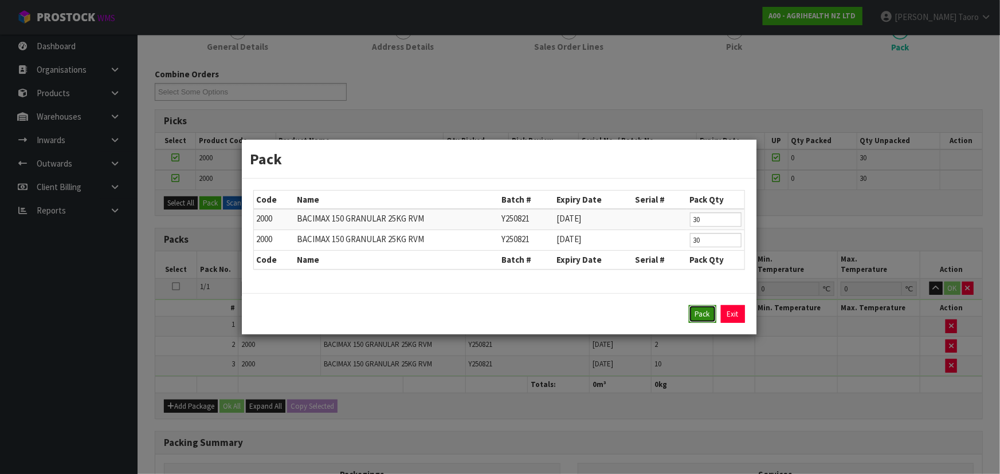
click at [525, 312] on button "Pack" at bounding box center [703, 314] width 28 height 18
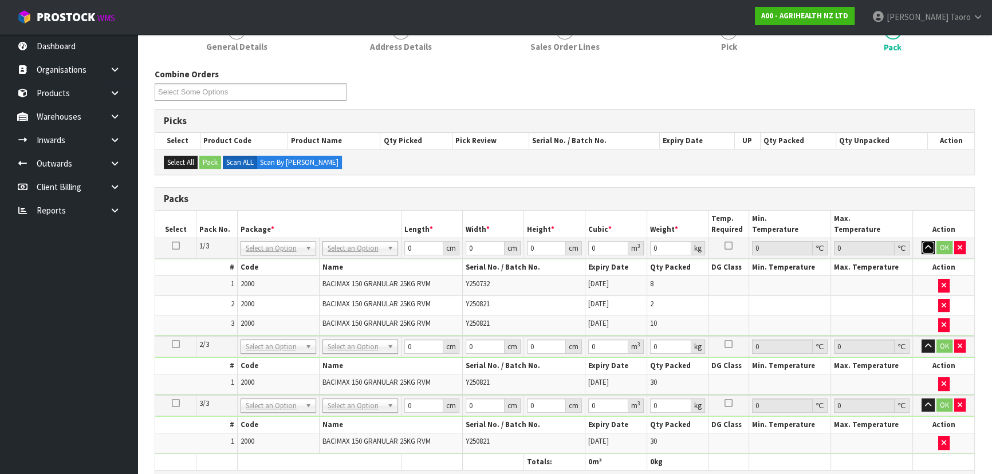
click at [525, 246] on icon "button" at bounding box center [928, 247] width 6 height 7
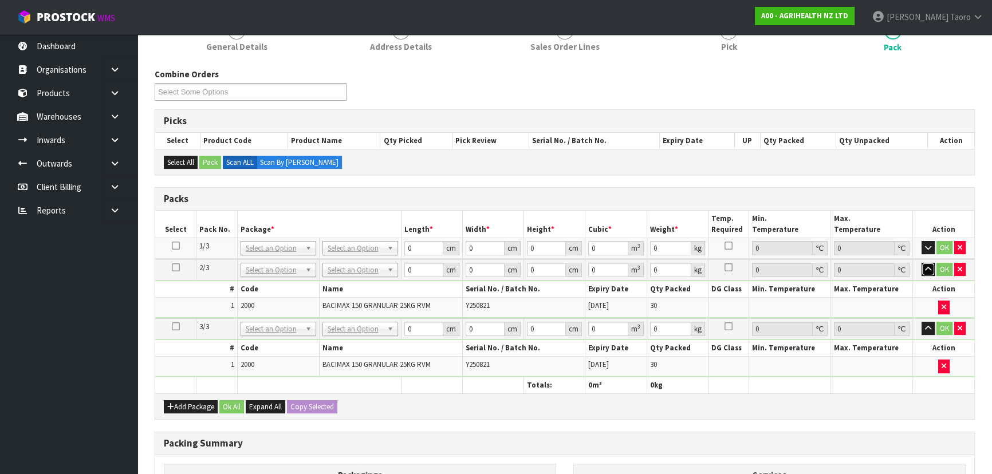
click at [525, 270] on icon "button" at bounding box center [928, 269] width 6 height 7
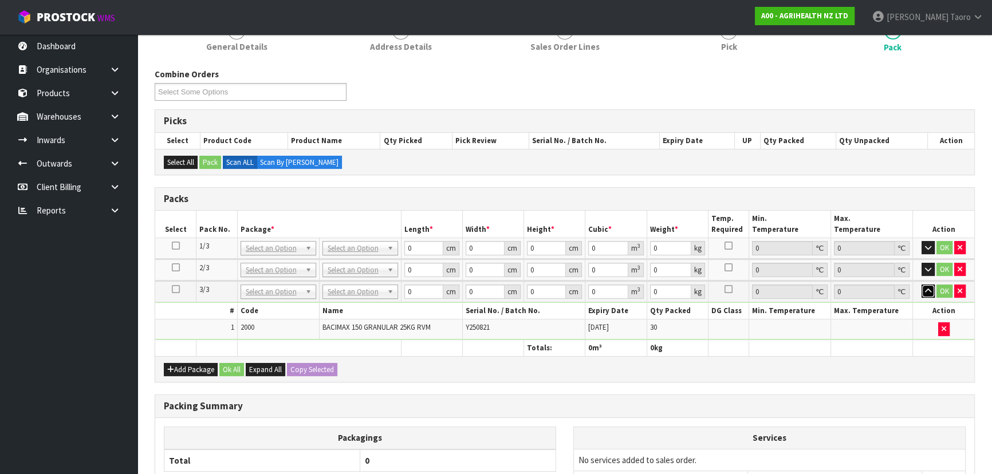
click at [525, 291] on icon "button" at bounding box center [928, 291] width 6 height 7
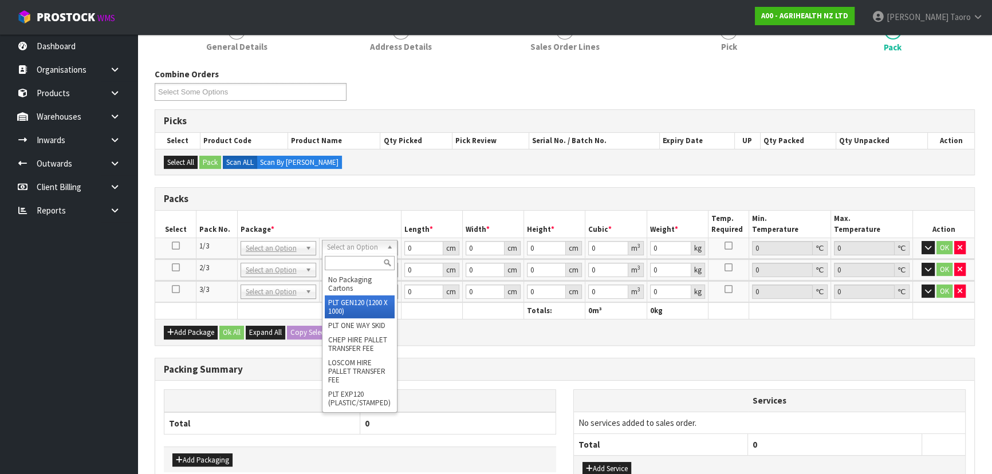
drag, startPoint x: 358, startPoint y: 307, endPoint x: 375, endPoint y: 292, distance: 23.1
type input "120"
type input "100"
type input "523.6"
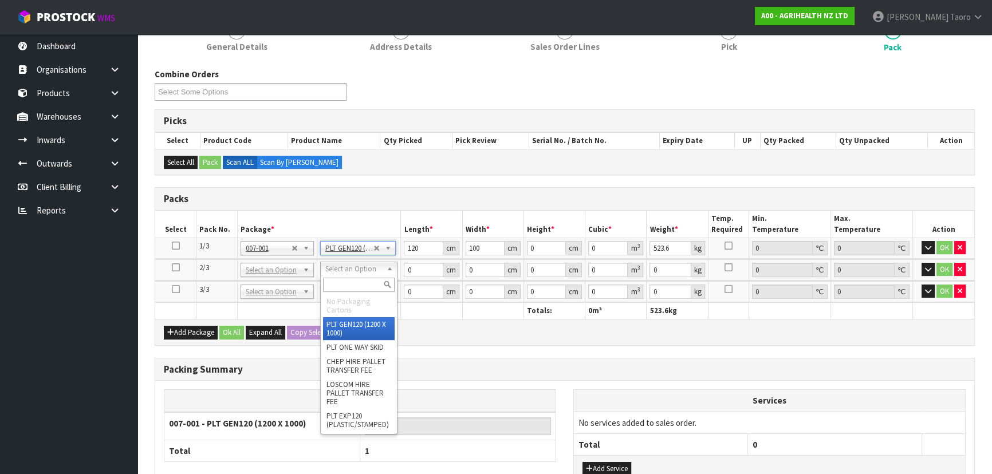
click at [368, 286] on input "text" at bounding box center [359, 285] width 72 height 14
type input "U"
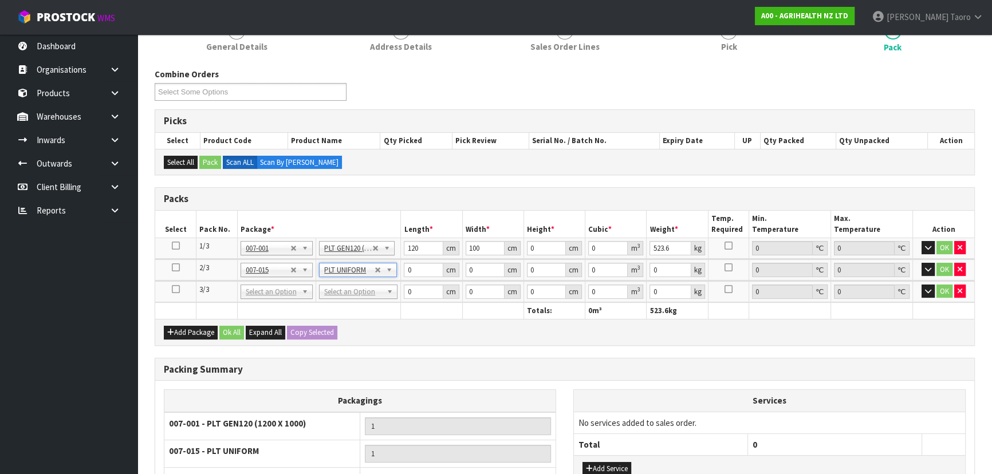
type input "776"
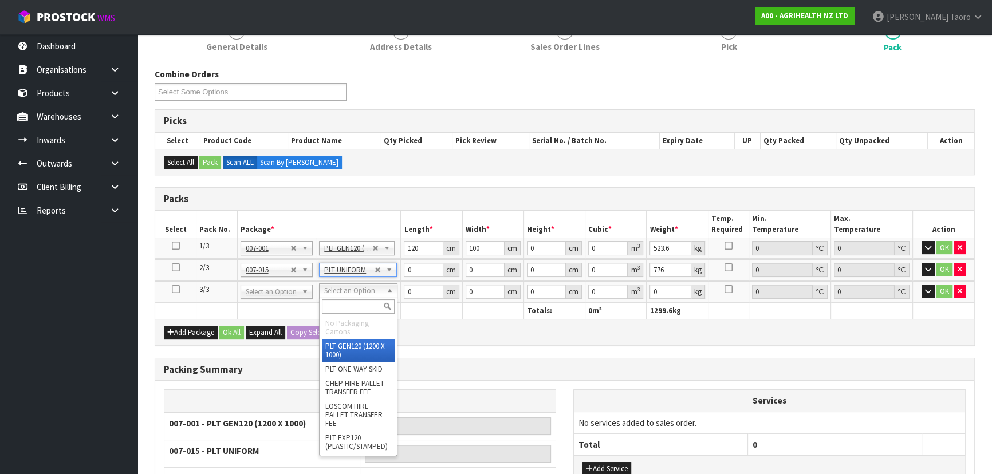
click at [367, 307] on input "text" at bounding box center [358, 307] width 73 height 14
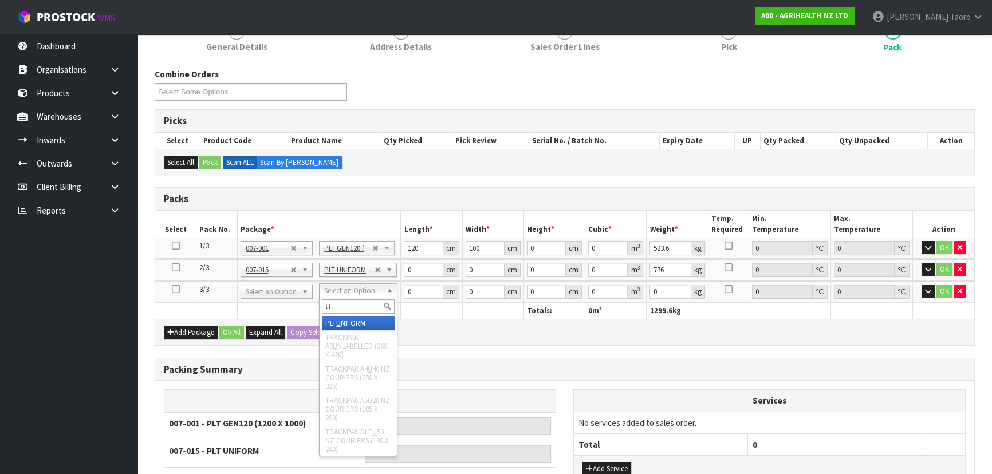
type input "U"
drag, startPoint x: 364, startPoint y: 320, endPoint x: 390, endPoint y: 268, distance: 58.7
type input "2"
type input "776"
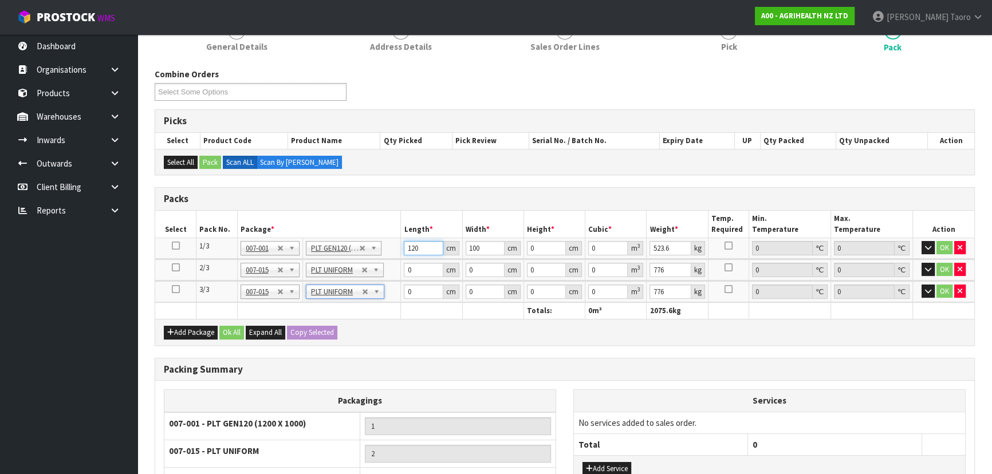
click at [411, 249] on input "120" at bounding box center [423, 248] width 39 height 14
type input "6"
type input "0.072"
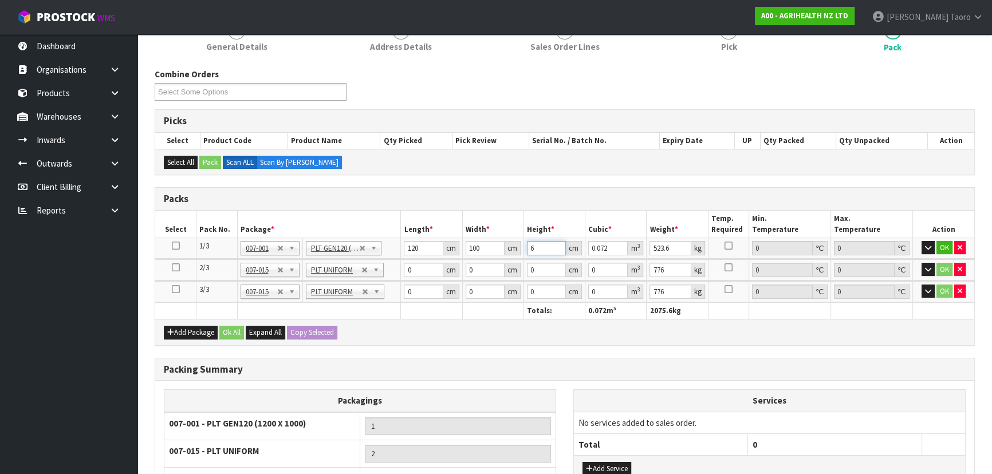
type input "60"
type input "0.72"
type input "60"
type input "526"
type input "120"
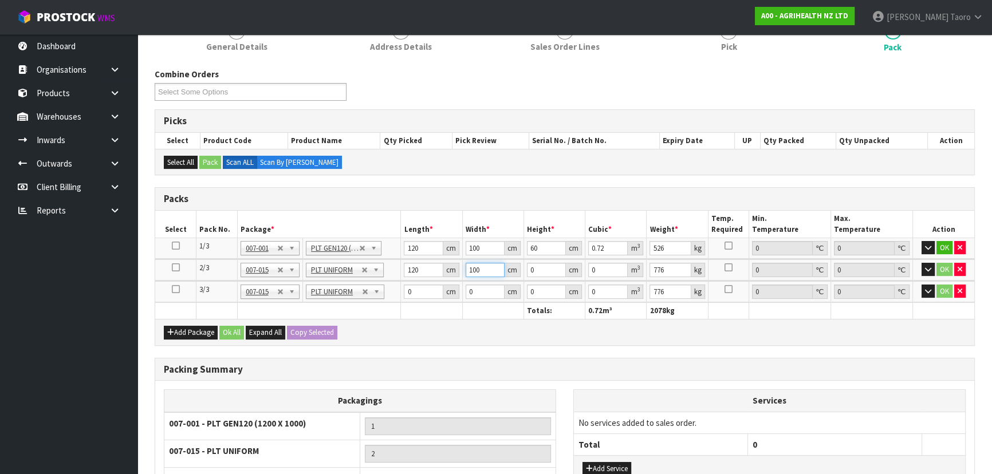
type input "100"
type input "1"
type input "0.012"
type input "10"
type input "0.12"
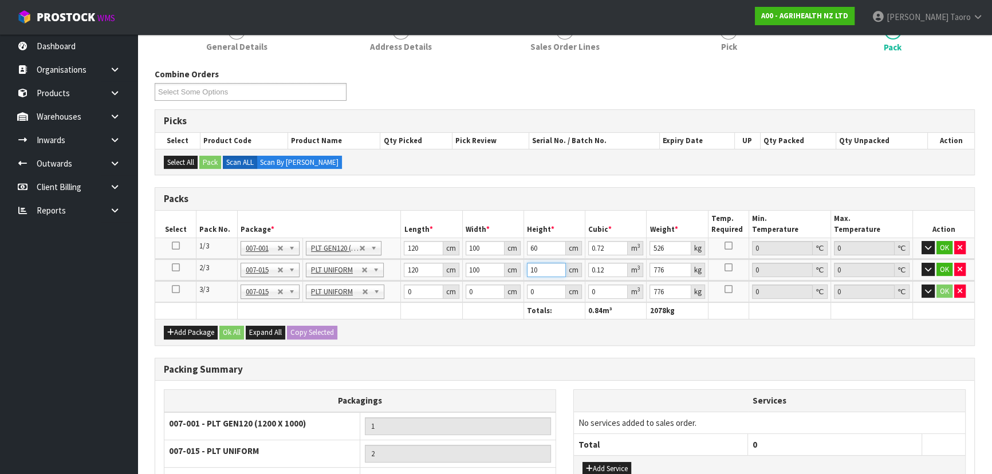
type input "105"
type input "1.26"
type input "105"
type input "781"
type input "120"
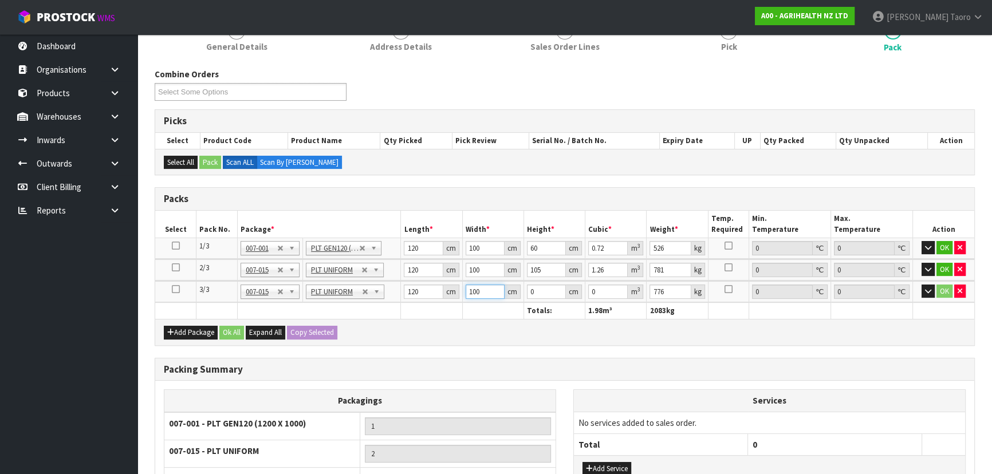
type input "100"
type input "1"
type input "0.012"
type input "10"
type input "0.12"
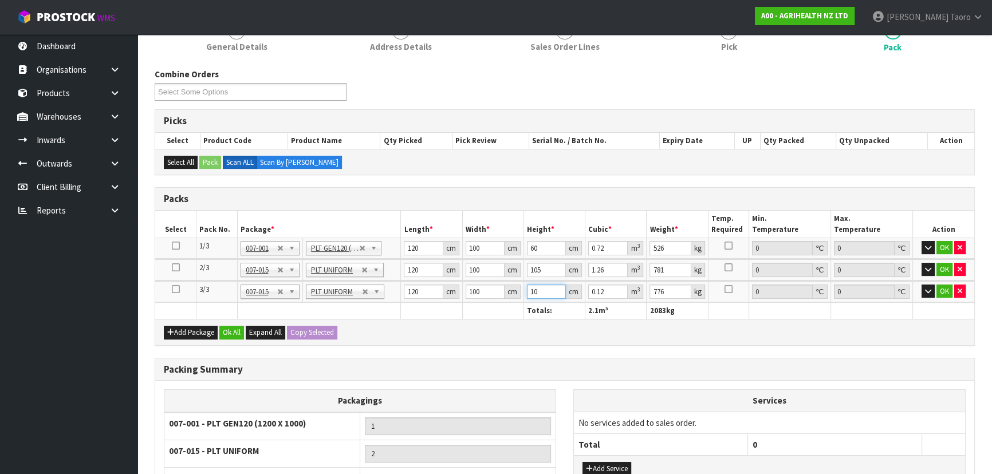
type input "105"
type input "1.26"
type input "105"
type input "8"
type input "781"
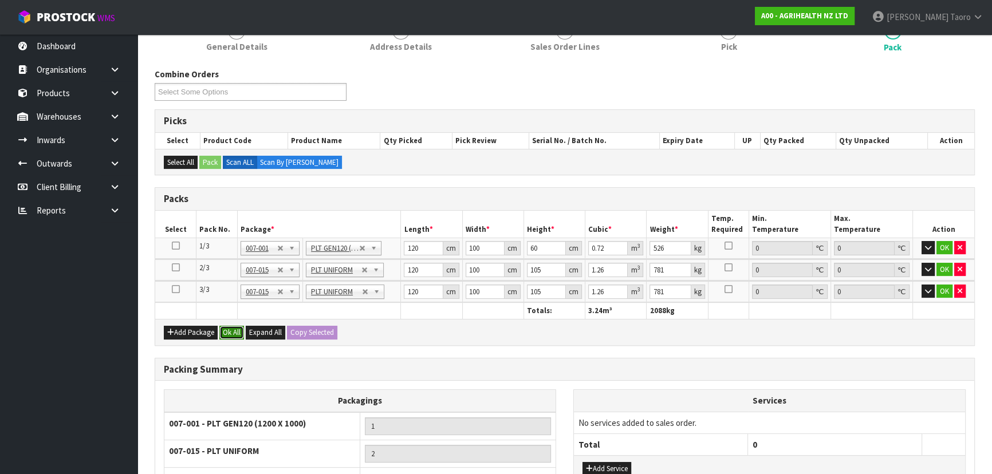
click at [234, 312] on button "Ok All" at bounding box center [231, 333] width 25 height 14
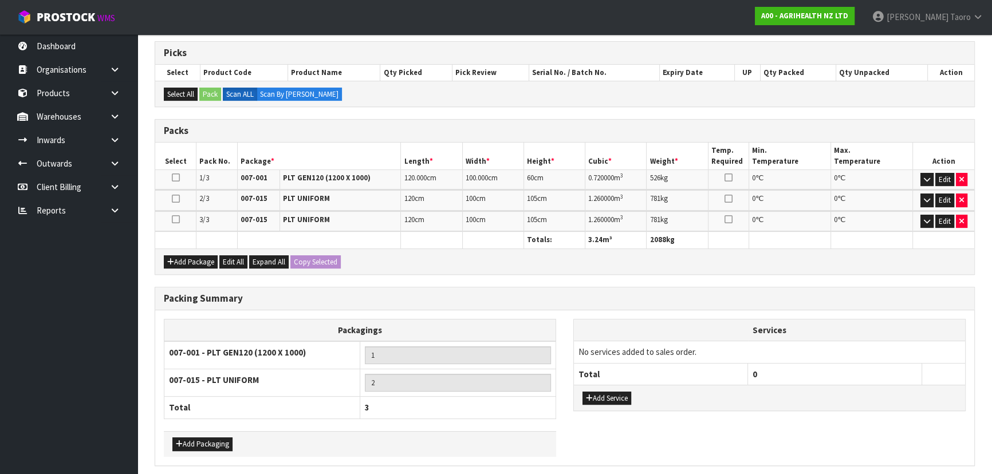
scroll to position [266, 0]
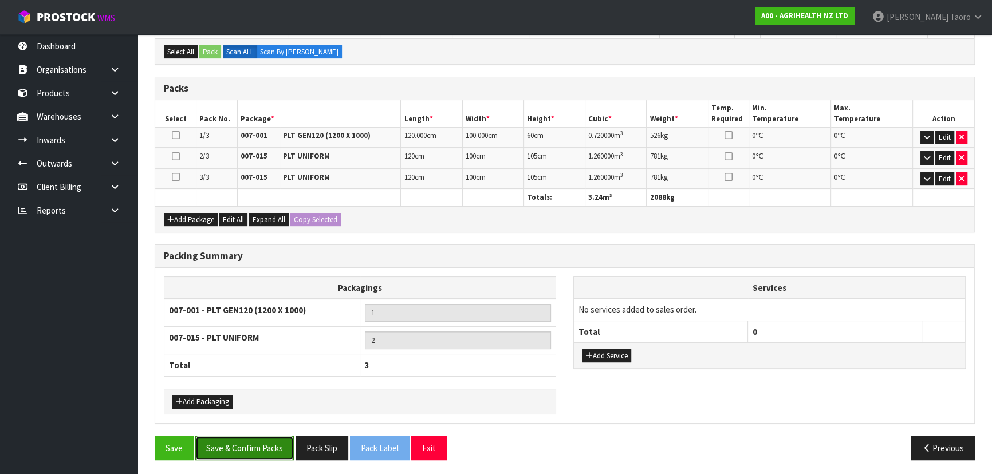
click at [258, 312] on button "Save & Confirm Packs" at bounding box center [244, 448] width 99 height 25
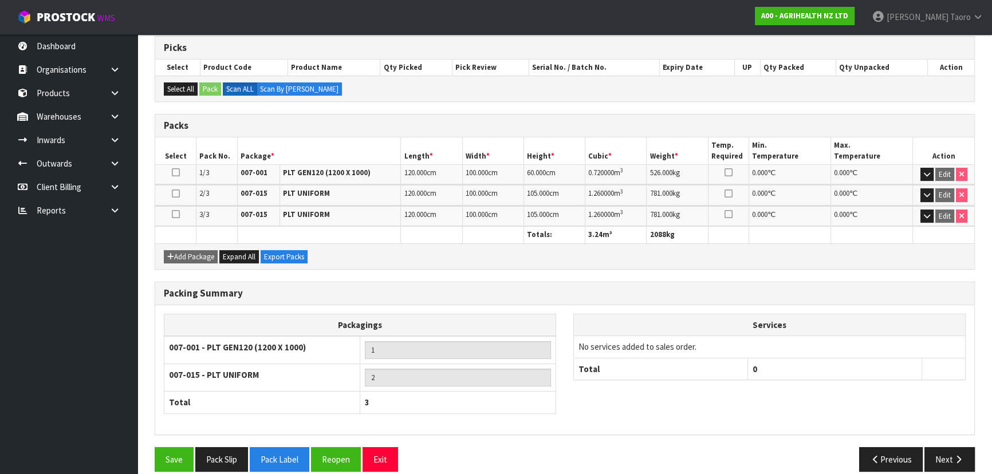
scroll to position [241, 0]
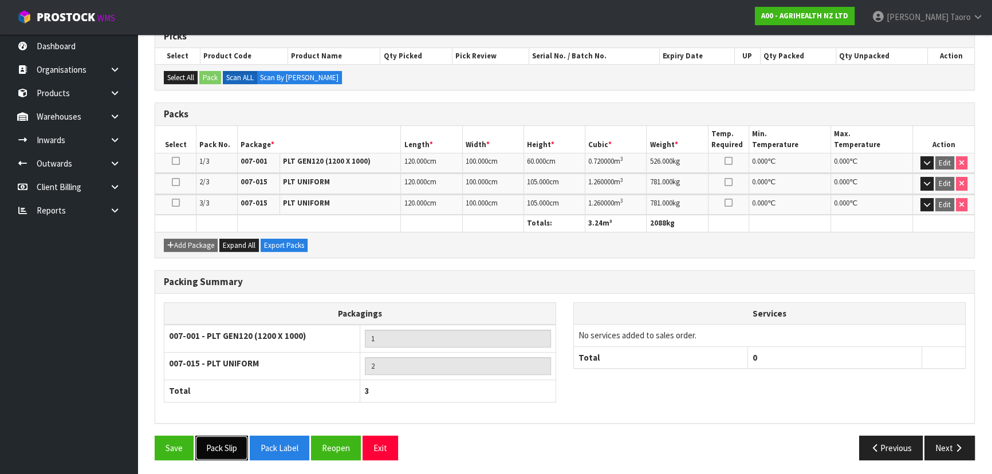
click at [235, 312] on button "Pack Slip" at bounding box center [221, 448] width 53 height 25
drag, startPoint x: 951, startPoint y: 447, endPoint x: 865, endPoint y: 427, distance: 88.8
click at [525, 312] on button "Next" at bounding box center [950, 448] width 50 height 25
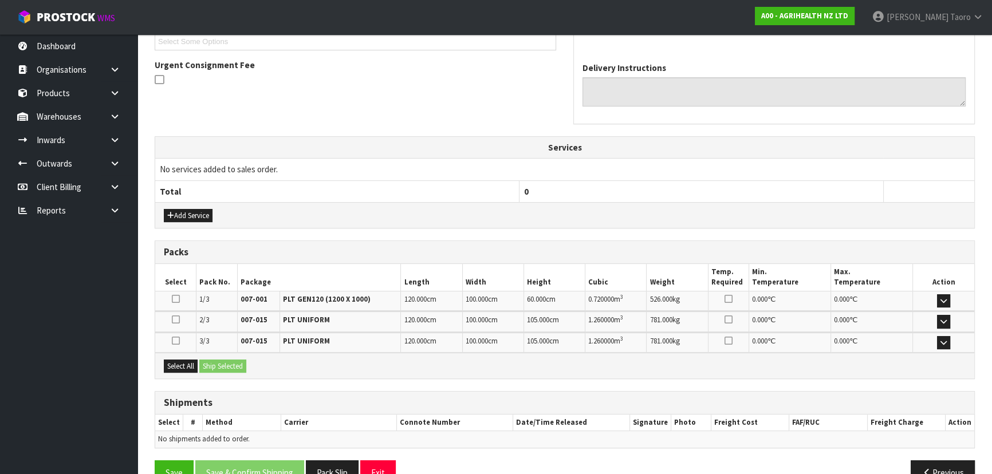
scroll to position [346, 0]
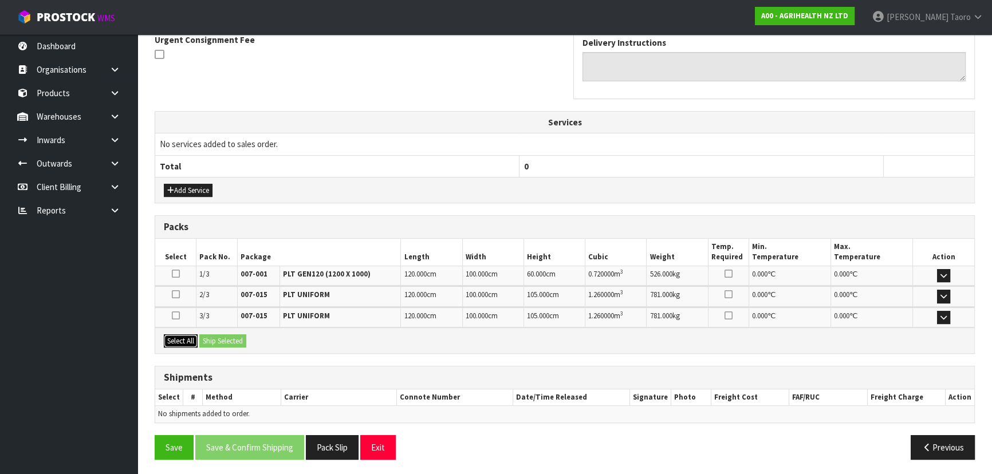
click at [185, 312] on button "Select All" at bounding box center [181, 342] width 34 height 14
drag, startPoint x: 217, startPoint y: 342, endPoint x: 223, endPoint y: 342, distance: 6.9
click at [217, 312] on button "Ship Selected" at bounding box center [222, 342] width 47 height 14
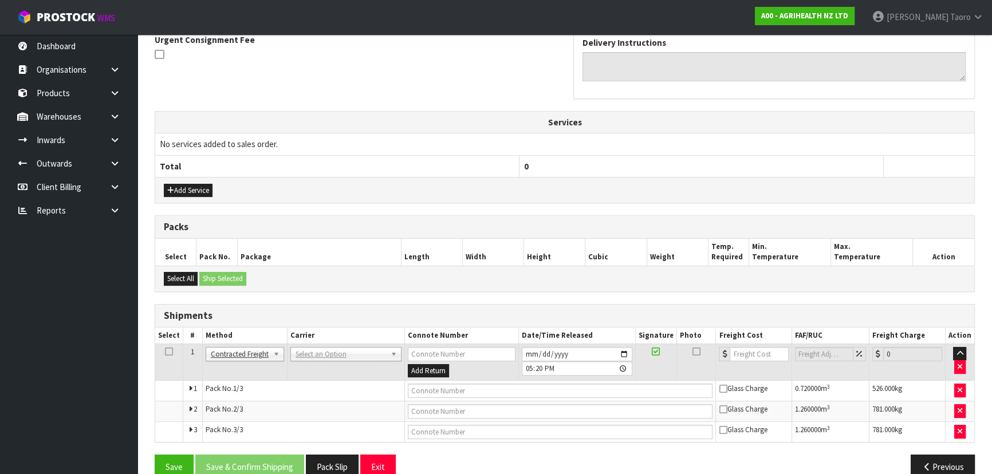
drag, startPoint x: 306, startPoint y: 349, endPoint x: 309, endPoint y: 363, distance: 14.2
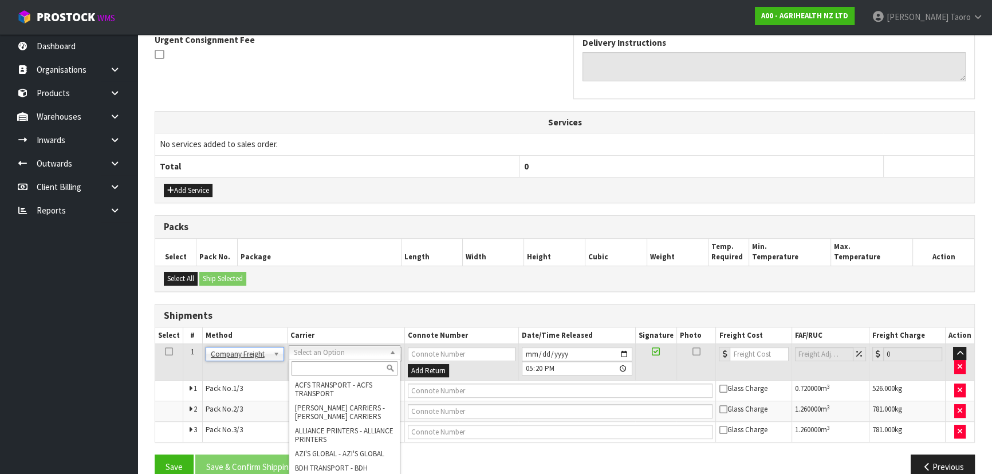
click at [307, 312] on input "text" at bounding box center [345, 369] width 106 height 14
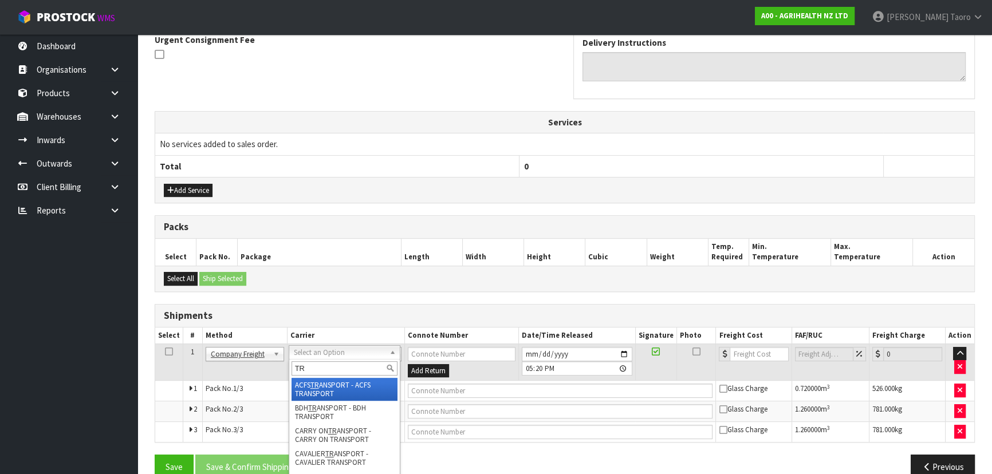
type input "T"
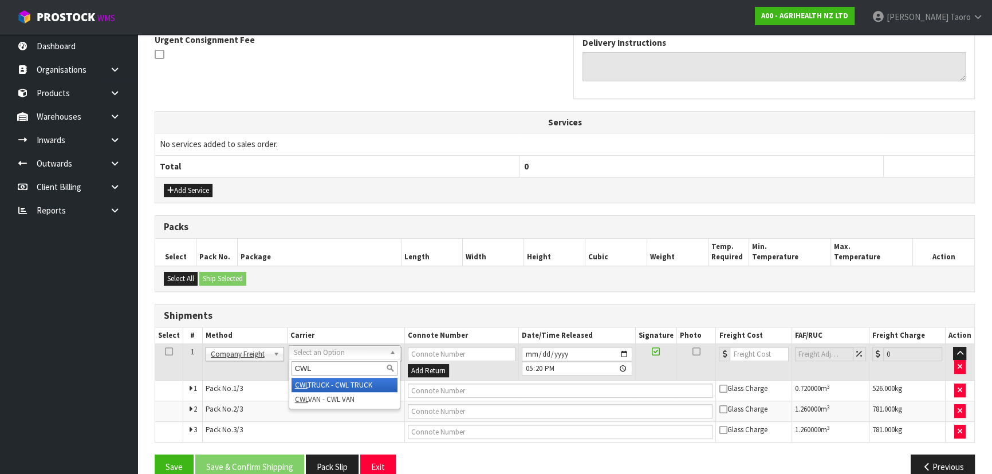
type input "CWL"
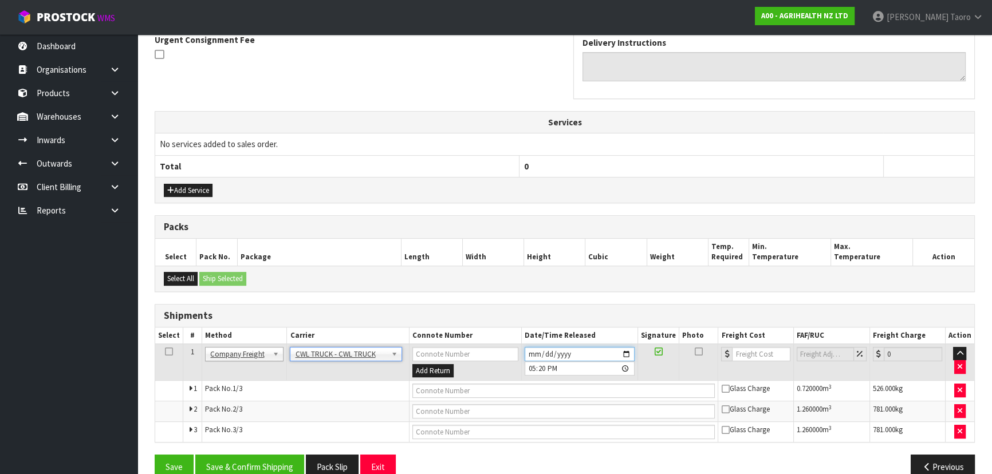
click at [525, 312] on input "[DATE]" at bounding box center [580, 354] width 110 height 14
type input "[DATE]"
click at [525, 312] on input "17:20:00.000" at bounding box center [580, 369] width 110 height 14
type input "09:00"
click at [525, 312] on input "text" at bounding box center [564, 391] width 303 height 14
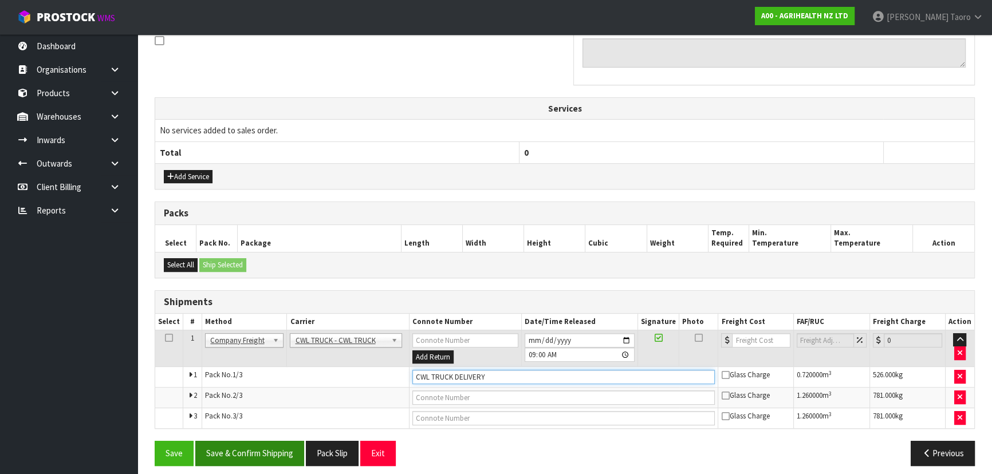
scroll to position [367, 0]
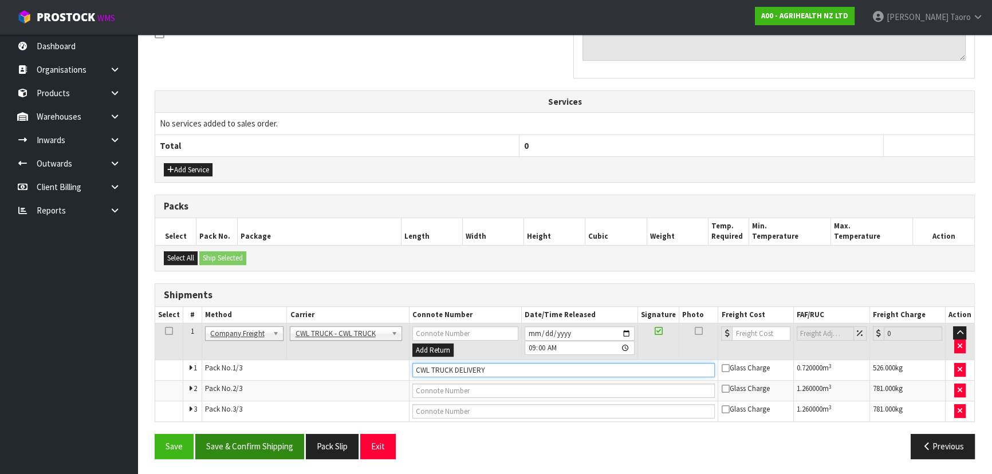
type input "CWL TRUCK DELIVERY"
click at [272, 312] on button "Save & Confirm Shipping" at bounding box center [249, 446] width 109 height 25
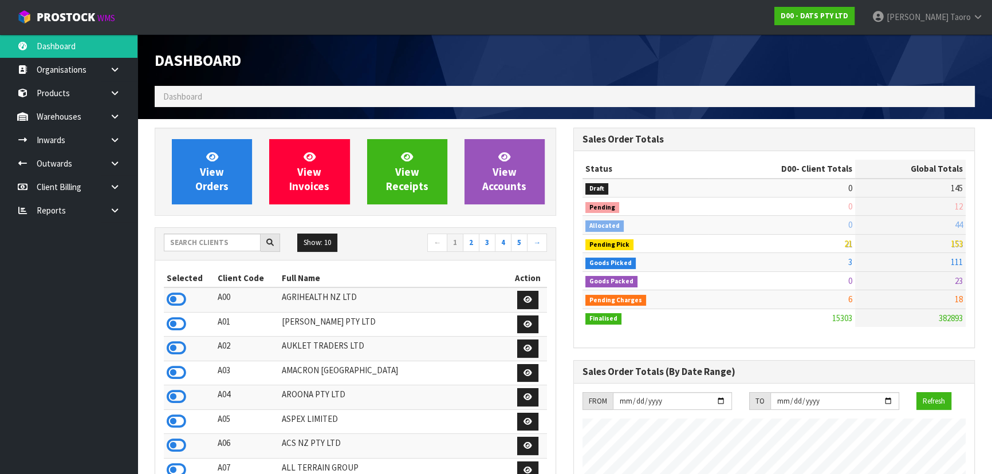
scroll to position [891, 418]
click at [189, 247] on input "text" at bounding box center [212, 243] width 97 height 18
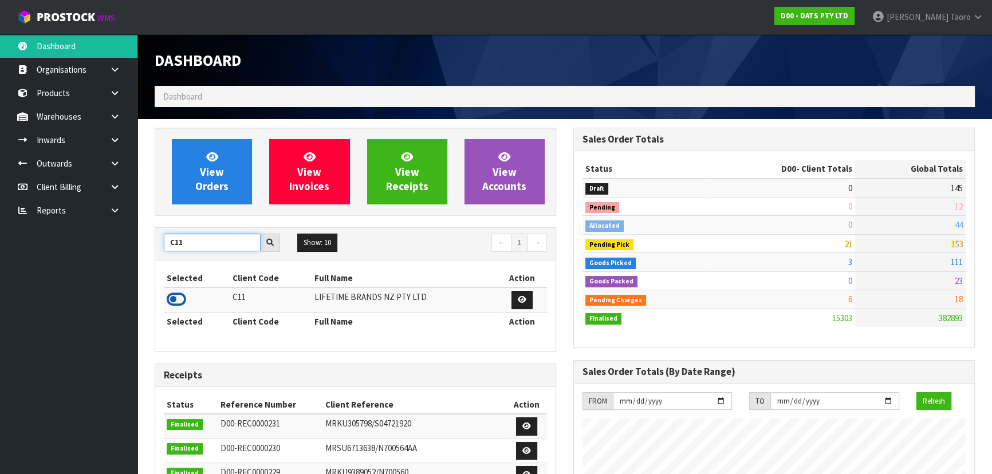
type input "C11"
click at [180, 307] on icon at bounding box center [176, 299] width 19 height 17
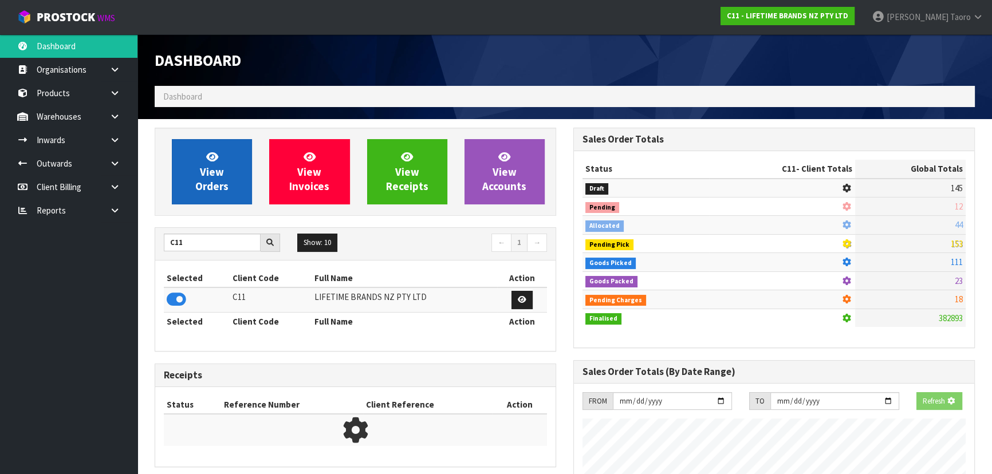
scroll to position [713, 418]
click at [196, 147] on link "View Orders" at bounding box center [212, 171] width 80 height 65
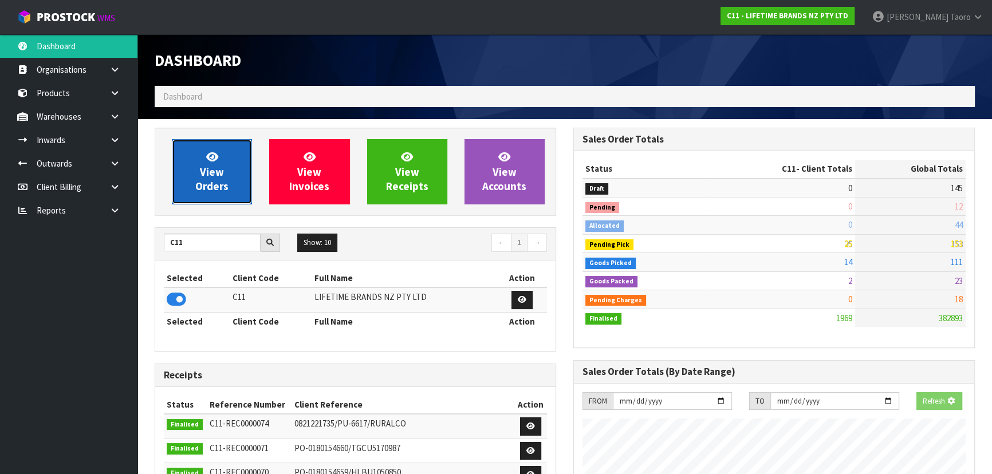
scroll to position [866, 418]
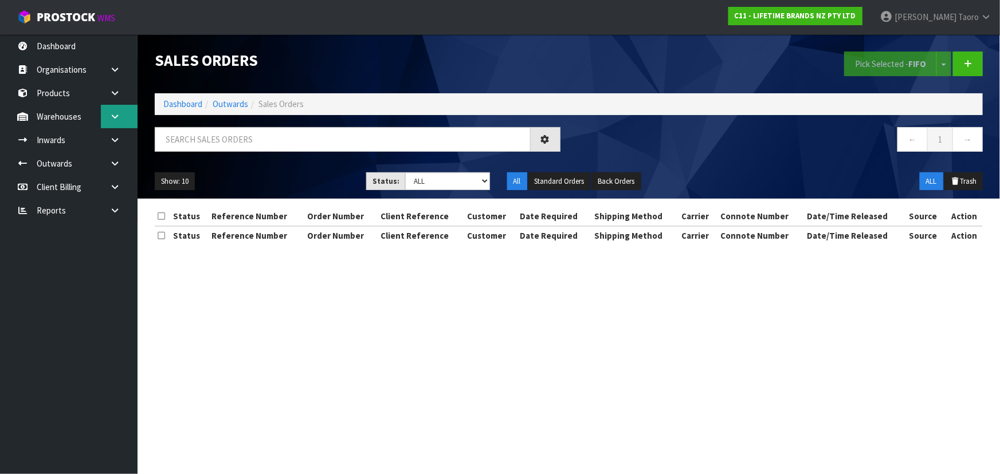
click at [116, 109] on link at bounding box center [119, 116] width 37 height 23
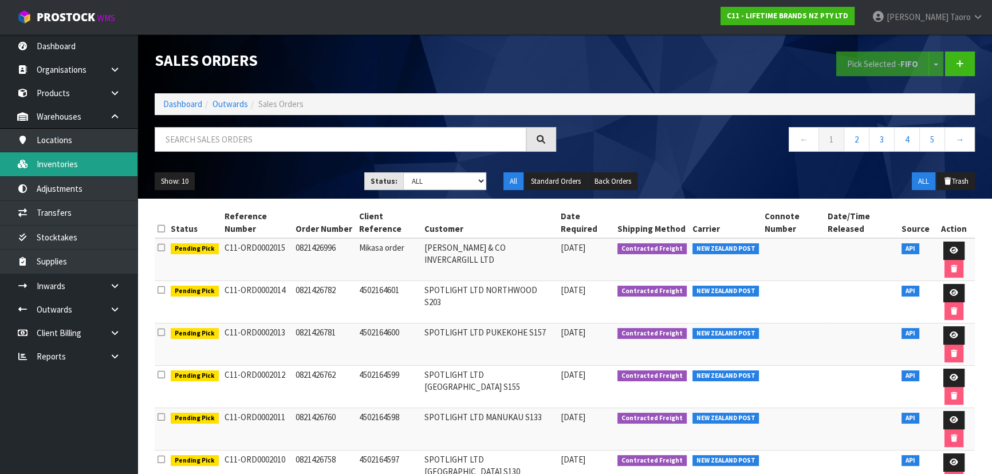
click at [97, 170] on link "Inventories" at bounding box center [69, 163] width 138 height 23
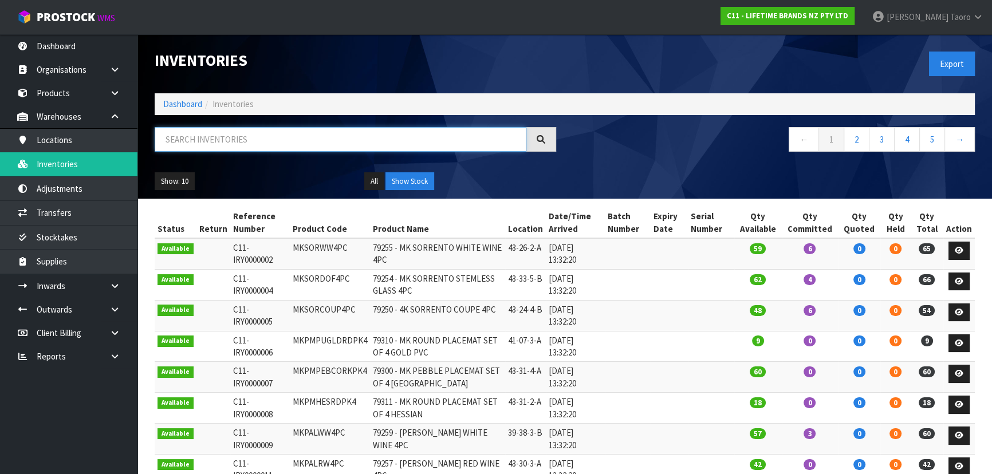
click at [183, 138] on input "text" at bounding box center [341, 139] width 372 height 25
paste input "KCBOWL12"
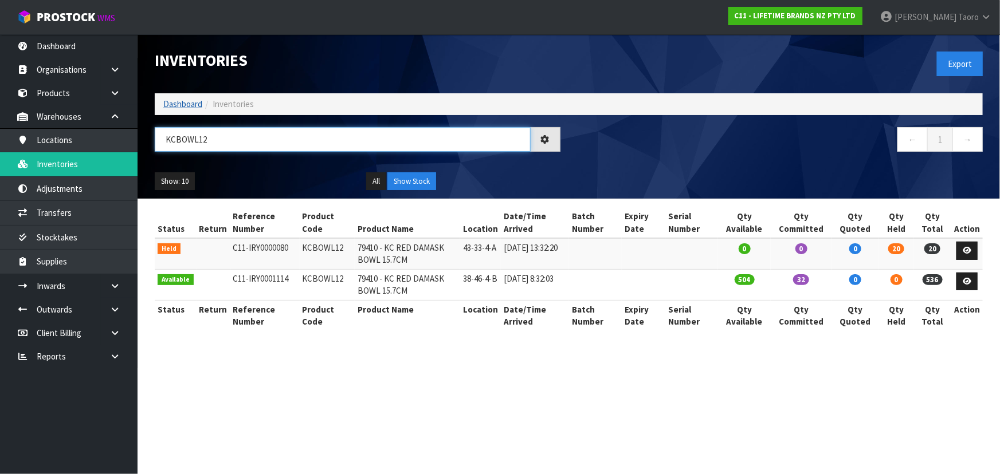
type input "KCBOWL12"
click at [184, 102] on link "Dashboard" at bounding box center [182, 104] width 39 height 11
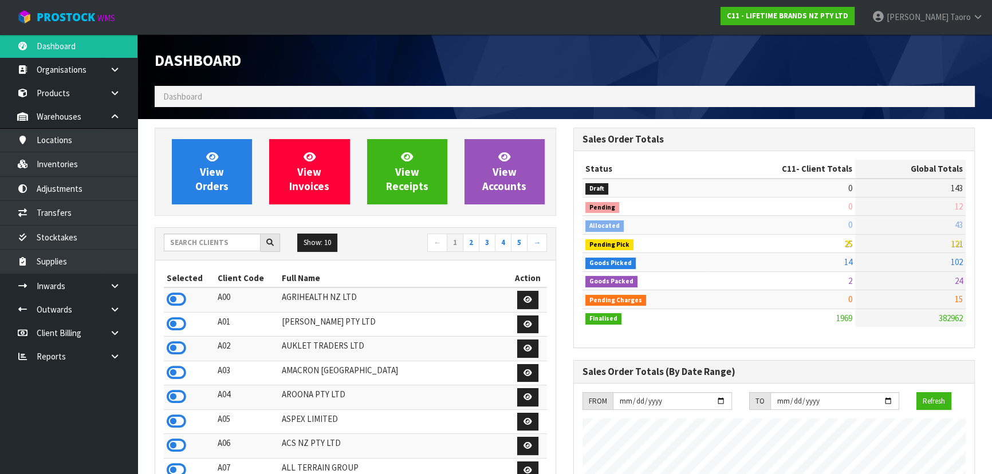
scroll to position [866, 418]
click at [183, 298] on icon at bounding box center [176, 299] width 19 height 17
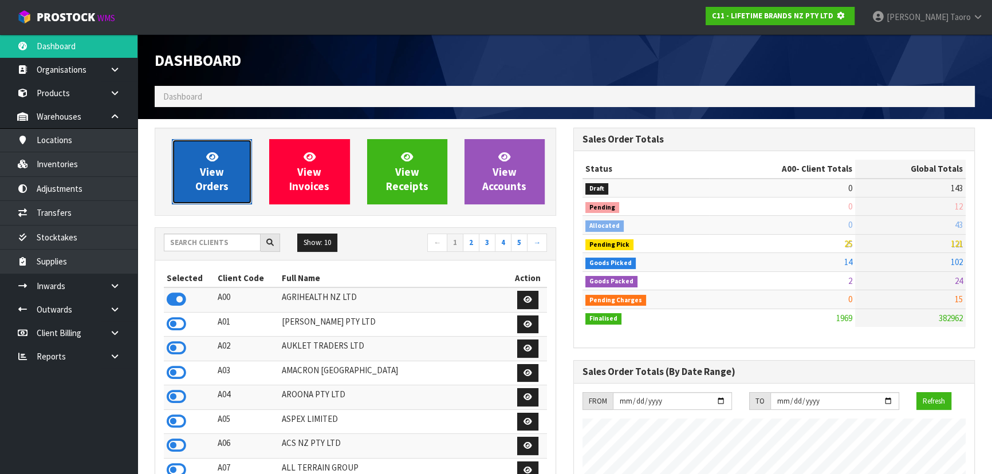
click at [210, 196] on link "View Orders" at bounding box center [212, 171] width 80 height 65
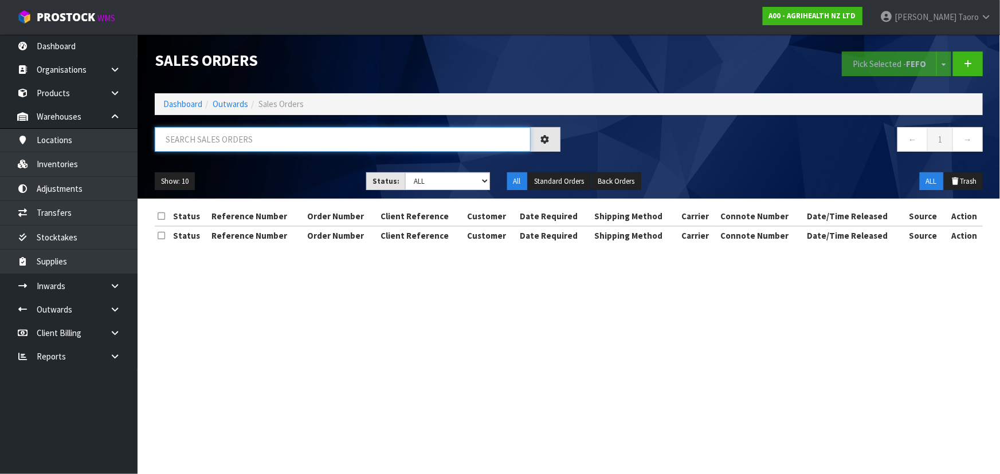
click at [222, 139] on input "text" at bounding box center [343, 139] width 376 height 25
paste input "Y250821"
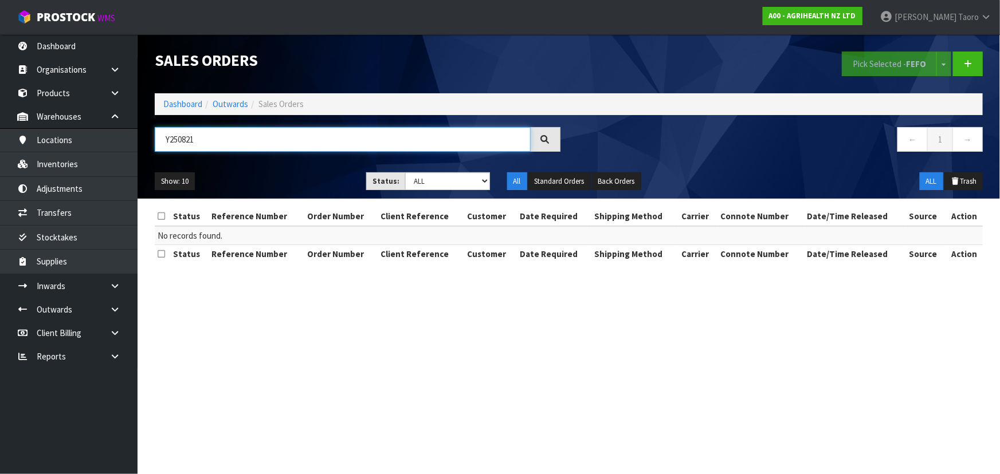
drag, startPoint x: 223, startPoint y: 131, endPoint x: 218, endPoint y: 144, distance: 14.4
click at [223, 135] on input "Y250821" at bounding box center [343, 139] width 376 height 25
click at [218, 143] on input "Y250821" at bounding box center [343, 139] width 376 height 25
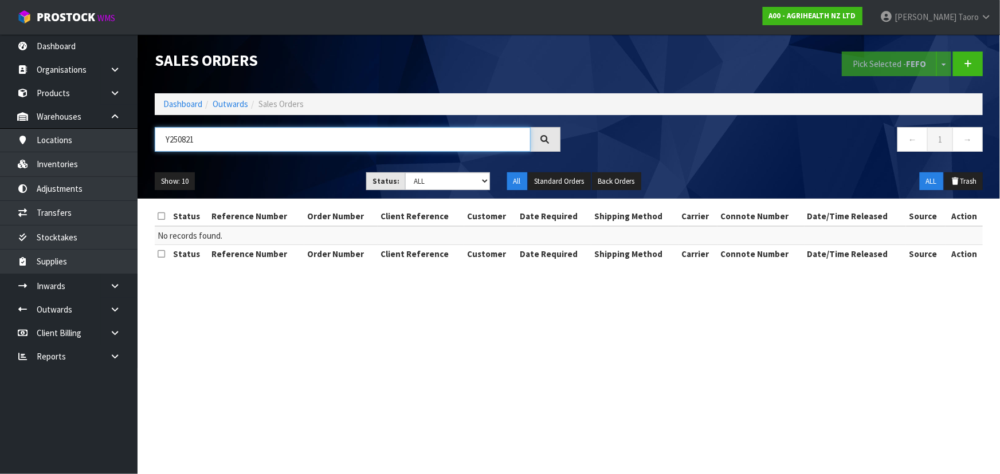
click at [218, 143] on input "Y250821" at bounding box center [343, 139] width 376 height 25
paste input "2000"
type input "2000"
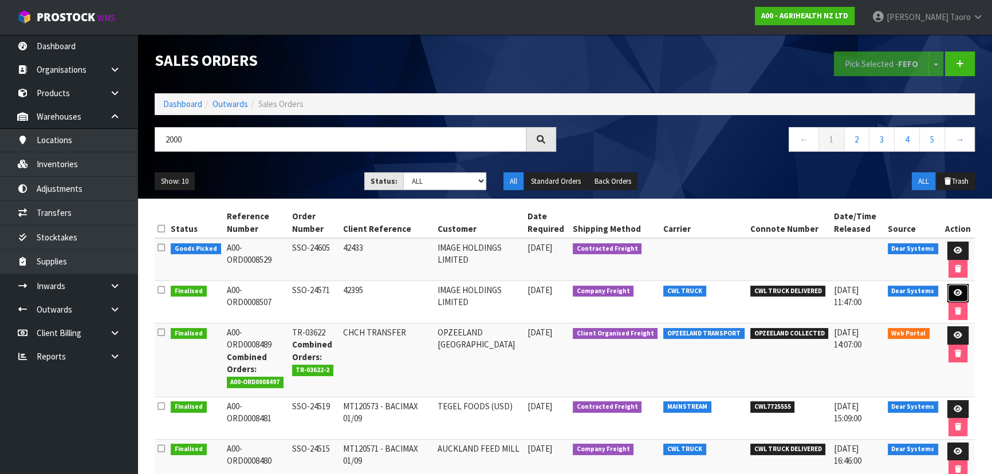
click at [948, 292] on link at bounding box center [958, 293] width 21 height 18
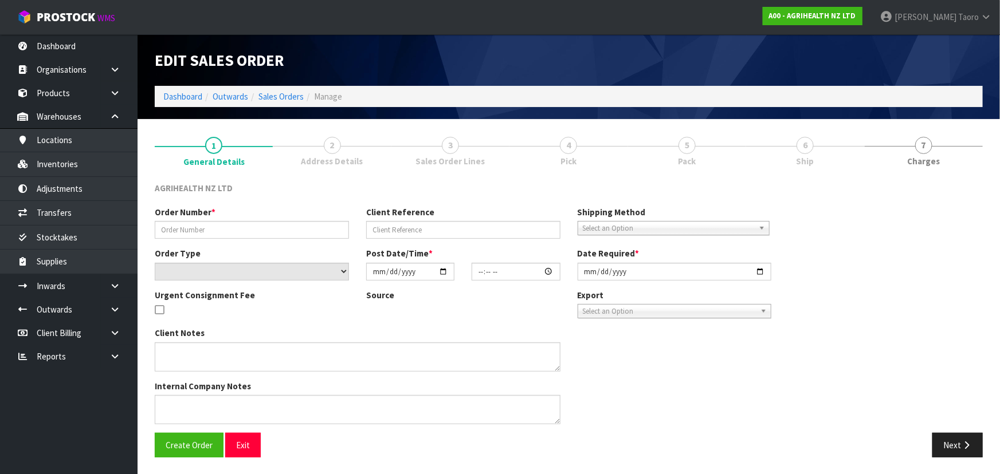
type input "SSO-24571"
type input "42395"
select select "number:0"
type input "2025-09-22"
type input "14:22:39.000"
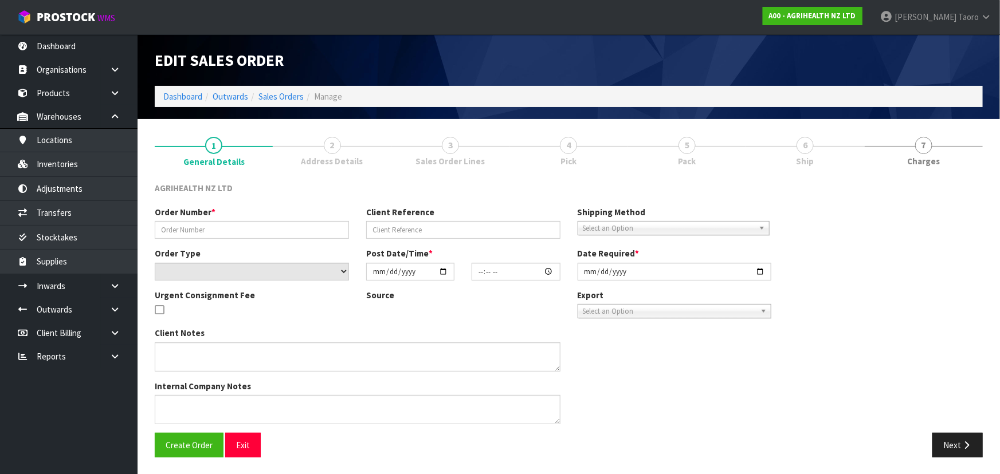
type input "2025-09-23"
type textarea "SHIP BY: Freight"
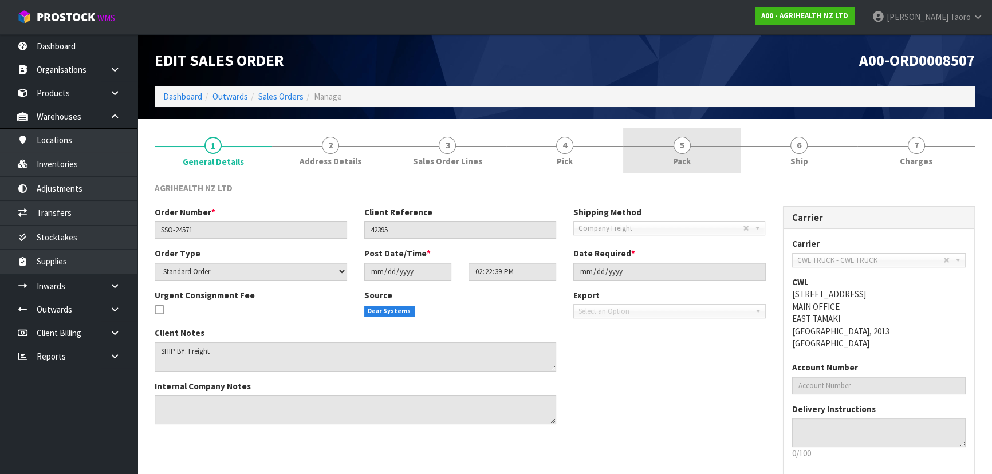
click at [682, 151] on span "5" at bounding box center [682, 145] width 17 height 17
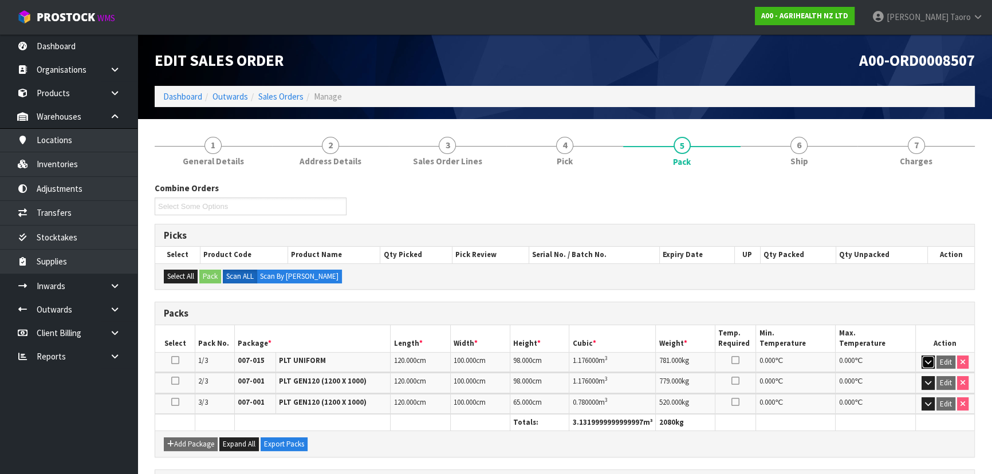
click at [926, 360] on icon "button" at bounding box center [928, 362] width 6 height 7
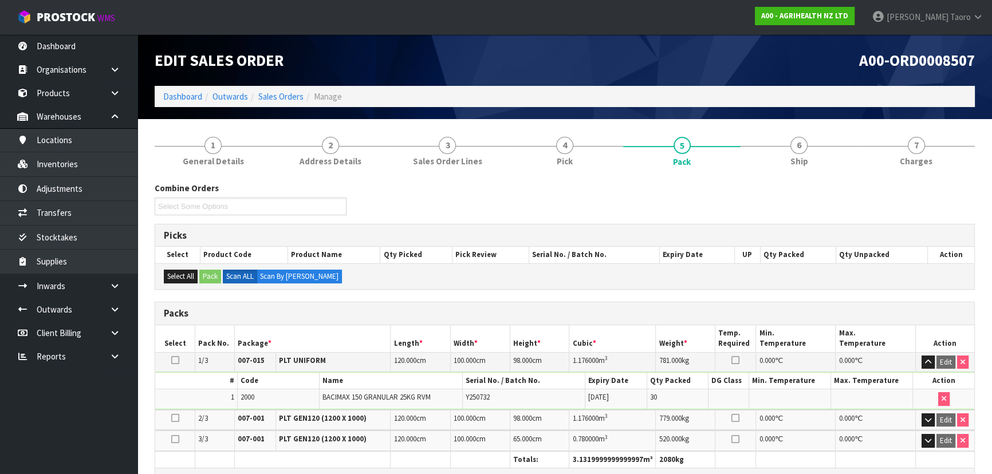
click at [893, 312] on h3 "Packs" at bounding box center [565, 313] width 802 height 11
